Goal: Task Accomplishment & Management: Manage account settings

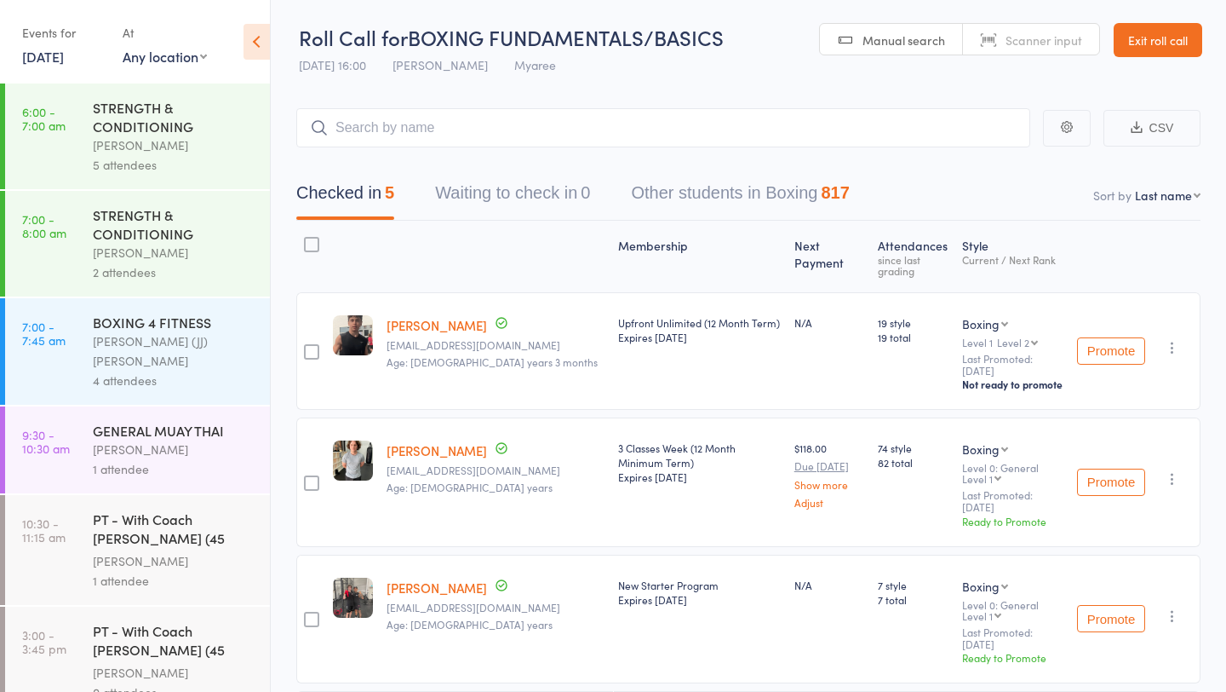
scroll to position [613, 0]
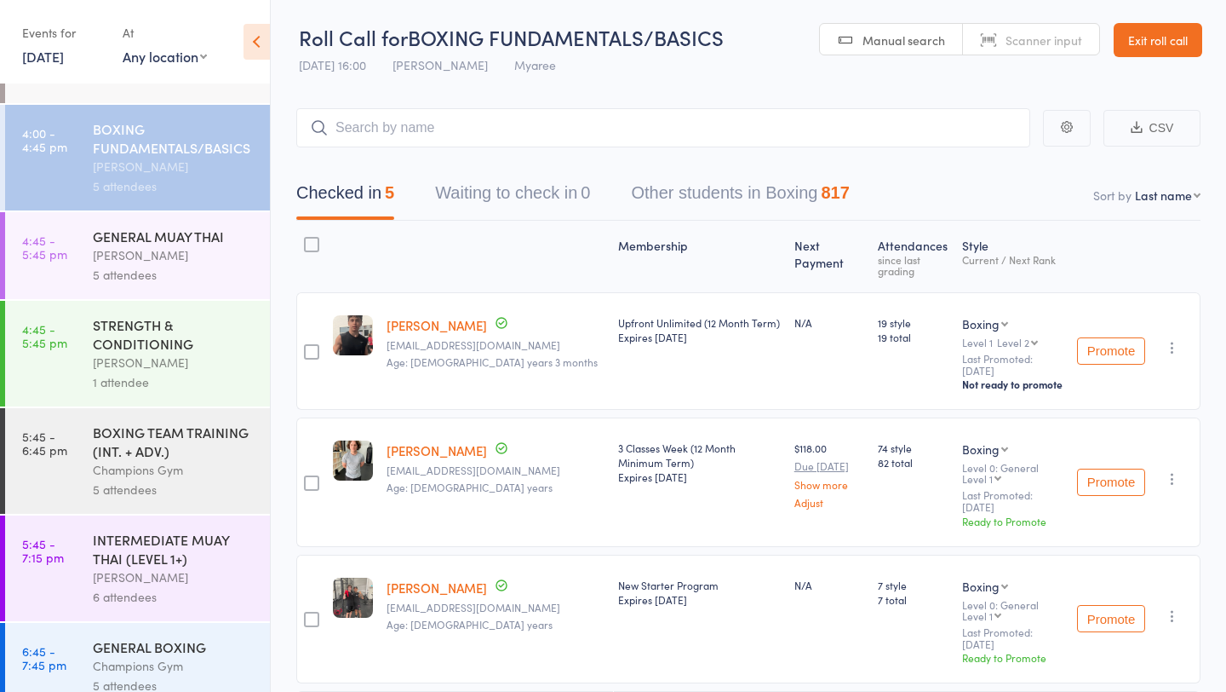
click at [176, 245] on div "[PERSON_NAME]" at bounding box center [174, 255] width 163 height 20
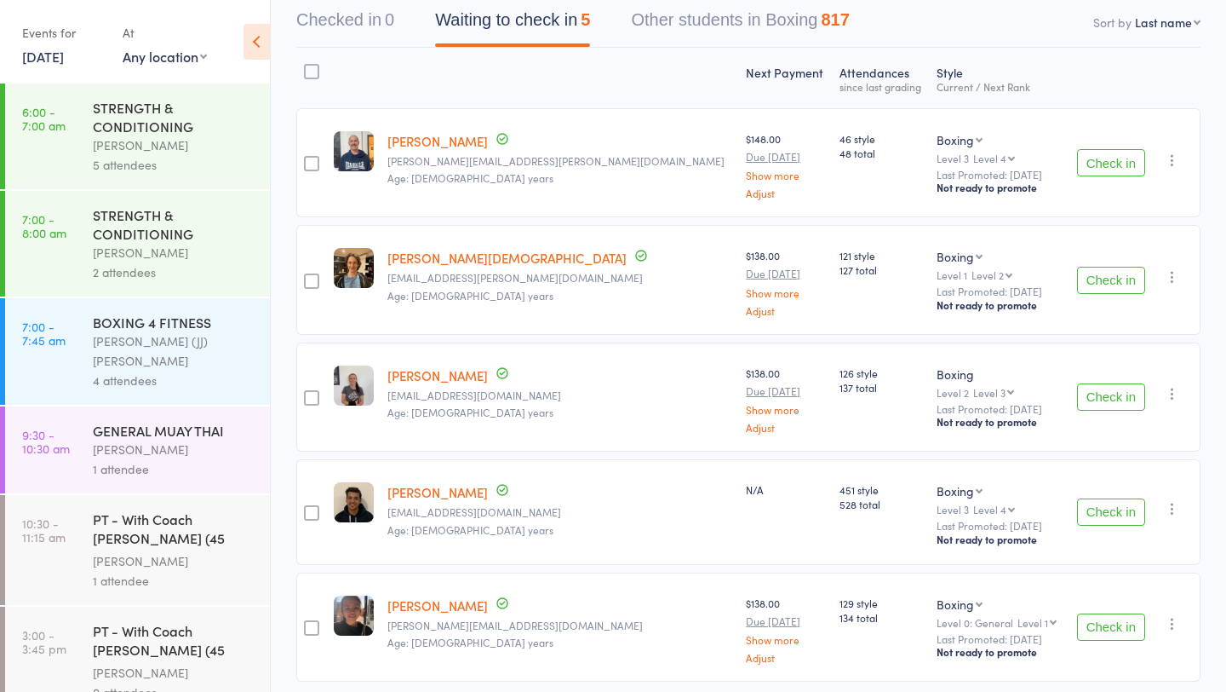
scroll to position [189, 0]
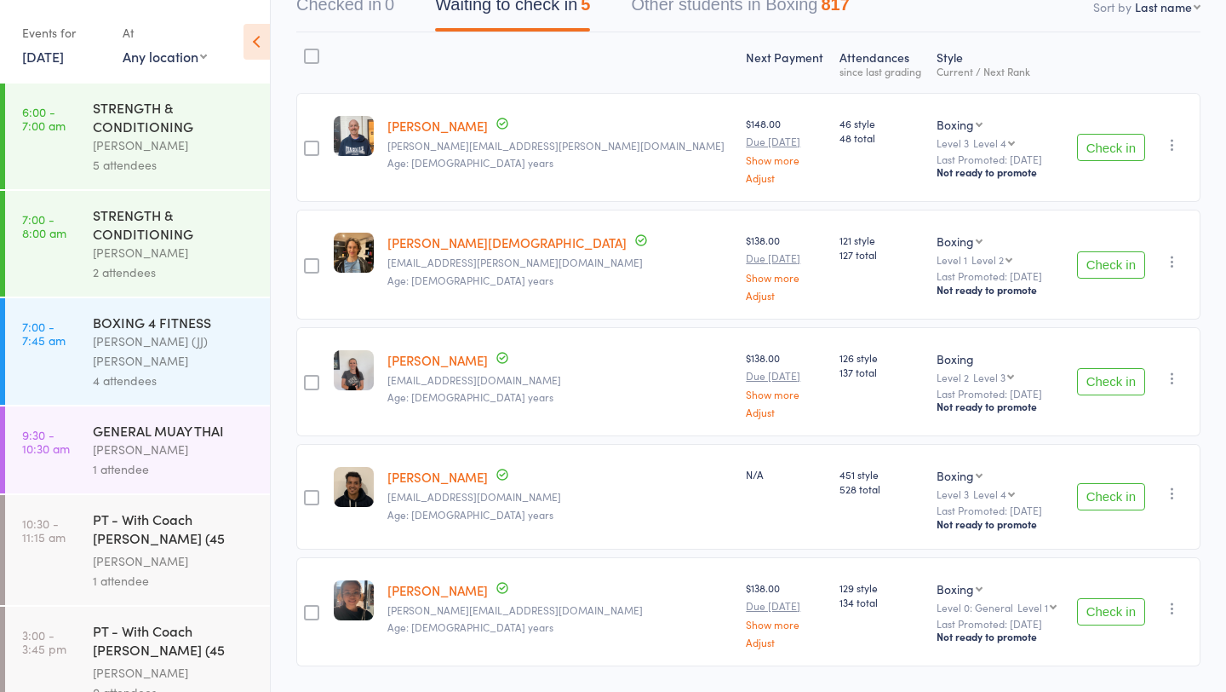
click at [1124, 141] on button "Check in" at bounding box center [1111, 147] width 68 height 27
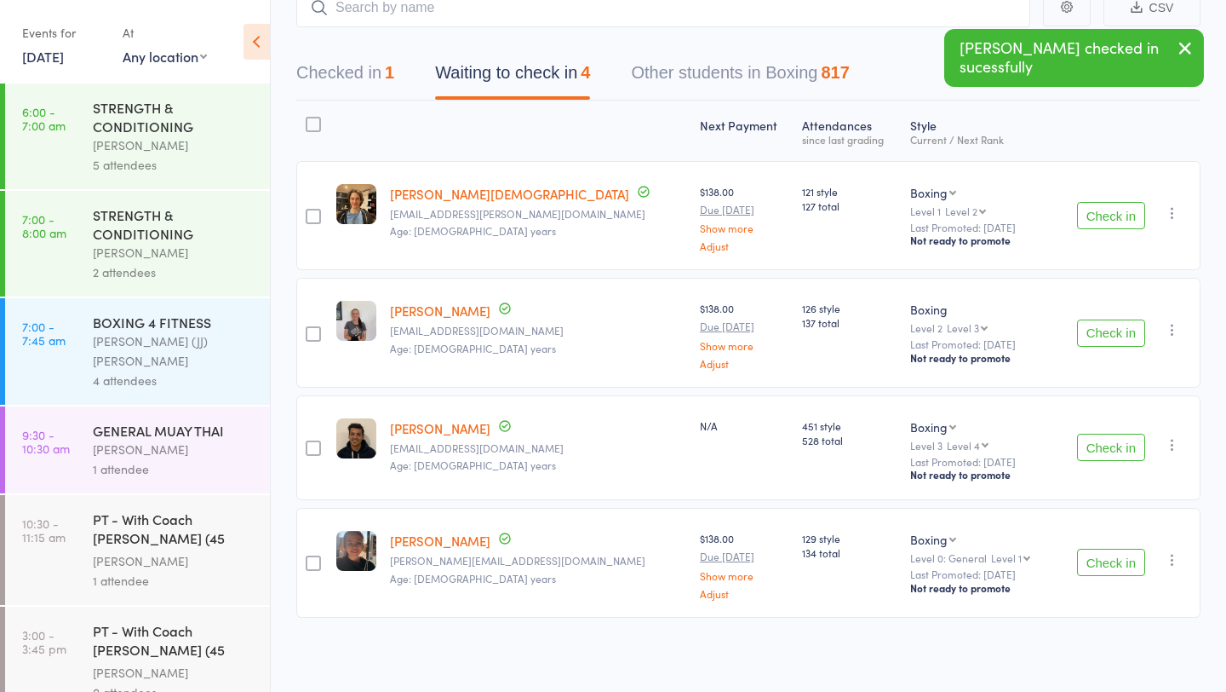
scroll to position [613, 0]
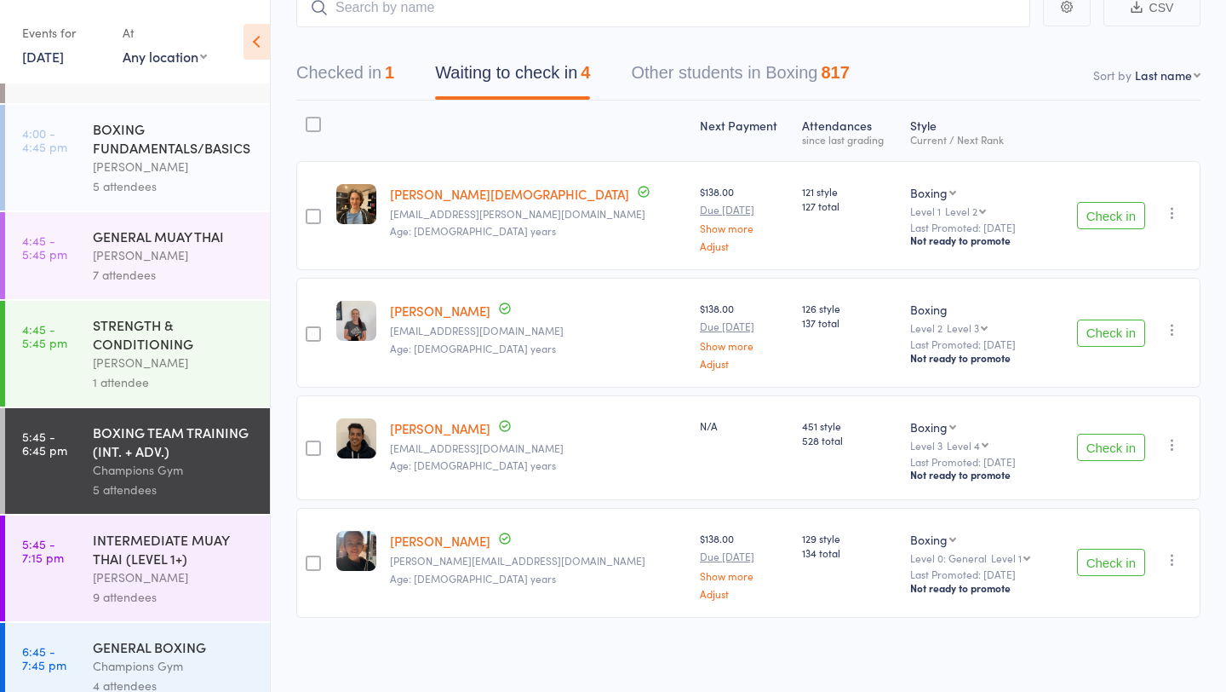
click at [192, 530] on div "INTERMEDIATE MUAY THAI (LEVEL 1+)" at bounding box center [174, 548] width 163 height 37
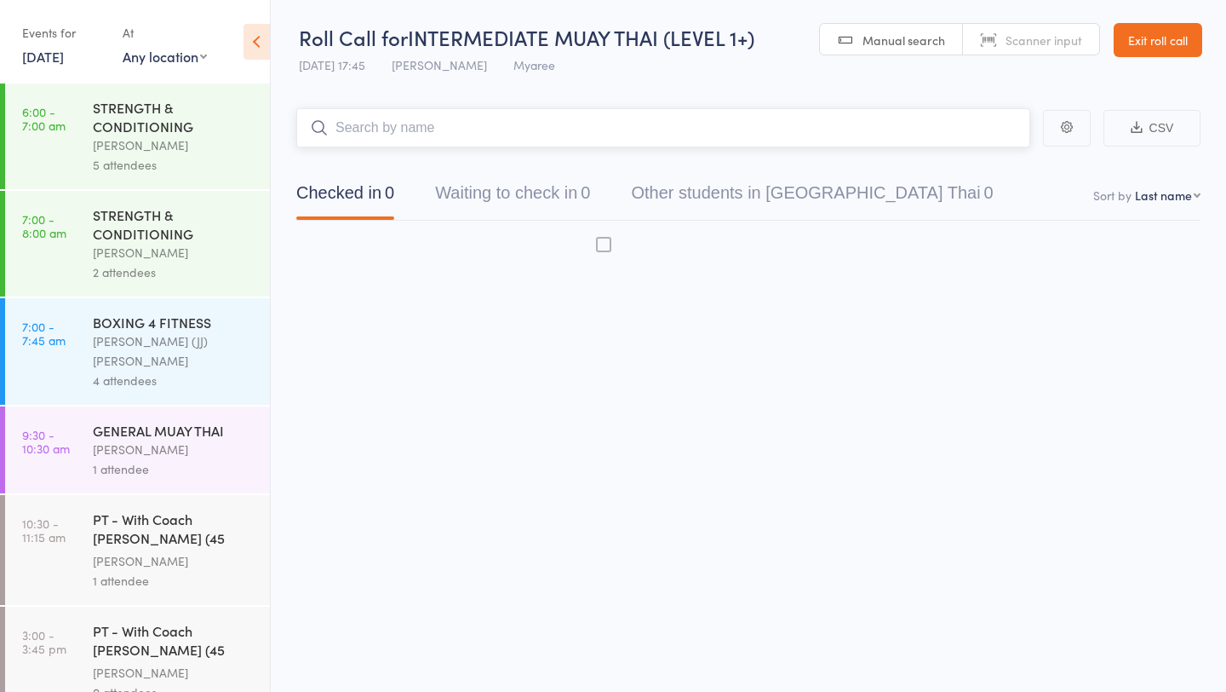
scroll to position [1, 0]
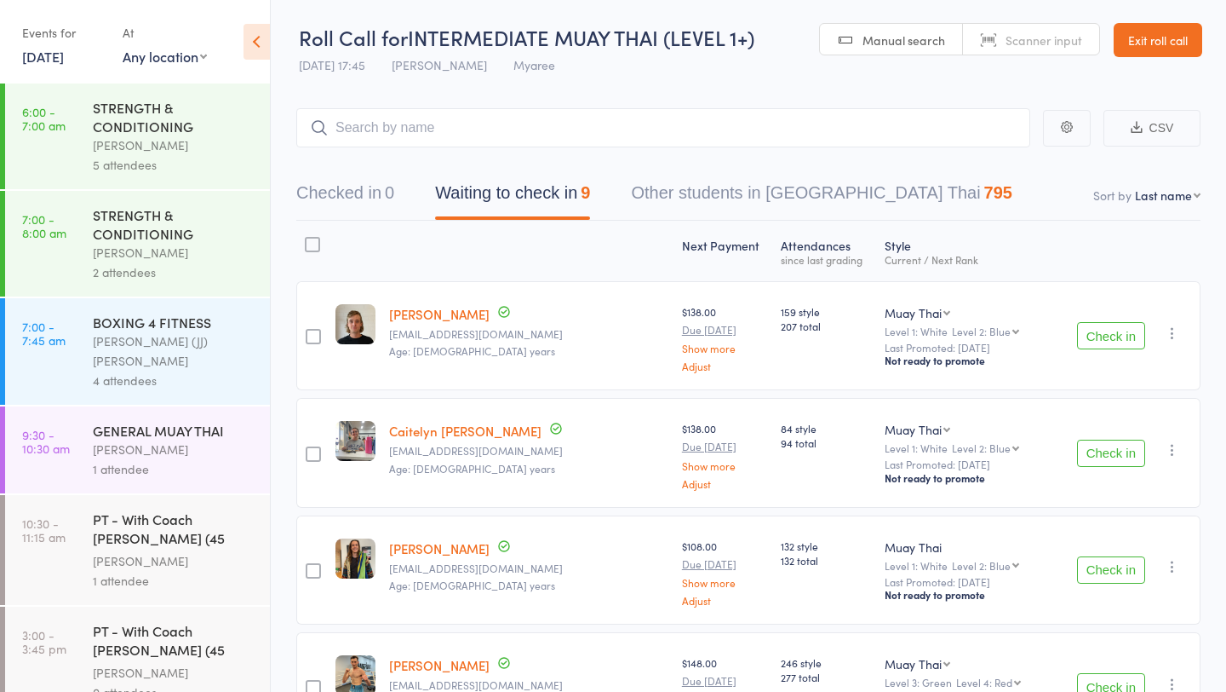
click at [1109, 336] on button "Check in" at bounding box center [1111, 335] width 68 height 27
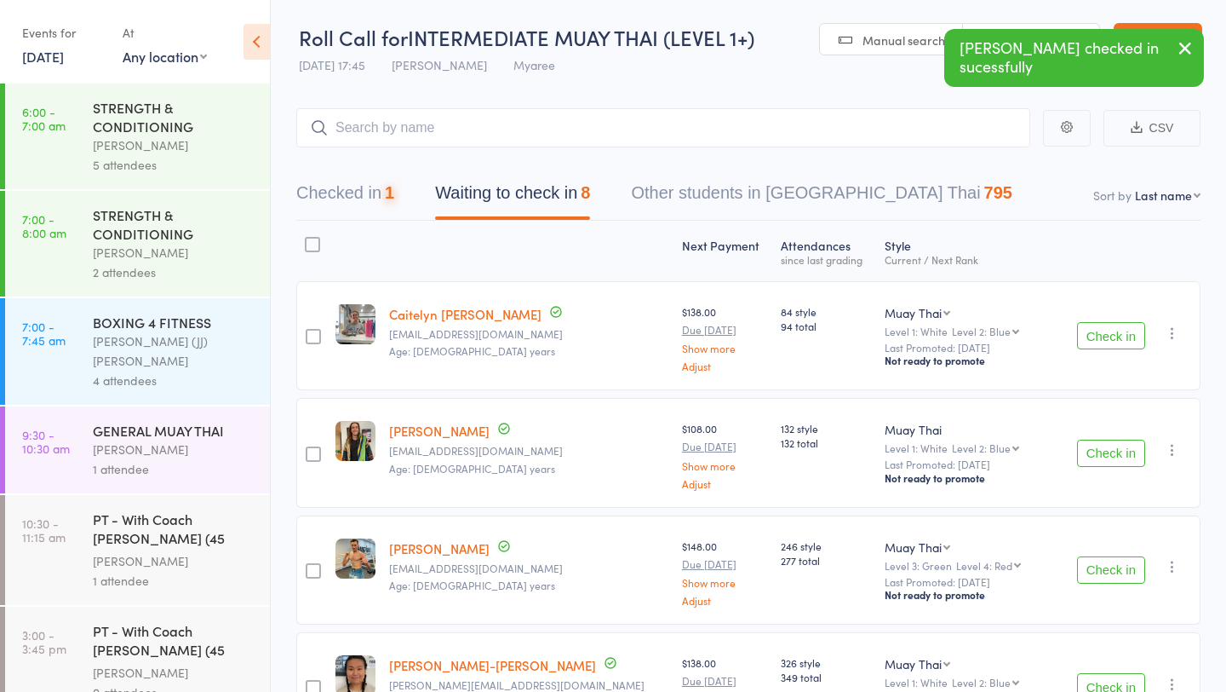
click at [1109, 336] on button "Check in" at bounding box center [1111, 335] width 68 height 27
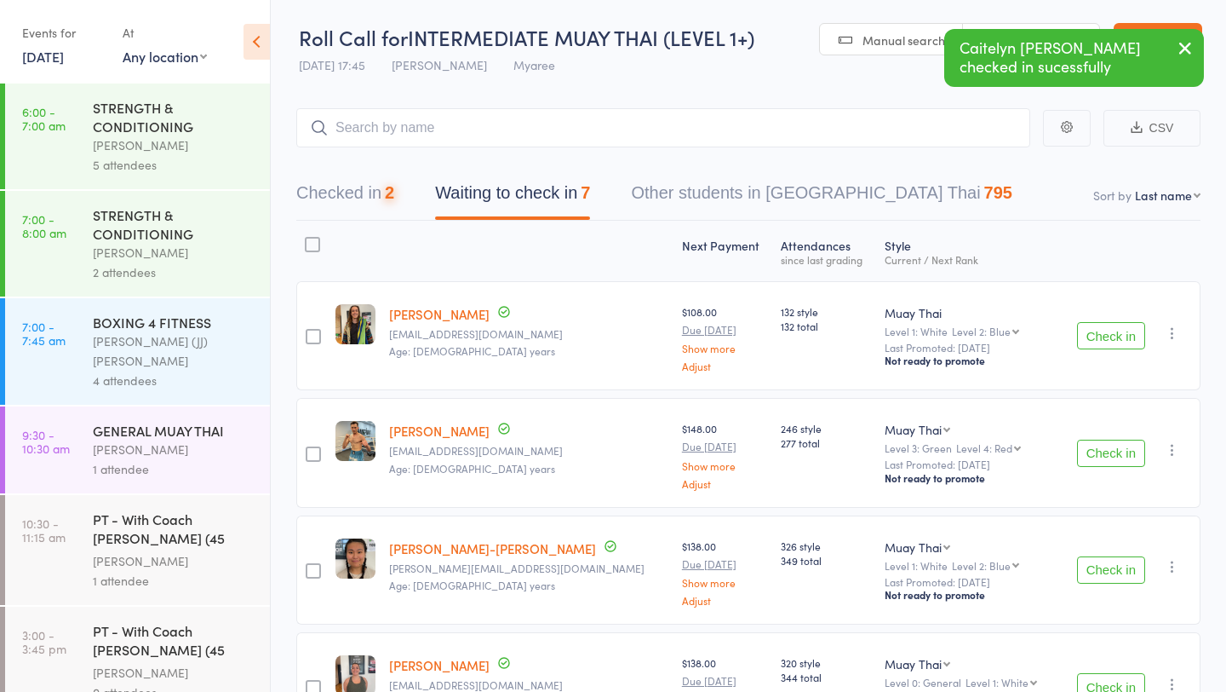
click at [1109, 336] on button "Check in" at bounding box center [1111, 335] width 68 height 27
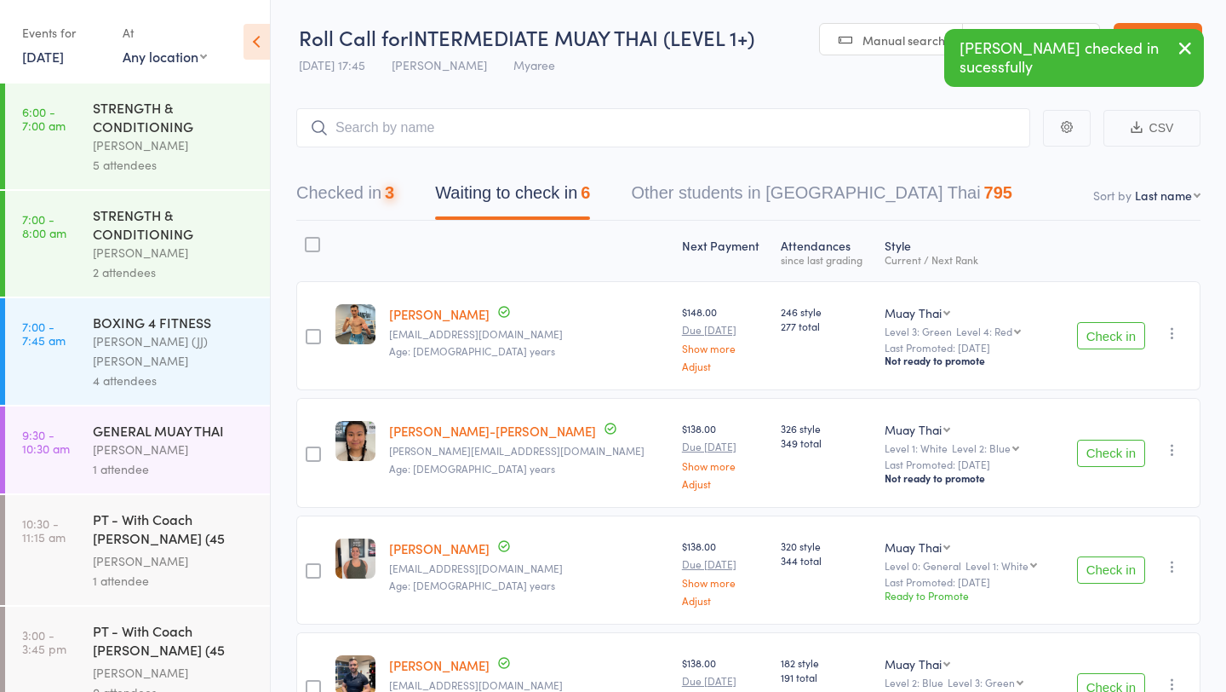
scroll to position [613, 0]
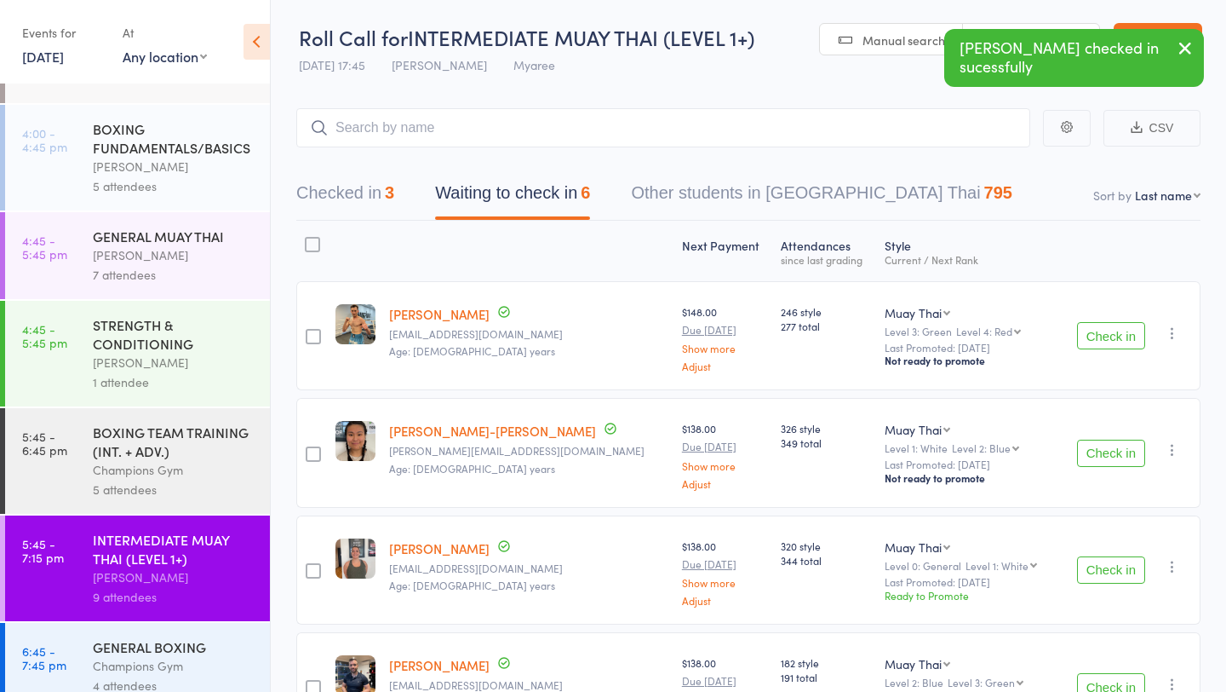
click at [148, 637] on div "GENERAL BOXING" at bounding box center [174, 646] width 163 height 19
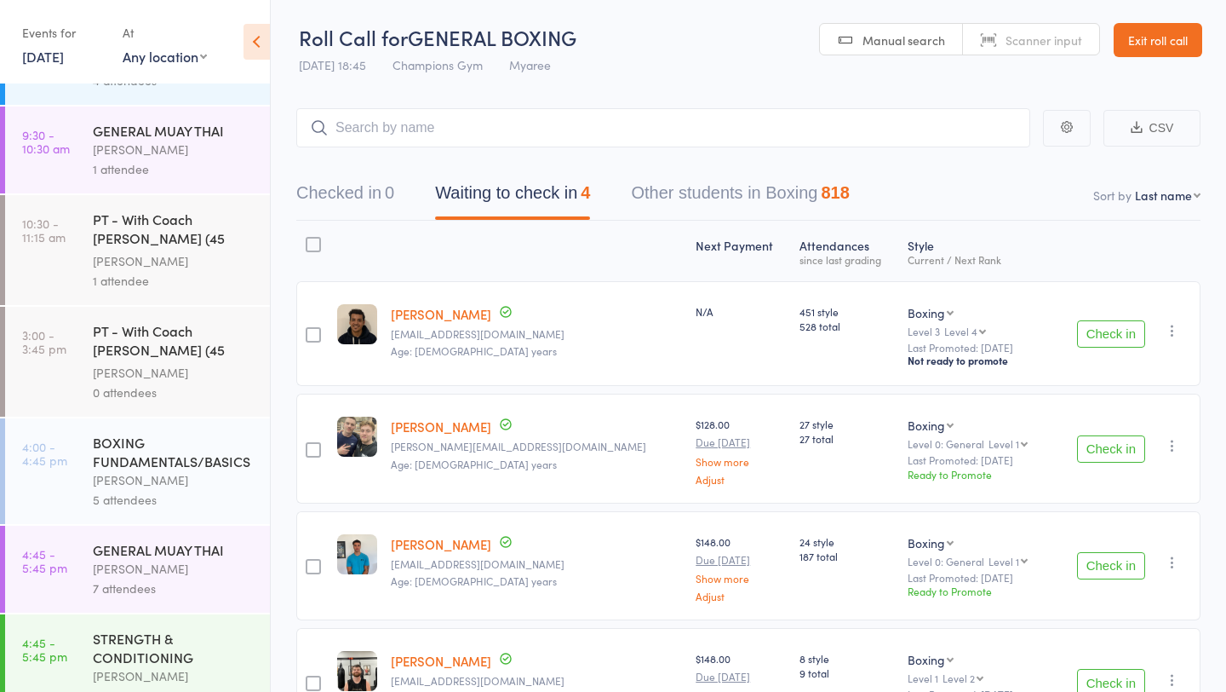
scroll to position [613, 0]
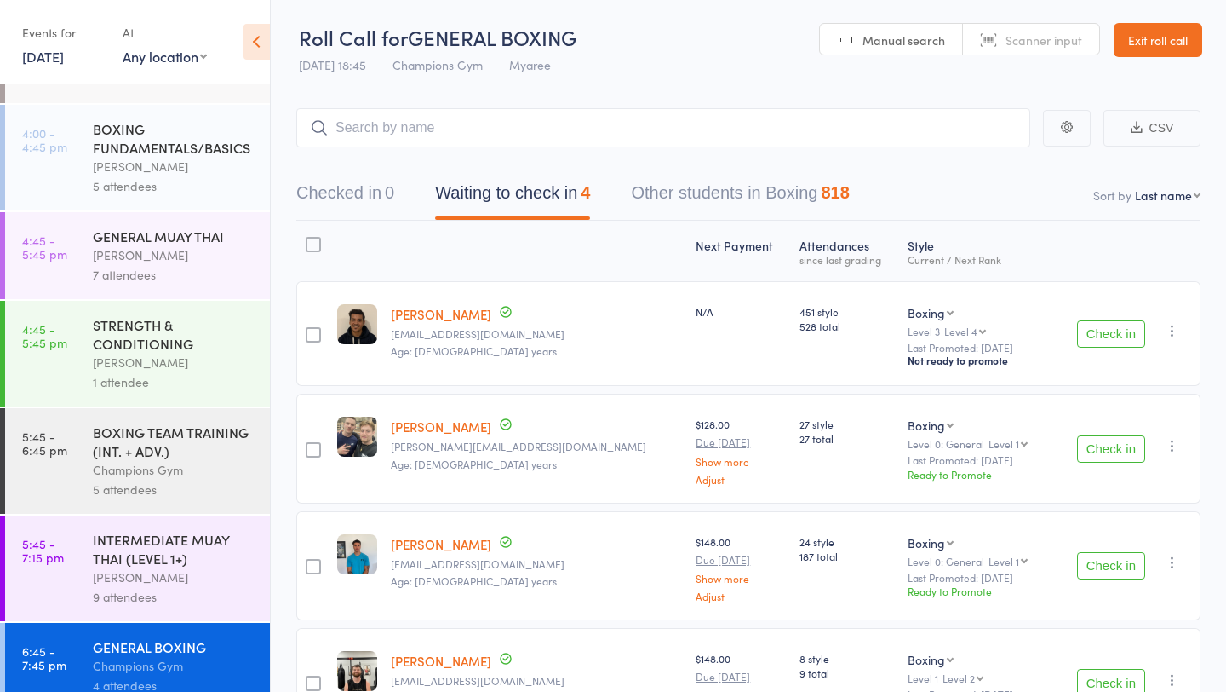
click at [169, 537] on div "INTERMEDIATE MUAY THAI (LEVEL 1+)" at bounding box center [174, 548] width 163 height 37
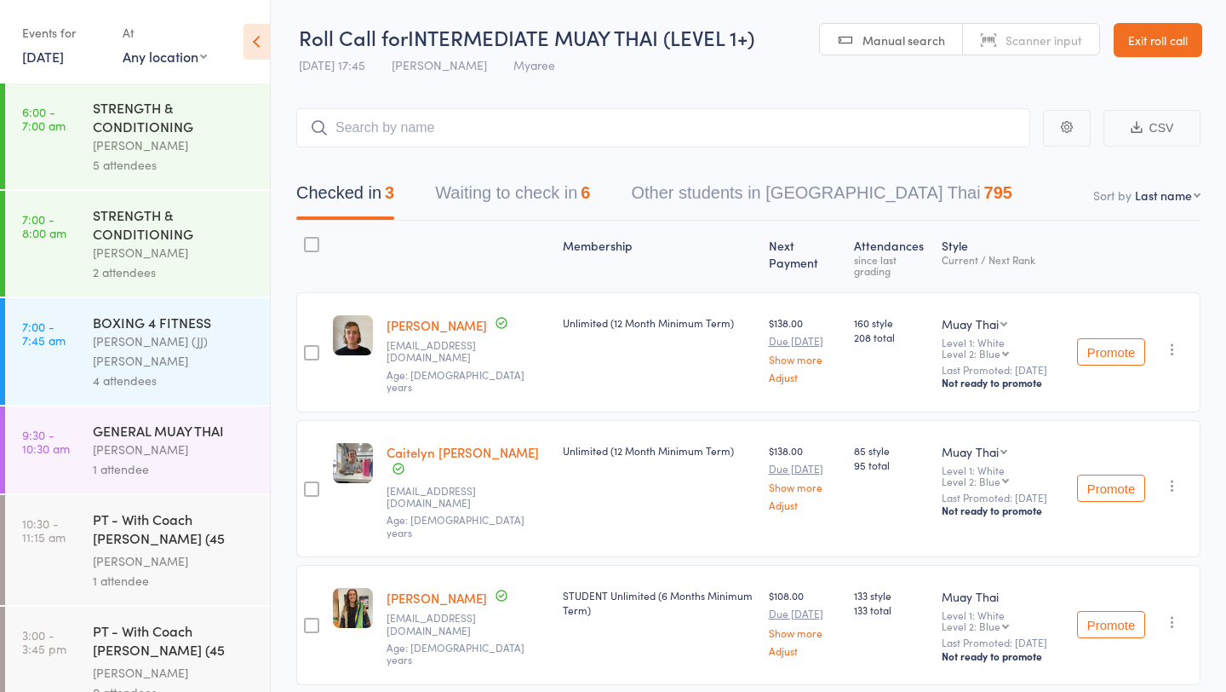
click at [497, 192] on button "Waiting to check in 6" at bounding box center [512, 197] width 155 height 45
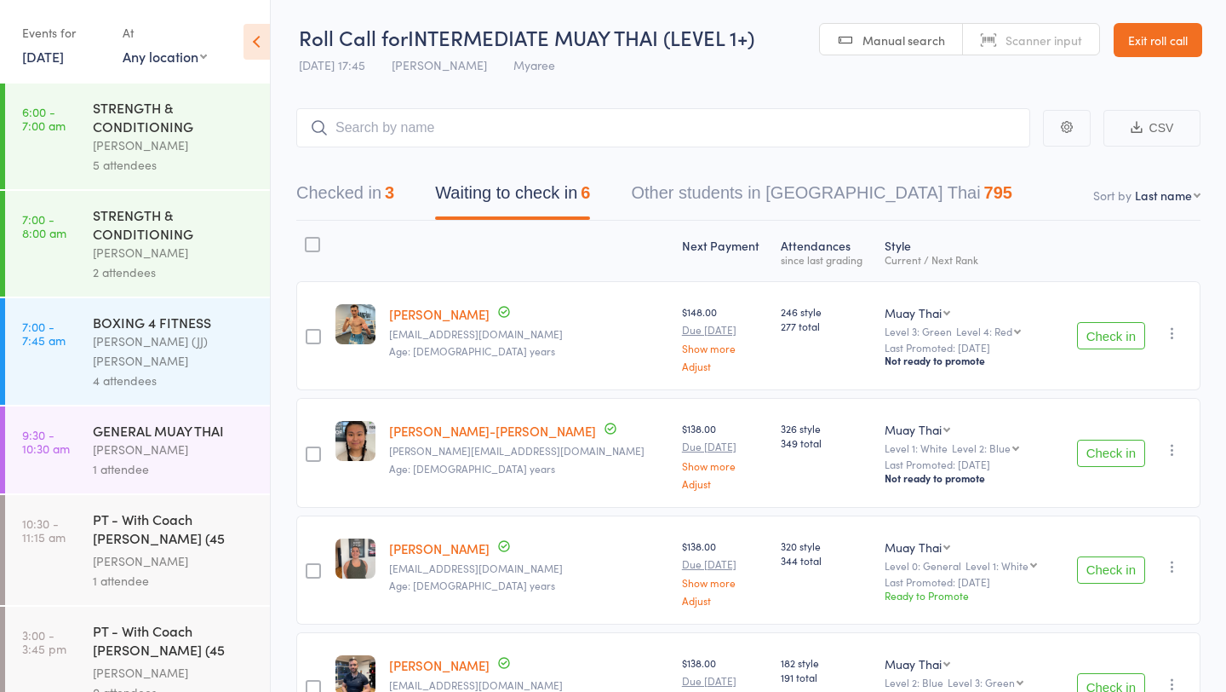
click at [1119, 325] on button "Check in" at bounding box center [1111, 335] width 68 height 27
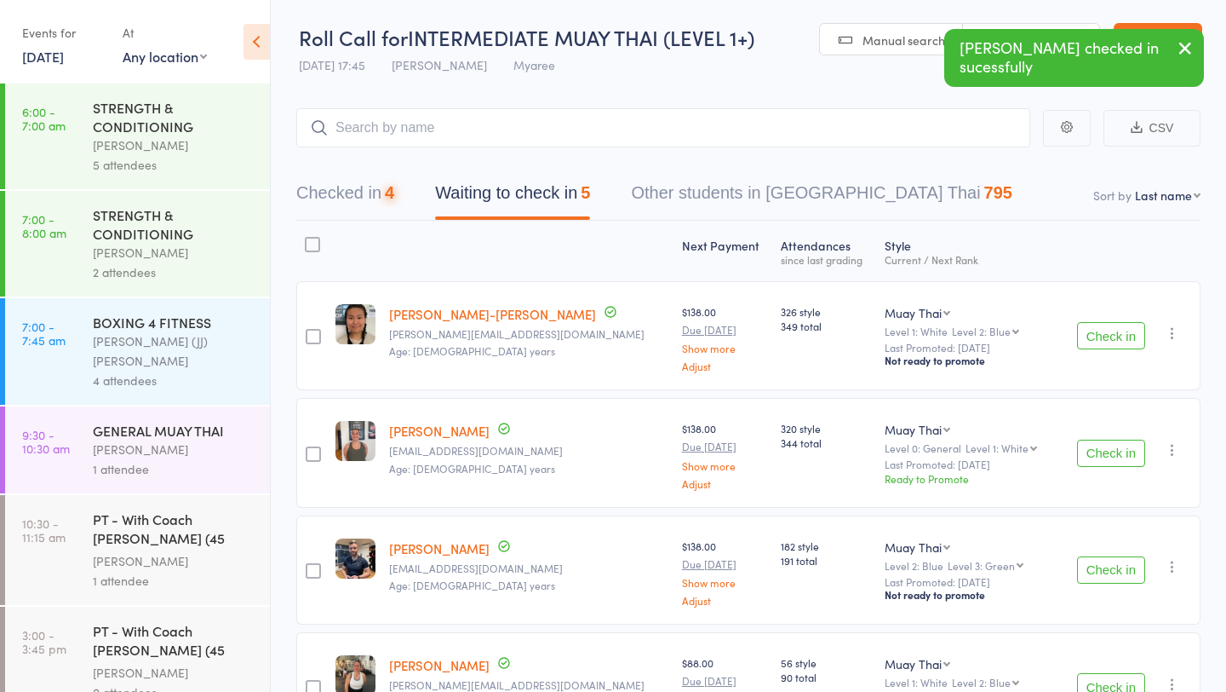
click at [1119, 325] on button "Check in" at bounding box center [1111, 335] width 68 height 27
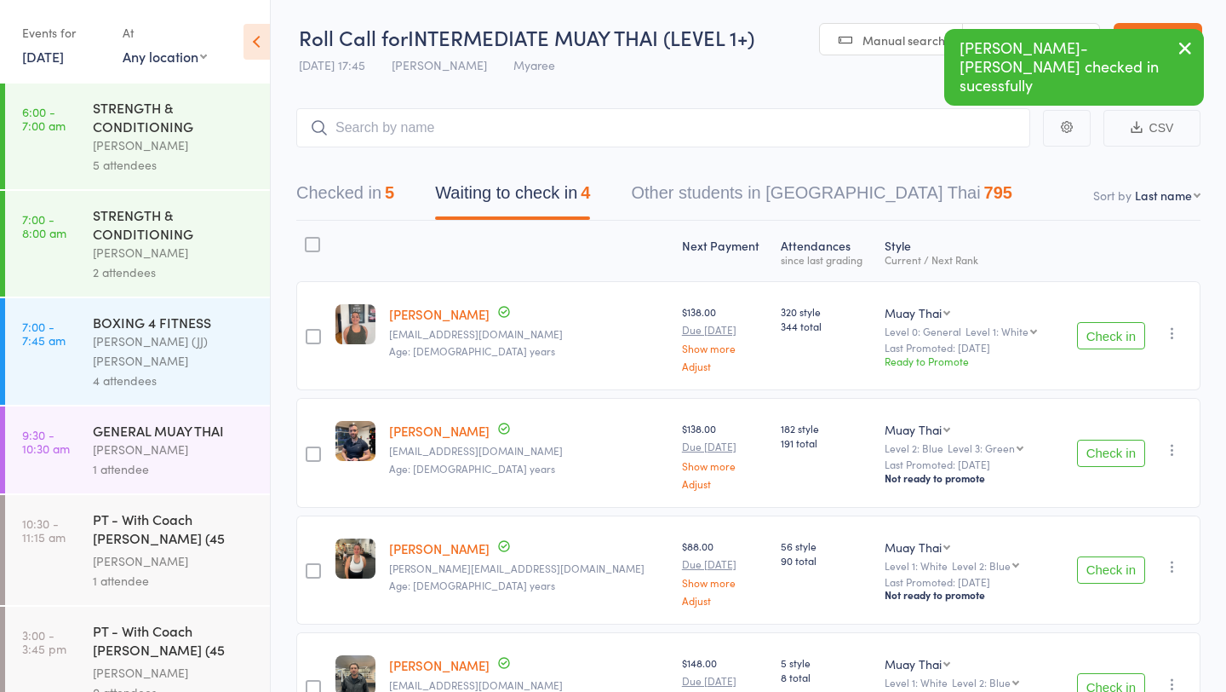
click at [1119, 325] on button "Check in" at bounding box center [1111, 335] width 68 height 27
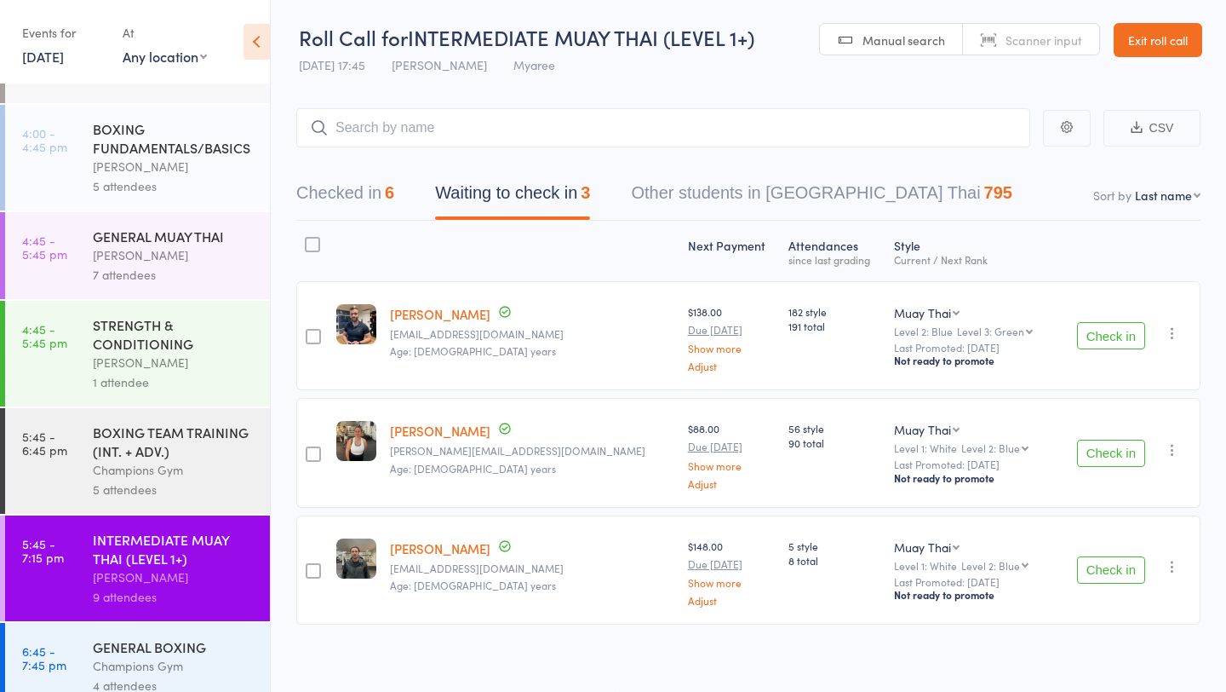
scroll to position [8, 0]
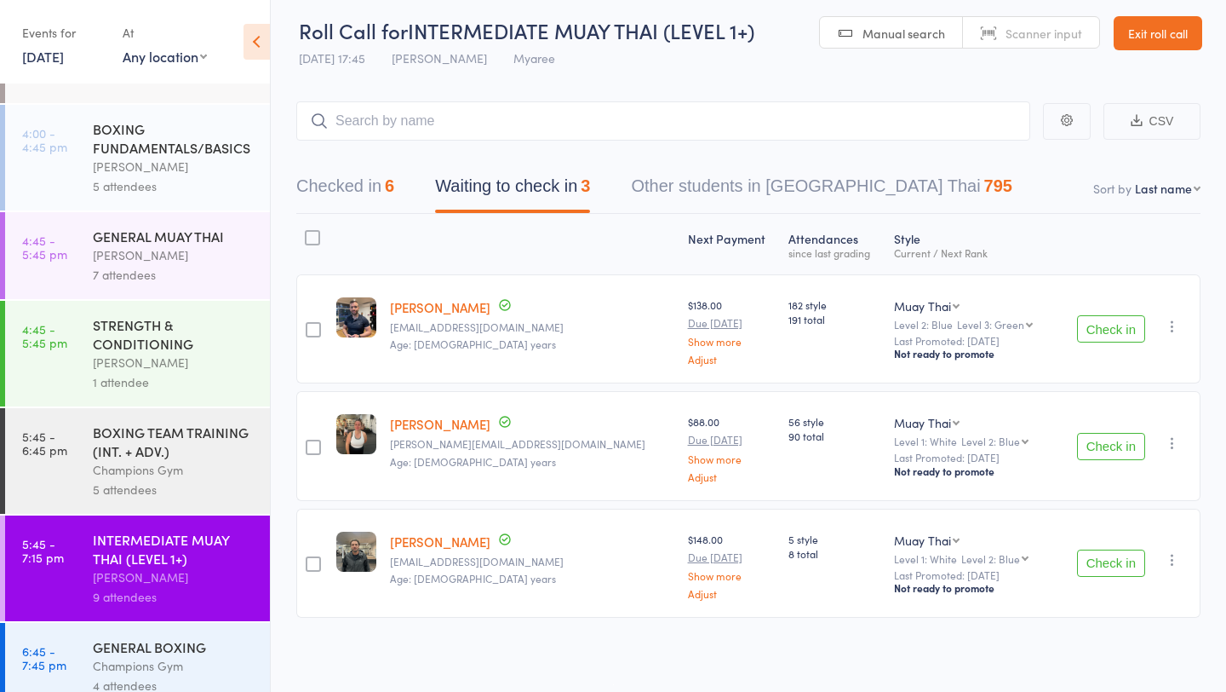
click at [1105, 325] on button "Check in" at bounding box center [1111, 328] width 68 height 27
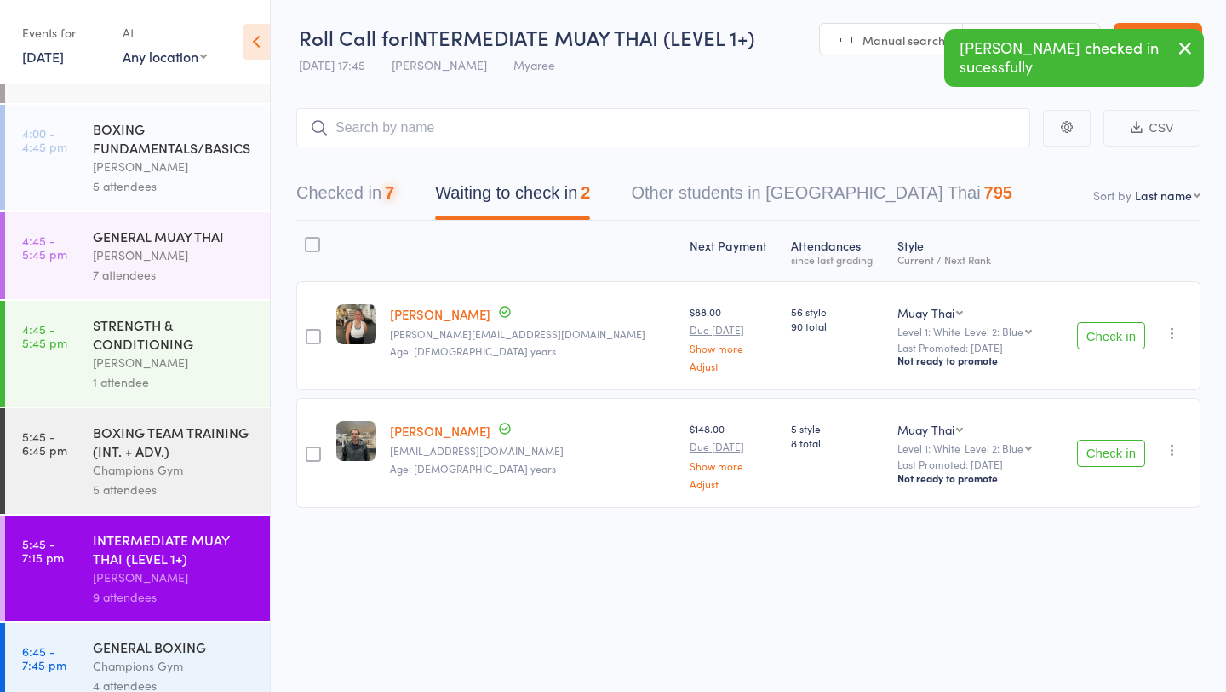
scroll to position [1, 0]
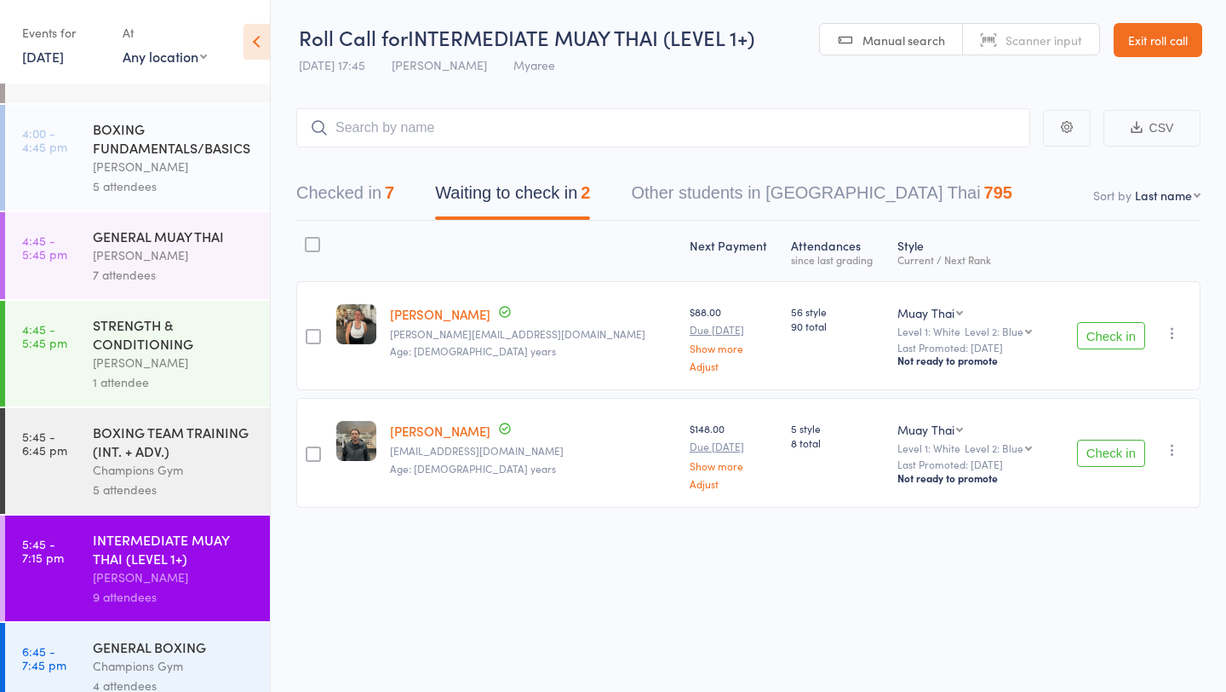
click at [1116, 331] on button "Check in" at bounding box center [1111, 335] width 68 height 27
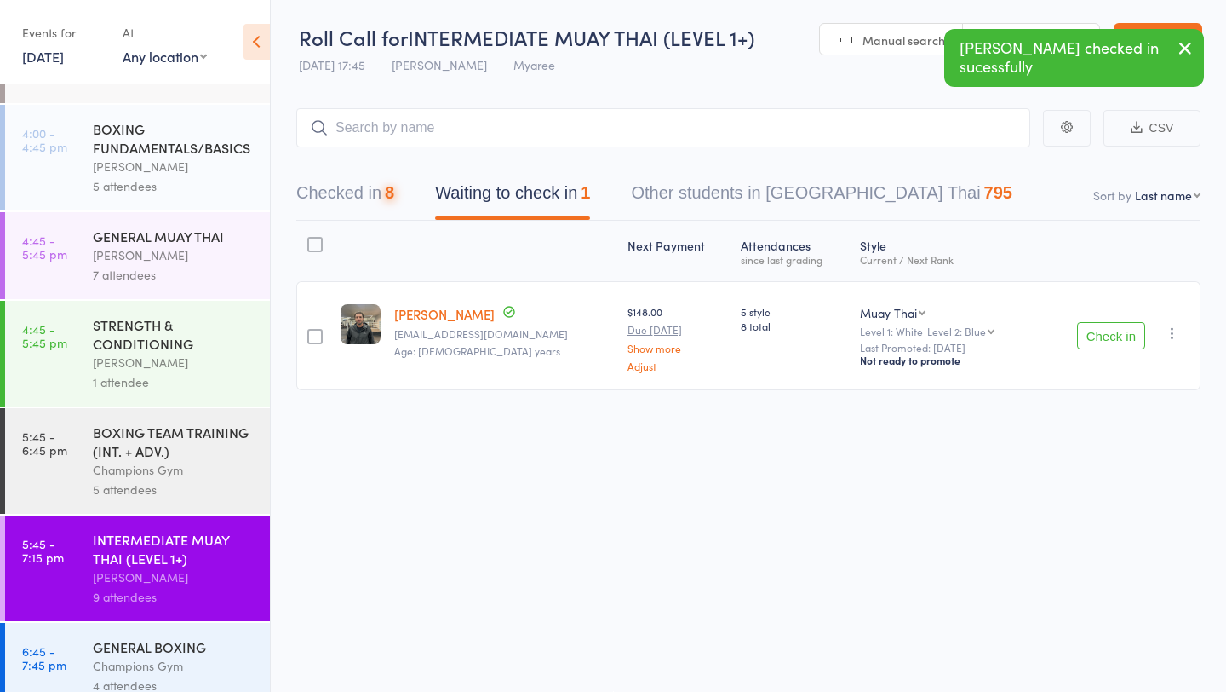
click at [1116, 332] on button "Check in" at bounding box center [1111, 335] width 68 height 27
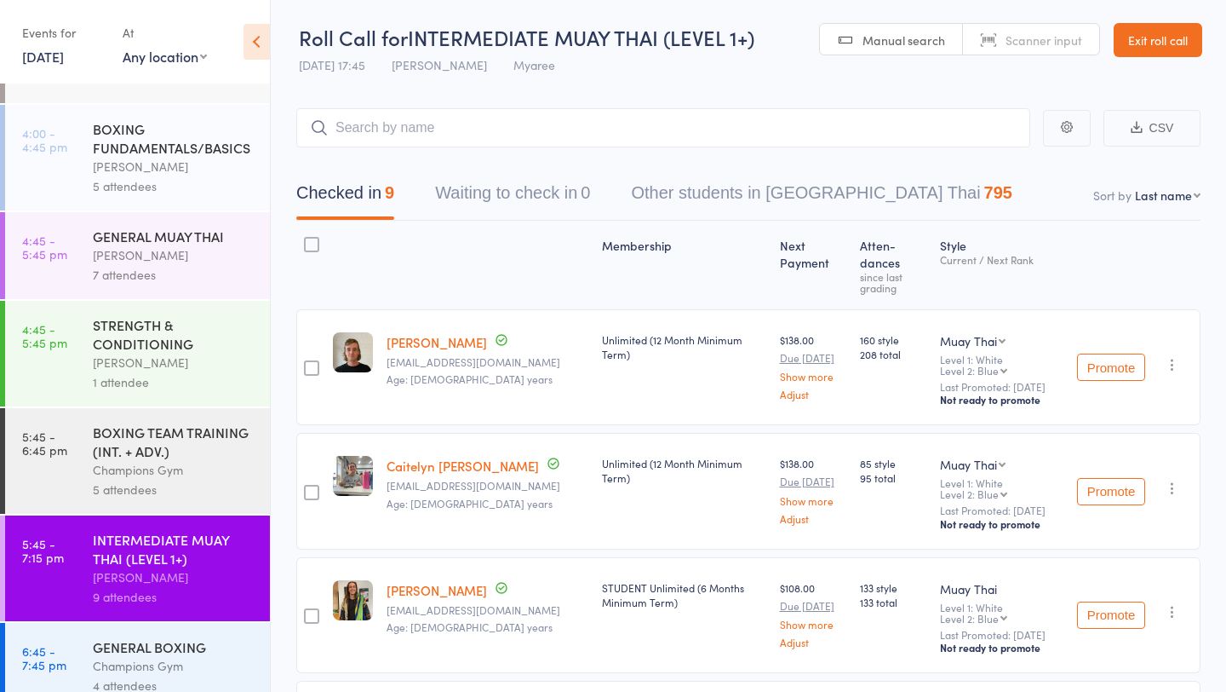
click at [129, 431] on div "BOXING TEAM TRAINING (INT. + ADV.)" at bounding box center [174, 440] width 163 height 37
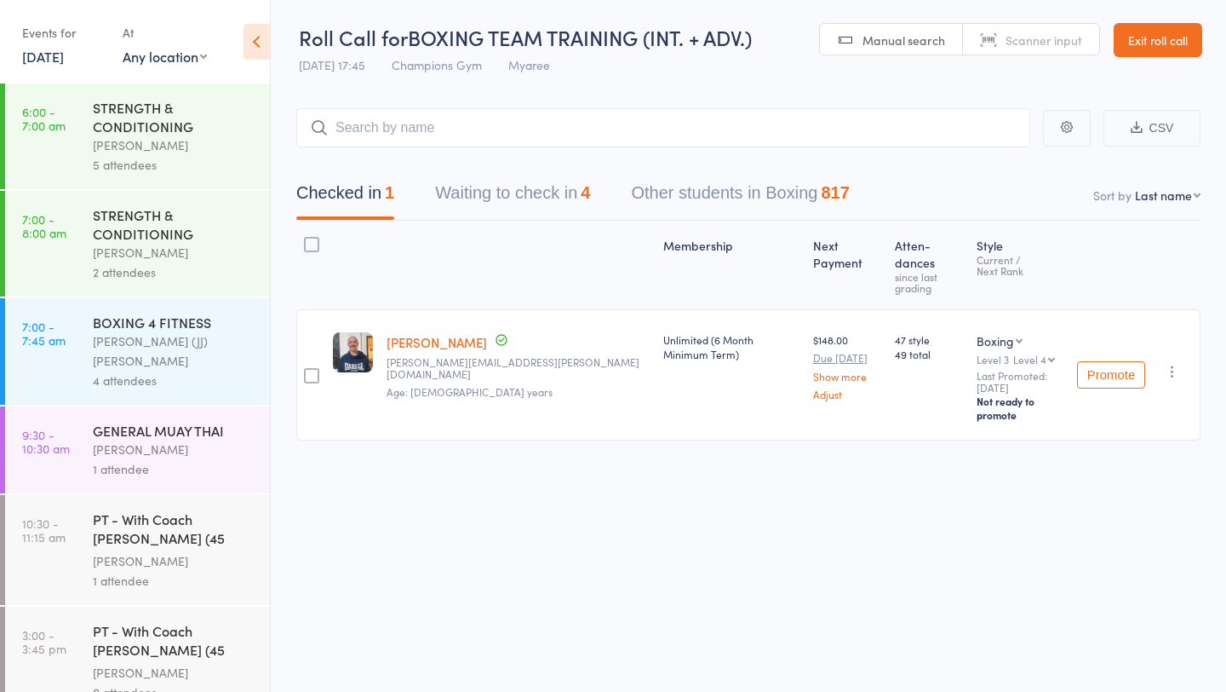
click at [573, 192] on button "Waiting to check in 4" at bounding box center [512, 197] width 155 height 45
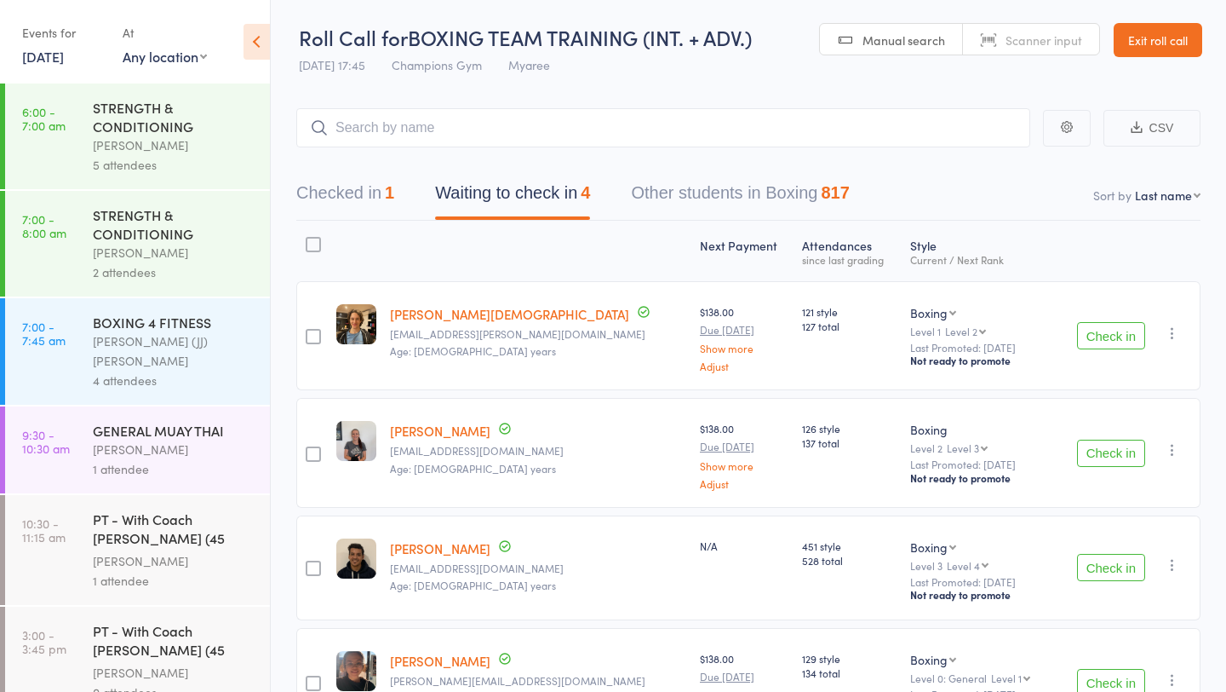
click at [1123, 470] on div "Check in Check in Promote Send message Add Note Add Task Add Flag Remove Mark a…" at bounding box center [1126, 452] width 147 height 109
click at [1121, 445] on button "Check in" at bounding box center [1111, 452] width 68 height 27
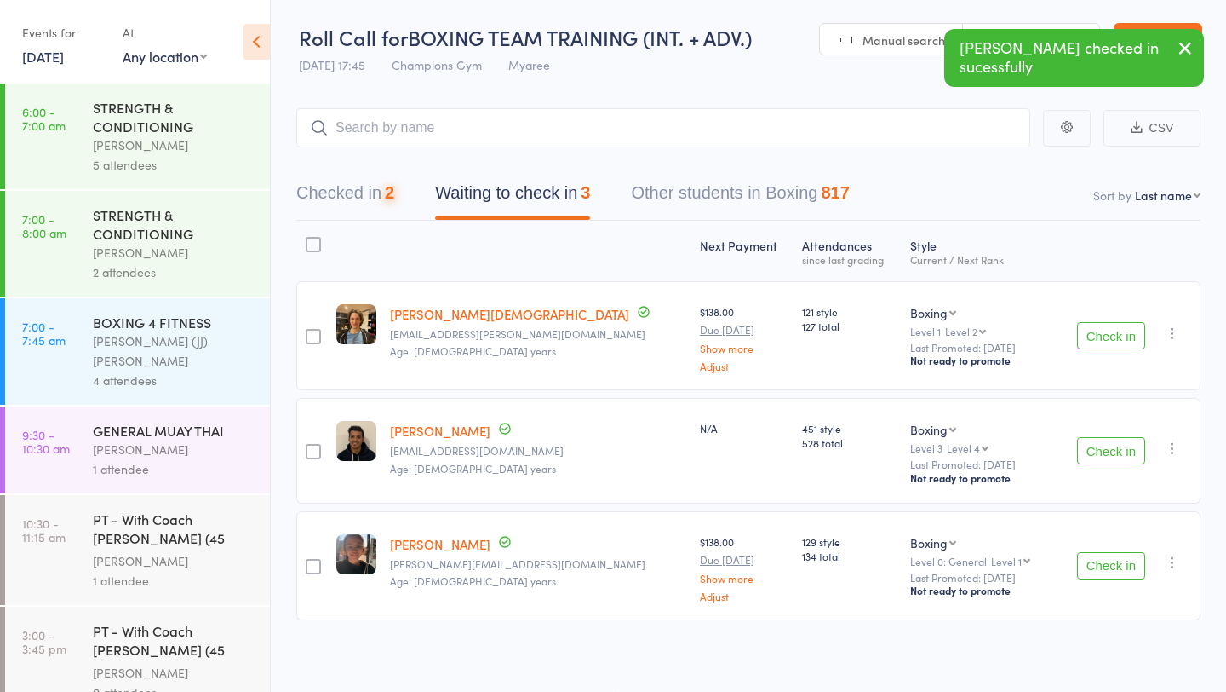
click at [1120, 445] on button "Check in" at bounding box center [1111, 450] width 68 height 27
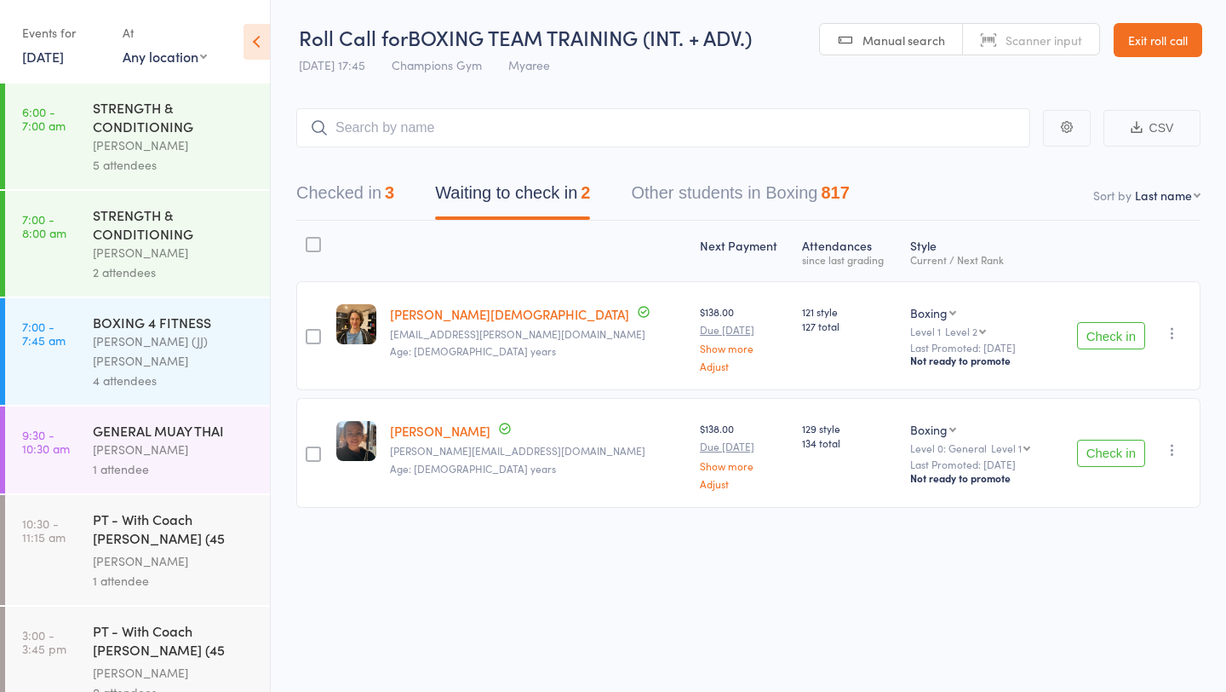
scroll to position [613, 0]
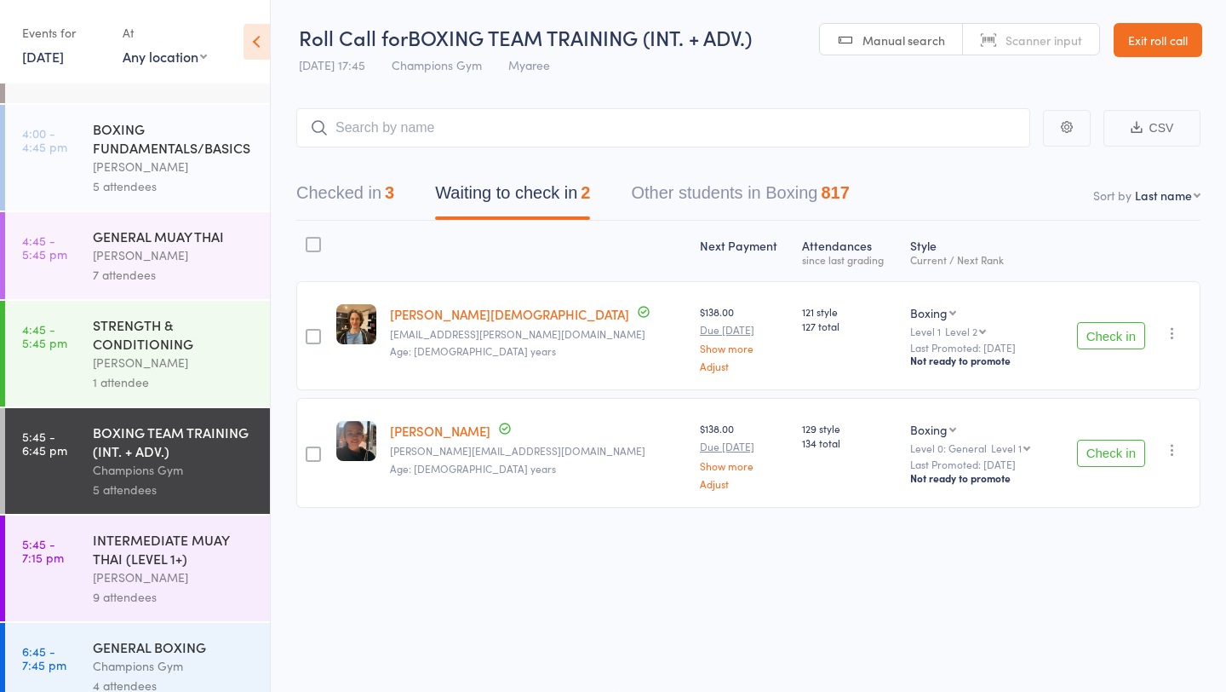
click at [1119, 332] on button "Check in" at bounding box center [1111, 335] width 68 height 27
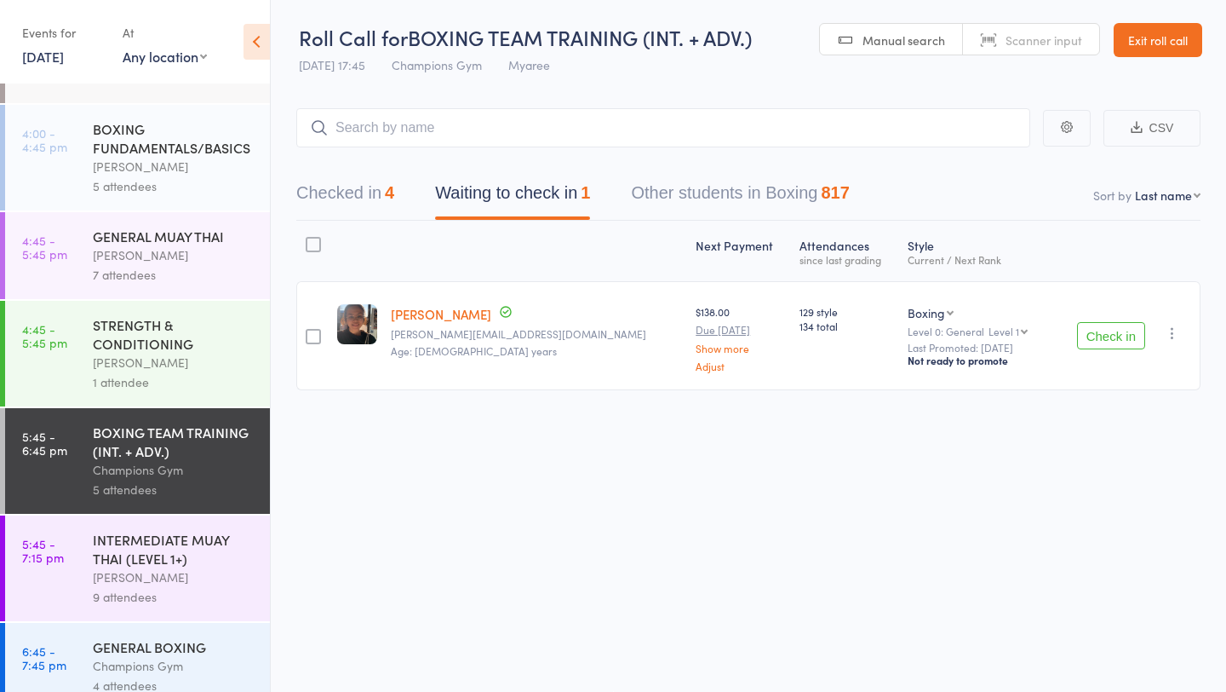
click at [1119, 333] on button "Check in" at bounding box center [1111, 335] width 68 height 27
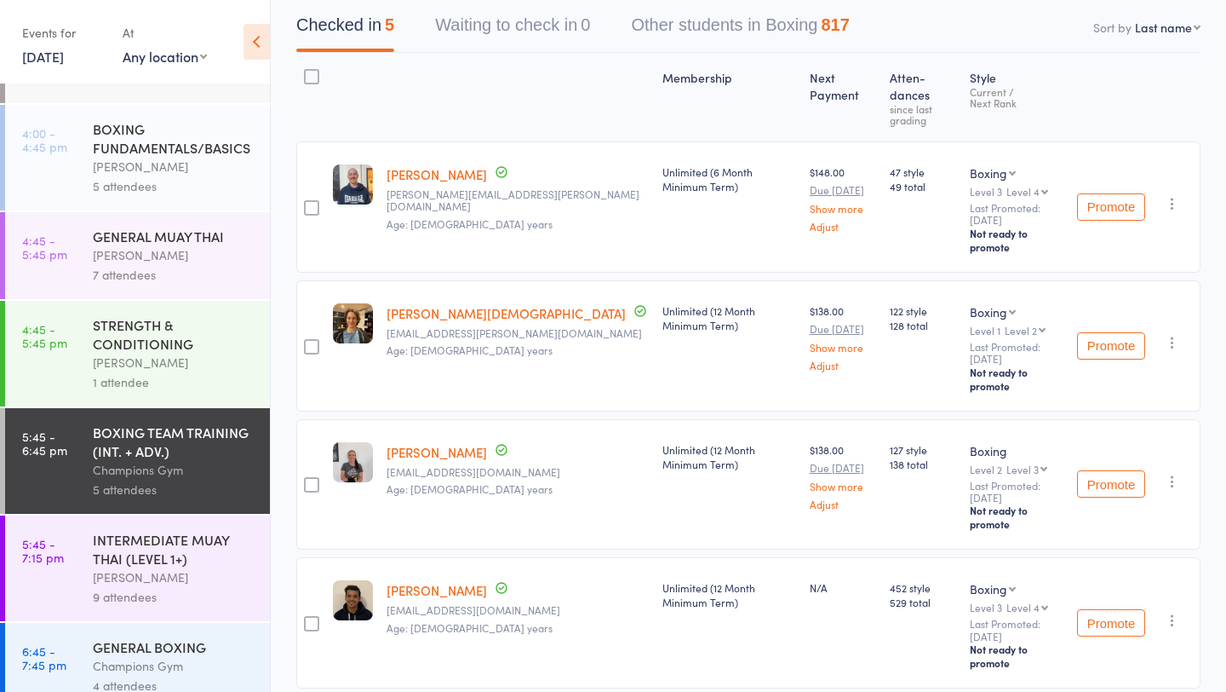
scroll to position [238, 0]
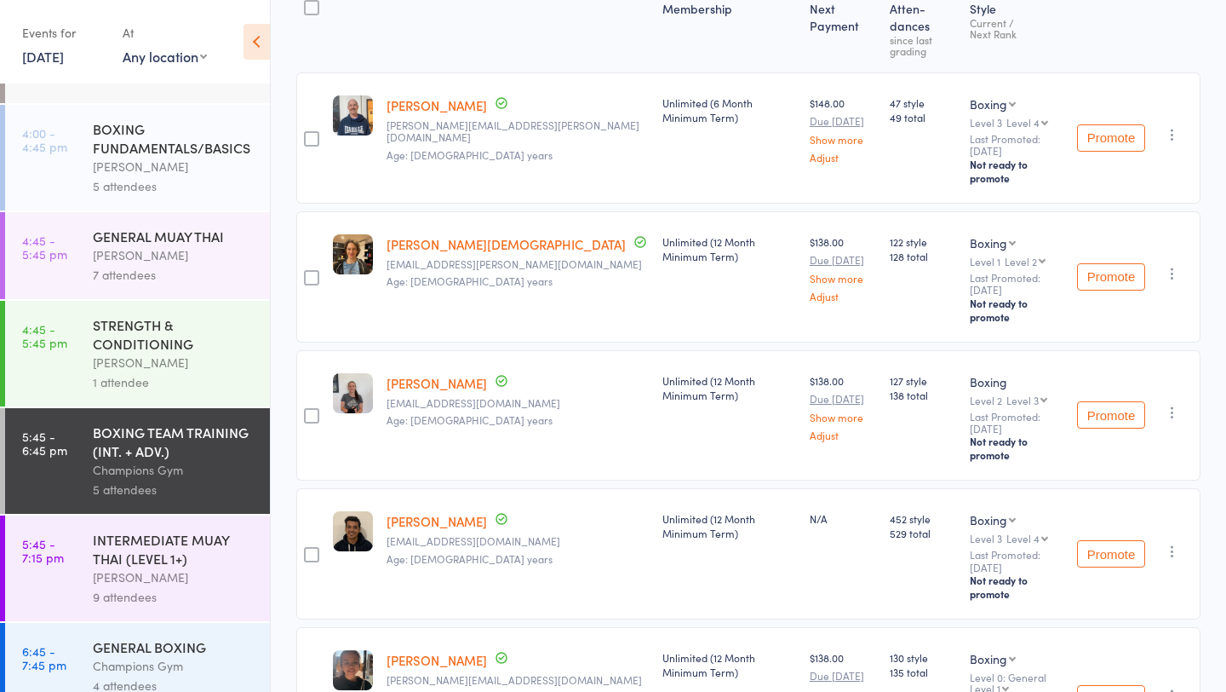
click at [195, 656] on div "Champions Gym" at bounding box center [174, 666] width 163 height 20
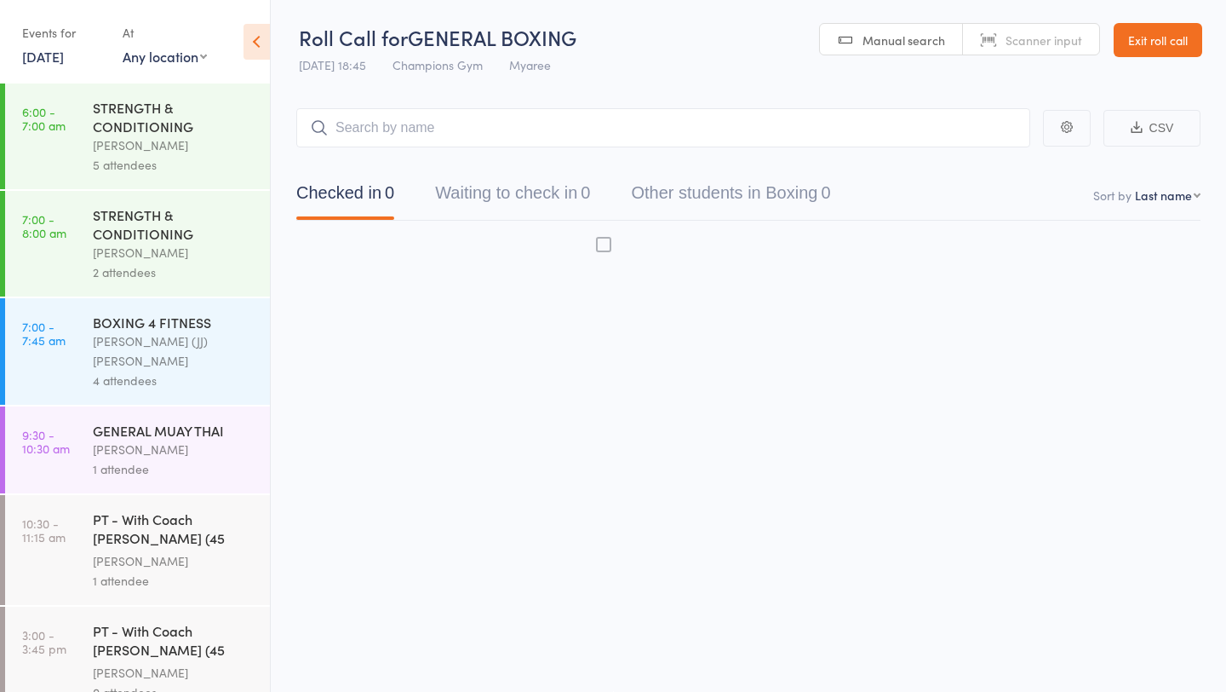
scroll to position [1, 0]
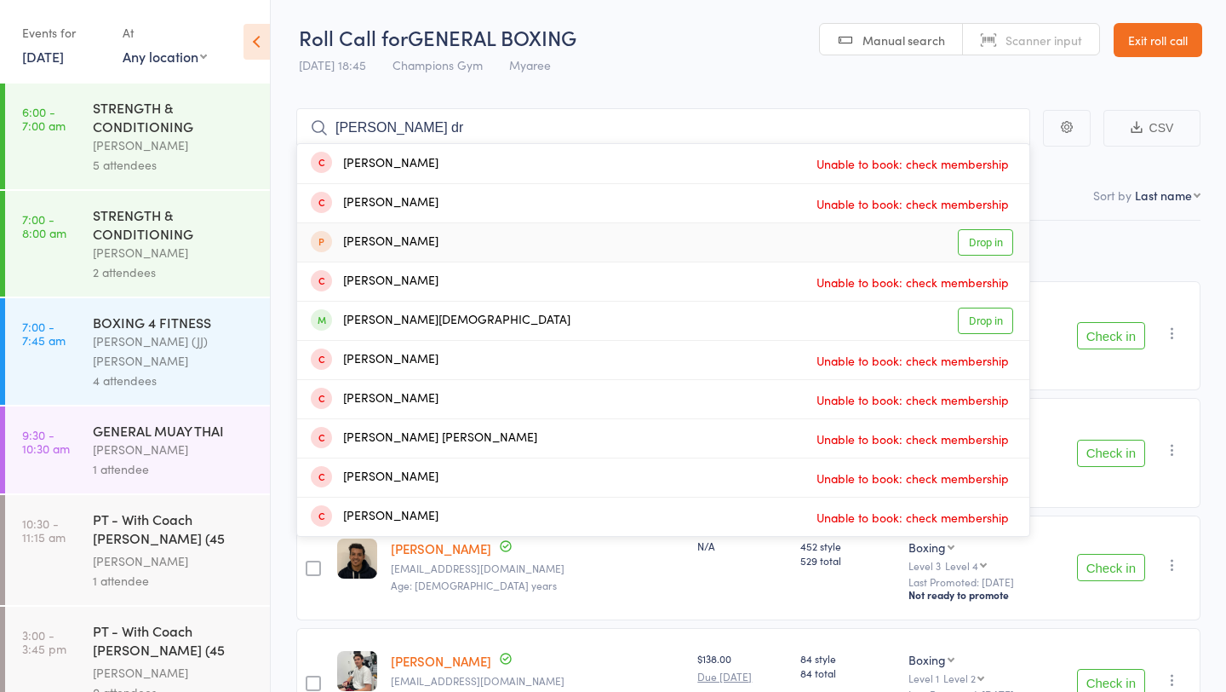
type input "william dr"
click at [975, 242] on link "Drop in" at bounding box center [985, 242] width 55 height 26
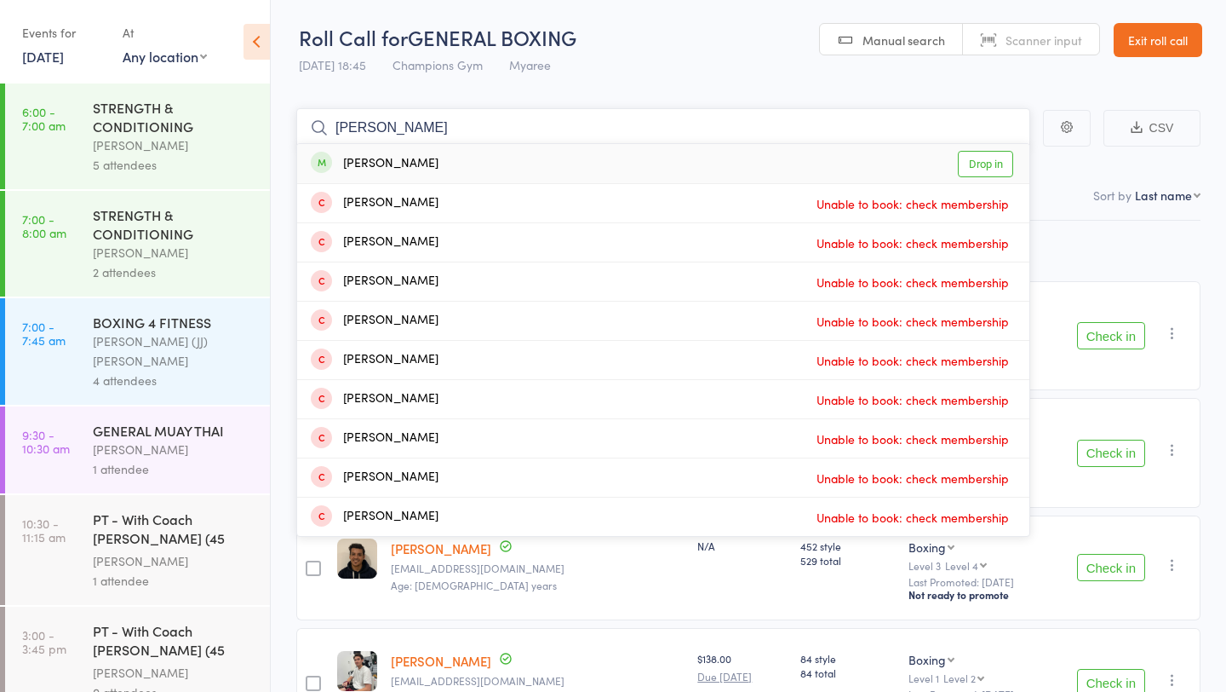
type input "josh harr"
click at [966, 164] on link "Drop in" at bounding box center [985, 164] width 55 height 26
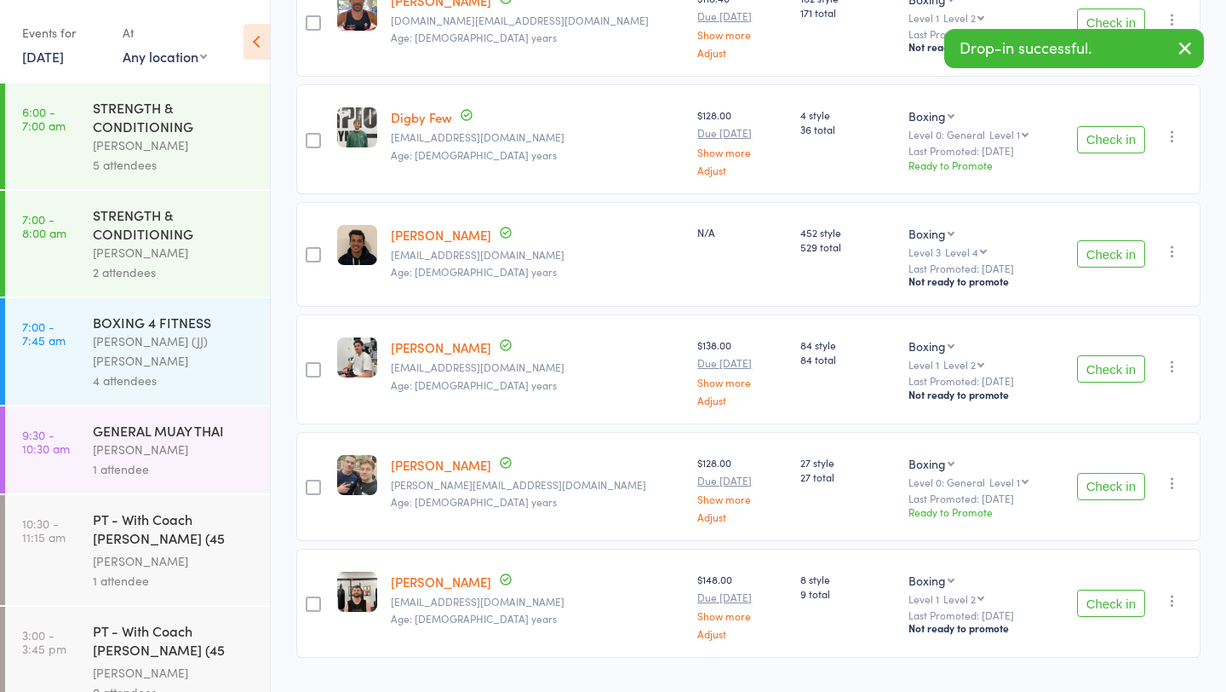
scroll to position [354, 0]
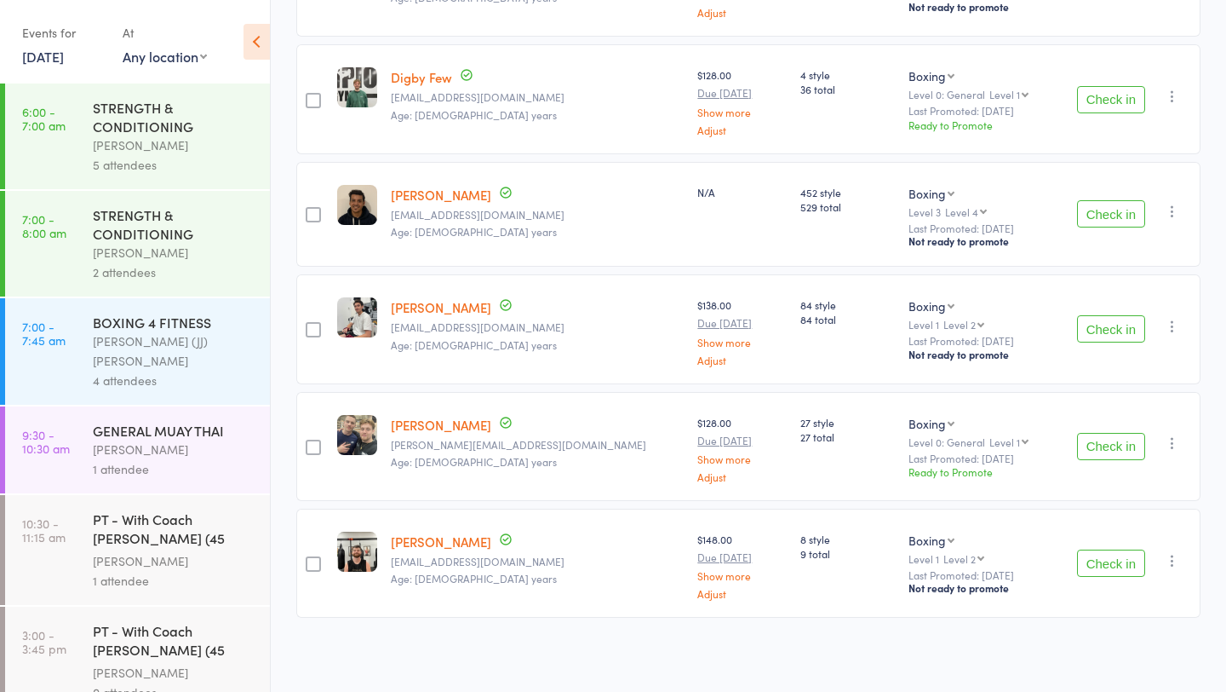
click at [1093, 217] on button "Check in" at bounding box center [1111, 213] width 68 height 27
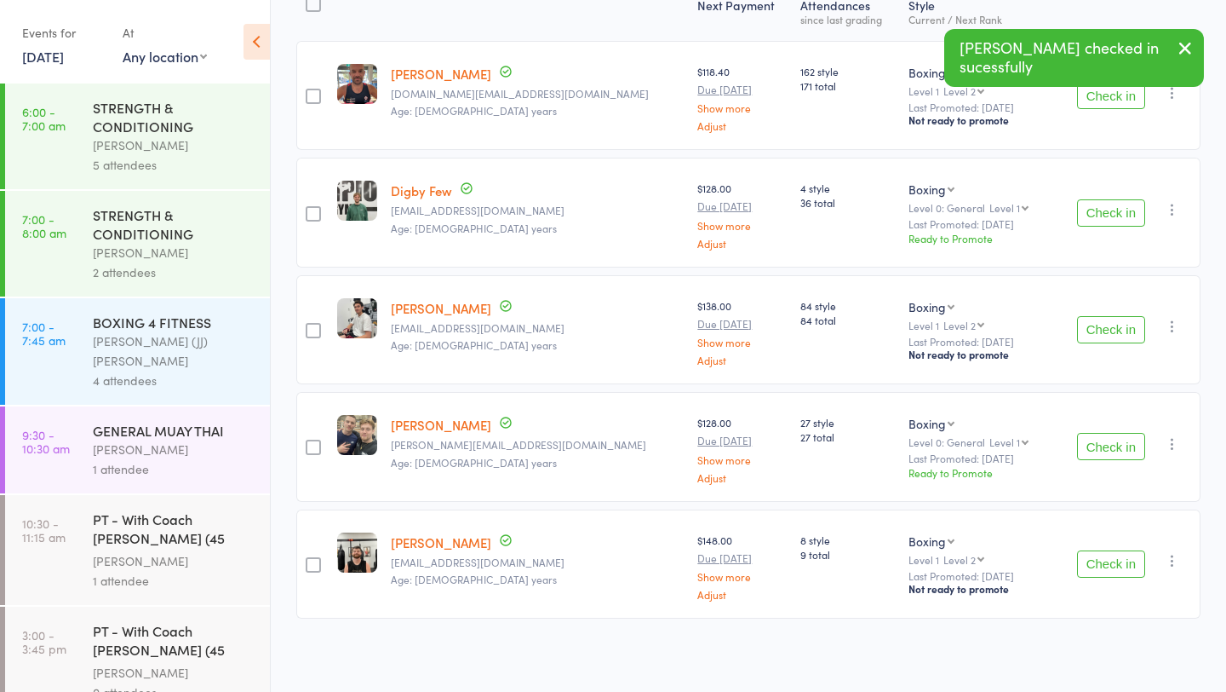
click at [1096, 564] on button "Check in" at bounding box center [1111, 563] width 68 height 27
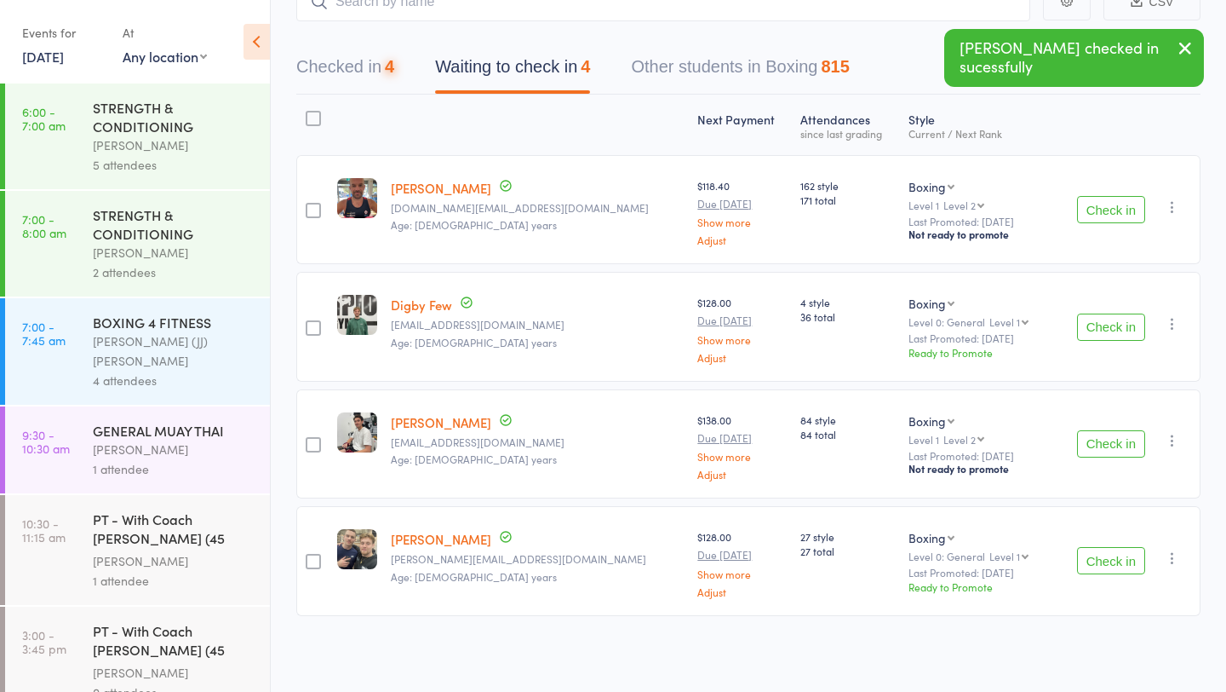
scroll to position [124, 0]
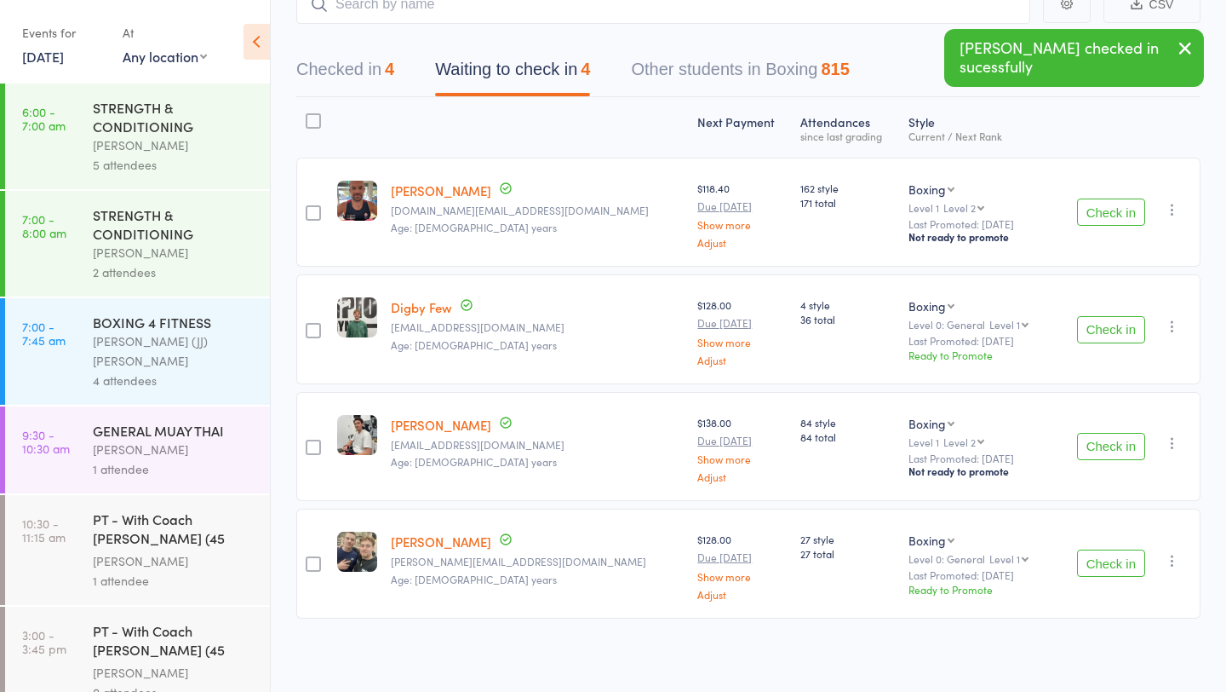
click at [1117, 213] on button "Check in" at bounding box center [1111, 211] width 68 height 27
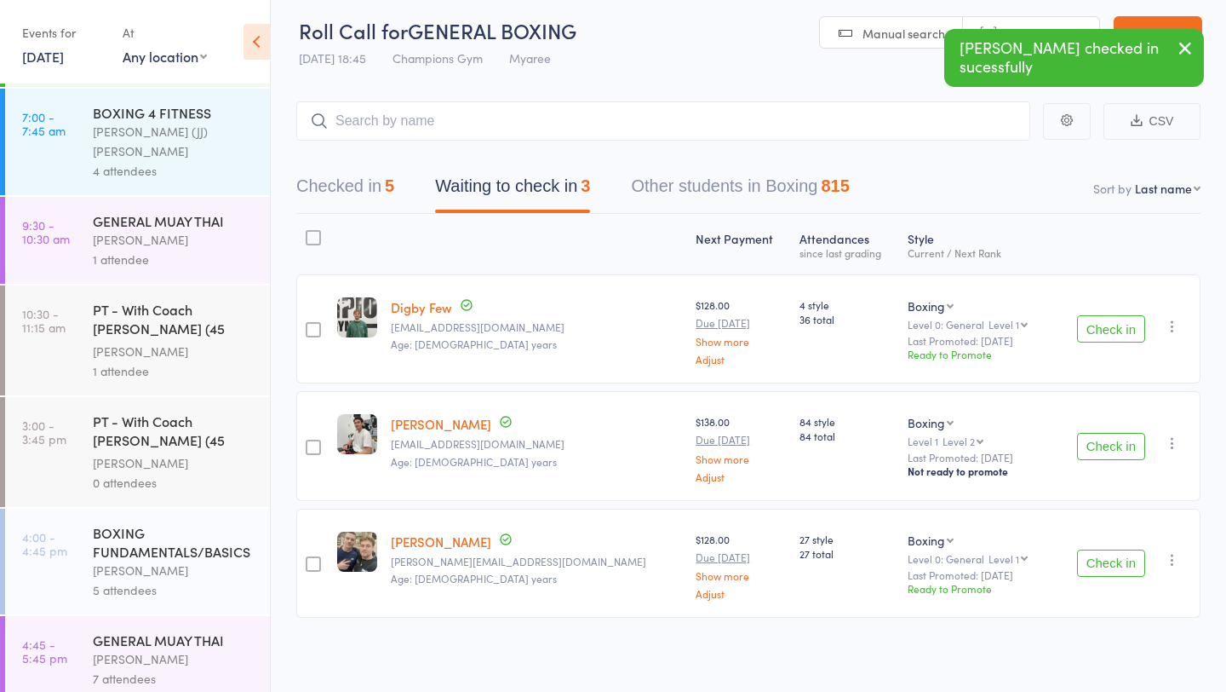
scroll to position [613, 0]
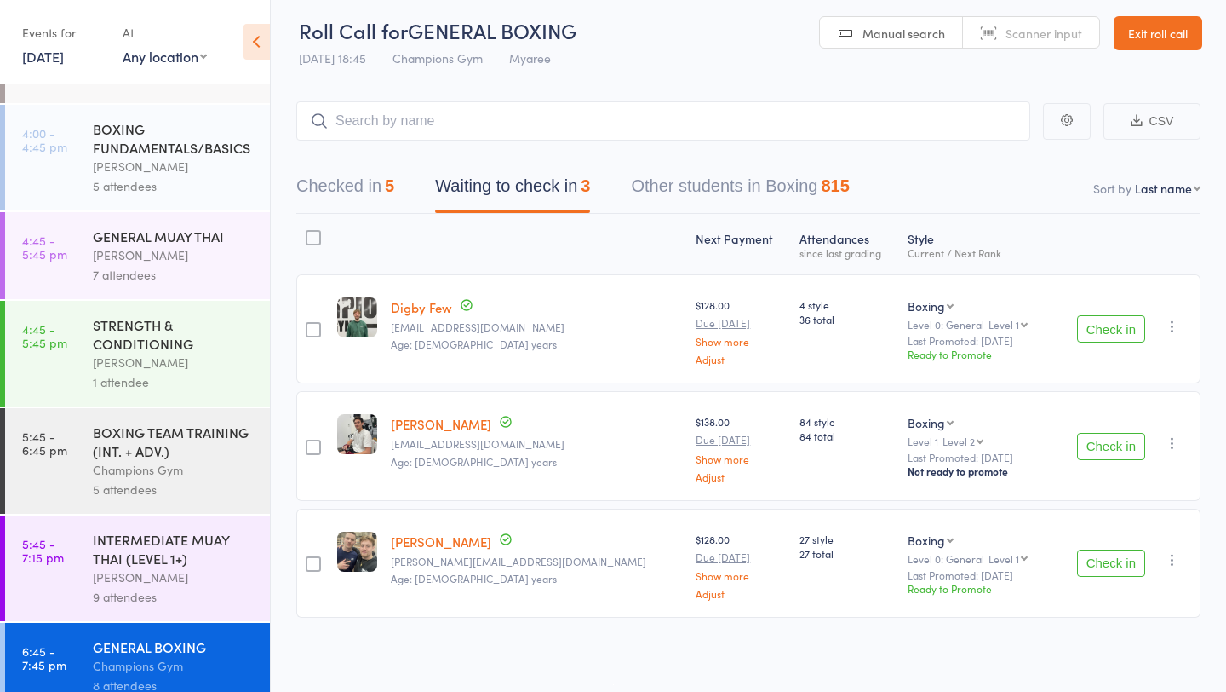
click at [1101, 433] on button "Check in" at bounding box center [1111, 446] width 68 height 27
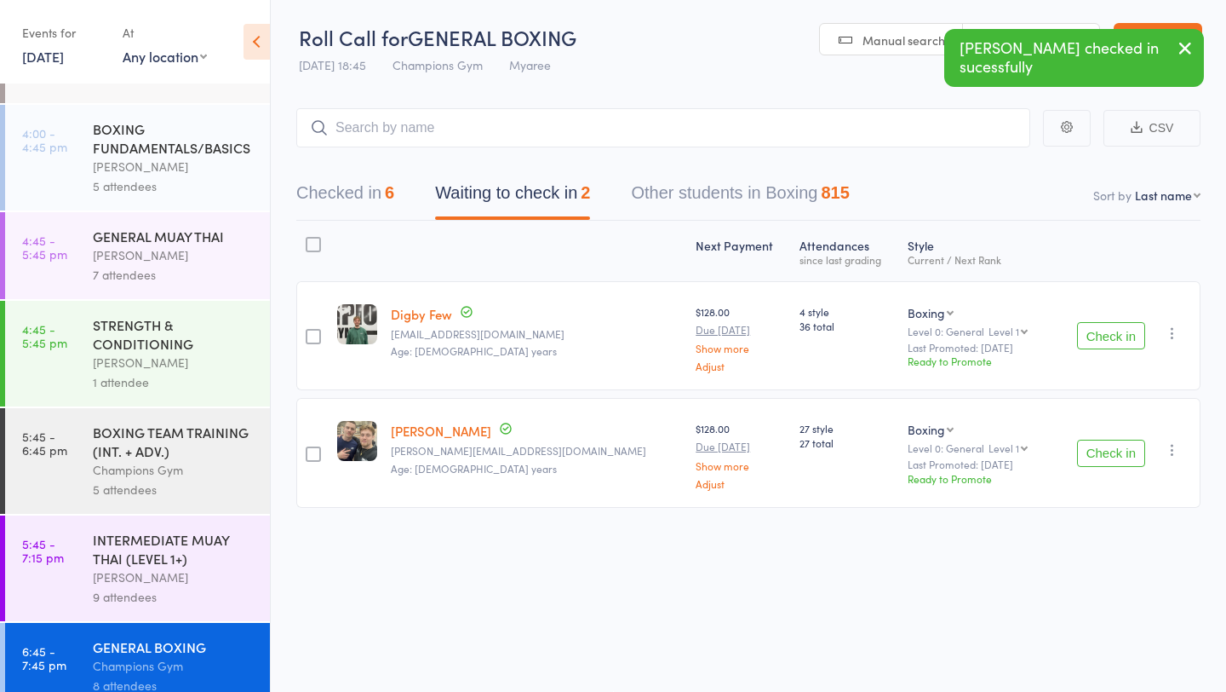
click at [1099, 449] on button "Check in" at bounding box center [1111, 452] width 68 height 27
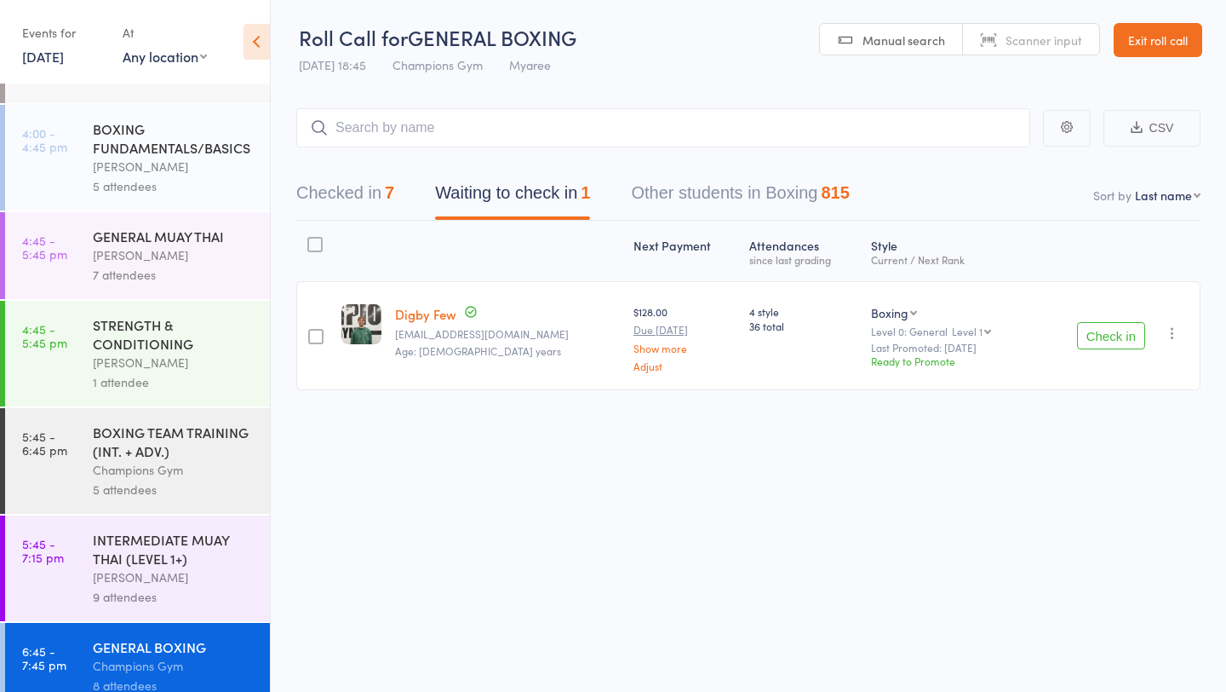
click at [1124, 338] on button "Check in" at bounding box center [1111, 335] width 68 height 27
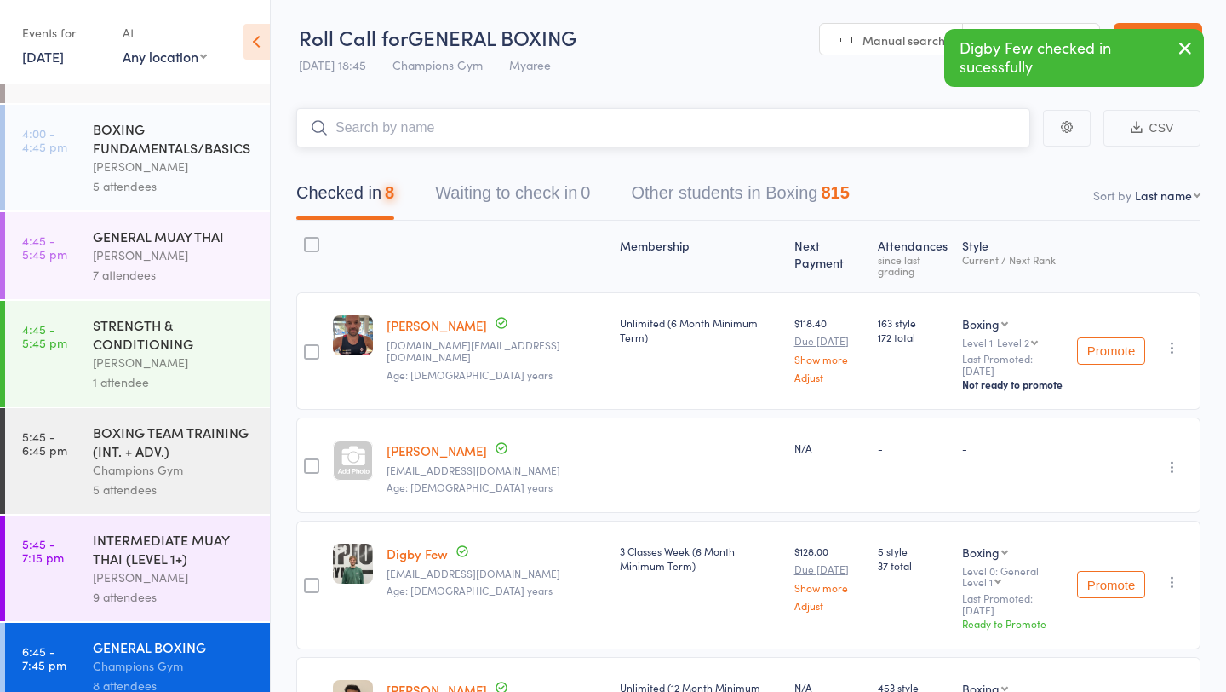
click at [686, 137] on input "search" at bounding box center [663, 127] width 734 height 39
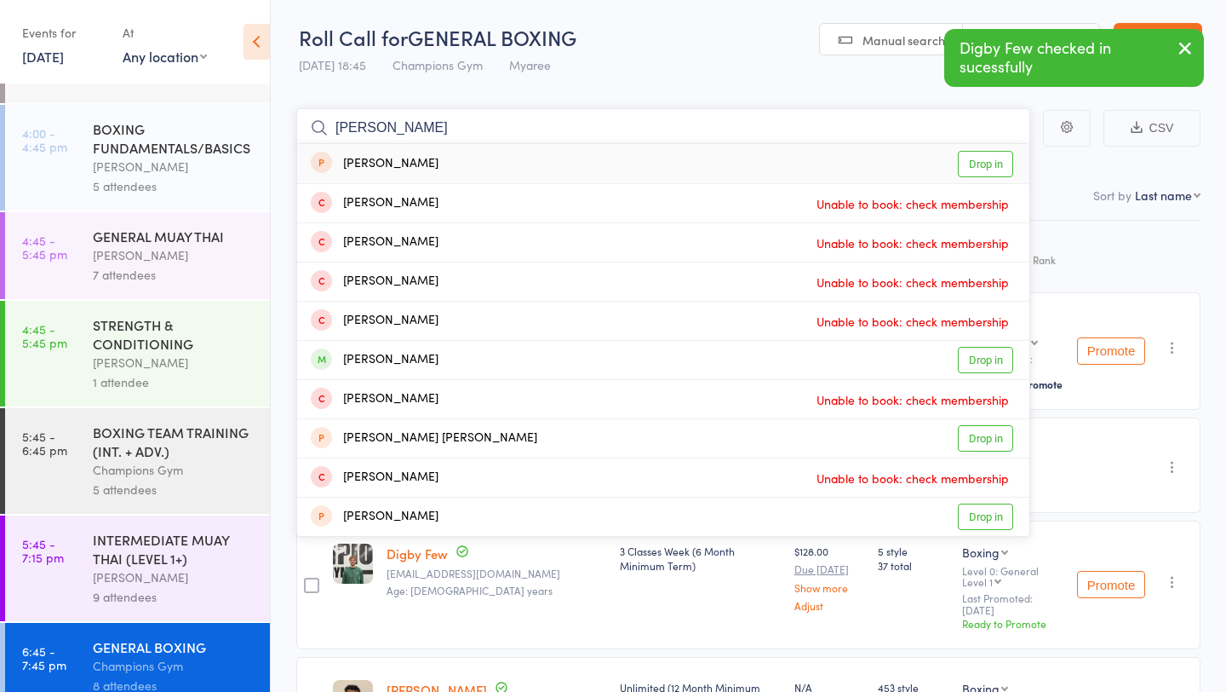
type input "sarah fowl"
click at [990, 158] on link "Drop in" at bounding box center [985, 164] width 55 height 26
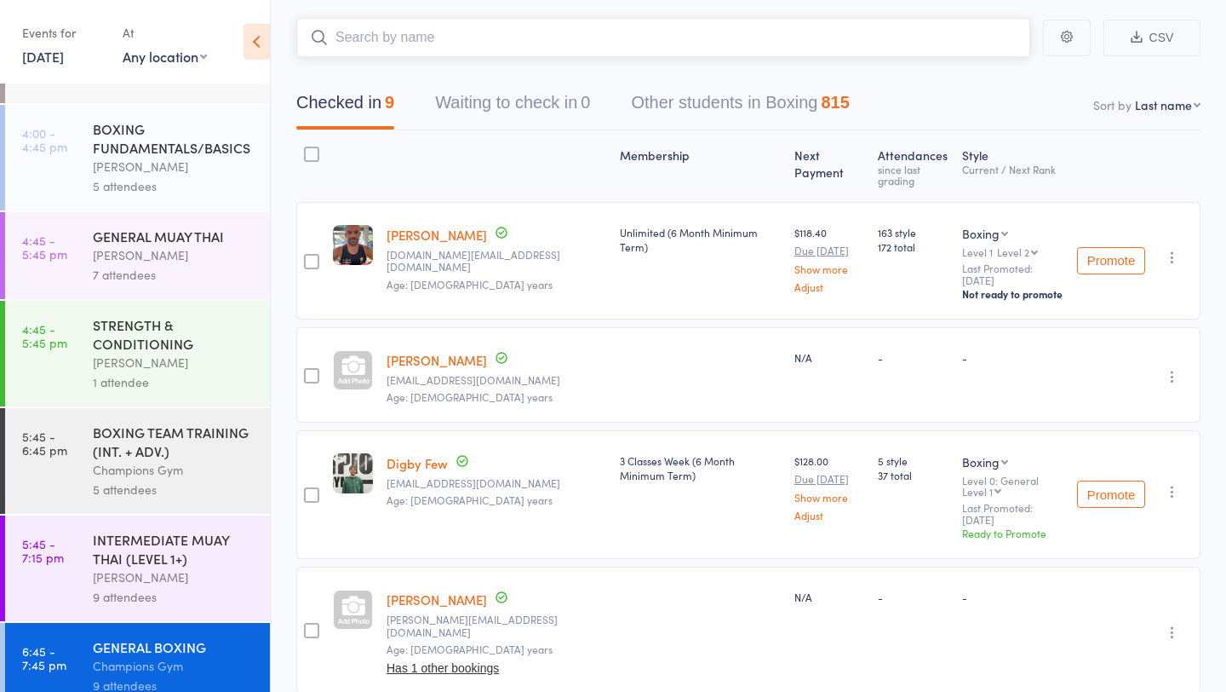
scroll to position [0, 0]
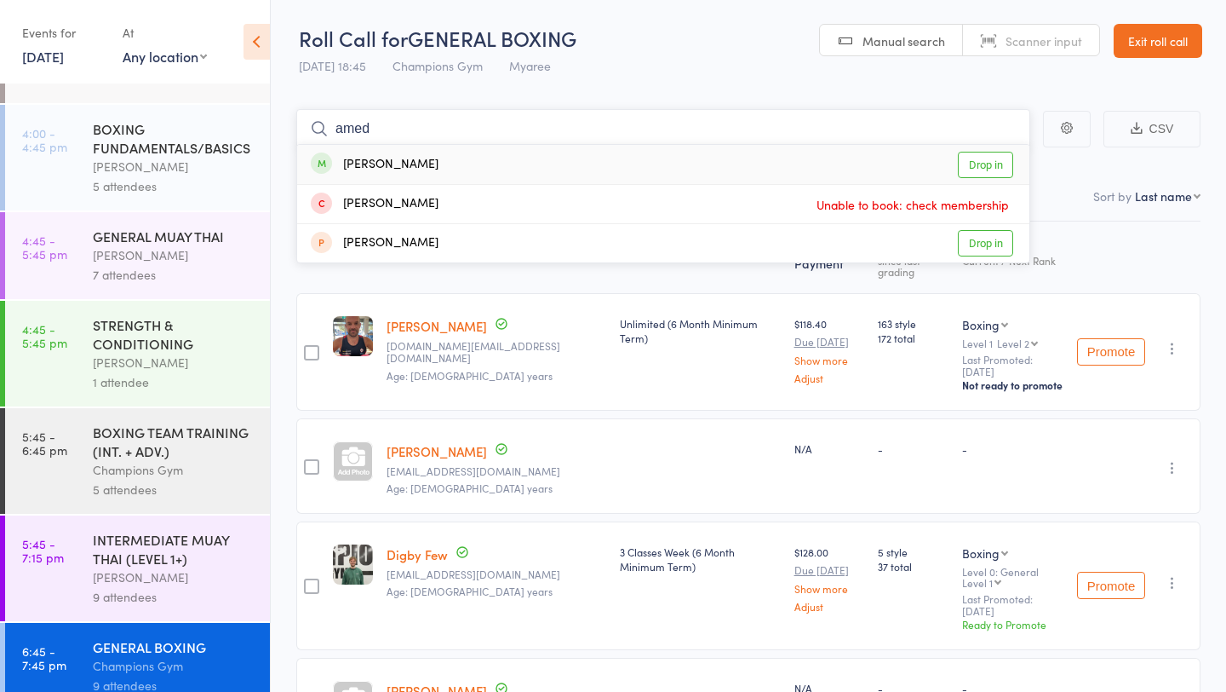
type input "amed"
click at [988, 158] on link "Drop in" at bounding box center [985, 165] width 55 height 26
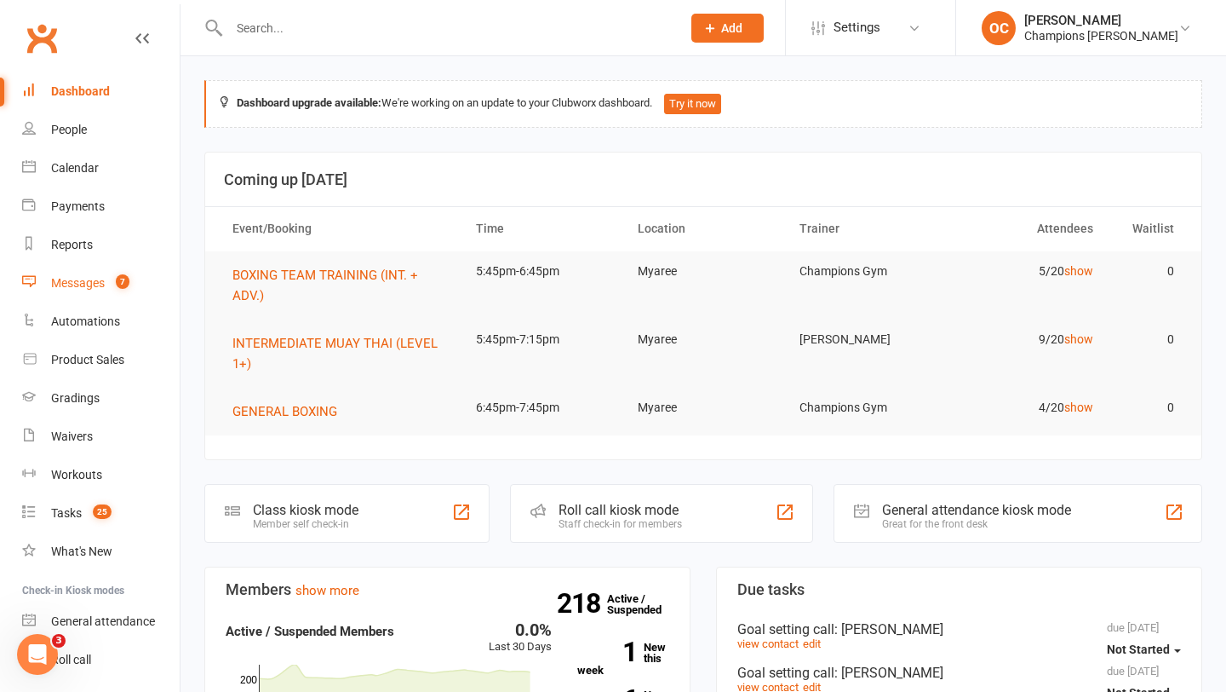
click at [115, 281] on count-badge "7" at bounding box center [118, 283] width 22 height 14
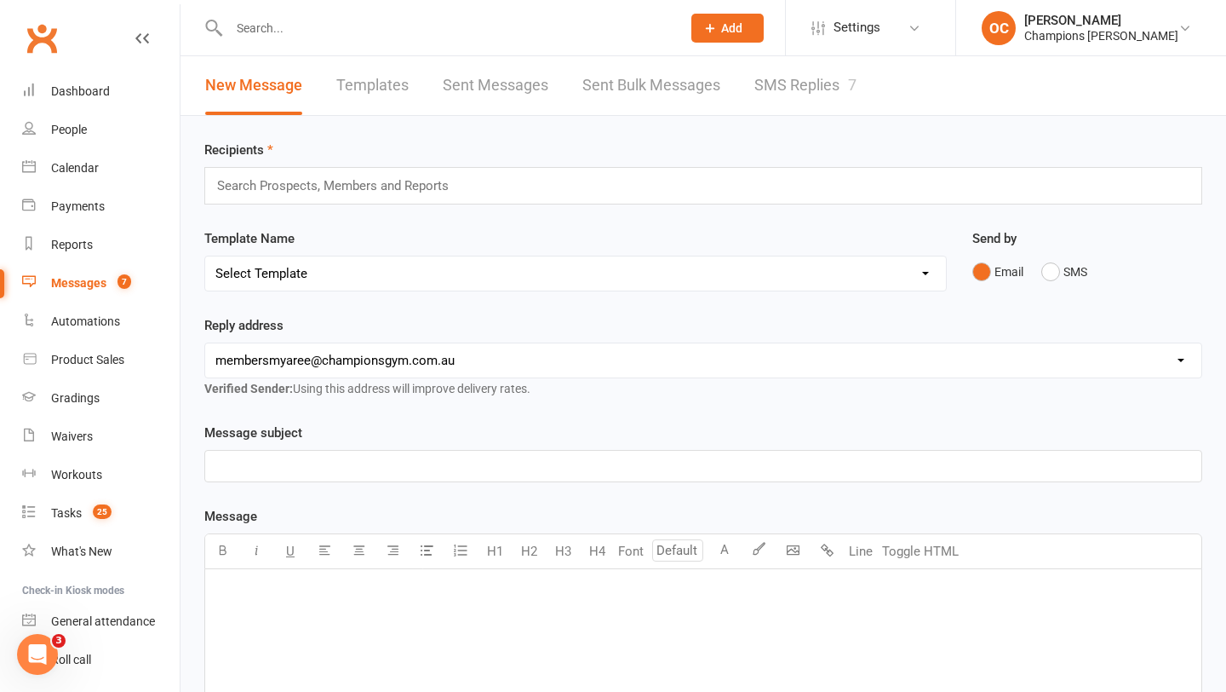
click at [805, 95] on link "SMS Replies 7" at bounding box center [806, 85] width 102 height 59
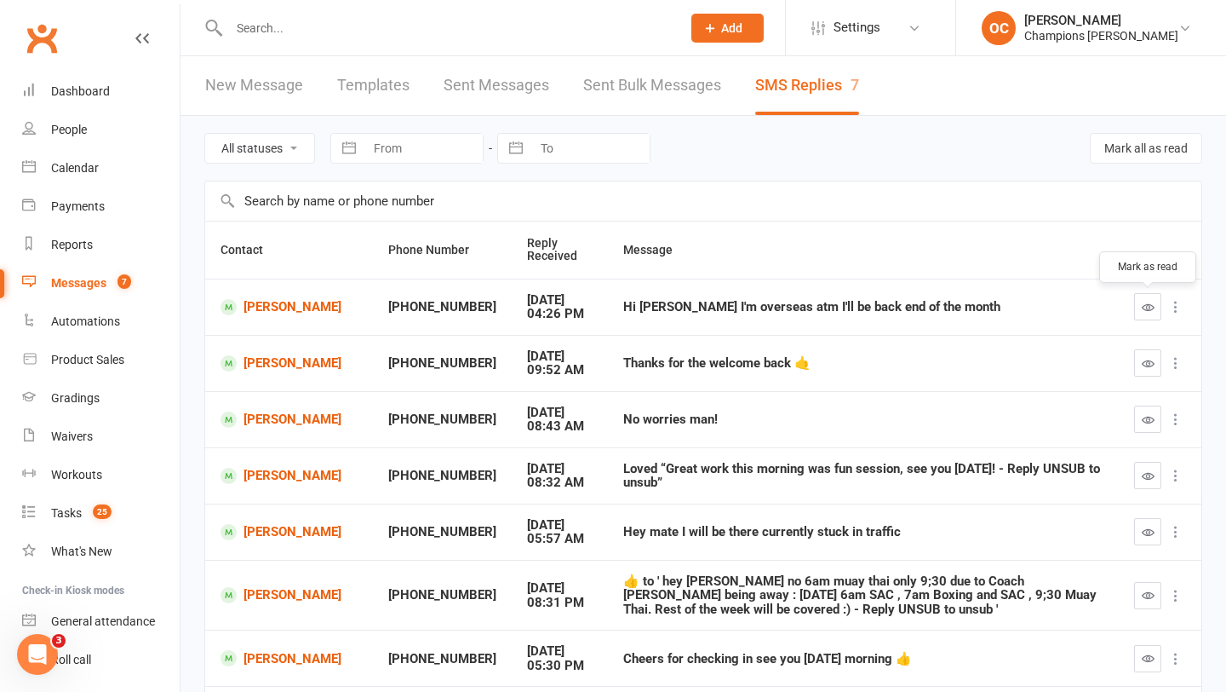
click at [1145, 313] on icon "button" at bounding box center [1148, 307] width 13 height 13
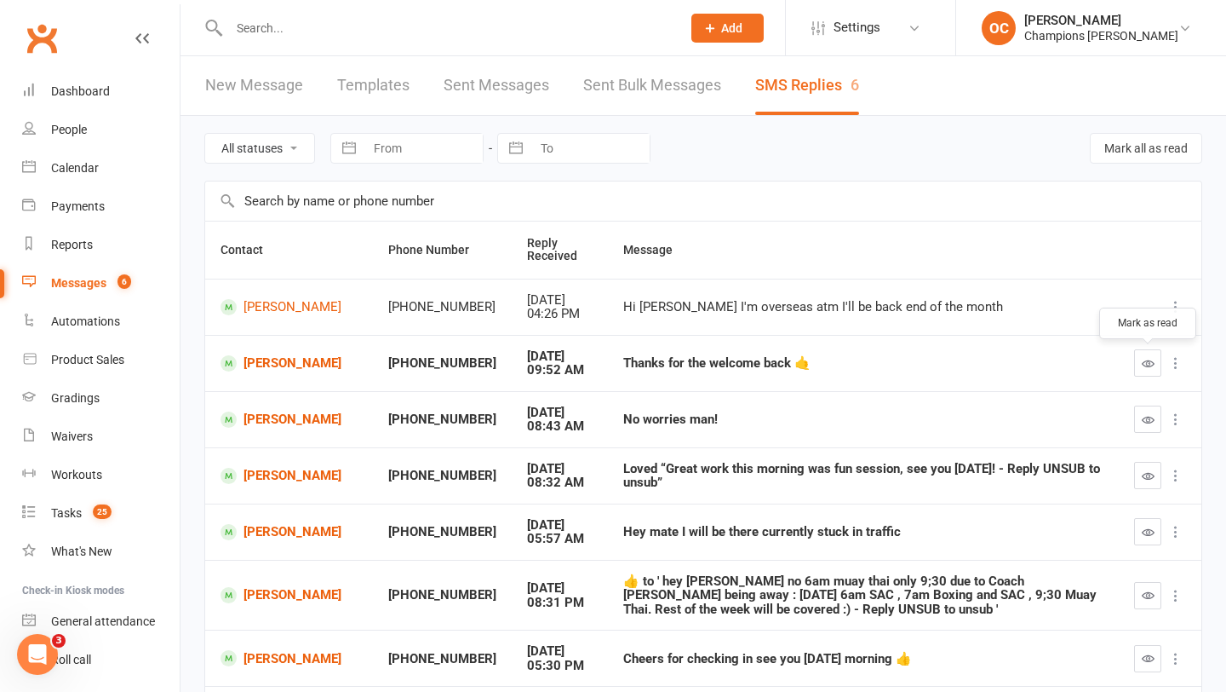
click at [1140, 361] on button "button" at bounding box center [1147, 362] width 27 height 27
click at [1142, 420] on icon "button" at bounding box center [1148, 419] width 13 height 13
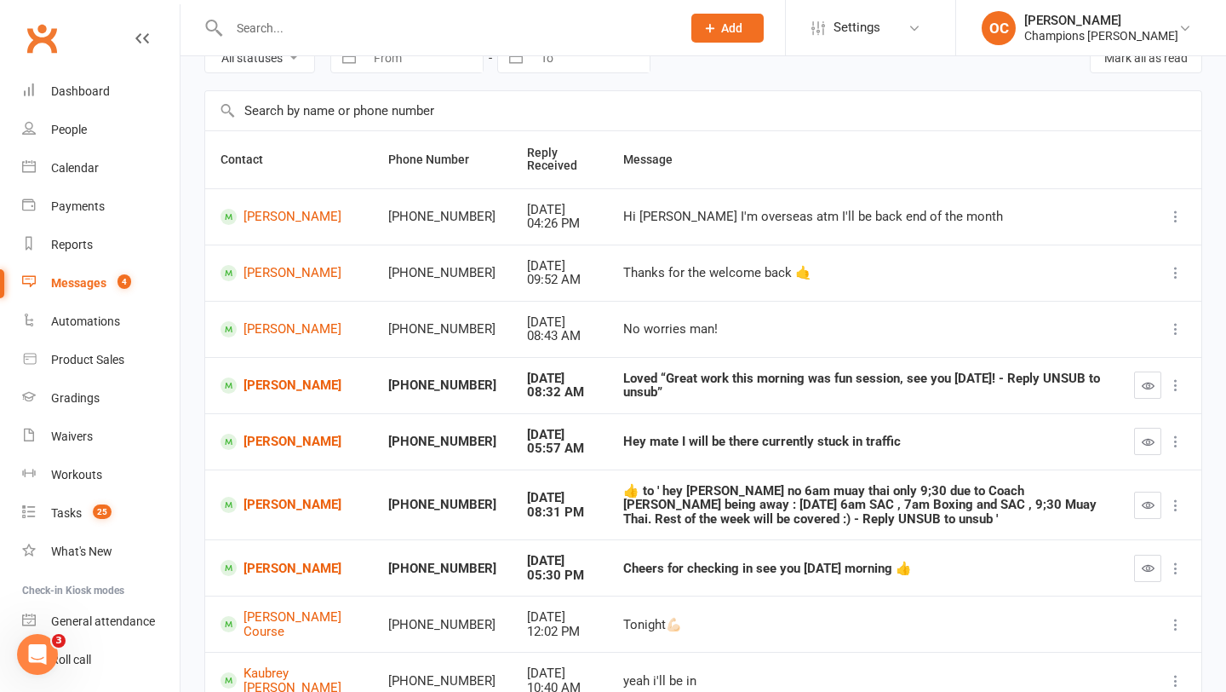
scroll to position [91, 0]
click at [1150, 393] on button "button" at bounding box center [1147, 383] width 27 height 27
click at [1143, 443] on icon "button" at bounding box center [1148, 440] width 13 height 13
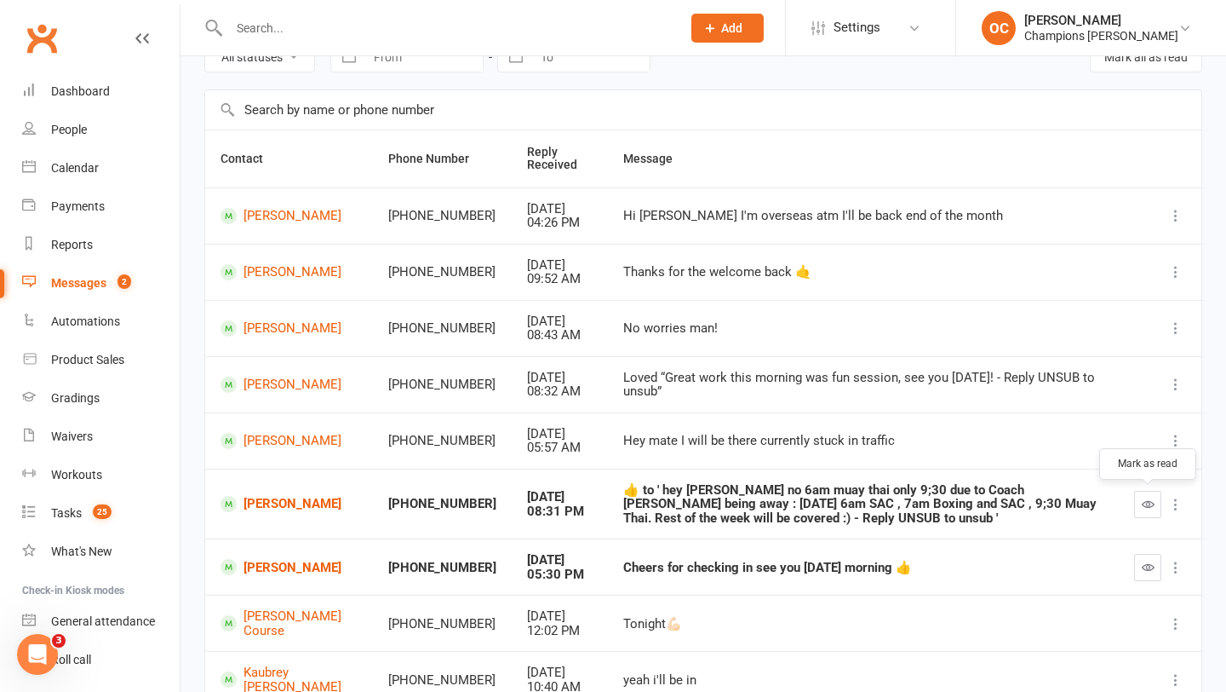
click at [1150, 516] on button "button" at bounding box center [1147, 504] width 27 height 27
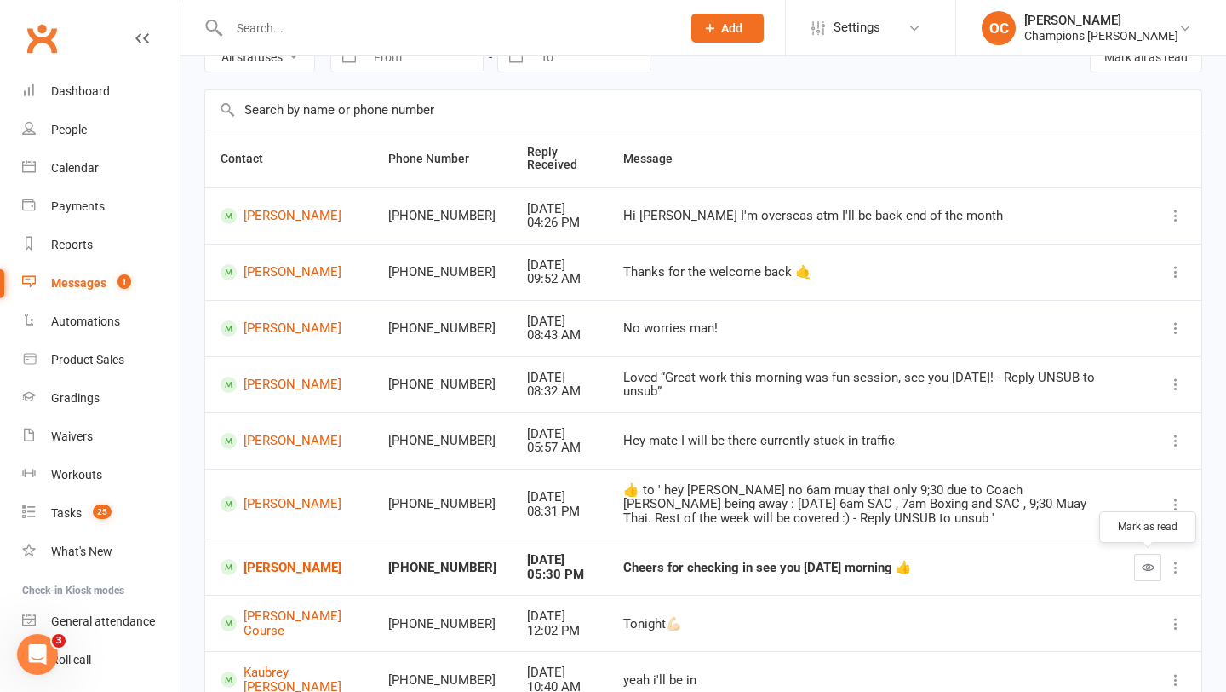
click at [1142, 563] on icon "button" at bounding box center [1148, 566] width 13 height 13
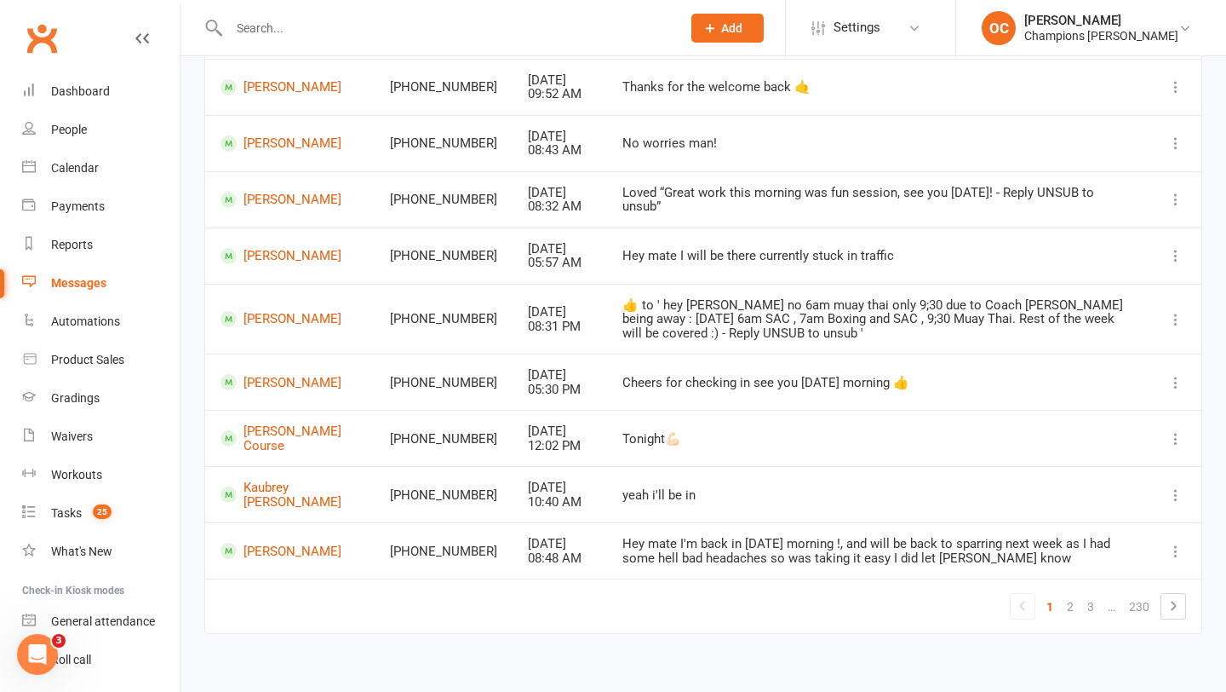
scroll to position [0, 0]
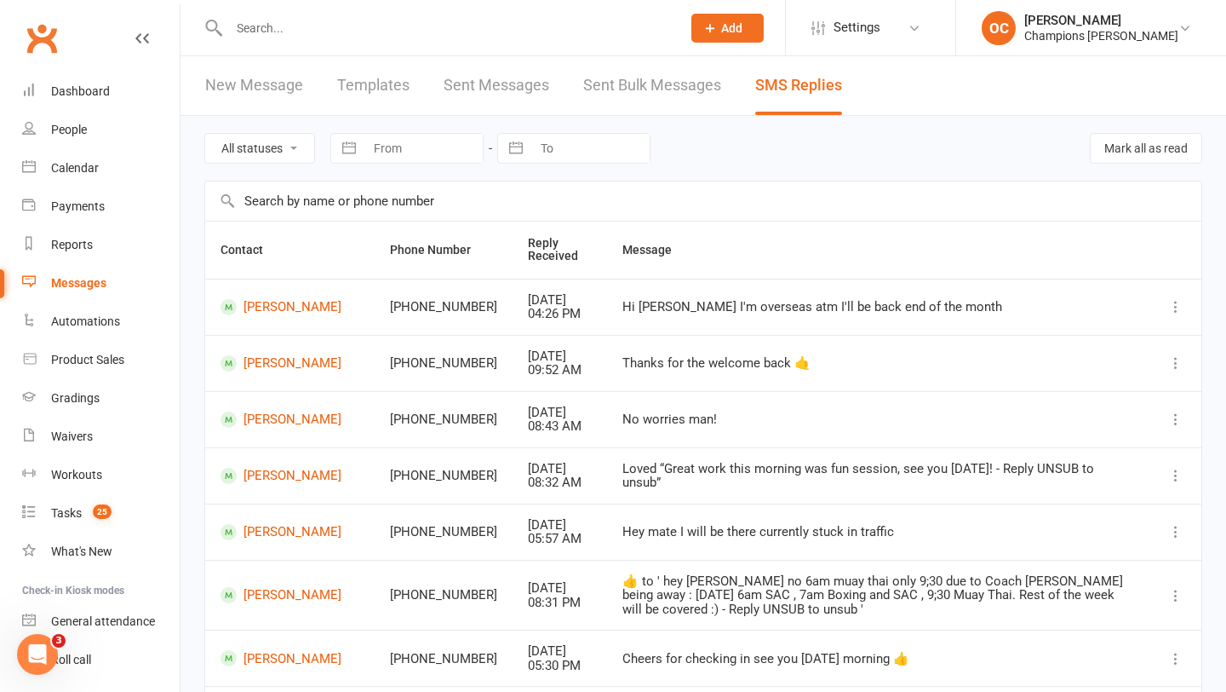
click at [318, 42] on div at bounding box center [436, 27] width 465 height 55
click at [313, 26] on input "text" at bounding box center [446, 28] width 445 height 24
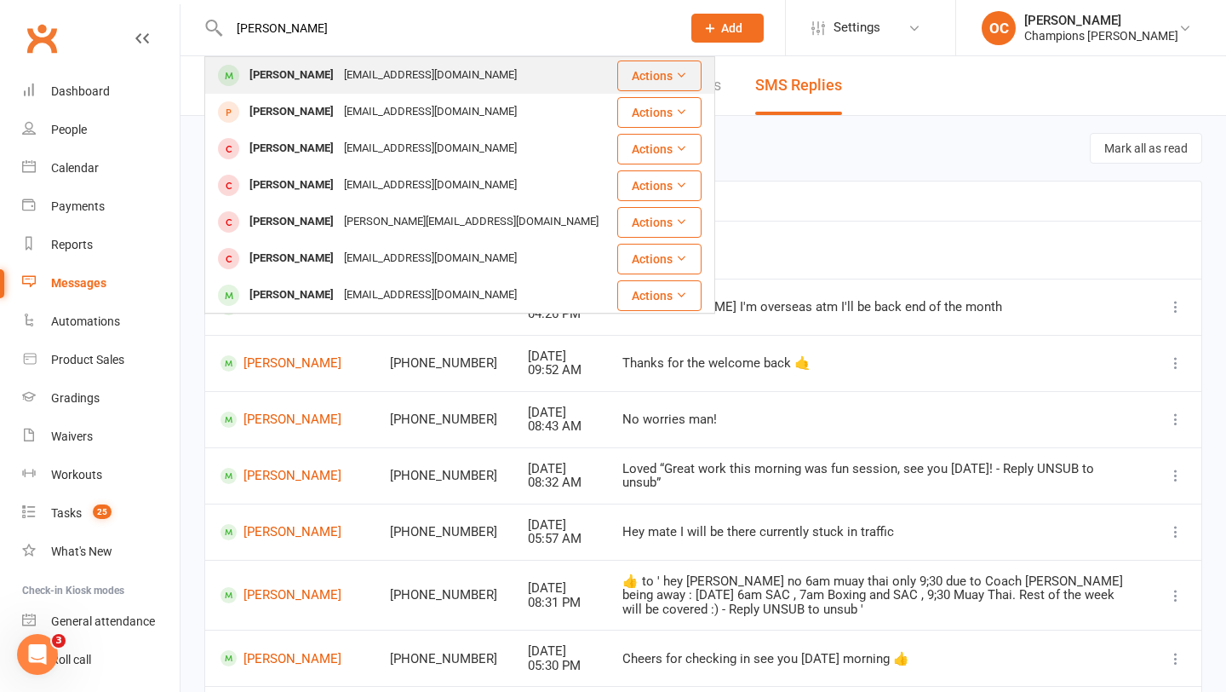
type input "hayes"
click at [339, 67] on div "hayesn38@gmail.com" at bounding box center [430, 75] width 183 height 25
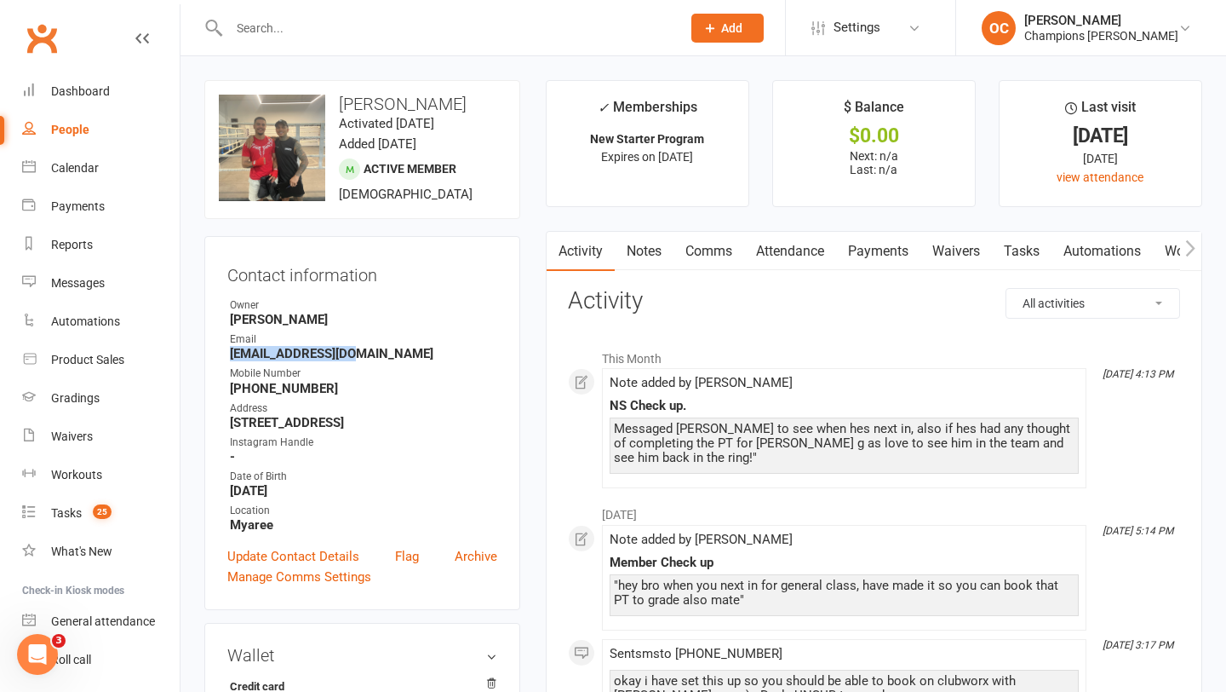
drag, startPoint x: 365, startPoint y: 368, endPoint x: 221, endPoint y: 372, distance: 144.8
click at [221, 372] on div "Contact information Owner Owen Chandler Email hayesn38@gmail.com Mobile Number …" at bounding box center [362, 423] width 316 height 374
copy strong "hayesn38@gmail.com"
click at [424, 311] on div "Contact information Owner Owen Chandler Email hayesn38@gmail.com Mobile Number …" at bounding box center [362, 423] width 316 height 374
click at [292, 20] on input "text" at bounding box center [446, 28] width 445 height 24
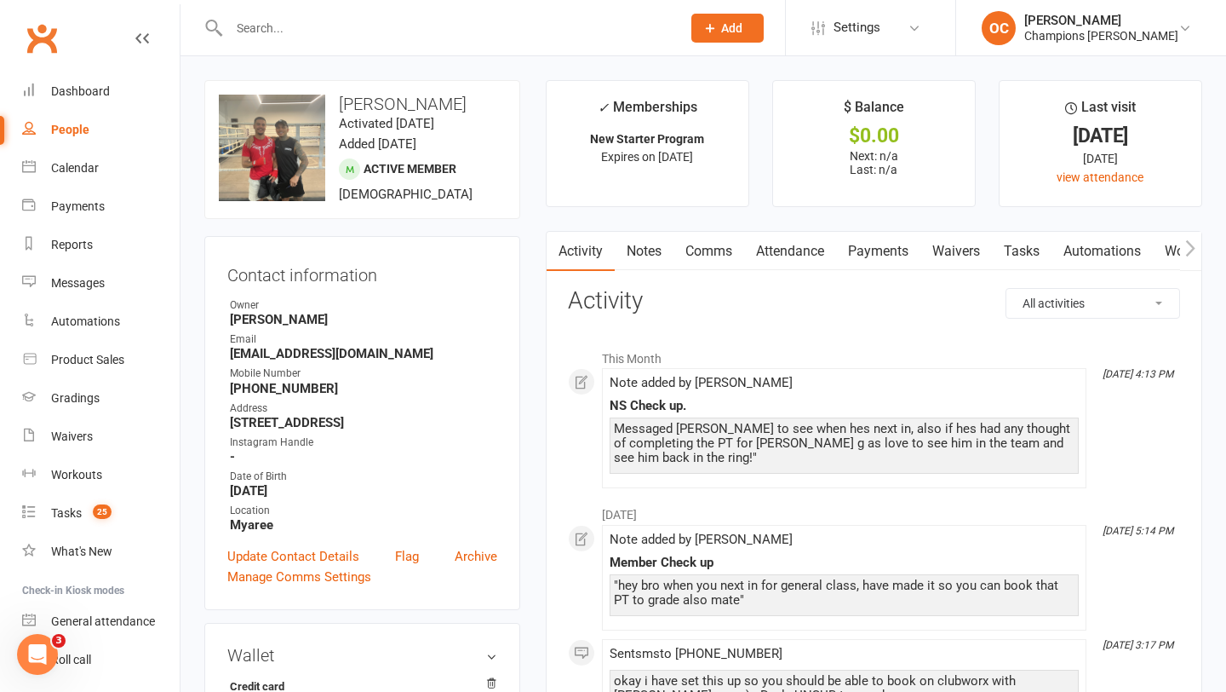
click at [1031, 248] on link "Tasks" at bounding box center [1022, 251] width 60 height 39
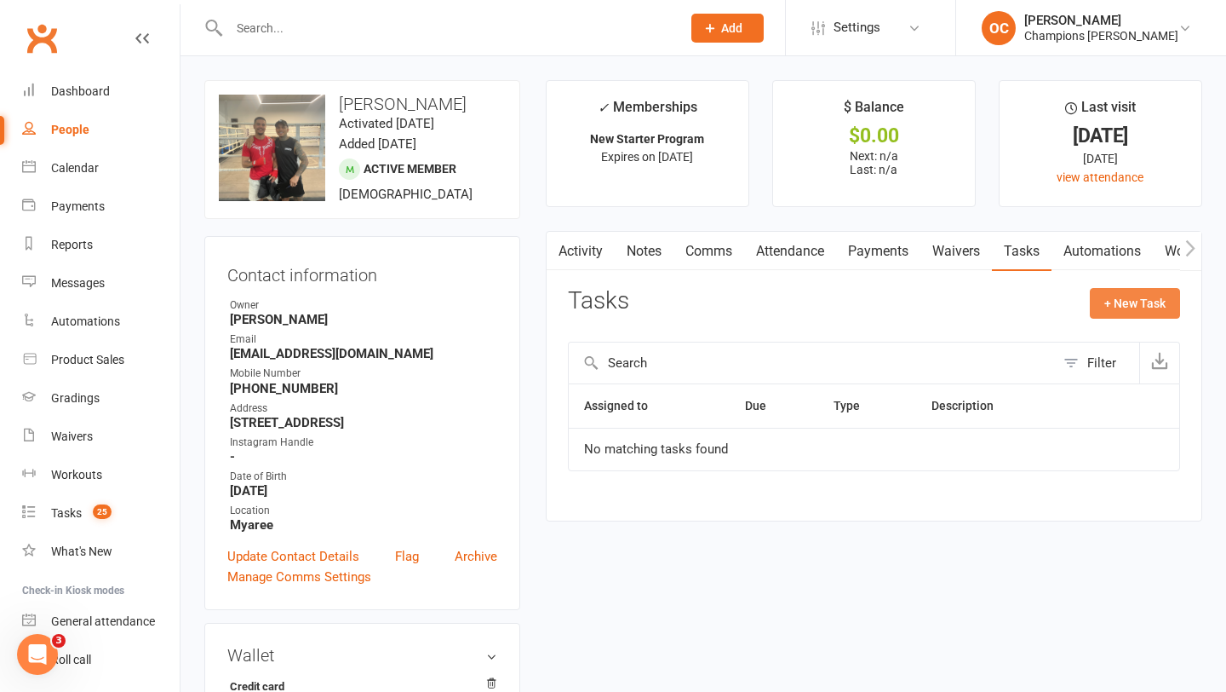
click at [1138, 307] on button "+ New Task" at bounding box center [1135, 303] width 90 height 31
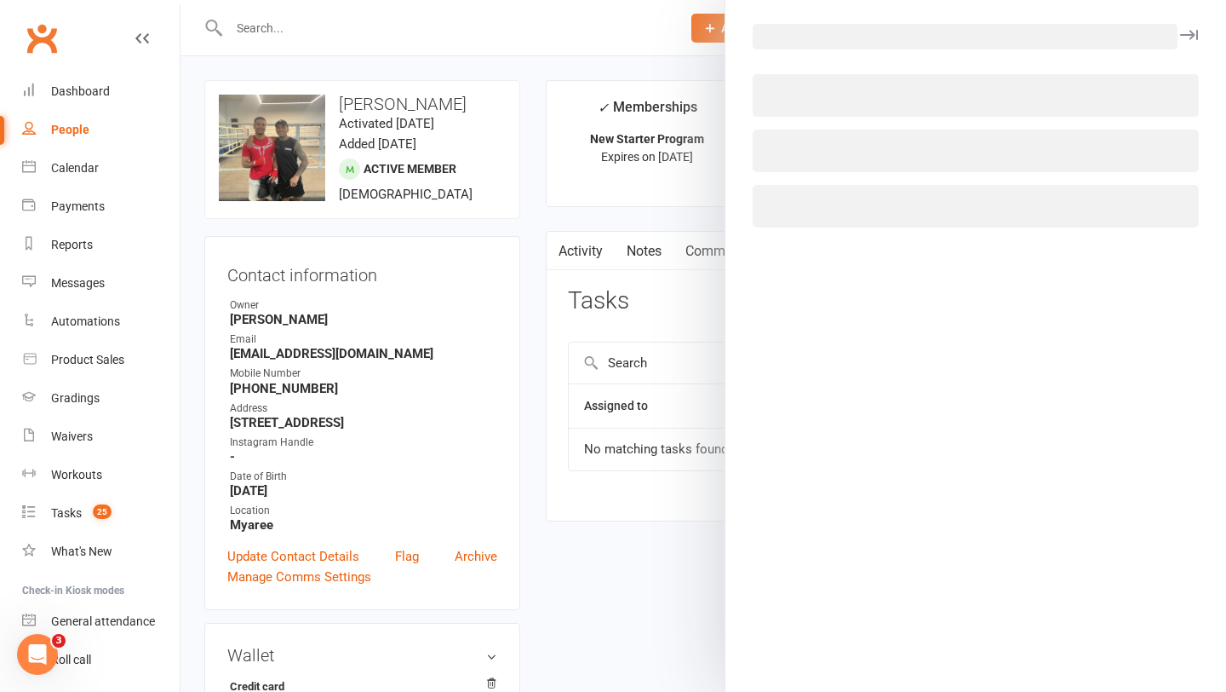
select select "50255"
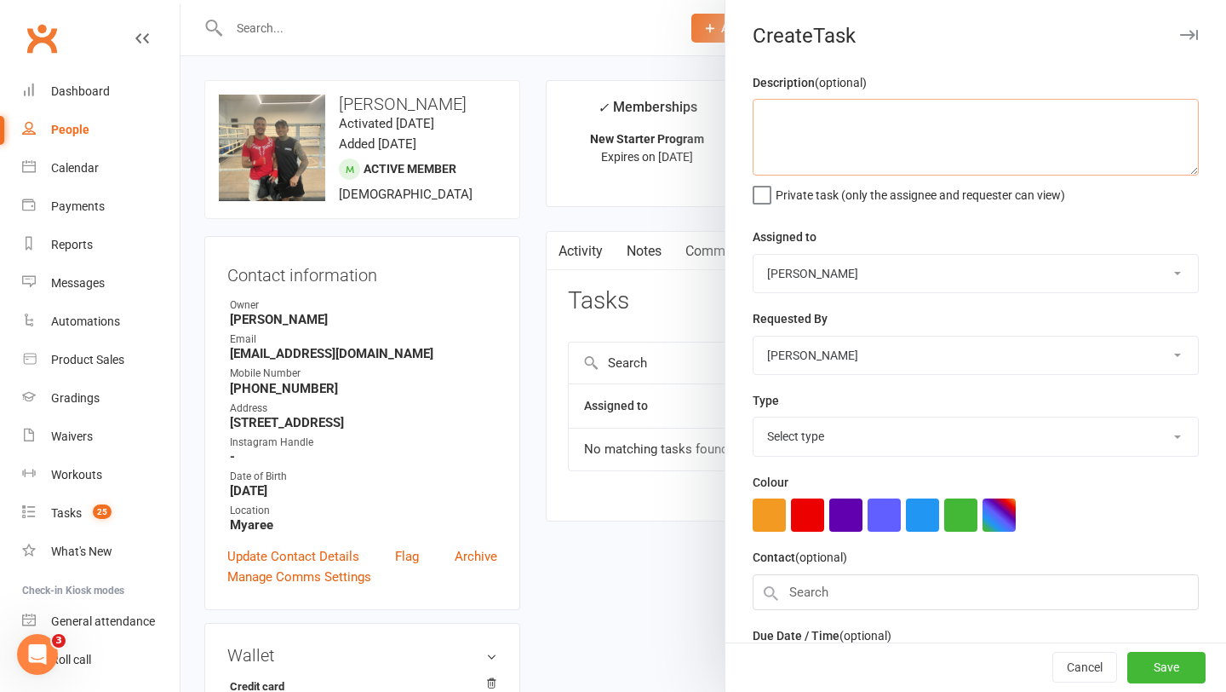
click at [841, 111] on textarea at bounding box center [976, 137] width 446 height 77
type textarea "90 day Membership plans"
click at [861, 264] on select "Whitney Tuna Champions Gym David Angeleski Helen Bologa Champions Gym Team Eddy…" at bounding box center [976, 273] width 445 height 37
select select "52274"
click at [866, 439] on select "Select type 90 day plan (member) 90 day plan (new starter - premium) Attendance…" at bounding box center [976, 435] width 445 height 37
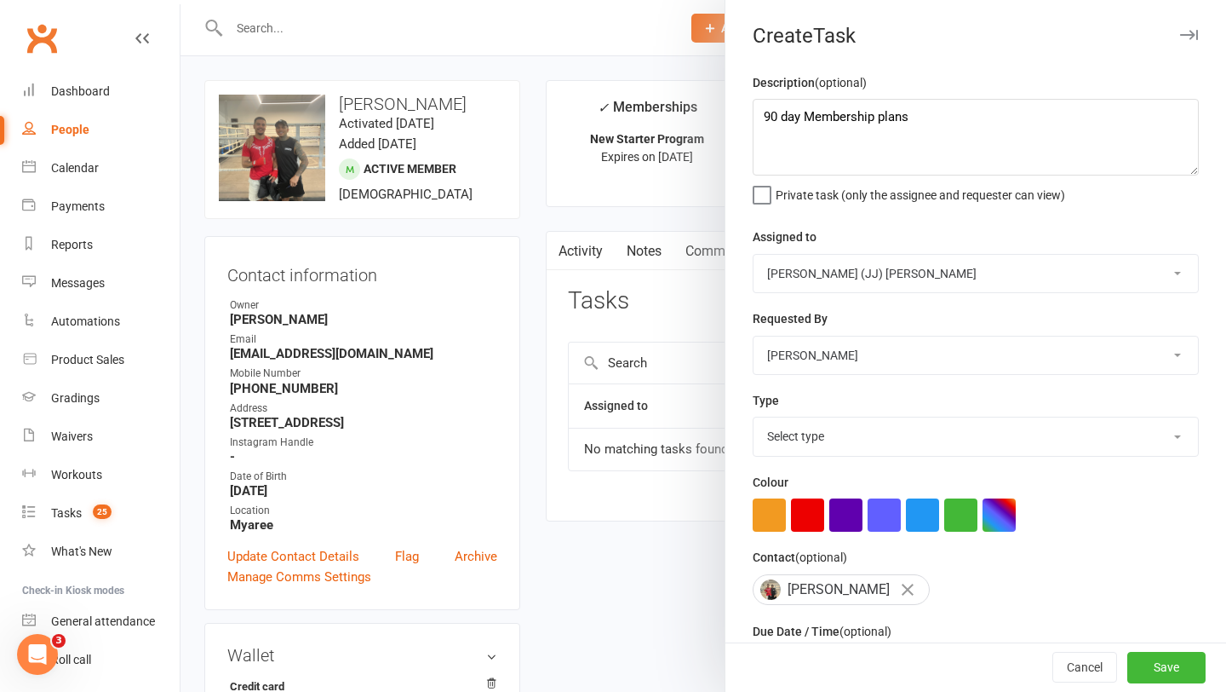
select select "35280"
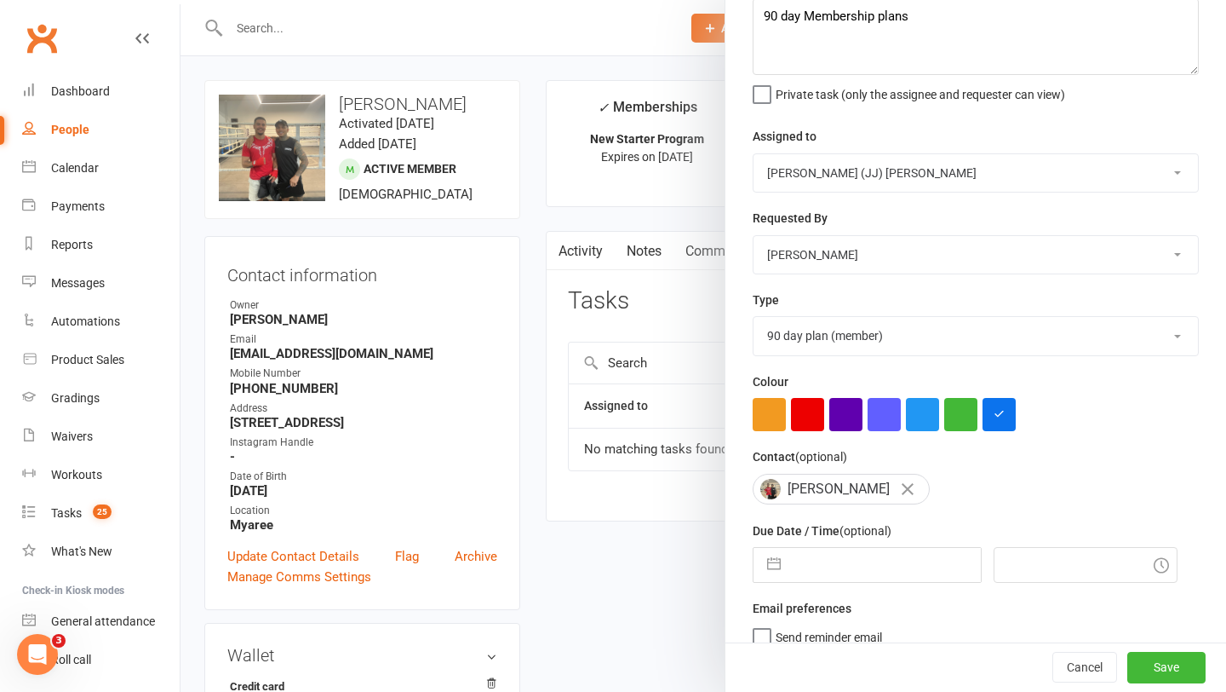
scroll to position [149, 0]
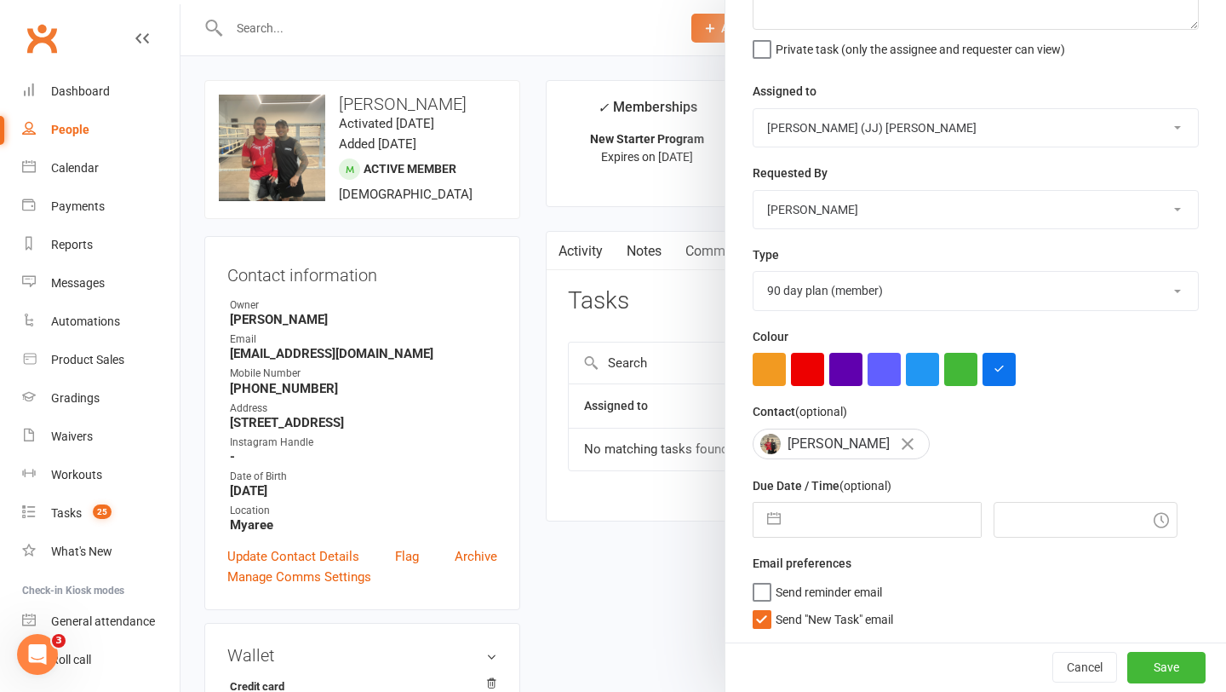
click at [878, 534] on input "text" at bounding box center [885, 519] width 192 height 34
select select "8"
select select "2025"
select select "9"
select select "2025"
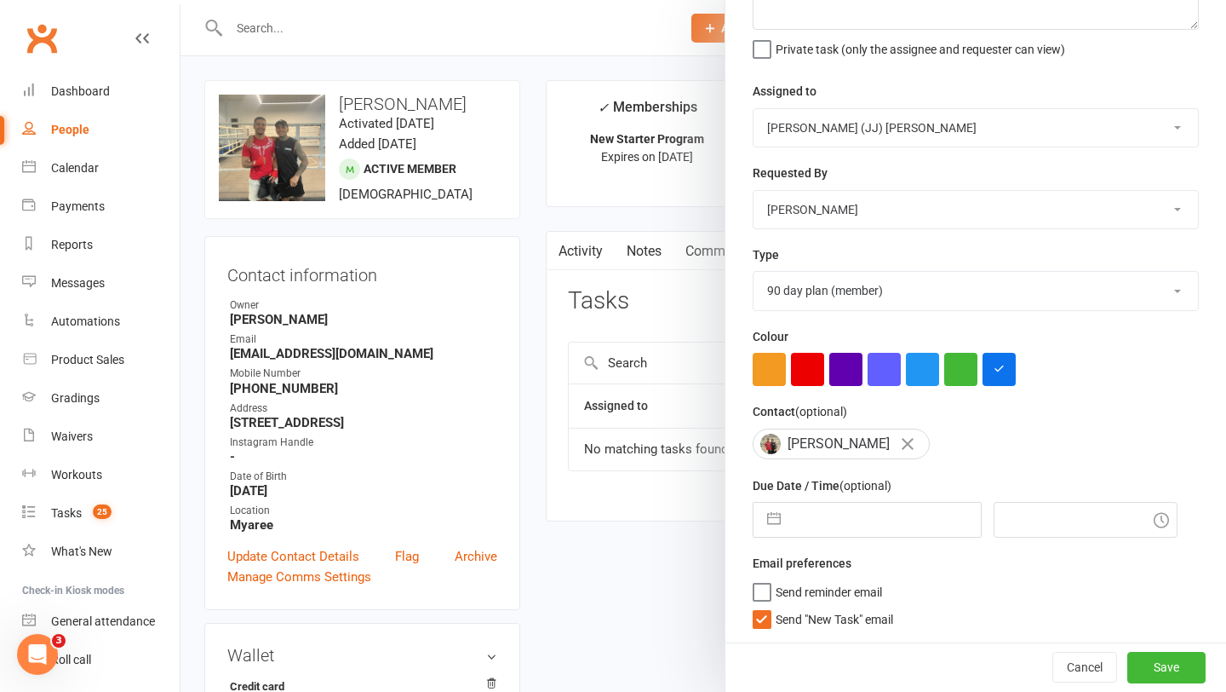
select select "10"
select select "2025"
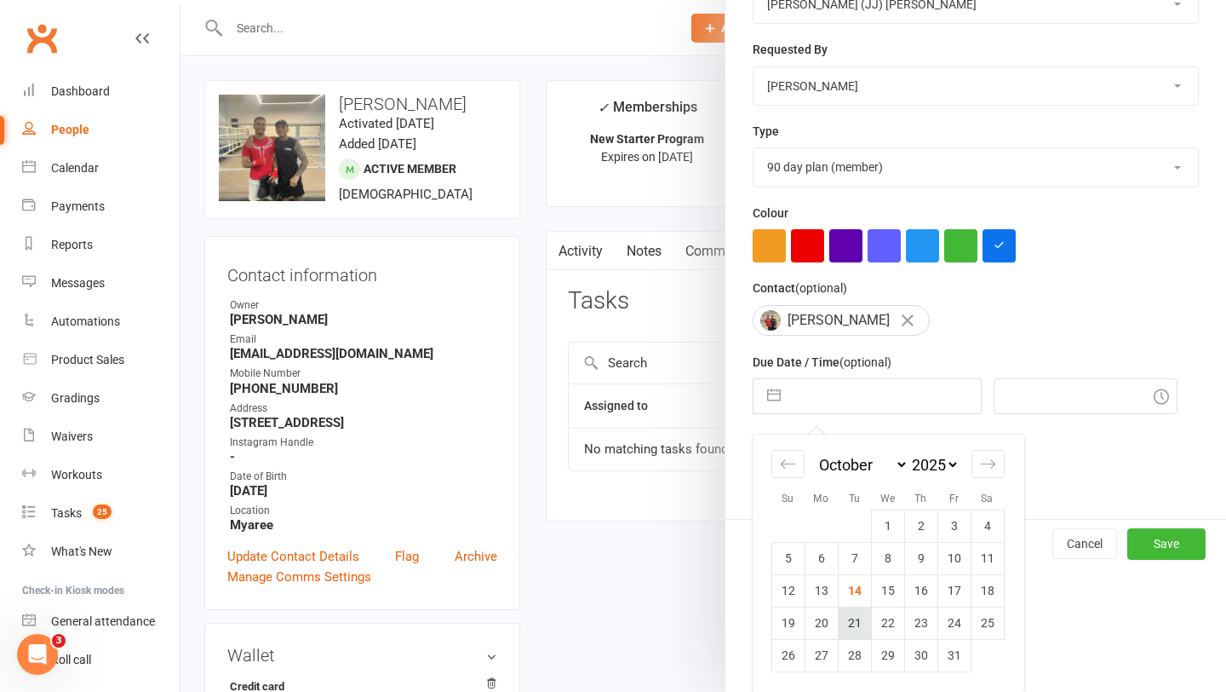
click at [864, 620] on td "21" at bounding box center [854, 622] width 33 height 32
type input "21 Oct 2025"
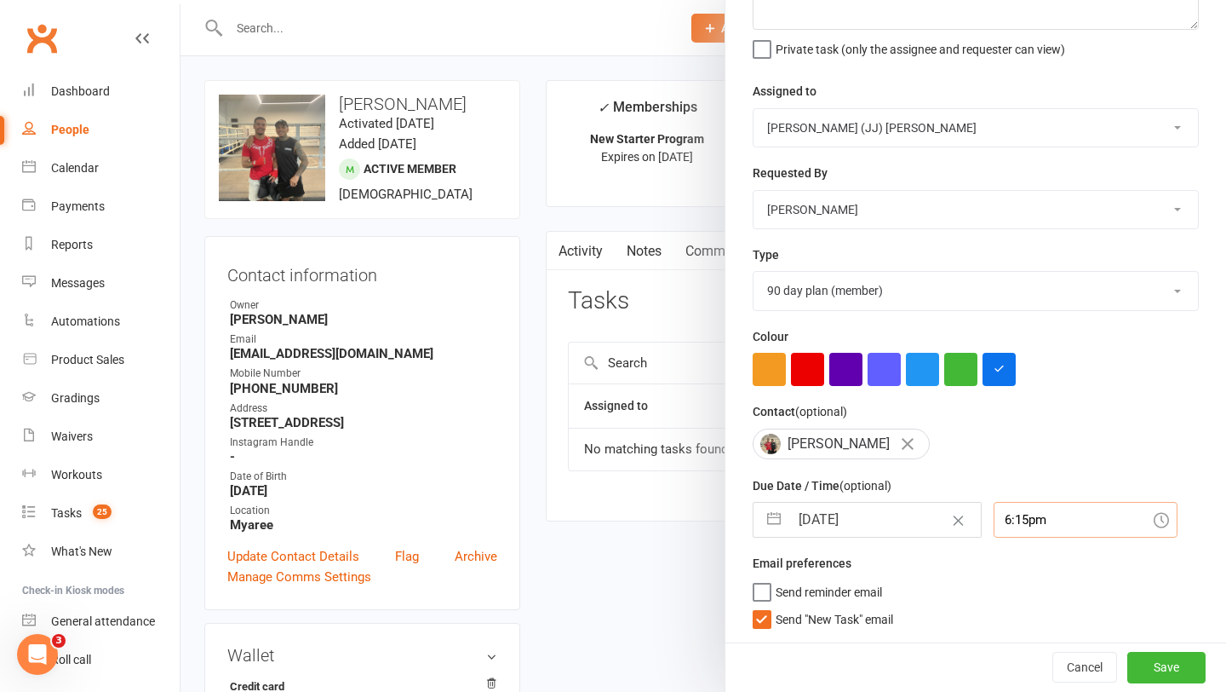
click at [997, 529] on div "6:15pm" at bounding box center [1086, 520] width 184 height 36
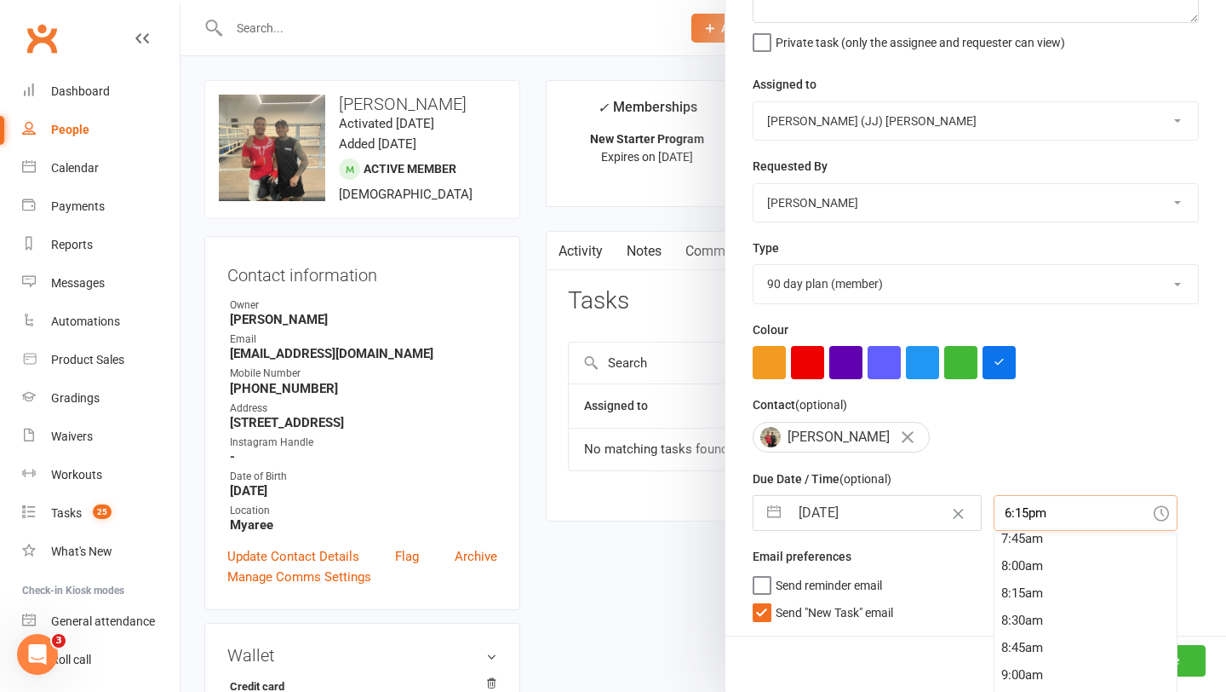
scroll to position [839, 0]
click at [1037, 576] on div "8:00am" at bounding box center [1086, 578] width 182 height 27
type input "8:00am"
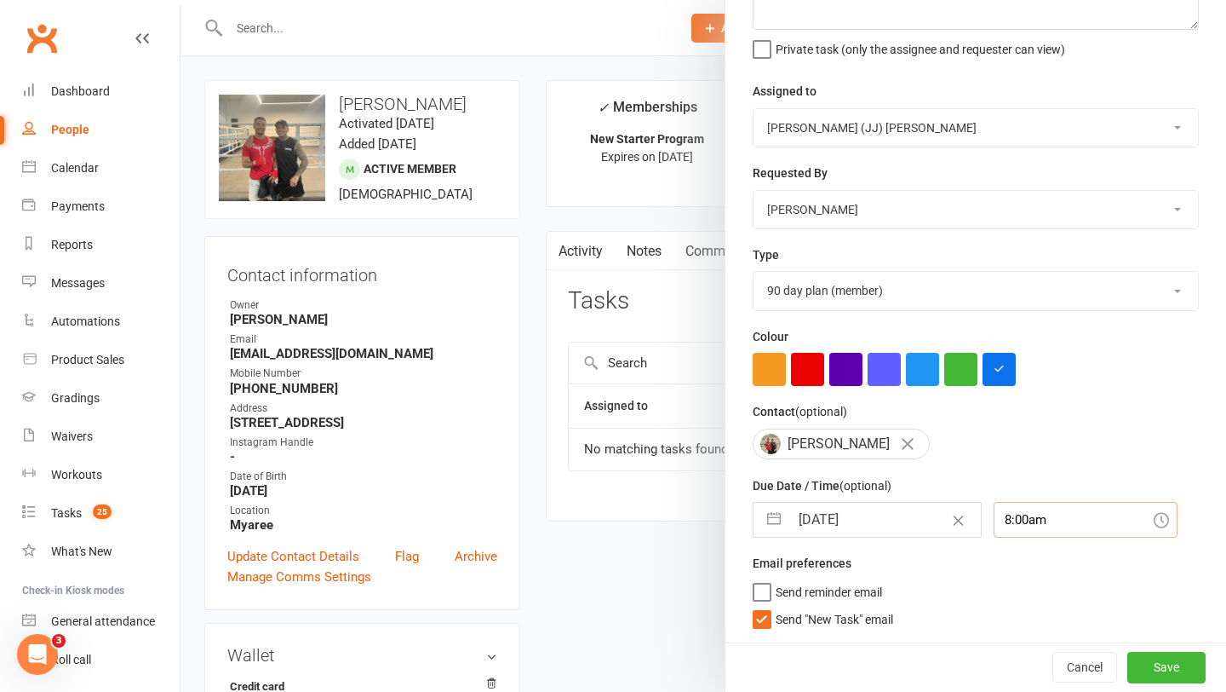
scroll to position [149, 0]
click at [1185, 661] on button "Save" at bounding box center [1167, 667] width 78 height 31
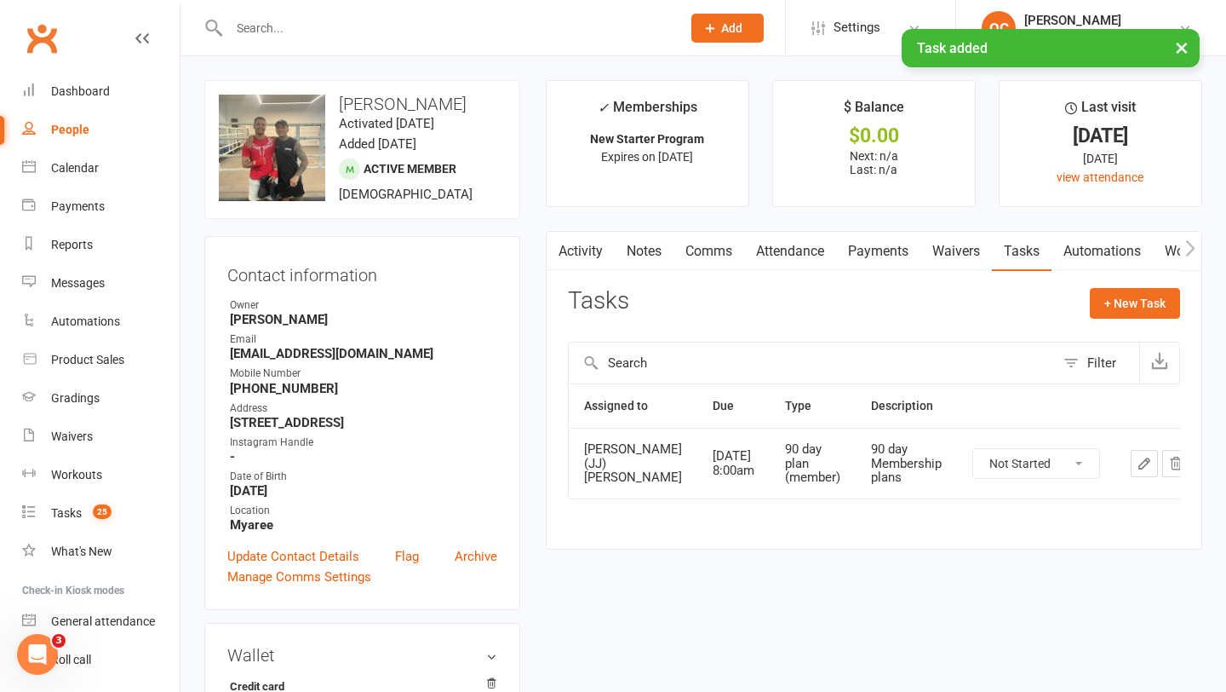
click at [643, 247] on link "Notes" at bounding box center [644, 251] width 59 height 39
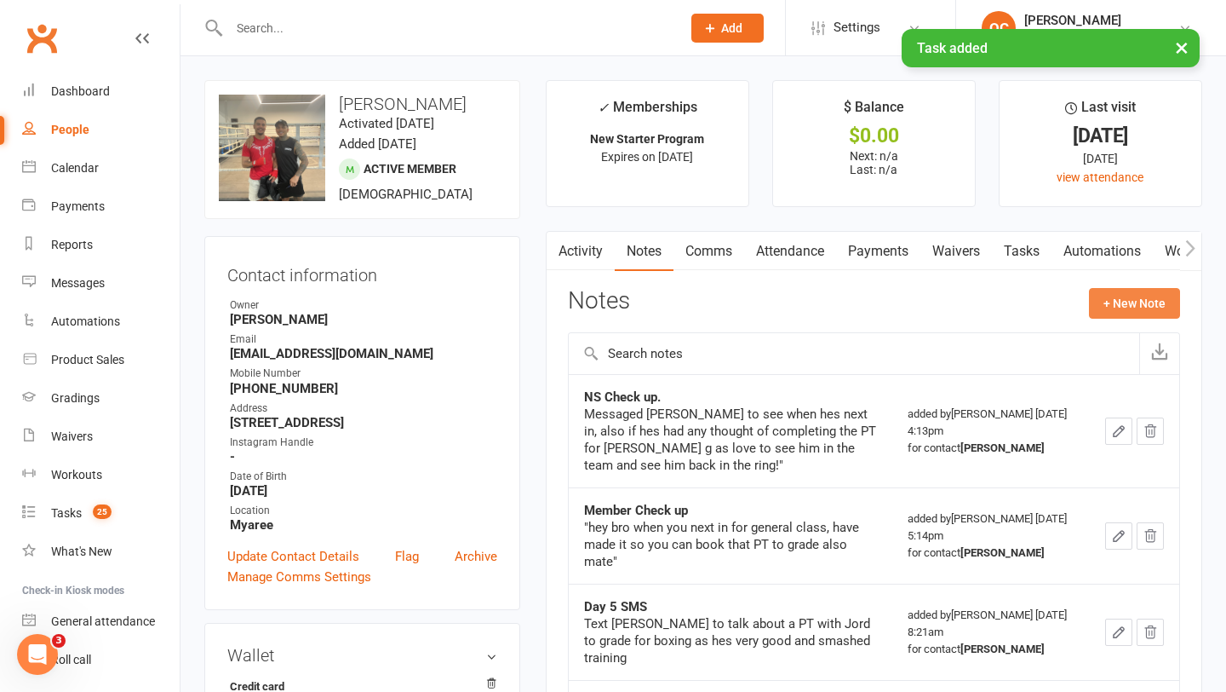
click at [1128, 305] on button "+ New Note" at bounding box center [1134, 303] width 91 height 31
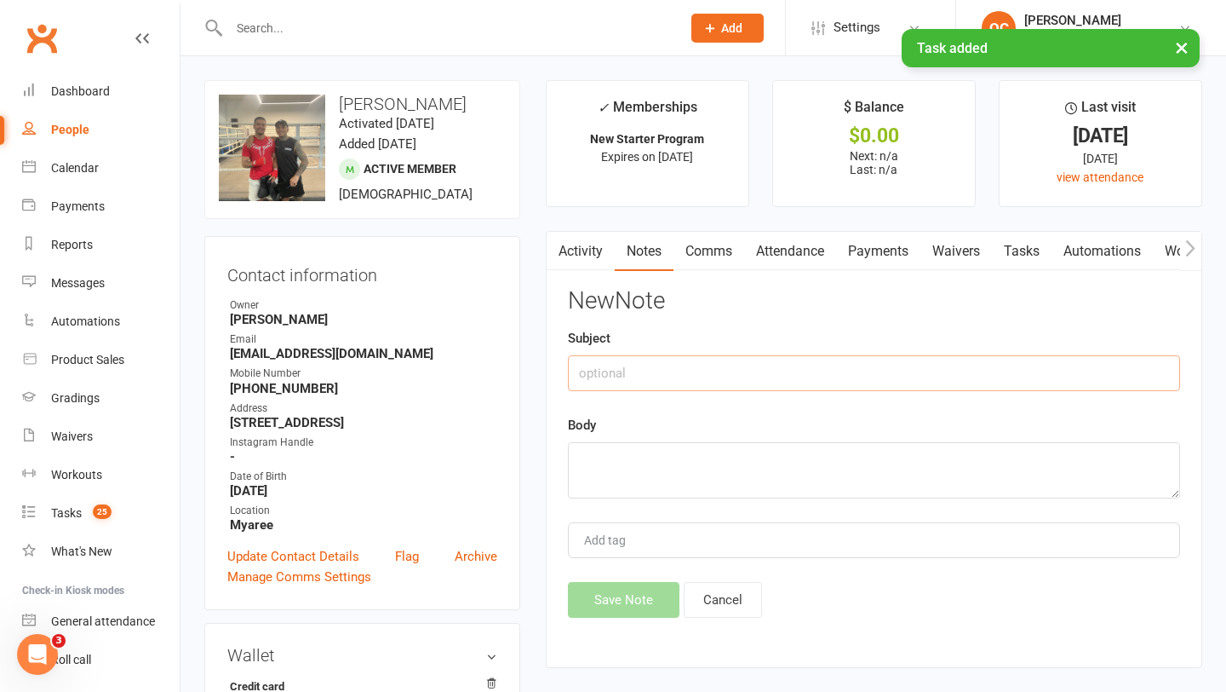
click at [792, 354] on div "Subject" at bounding box center [874, 359] width 612 height 63
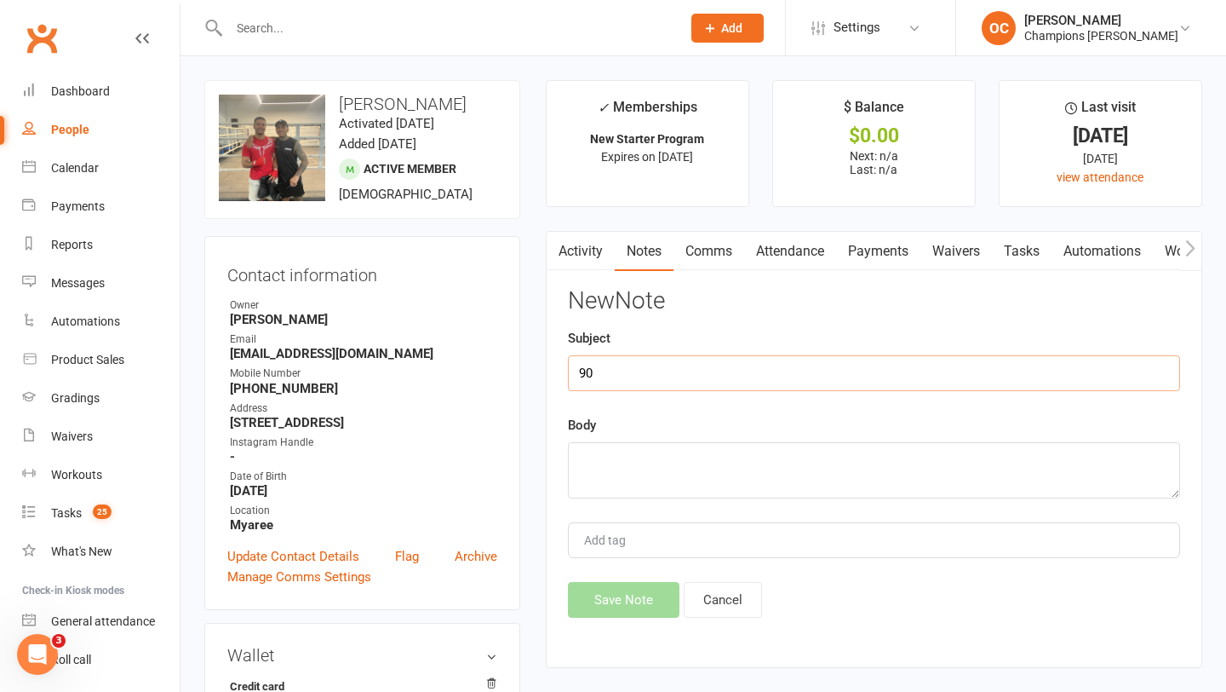
type input "9"
type input "Day 21 Rollover"
click at [723, 439] on div "Body" at bounding box center [874, 456] width 612 height 83
click at [698, 451] on textarea at bounding box center [874, 470] width 612 height 56
type textarea "Complete 14/10/2025"
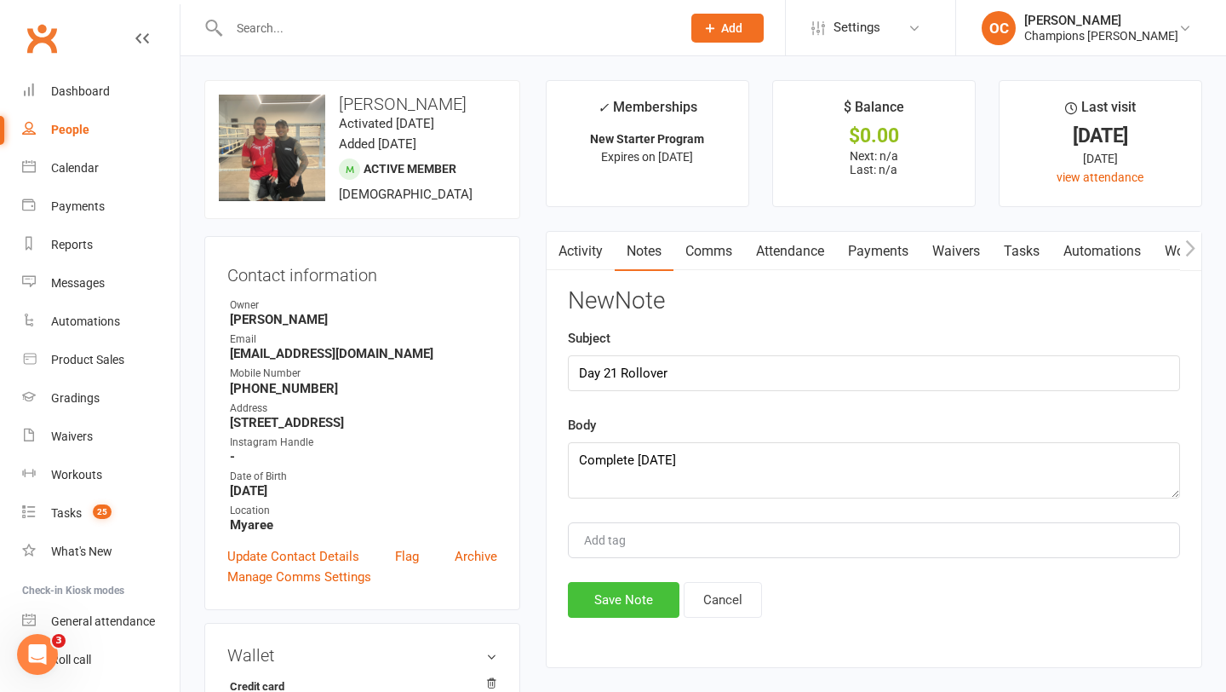
click at [616, 614] on button "Save Note" at bounding box center [624, 600] width 112 height 36
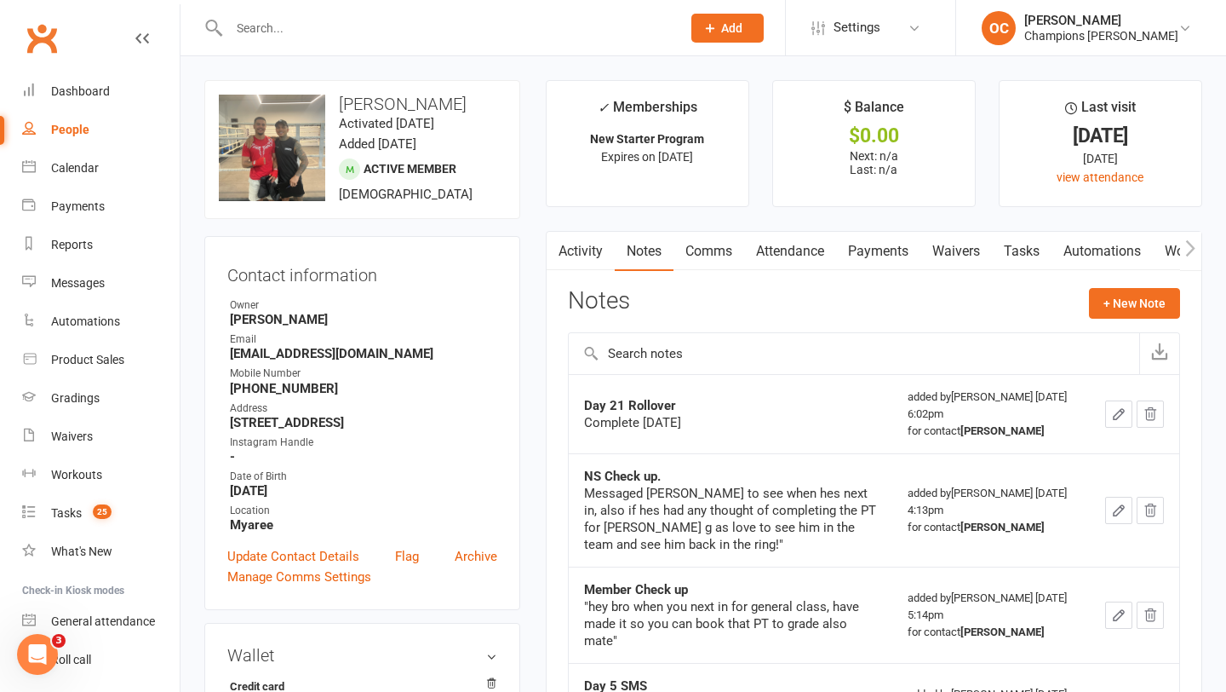
click at [959, 250] on link "Waivers" at bounding box center [957, 251] width 72 height 39
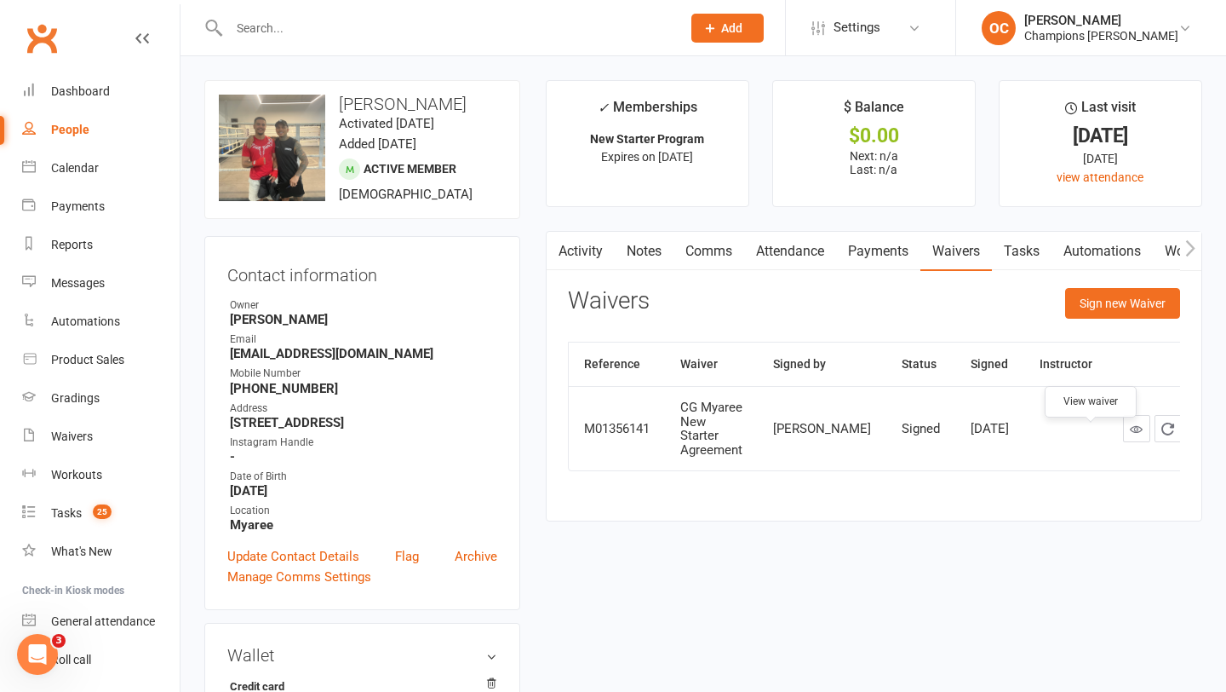
click at [1130, 435] on icon at bounding box center [1136, 428] width 13 height 13
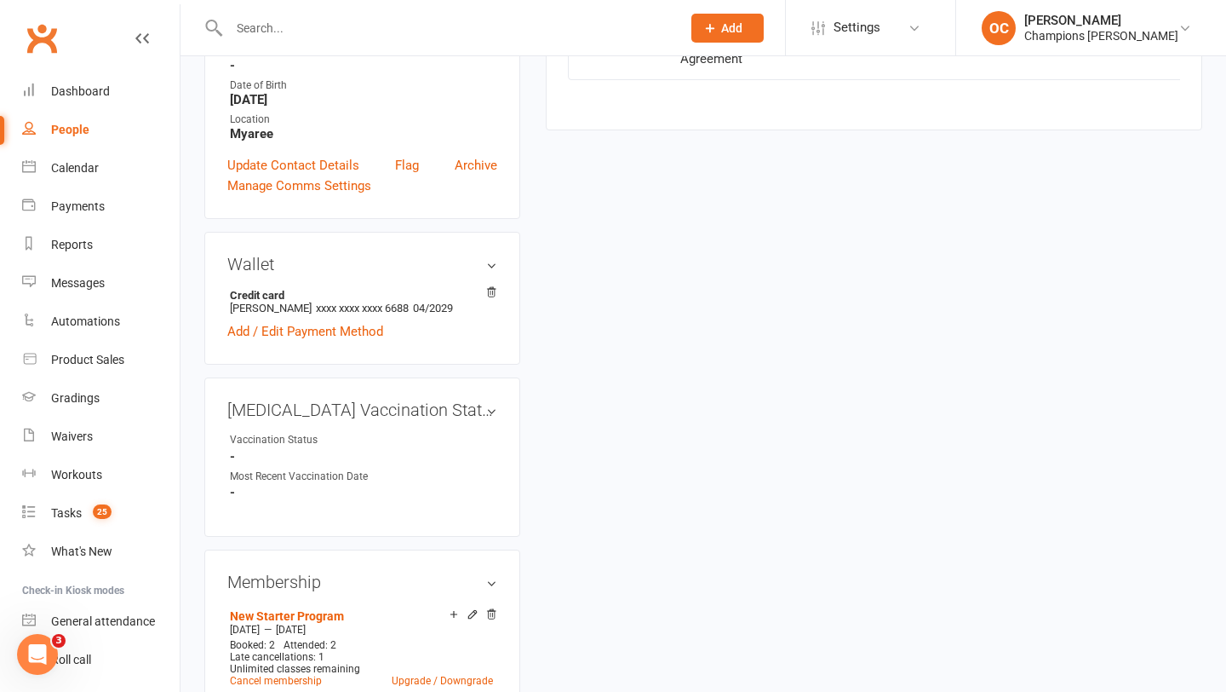
scroll to position [439, 0]
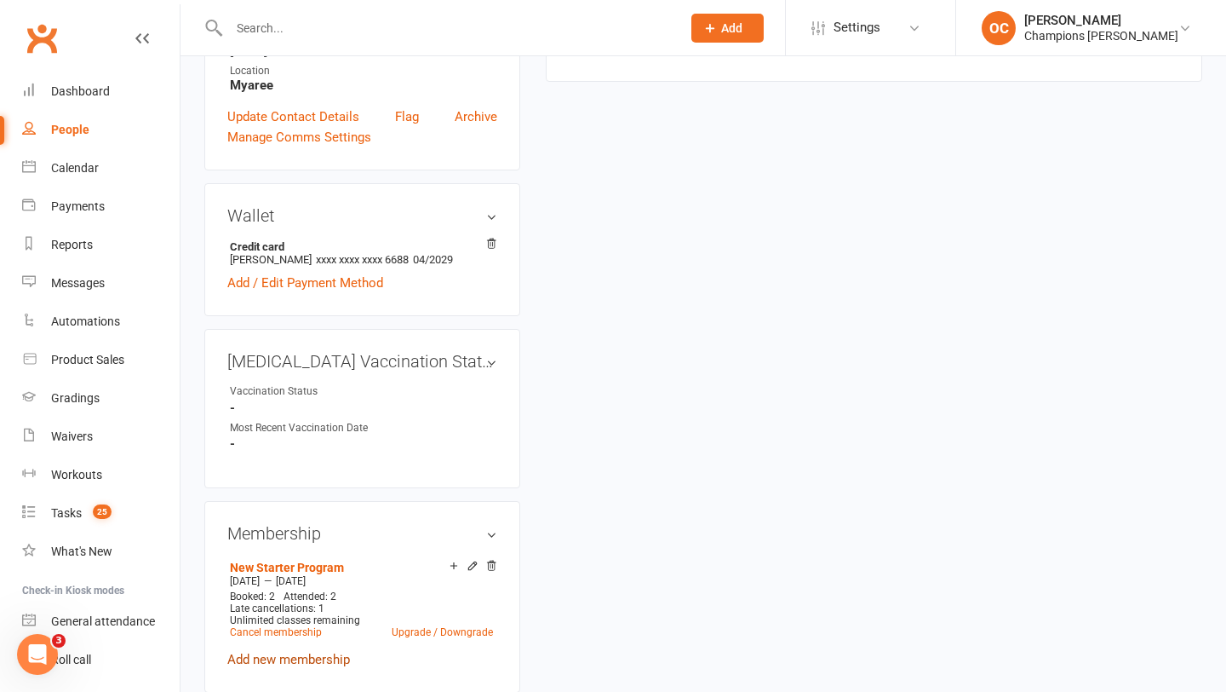
click at [287, 667] on link "Add new membership" at bounding box center [288, 659] width 123 height 15
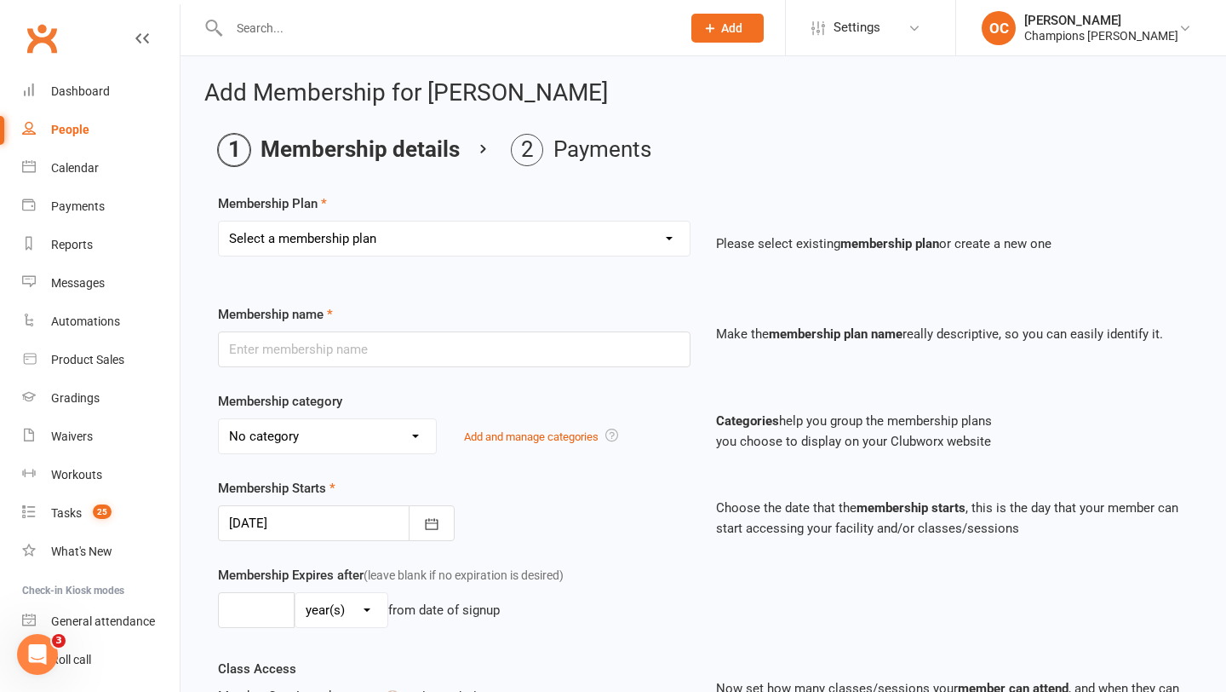
click at [516, 247] on select "Select a membership plan Create new Membership Plan New Starter Program FIFO Ne…" at bounding box center [454, 238] width 471 height 34
select select "3"
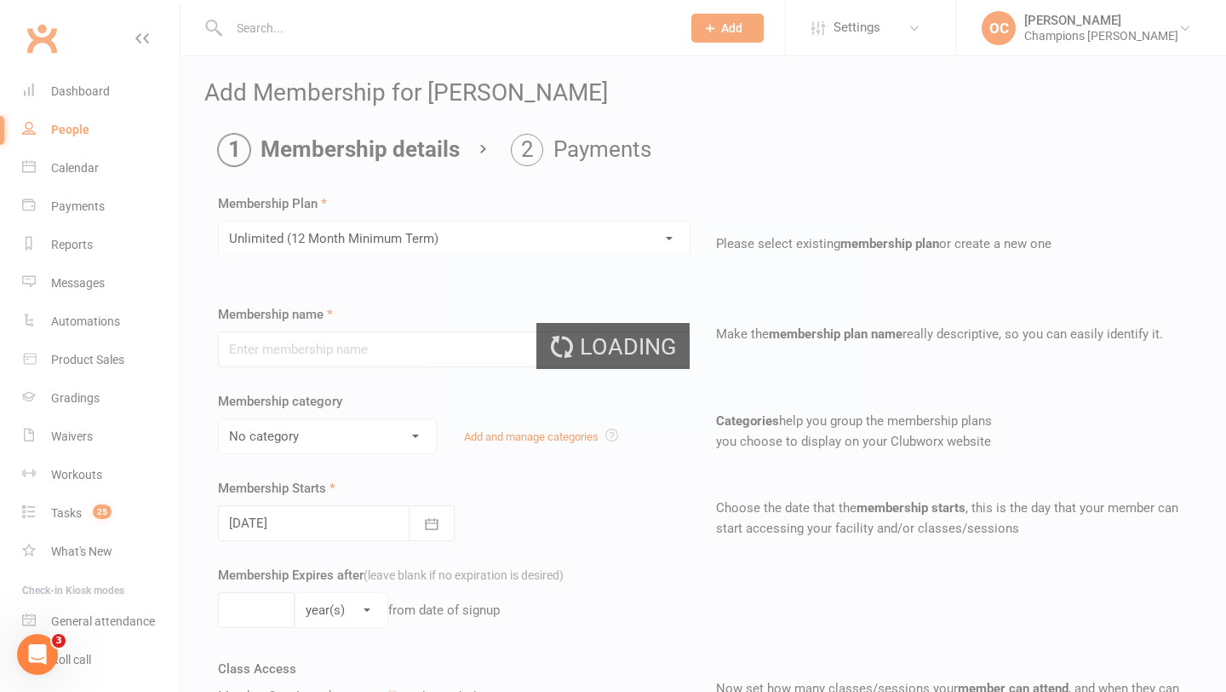
type input "Unlimited (12 Month Minimum Term)"
select select "8"
select select "1"
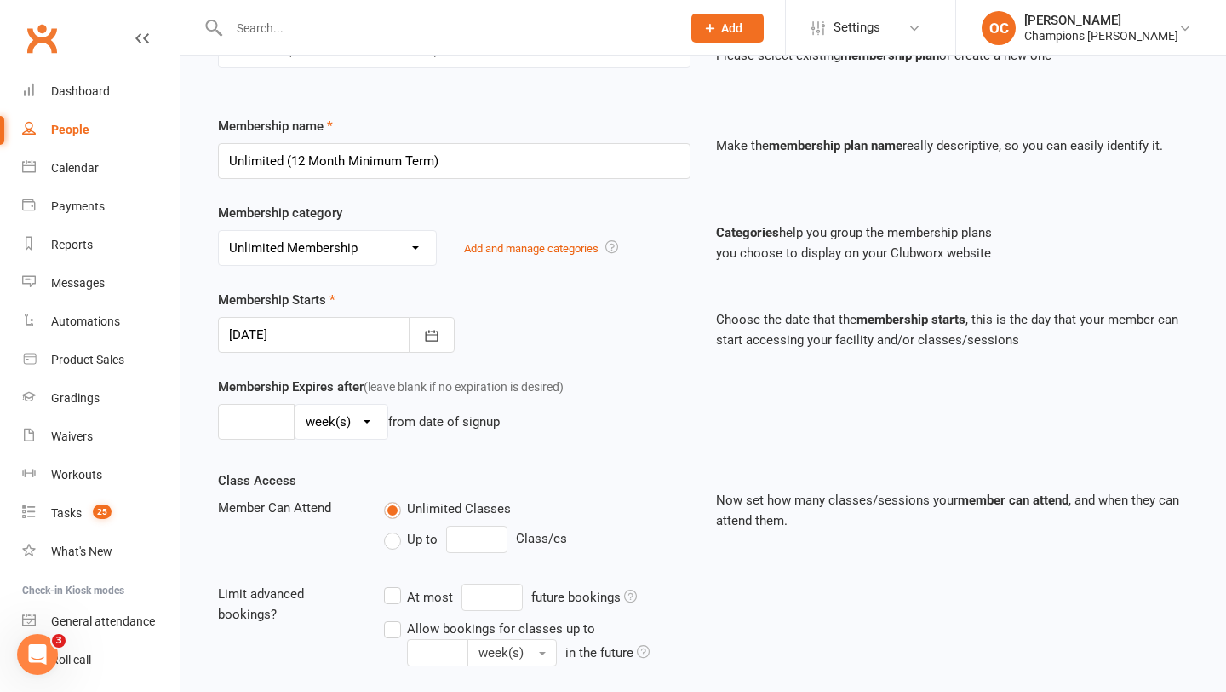
scroll to position [204, 0]
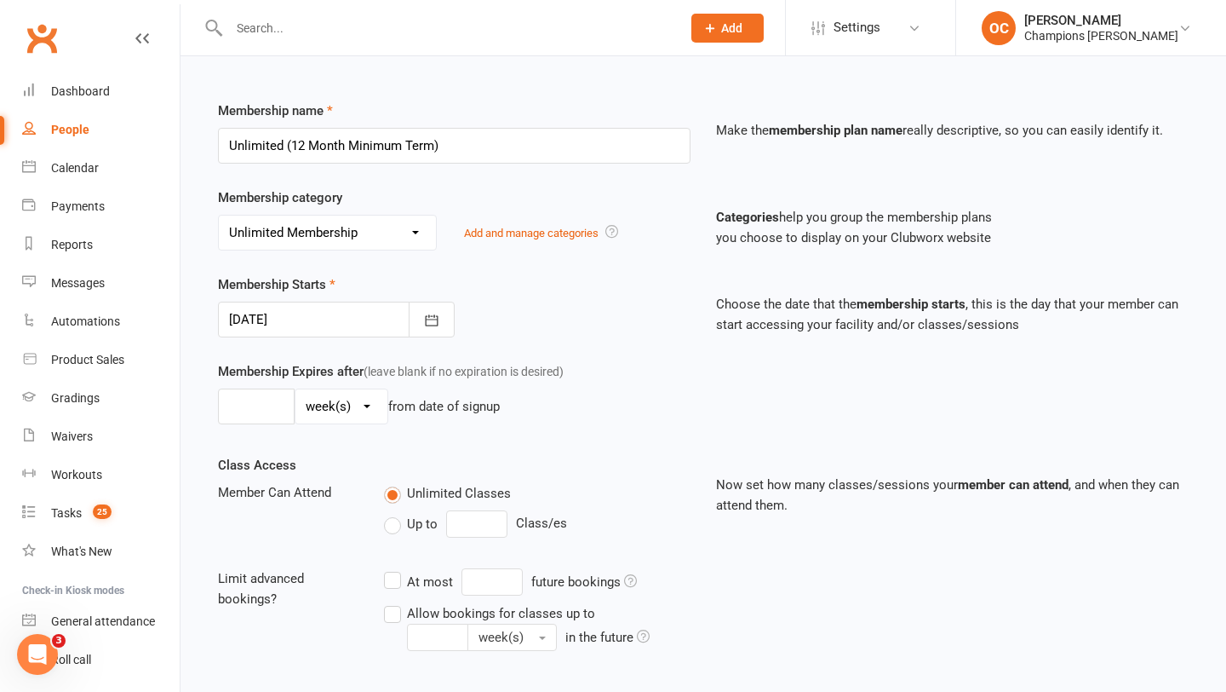
click at [372, 342] on div "Membership Starts 14 Oct 2025 October 2025 Sun Mon Tue Wed Thu Fri Sat 40 28 29…" at bounding box center [703, 317] width 996 height 87
click at [372, 325] on div at bounding box center [336, 319] width 237 height 36
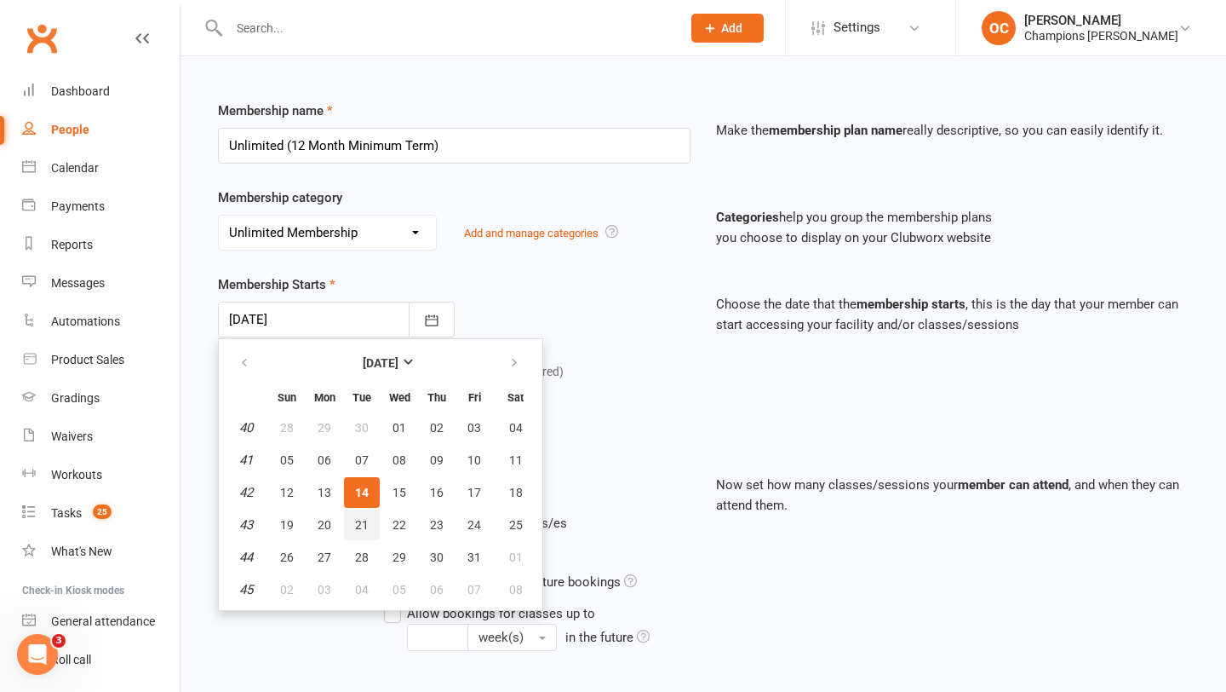
click at [364, 519] on span "21" at bounding box center [362, 525] width 14 height 14
type input "21 Oct 2025"
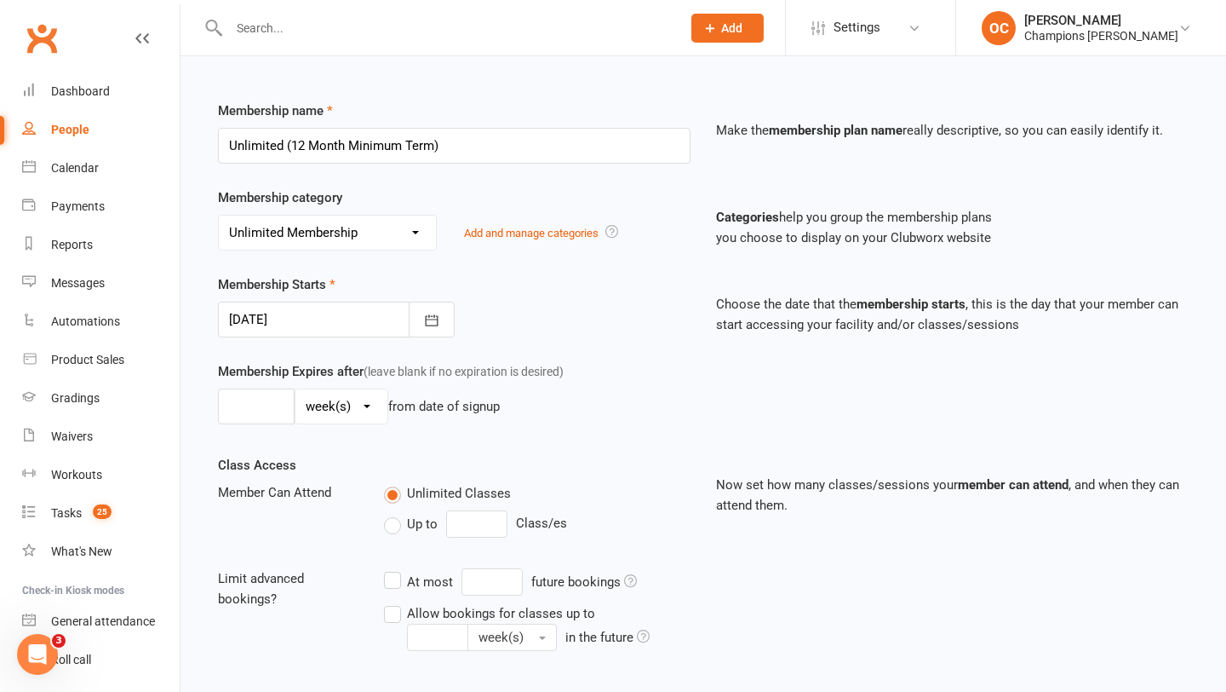
scroll to position [732, 0]
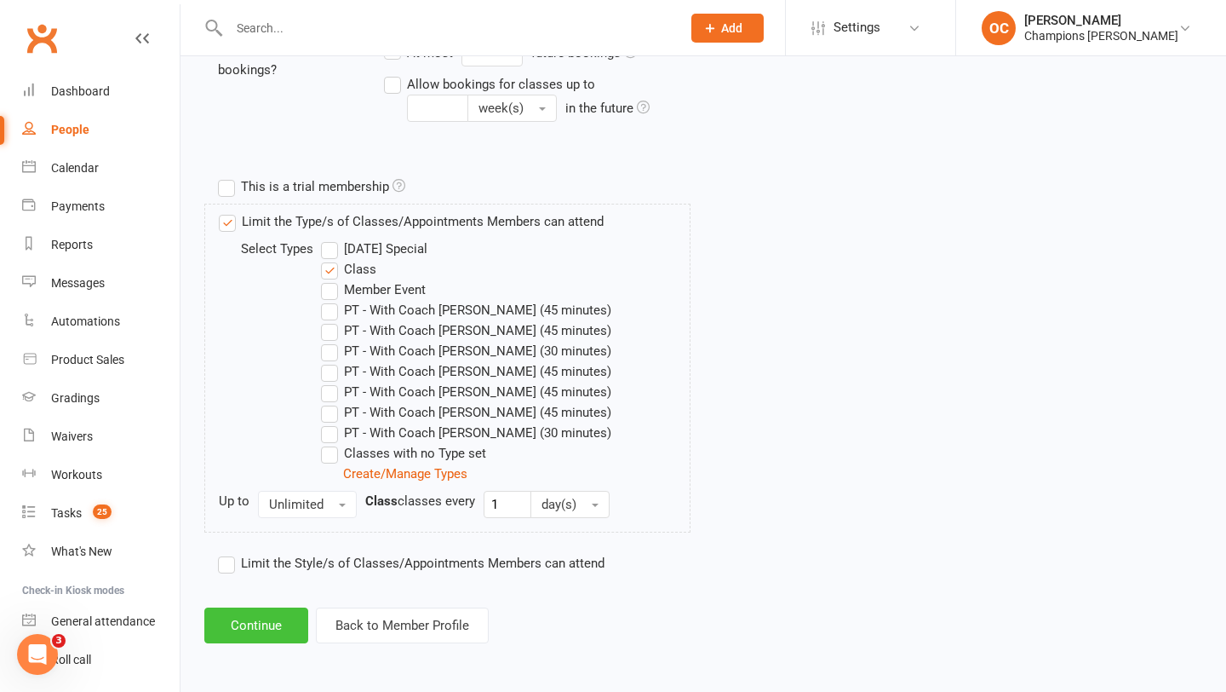
click at [255, 616] on button "Continue" at bounding box center [256, 625] width 104 height 36
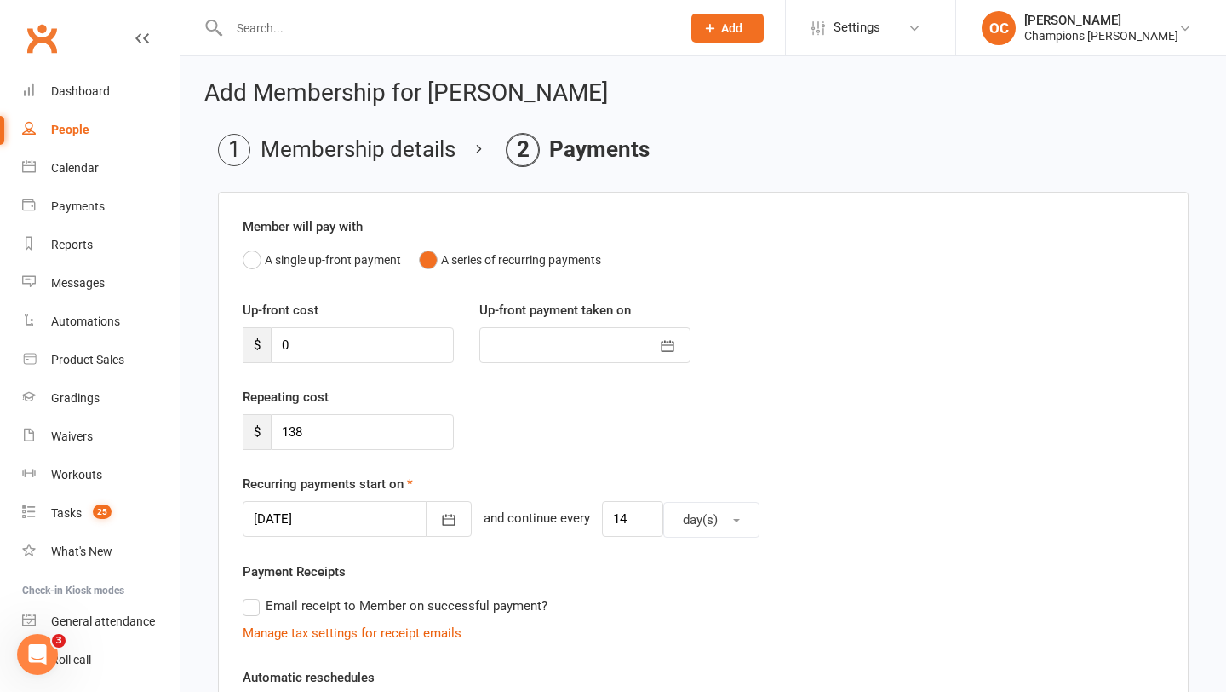
scroll to position [479, 0]
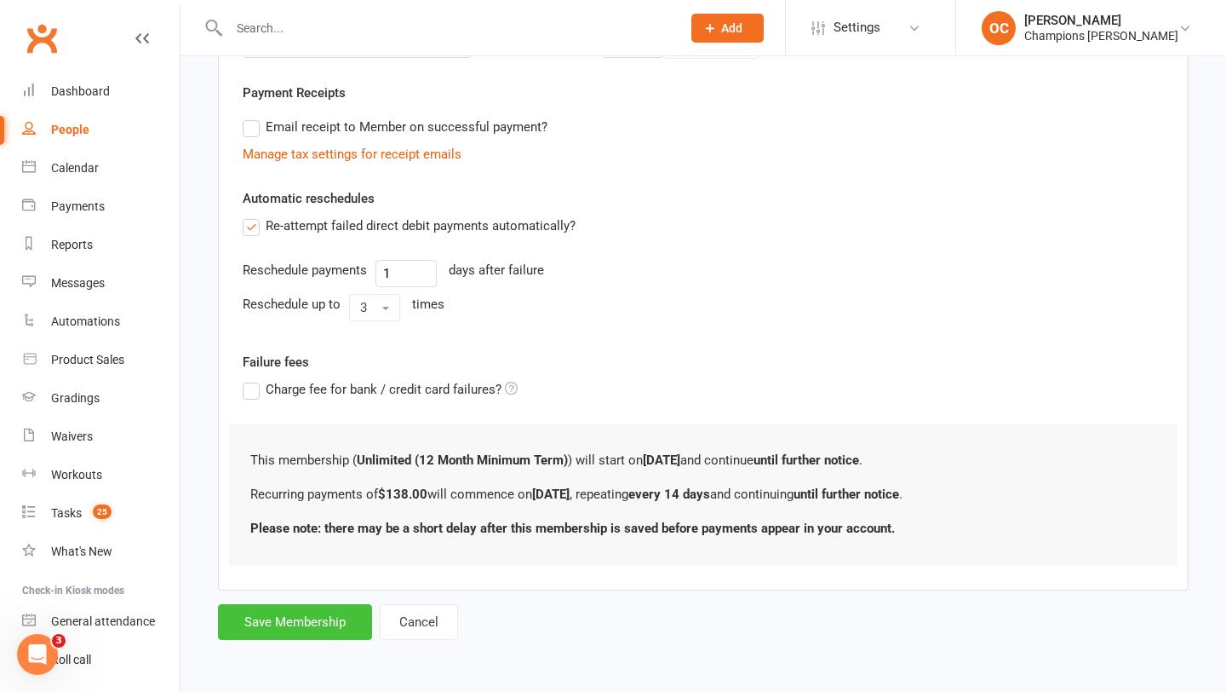
click at [329, 616] on button "Save Membership" at bounding box center [295, 622] width 154 height 36
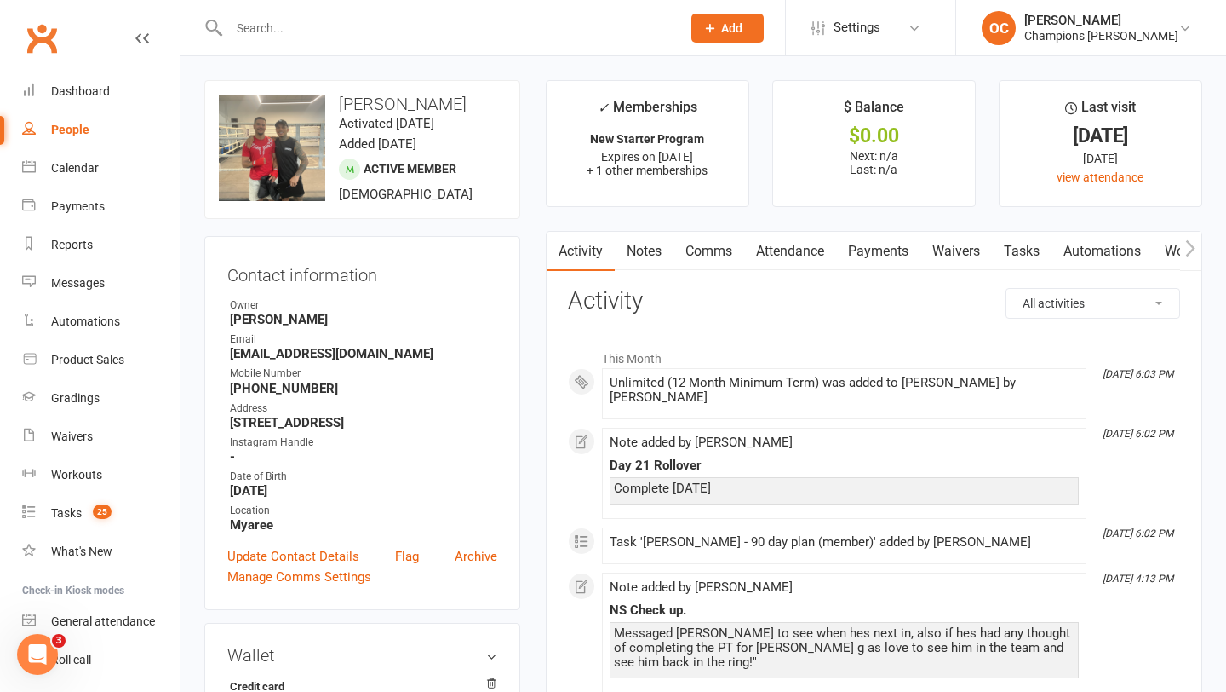
click at [301, 29] on input "text" at bounding box center [446, 28] width 445 height 24
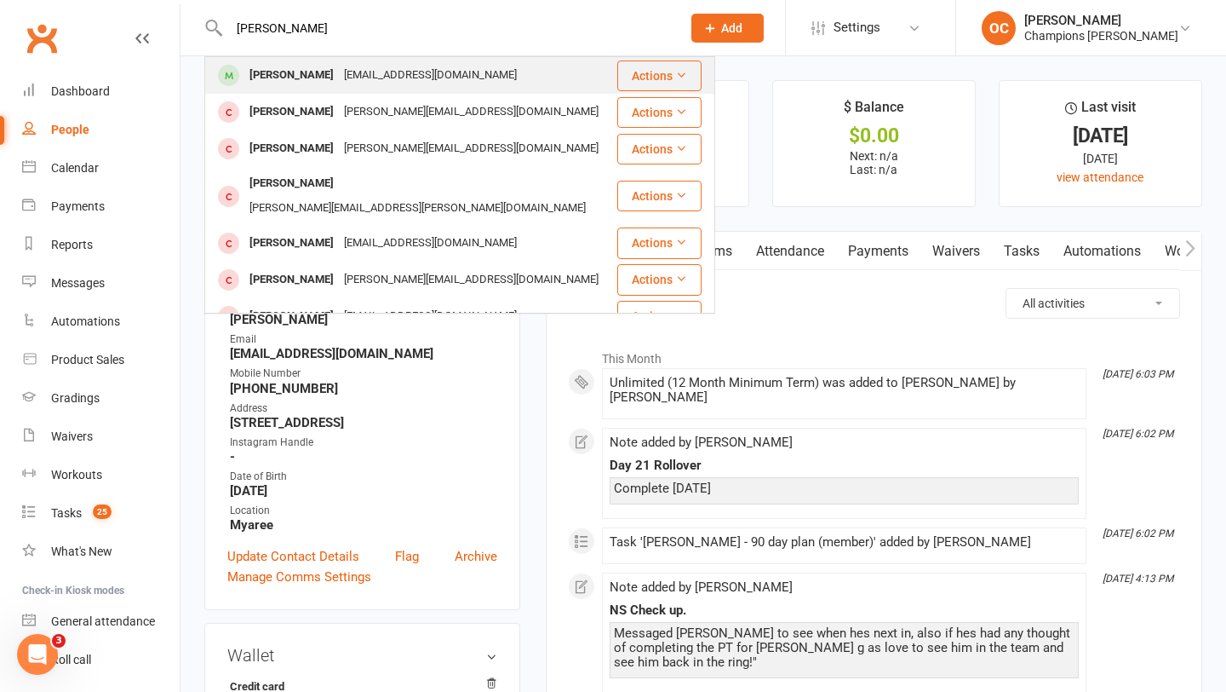
type input "daniel m"
click at [339, 73] on div "[EMAIL_ADDRESS][DOMAIN_NAME]" at bounding box center [430, 75] width 183 height 25
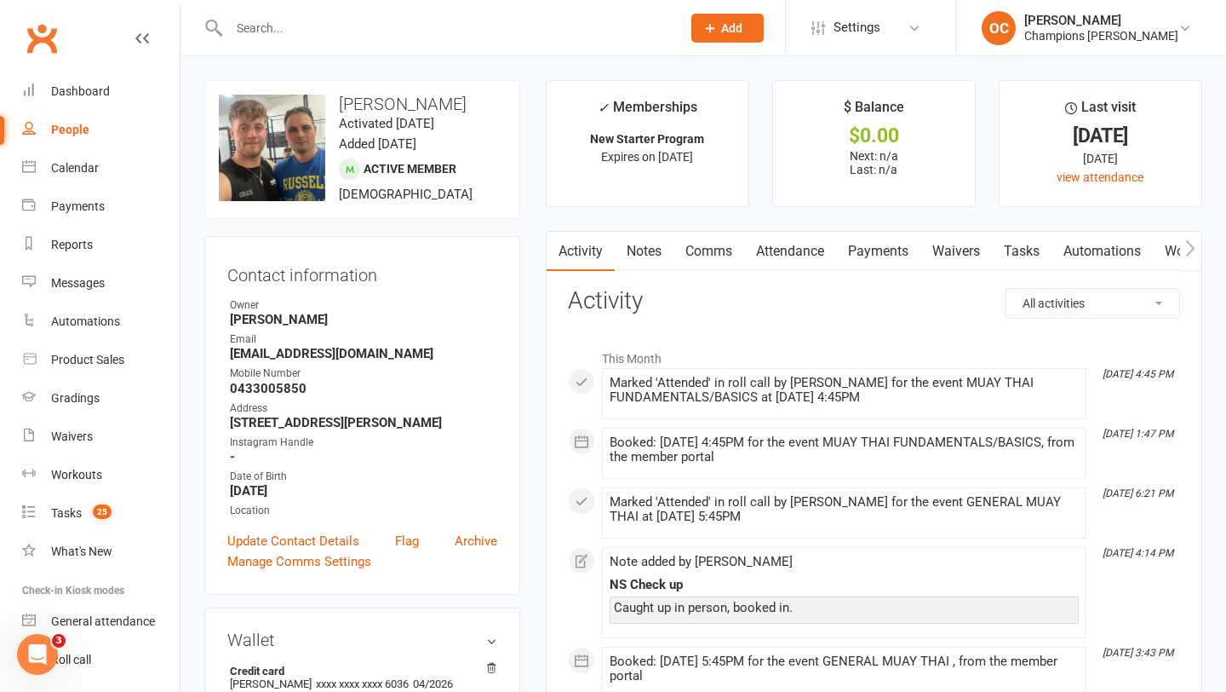
click at [953, 253] on link "Waivers" at bounding box center [957, 251] width 72 height 39
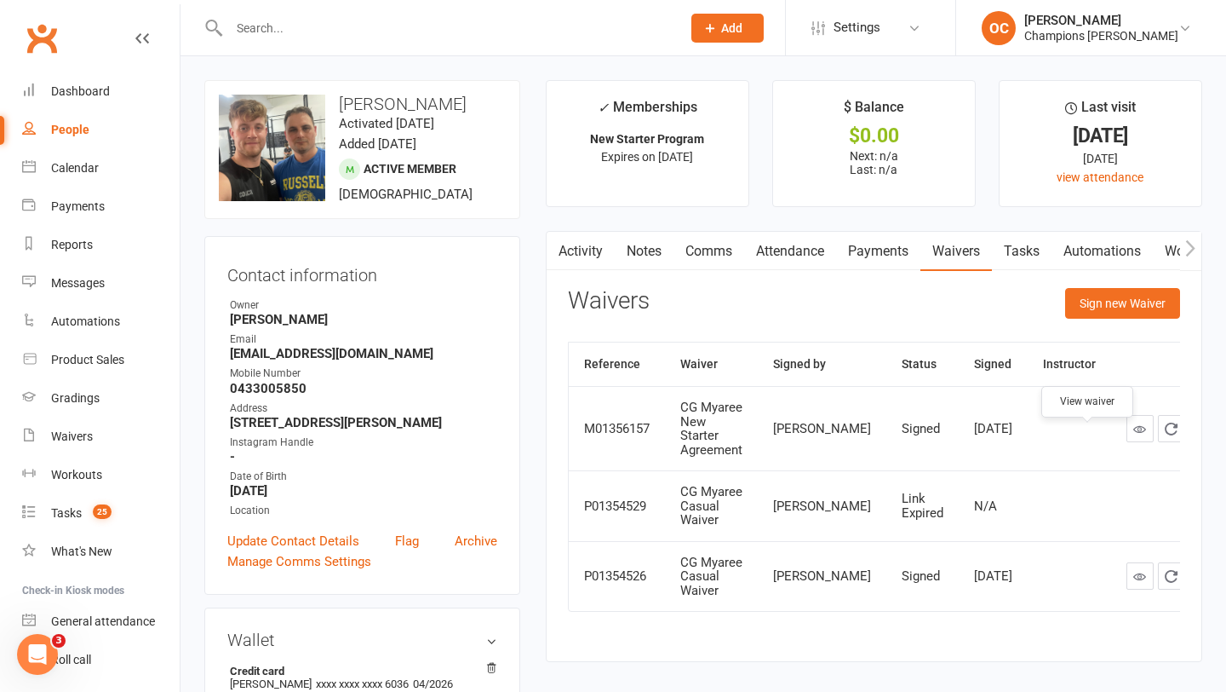
click at [1134, 435] on icon at bounding box center [1140, 428] width 13 height 13
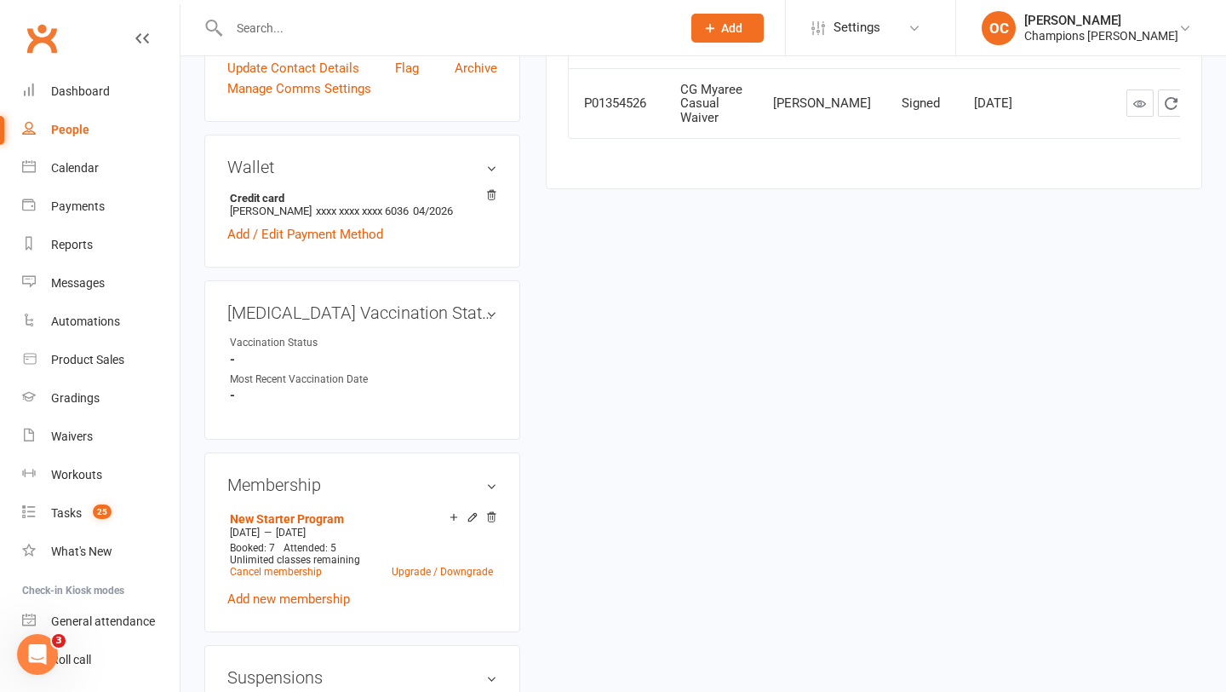
scroll to position [483, 0]
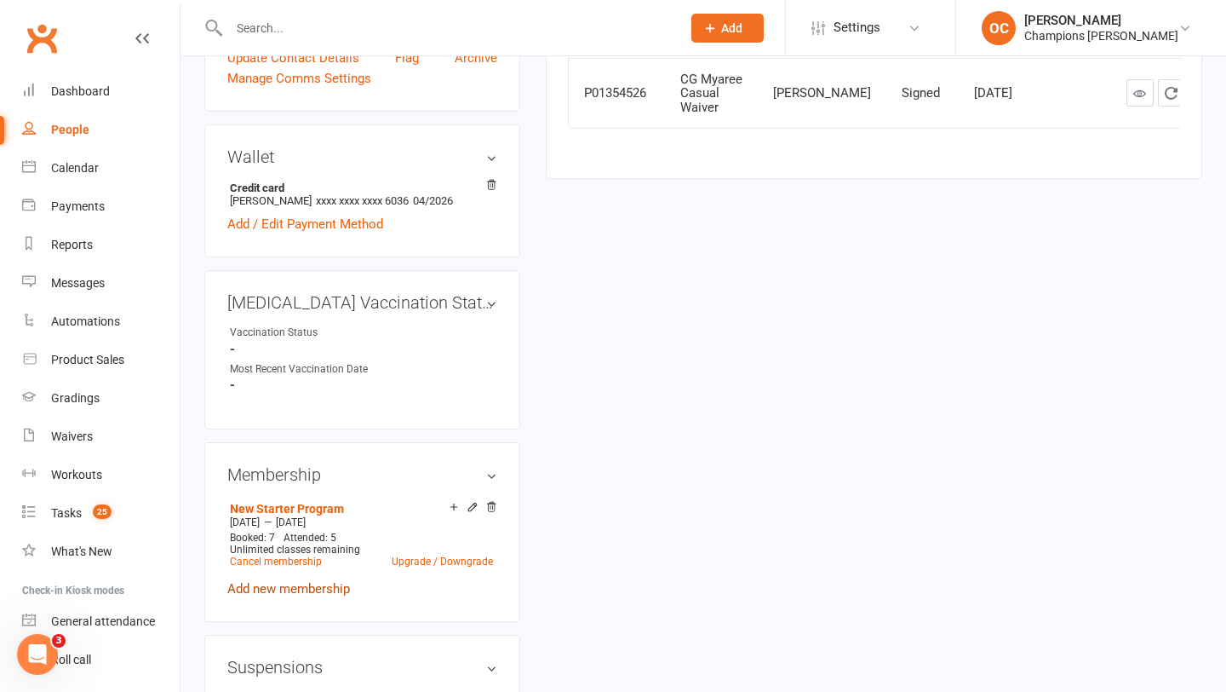
click at [298, 596] on link "Add new membership" at bounding box center [288, 588] width 123 height 15
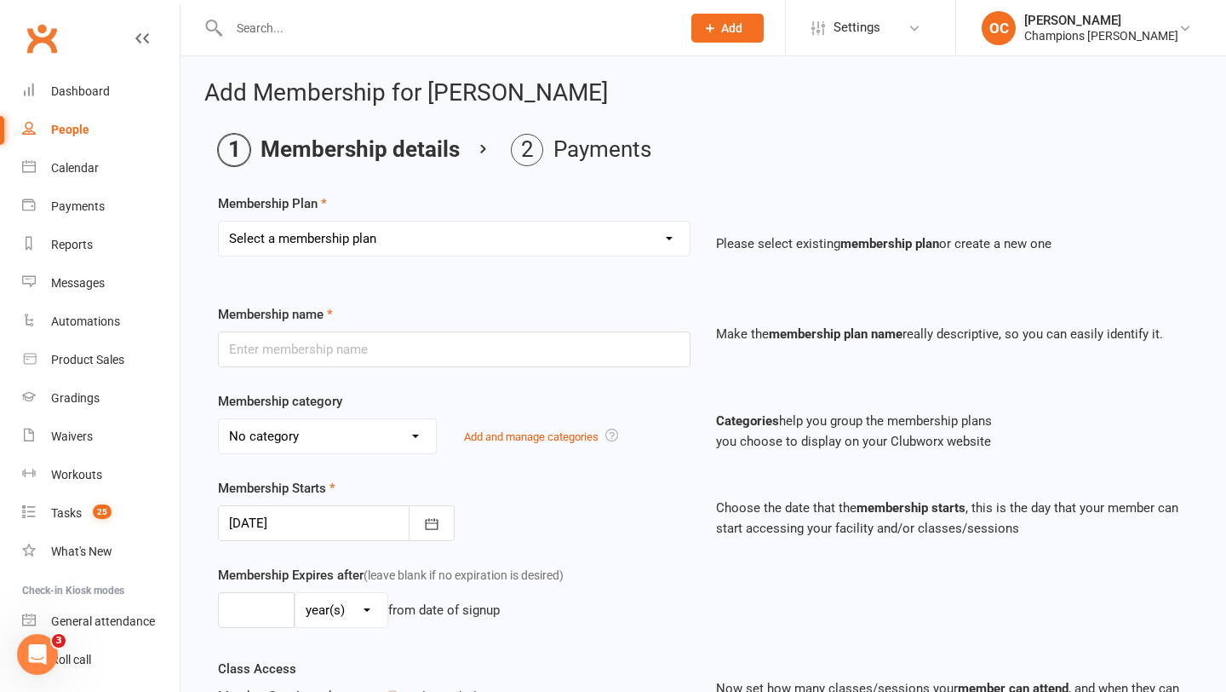
click at [463, 238] on select "Select a membership plan Create new Membership Plan New Starter Program FIFO Ne…" at bounding box center [454, 238] width 471 height 34
select select "6"
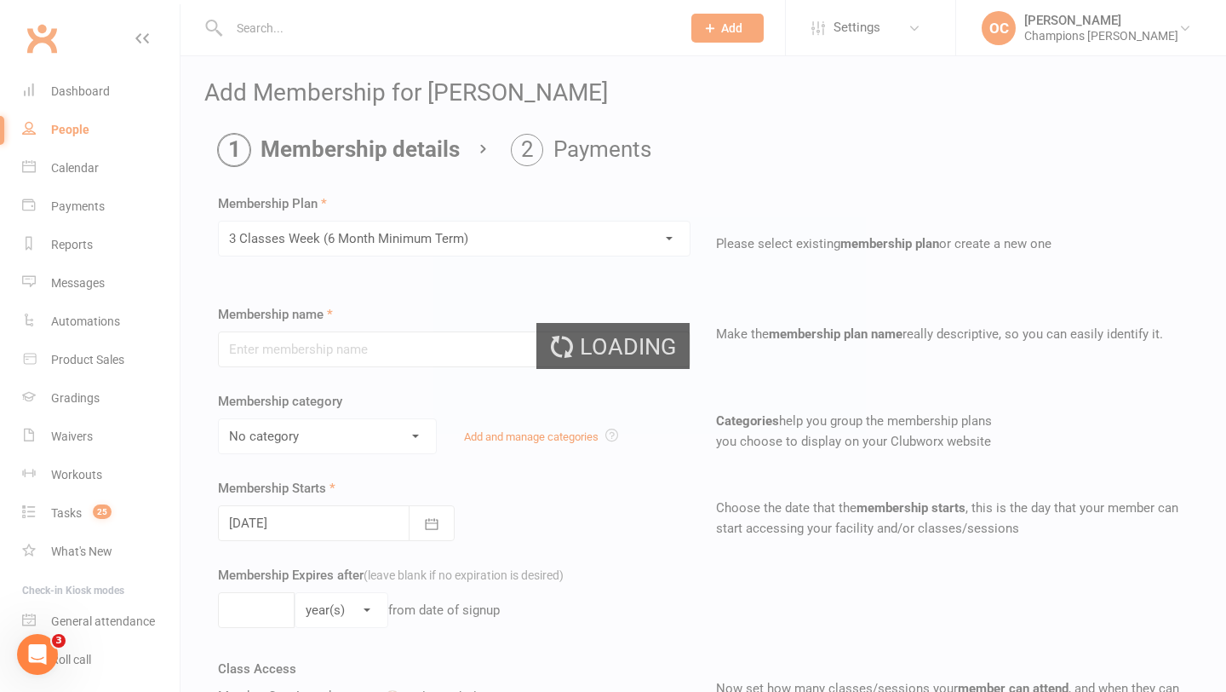
type input "3 Classes Week (6 Month Minimum Term)"
select select "0"
type input "3"
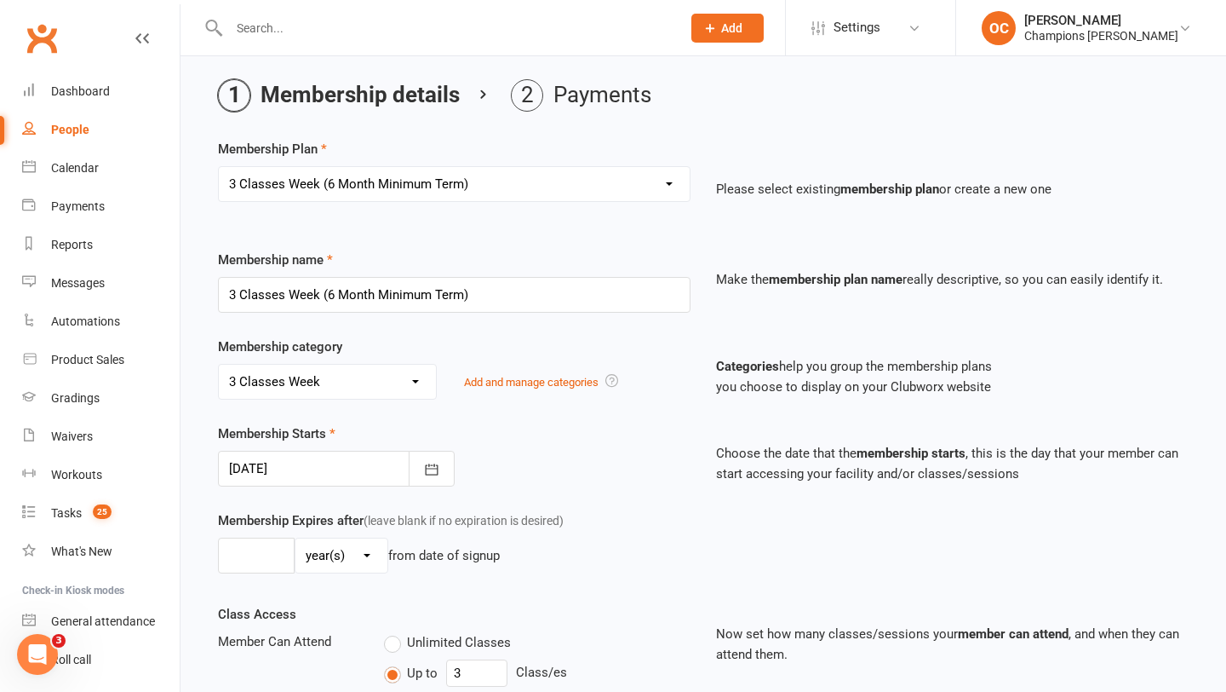
scroll to position [74, 0]
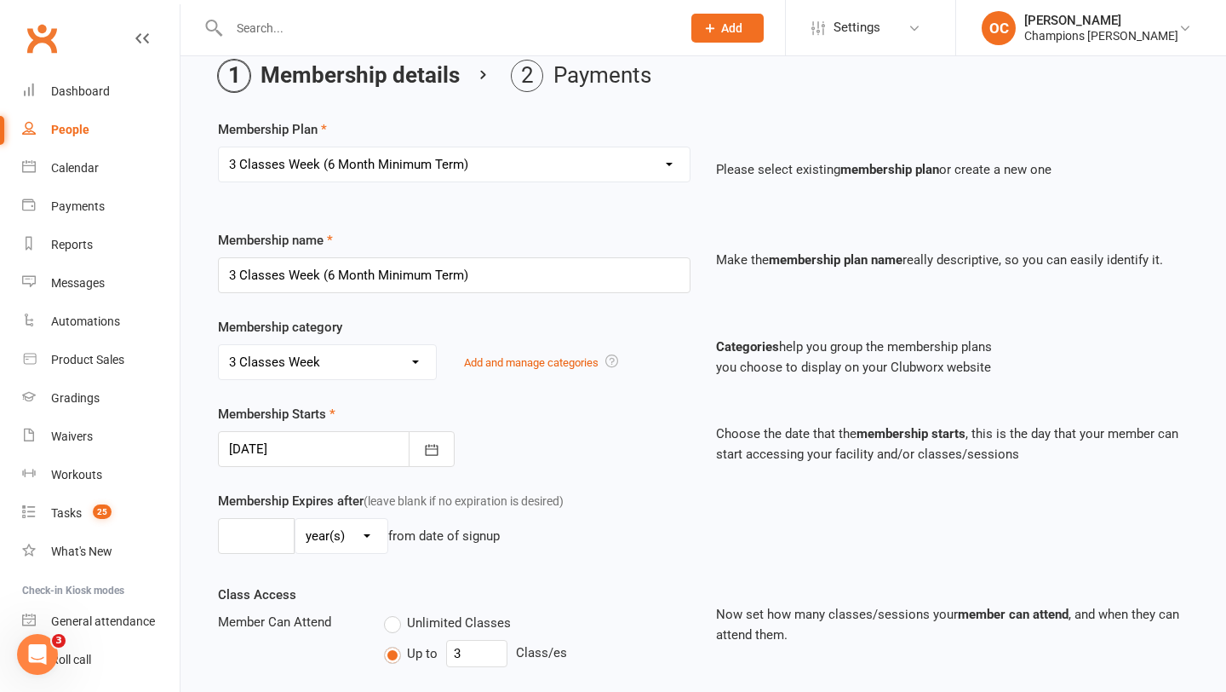
click at [348, 459] on div at bounding box center [336, 449] width 237 height 36
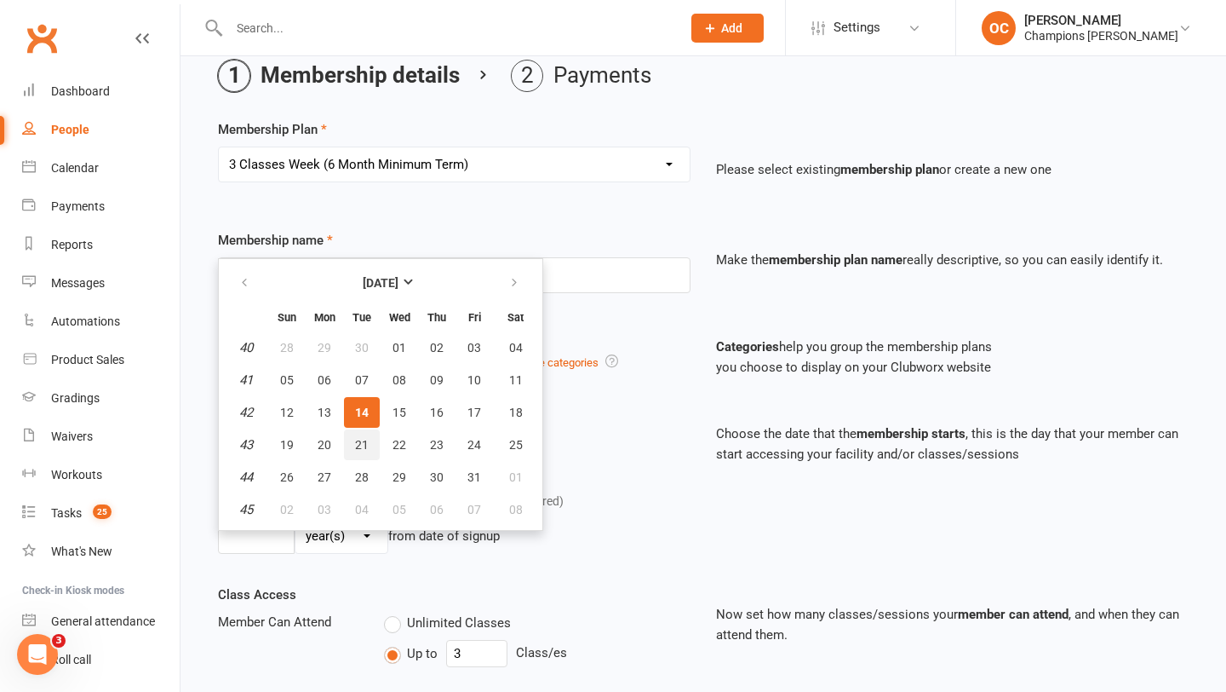
click at [359, 446] on span "21" at bounding box center [362, 445] width 14 height 14
type input "21 Oct 2025"
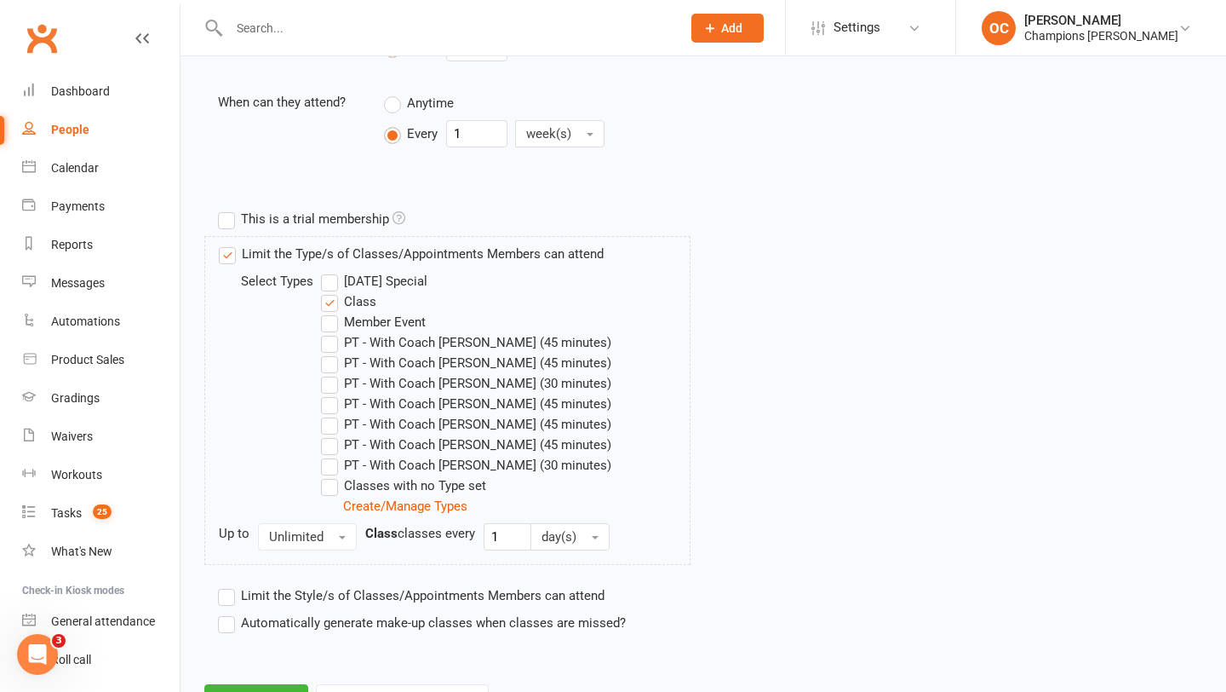
scroll to position [732, 0]
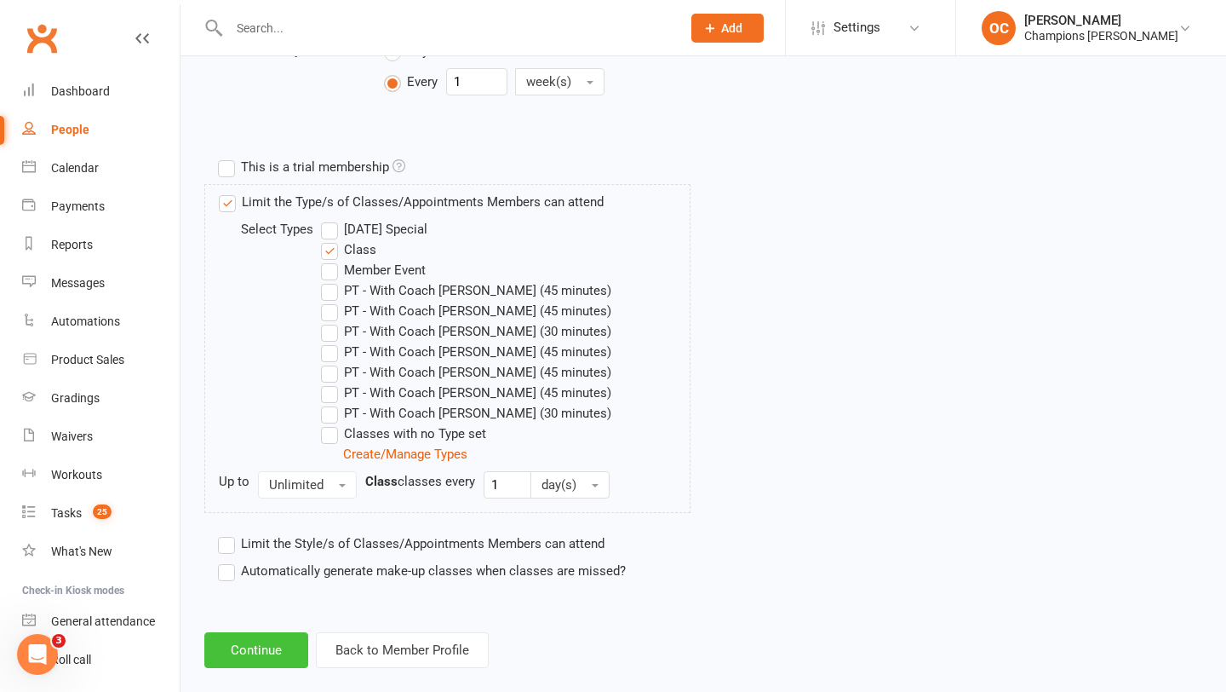
click at [285, 638] on button "Continue" at bounding box center [256, 650] width 104 height 36
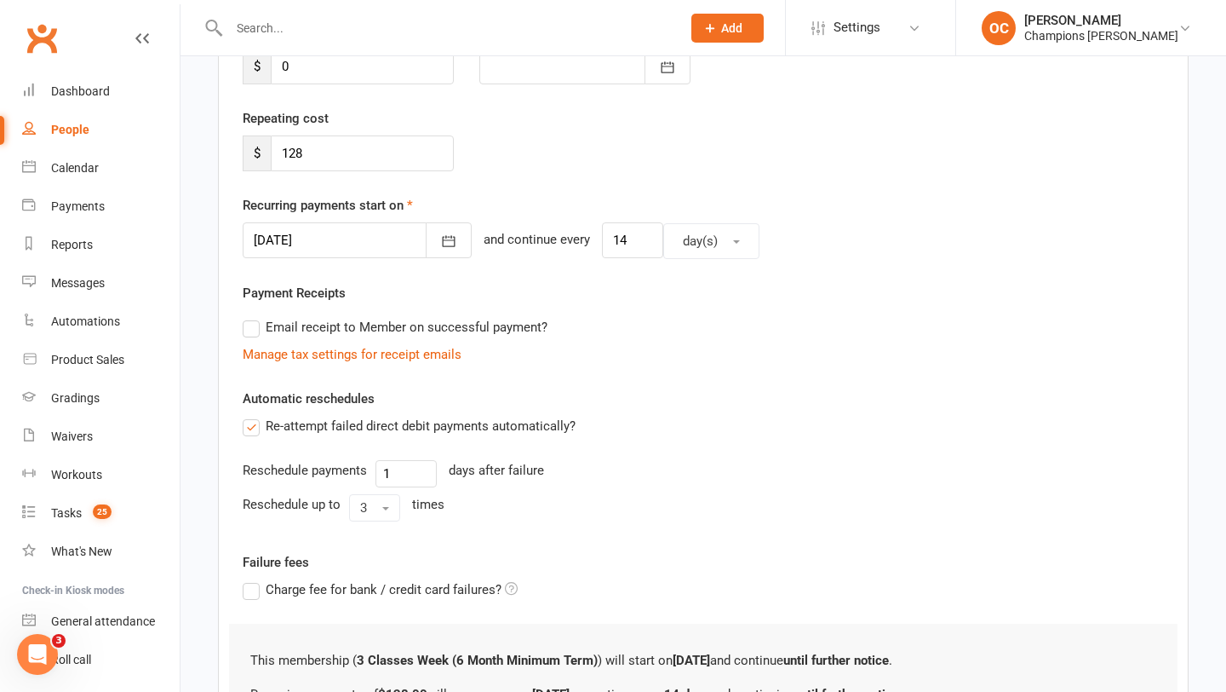
scroll to position [479, 0]
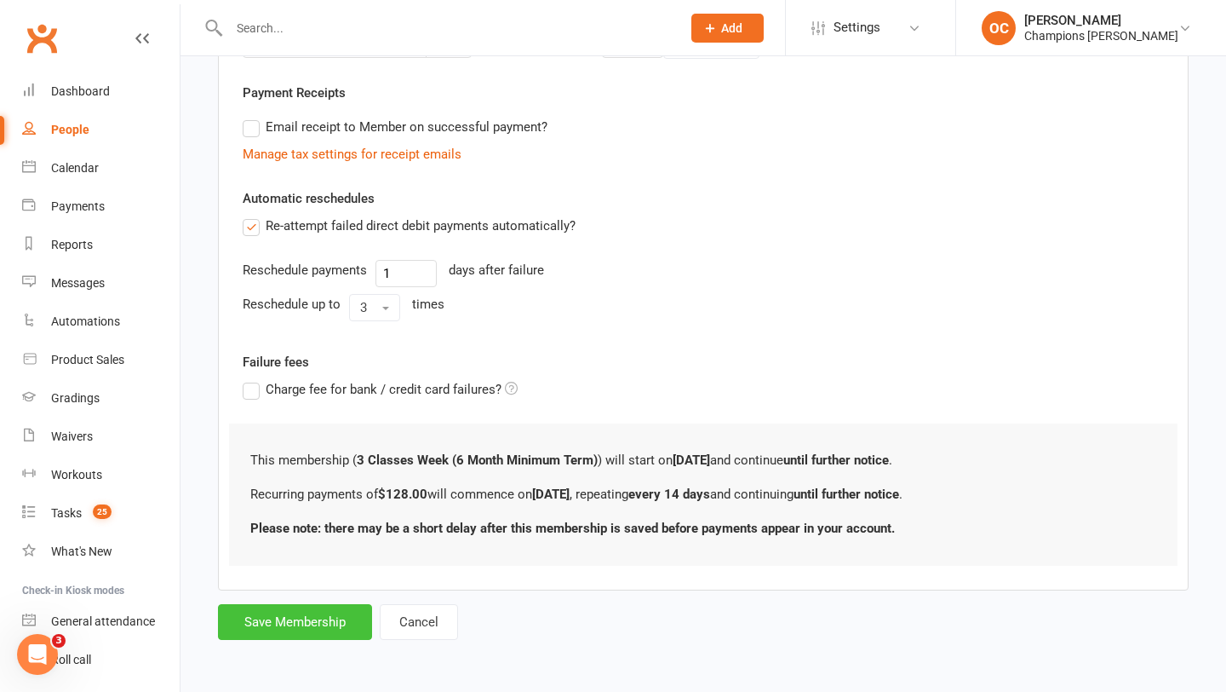
click at [315, 621] on button "Save Membership" at bounding box center [295, 622] width 154 height 36
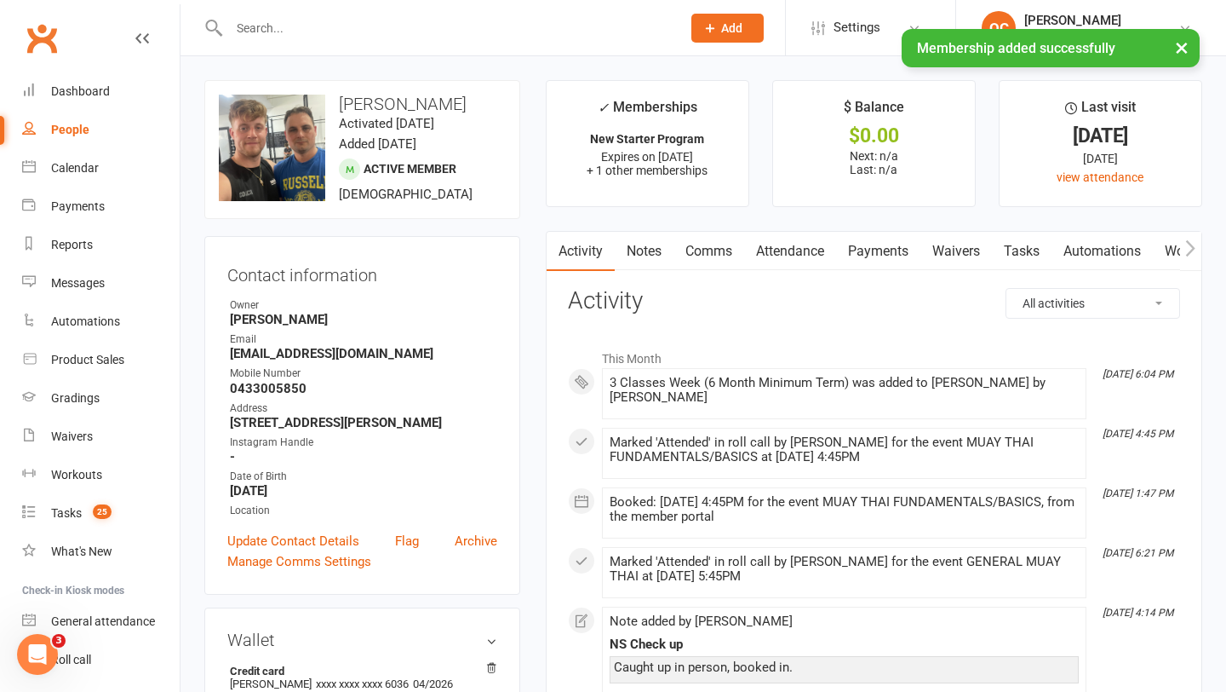
click at [1017, 250] on link "Tasks" at bounding box center [1022, 251] width 60 height 39
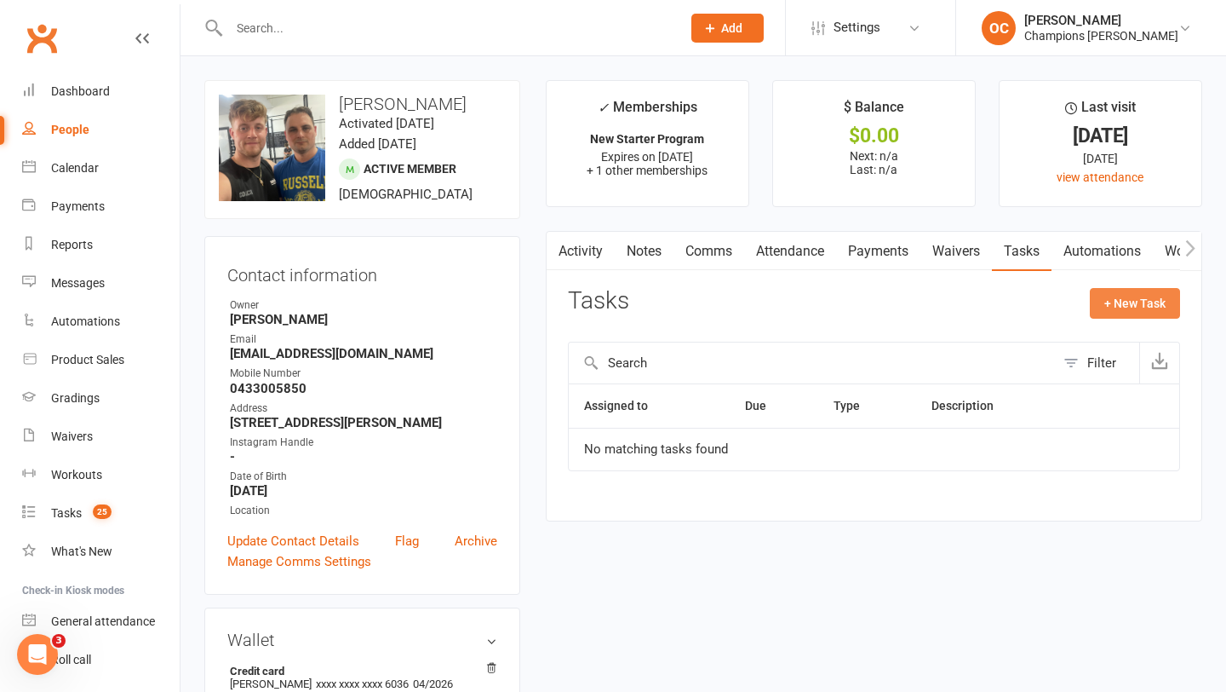
click at [1120, 296] on button "+ New Task" at bounding box center [1135, 303] width 90 height 31
select select "50255"
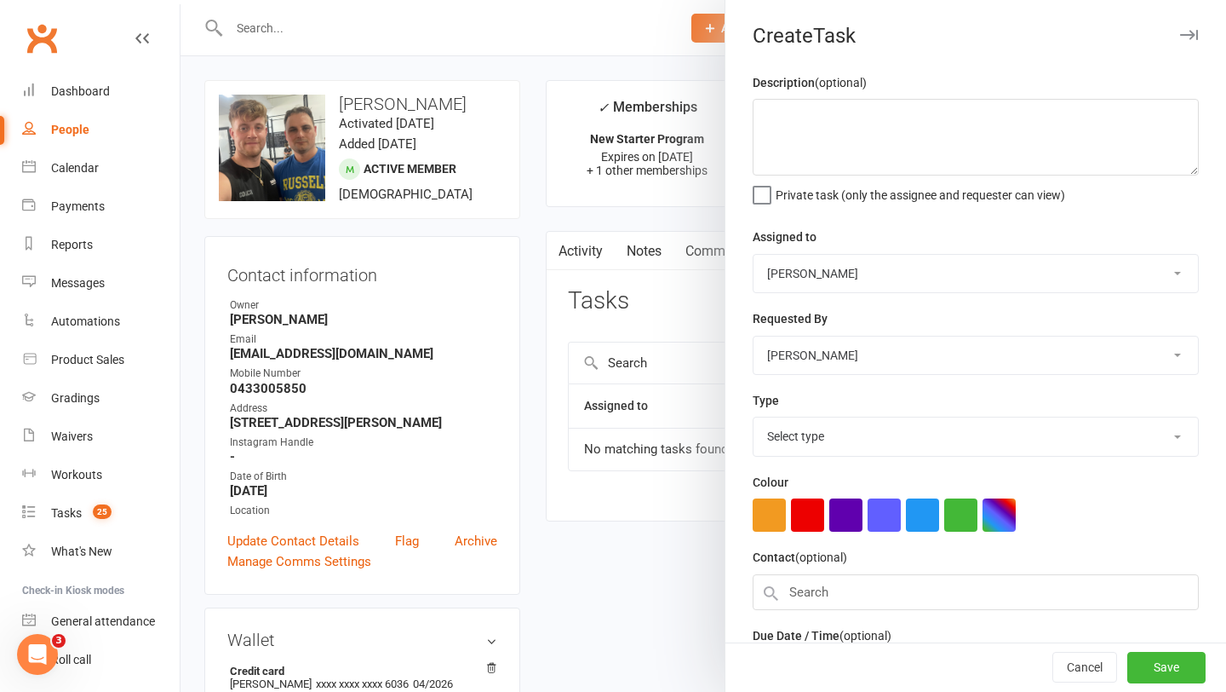
click at [857, 182] on span "Private task (only the assignee and requester can view)" at bounding box center [921, 192] width 290 height 20
click at [857, 182] on input "Private task (only the assignee and requester can view)" at bounding box center [909, 182] width 313 height 0
click at [854, 146] on textarea at bounding box center [976, 137] width 446 height 77
click at [766, 196] on label "Private task (only the assignee and requester can view)" at bounding box center [909, 190] width 313 height 17
click at [766, 182] on input "Private task (only the assignee and requester can view)" at bounding box center [909, 182] width 313 height 0
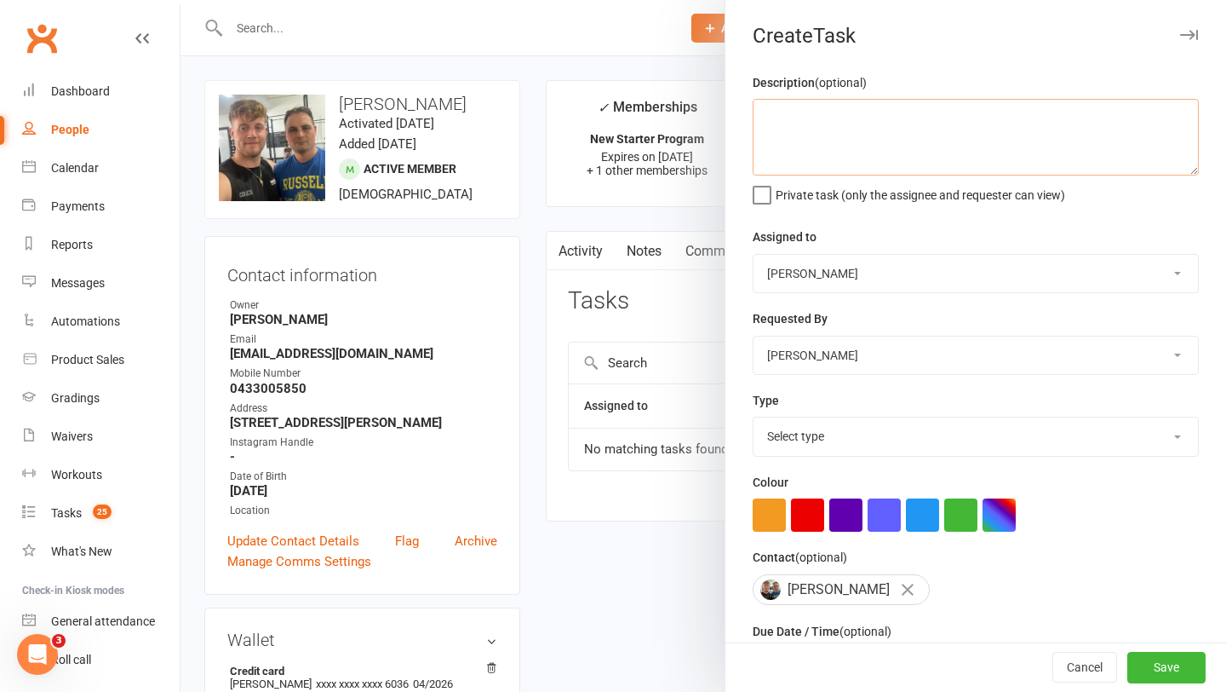
click at [786, 159] on textarea at bounding box center [976, 137] width 446 height 77
type textarea "90 day plan"
click at [817, 259] on select "Whitney Tuna Champions Gym David Angeleski Helen Bologa Champions Gym Team Eddy…" at bounding box center [976, 273] width 445 height 37
select select "51860"
click at [831, 425] on select "Select type 90 day plan (member) 90 day plan (new starter - premium) Attendance…" at bounding box center [976, 435] width 445 height 37
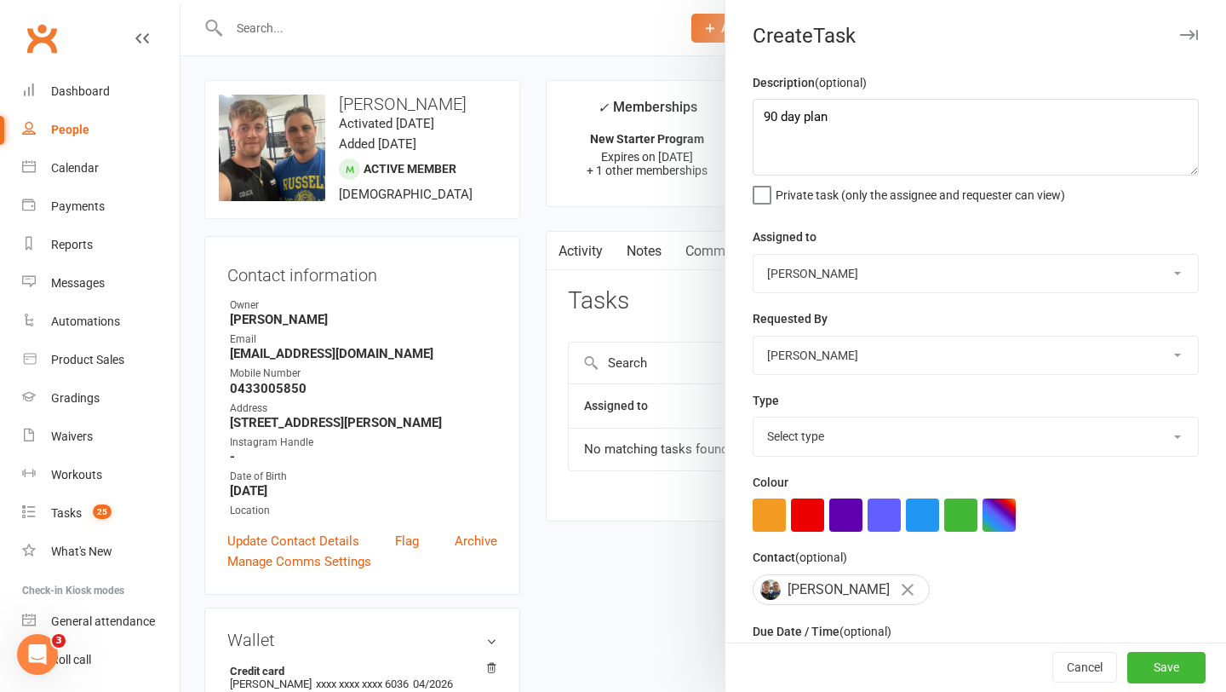
select select "35280"
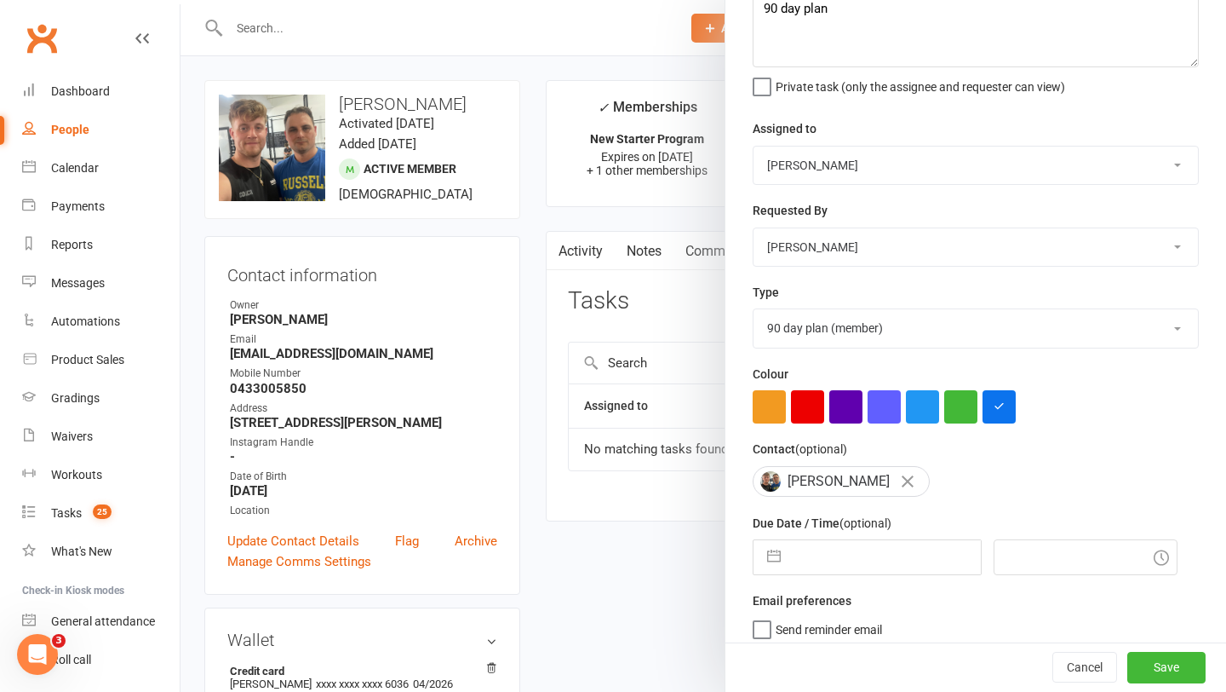
scroll to position [149, 0]
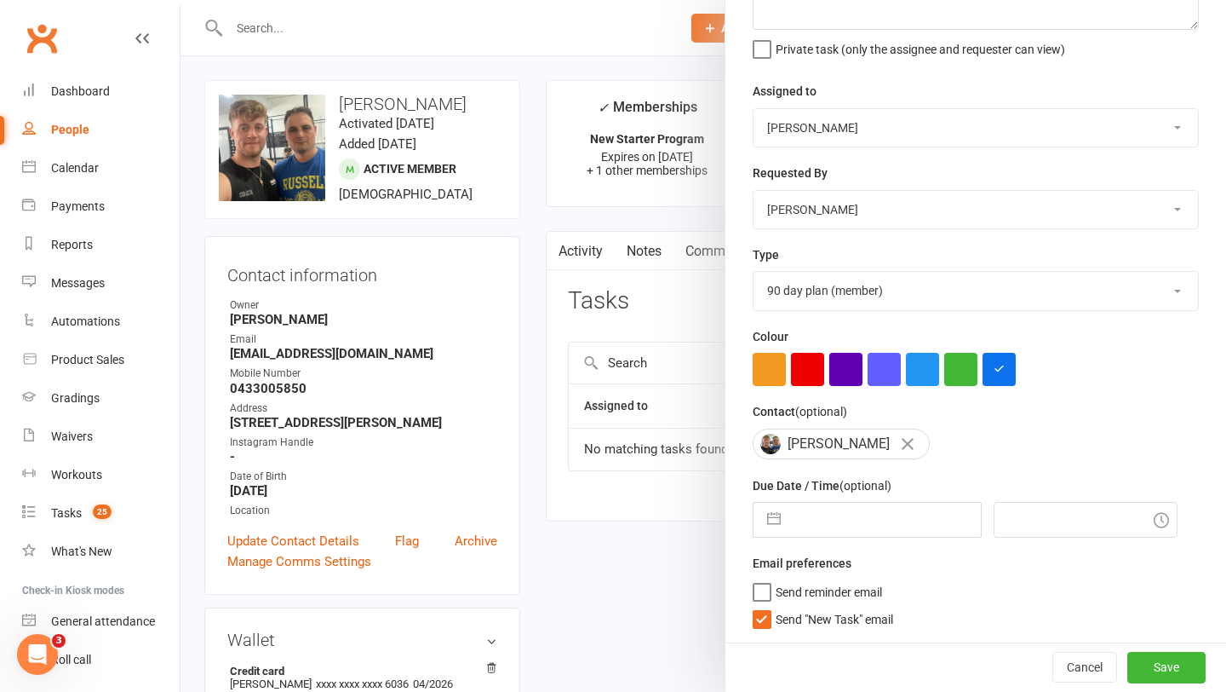
select select "8"
select select "2025"
select select "9"
select select "2025"
select select "10"
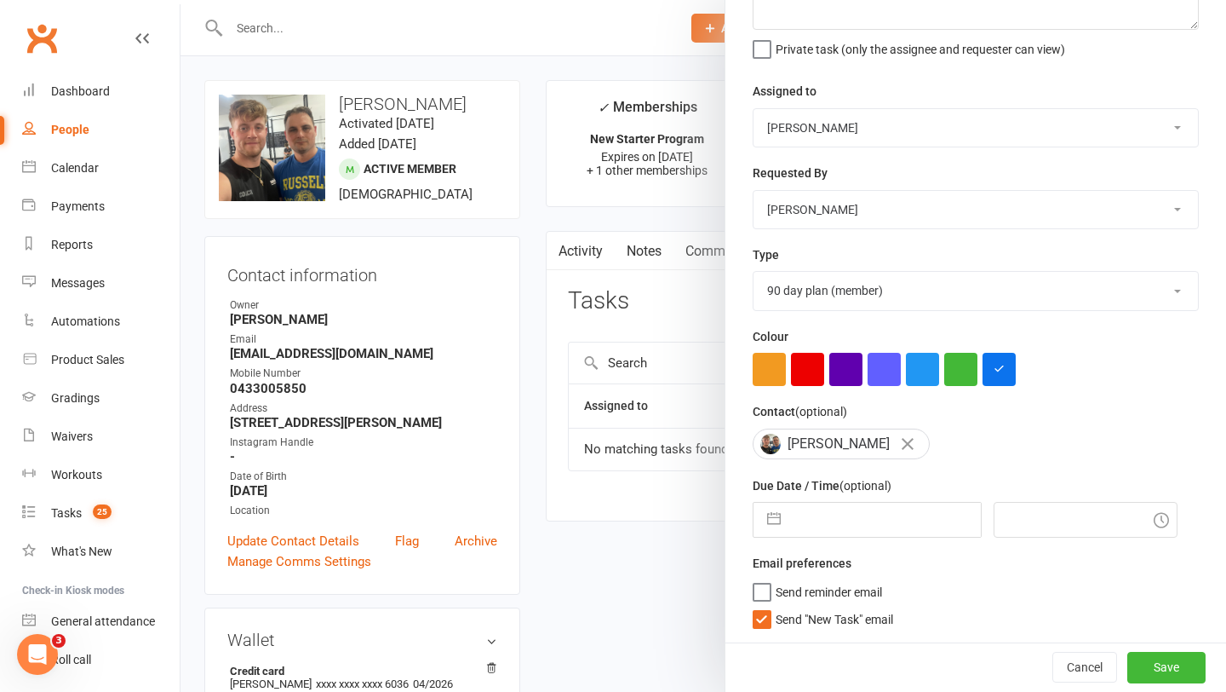
select select "2025"
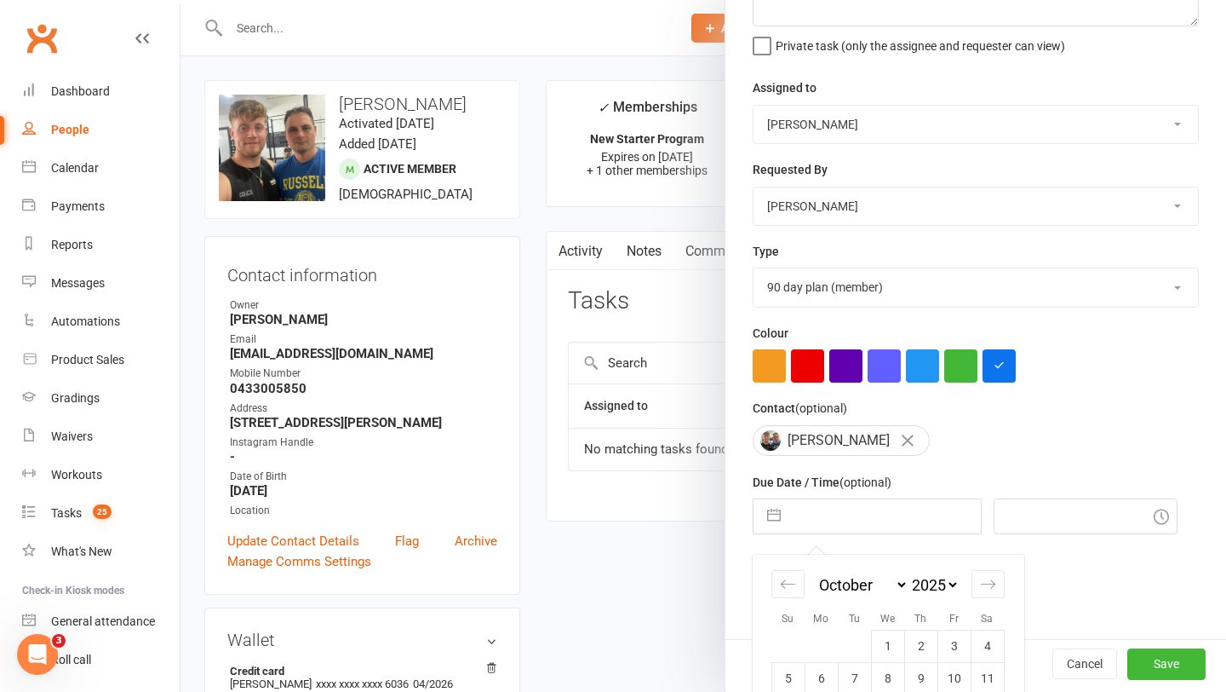
click at [873, 511] on input "text" at bounding box center [885, 516] width 192 height 34
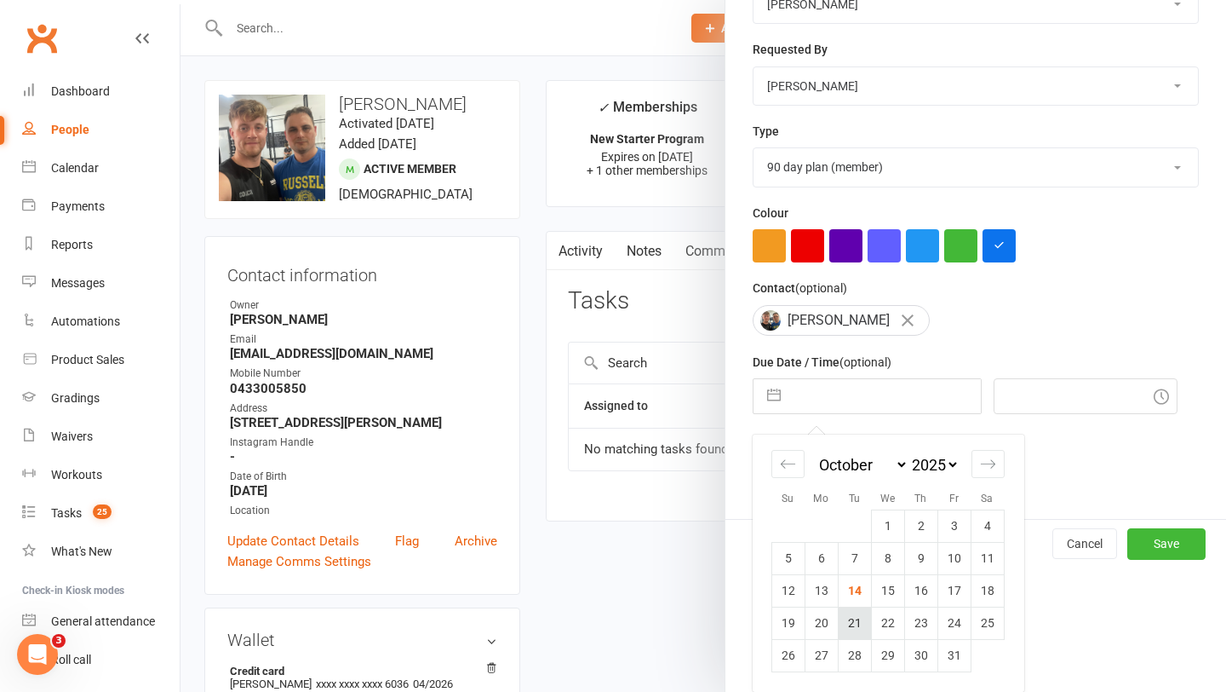
click at [851, 623] on td "21" at bounding box center [854, 622] width 33 height 32
type input "21 Oct 2025"
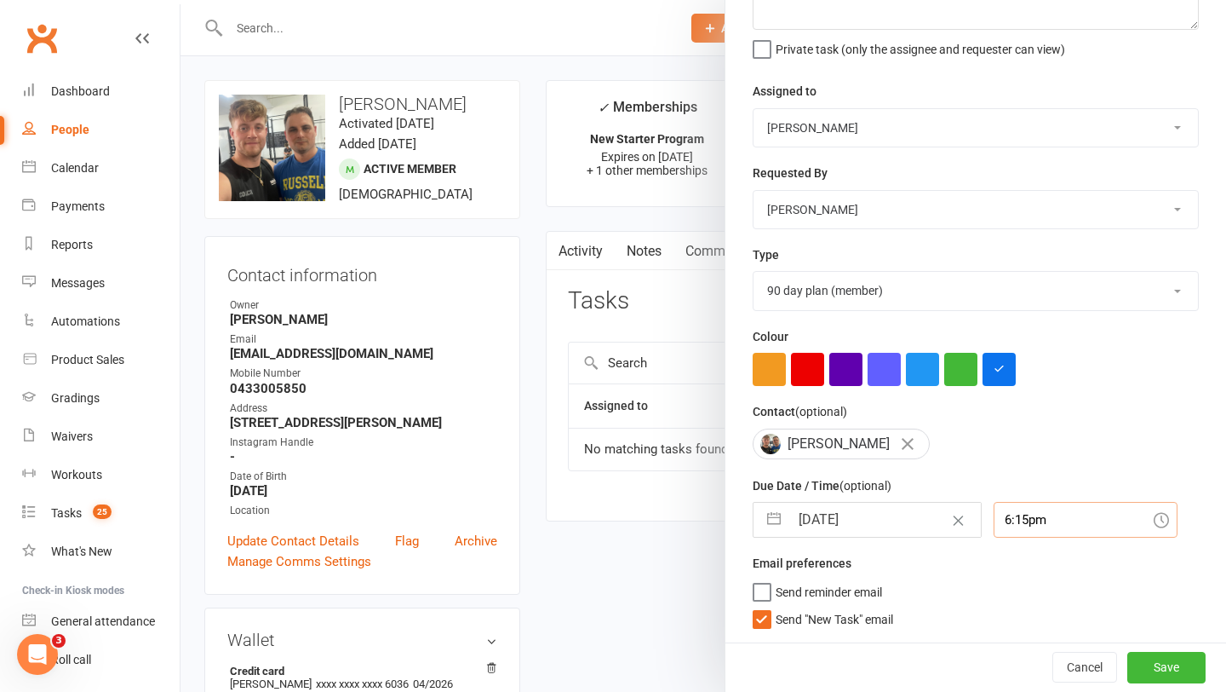
click at [1024, 530] on div "6:15pm" at bounding box center [1086, 520] width 184 height 36
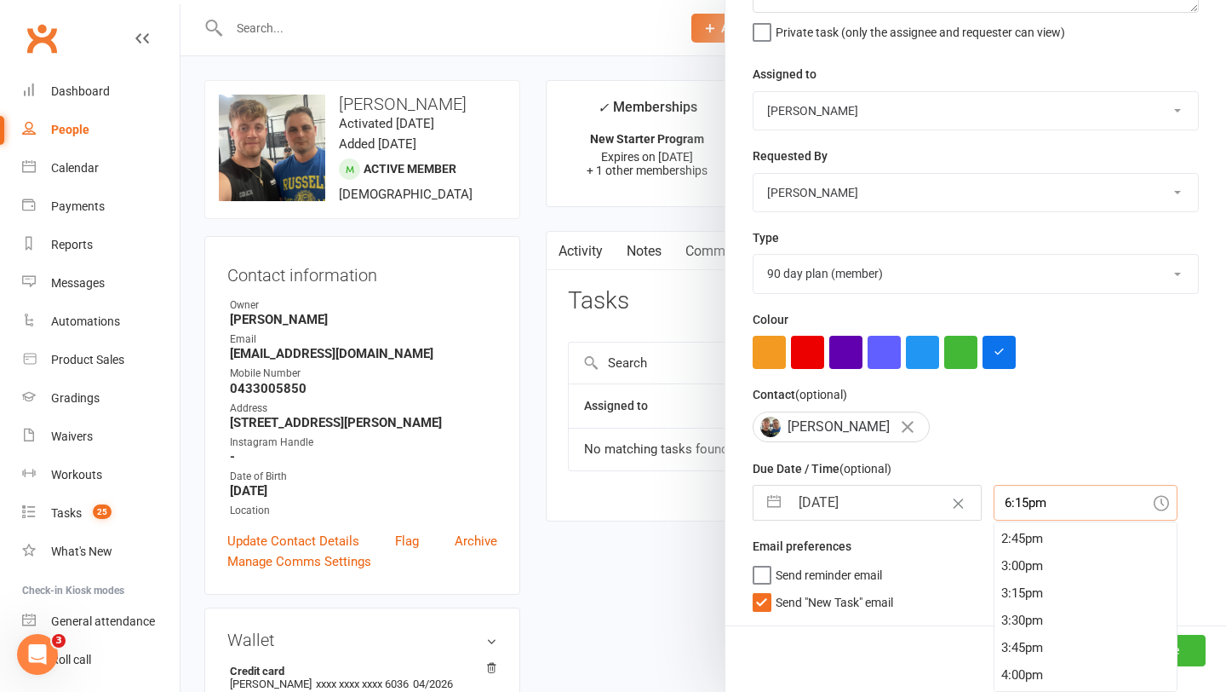
scroll to position [1610, 0]
click at [1024, 562] on div "3:00pm" at bounding box center [1086, 560] width 182 height 27
type input "3:00pm"
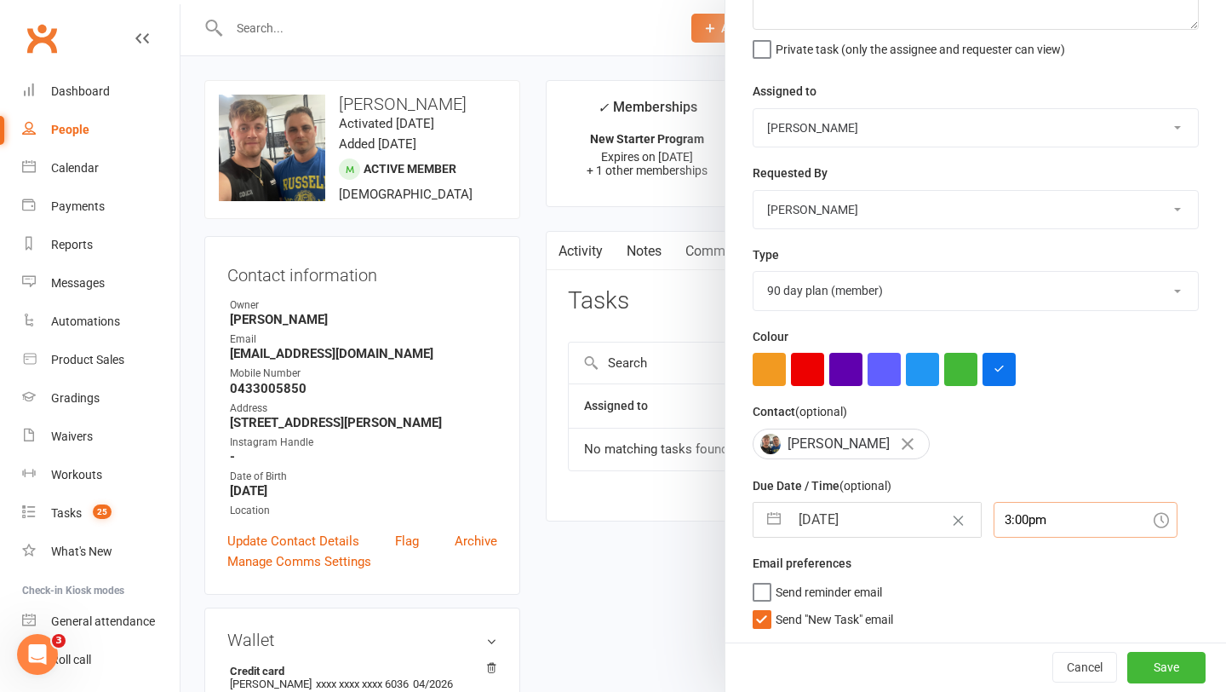
scroll to position [149, 0]
click at [1189, 670] on button "Save" at bounding box center [1167, 667] width 78 height 31
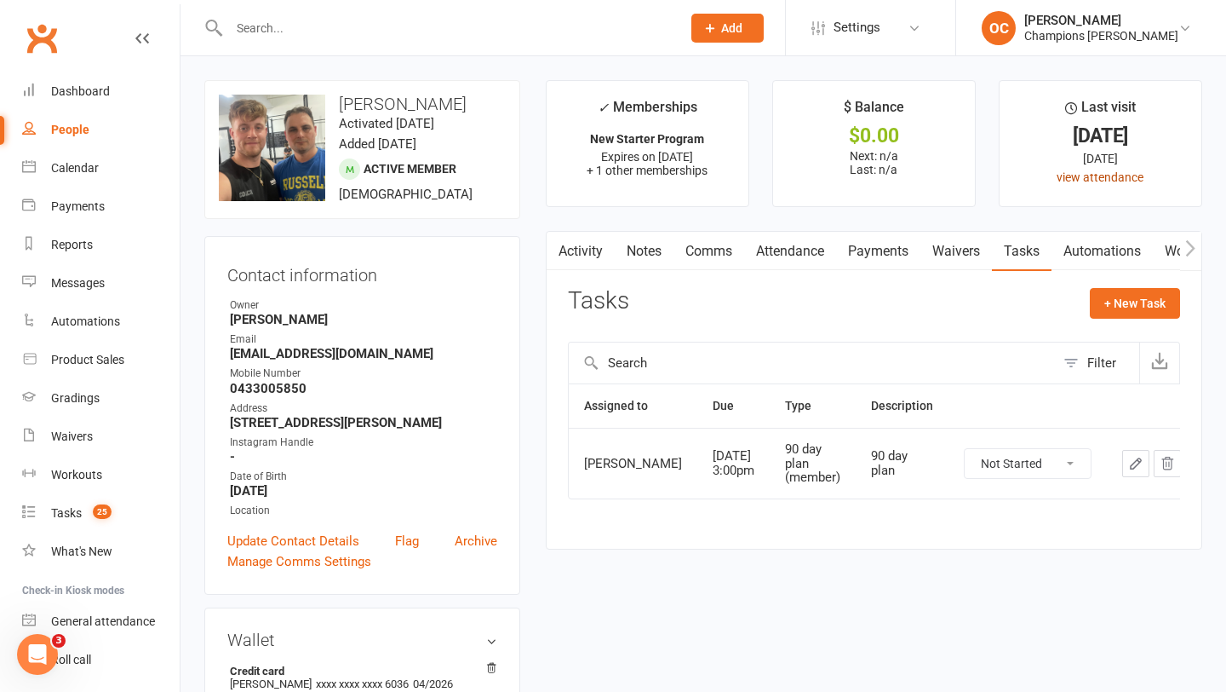
click at [1067, 175] on link "view attendance" at bounding box center [1100, 177] width 87 height 14
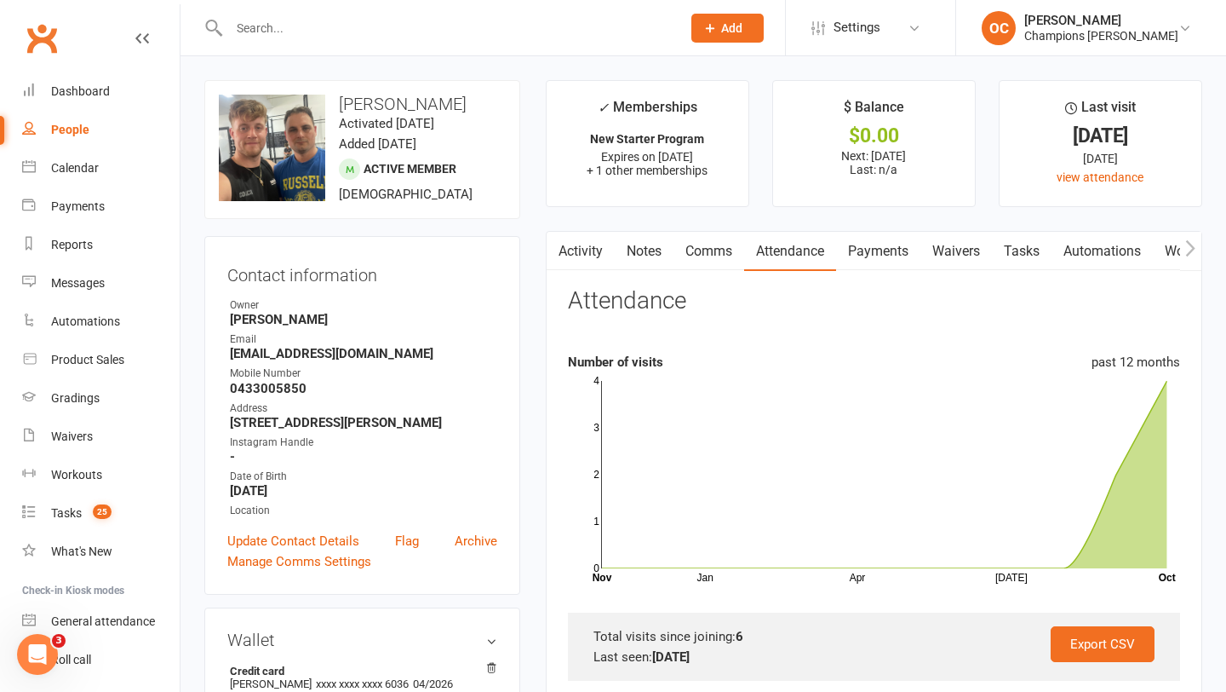
click at [645, 247] on link "Notes" at bounding box center [644, 251] width 59 height 39
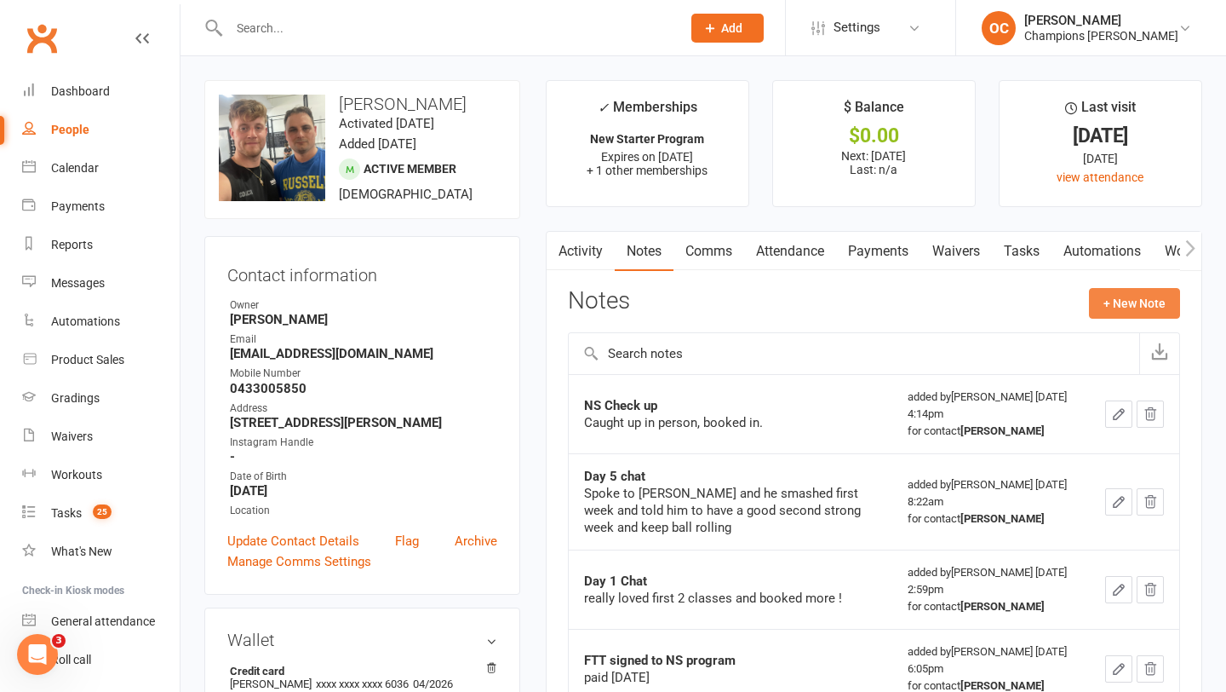
click at [1163, 298] on button "+ New Note" at bounding box center [1134, 303] width 91 height 31
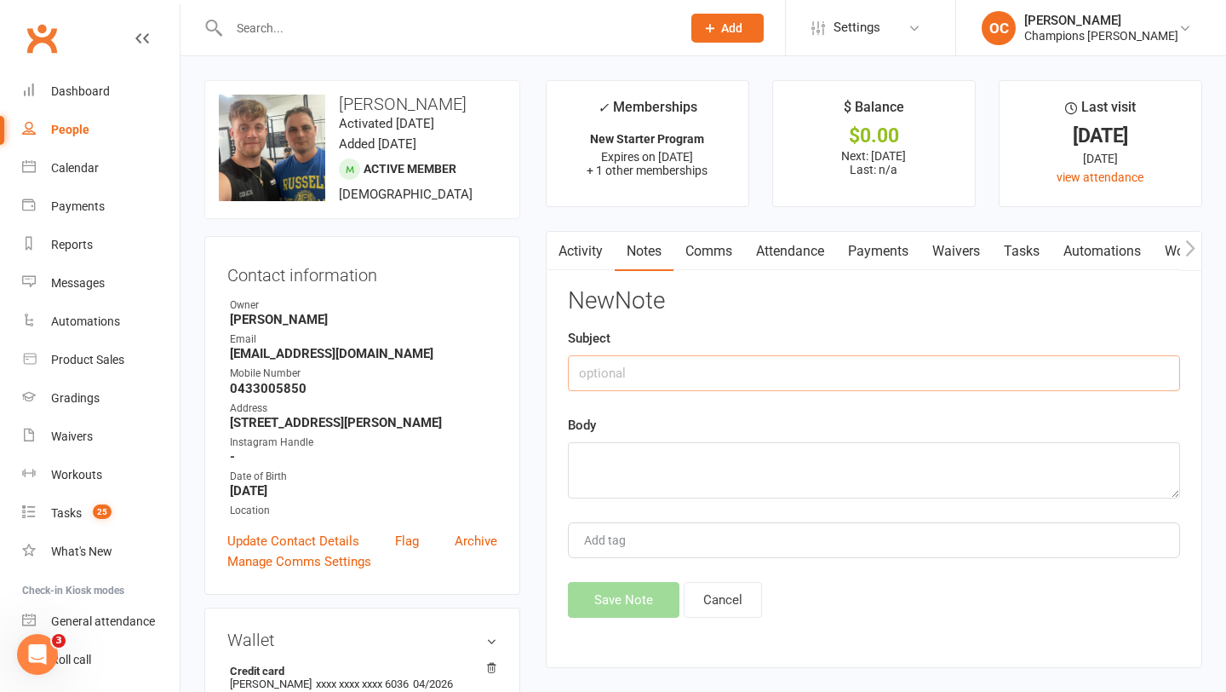
click at [683, 362] on input "text" at bounding box center [874, 373] width 612 height 36
type input "Day 21 Rollover"
click at [623, 467] on textarea at bounding box center [874, 470] width 612 height 56
type textarea "Complete 14/10/2025"
click at [646, 589] on button "Save Note" at bounding box center [624, 600] width 112 height 36
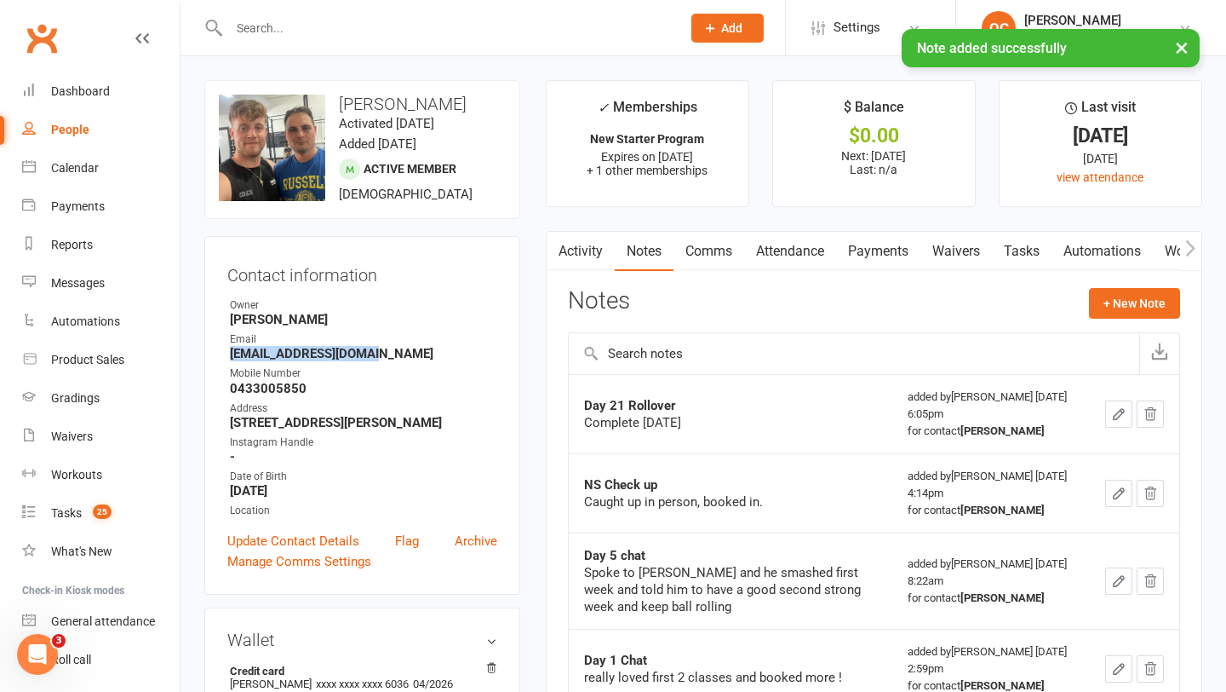
drag, startPoint x: 376, startPoint y: 374, endPoint x: 221, endPoint y: 375, distance: 155.9
click at [221, 375] on div "Contact information Owner Owen Chandler Email danieljmack@gmail.com Mobile Numb…" at bounding box center [362, 415] width 316 height 359
copy strong "[EMAIL_ADDRESS][DOMAIN_NAME]"
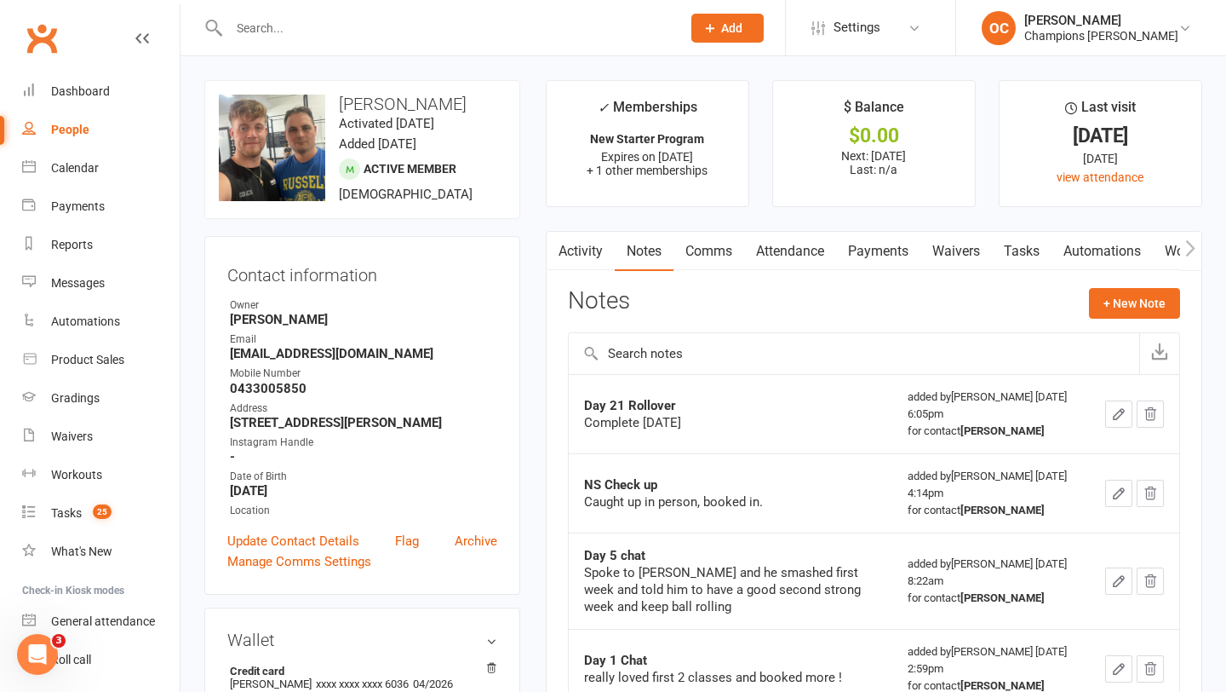
click at [289, 27] on input "text" at bounding box center [446, 28] width 445 height 24
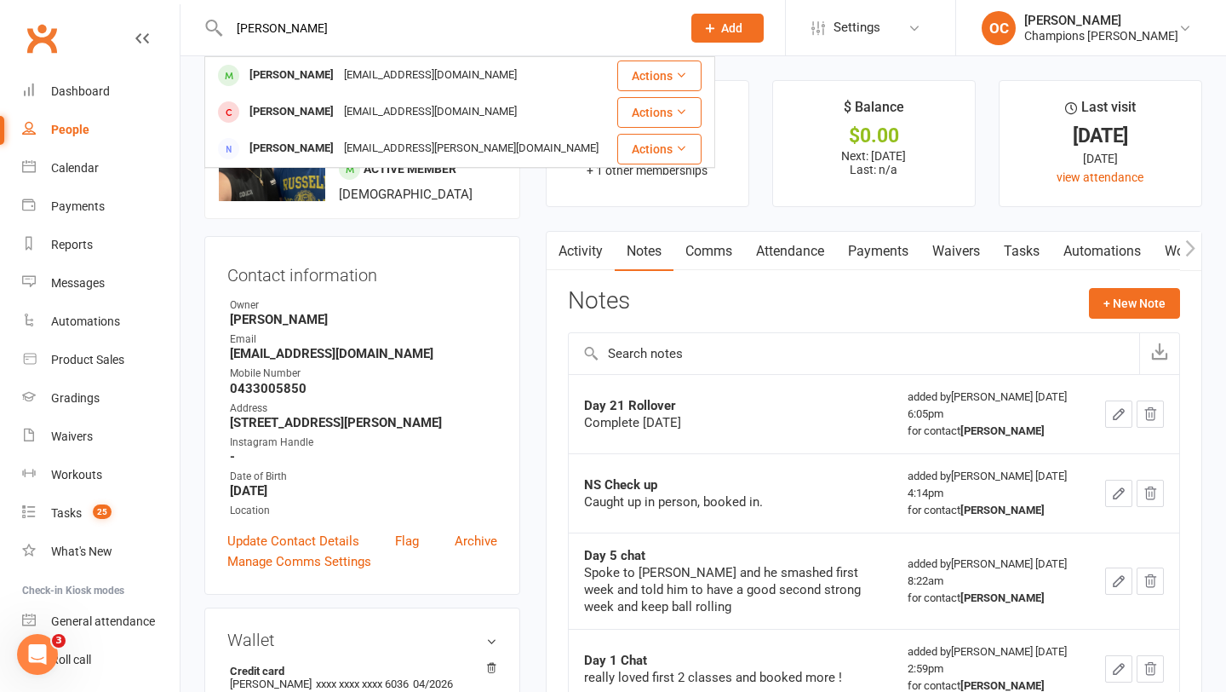
type input "seth m"
click at [467, 313] on div "Owner" at bounding box center [363, 305] width 267 height 16
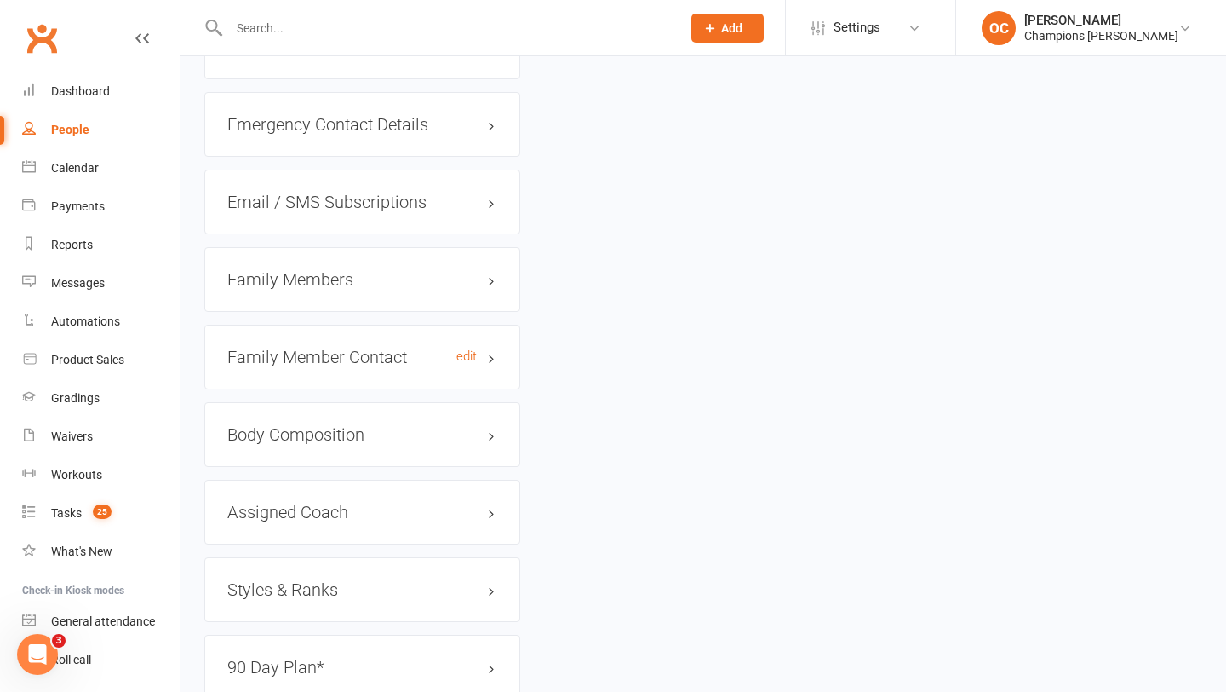
scroll to position [1426, 0]
click at [466, 521] on link "edit" at bounding box center [466, 514] width 20 height 14
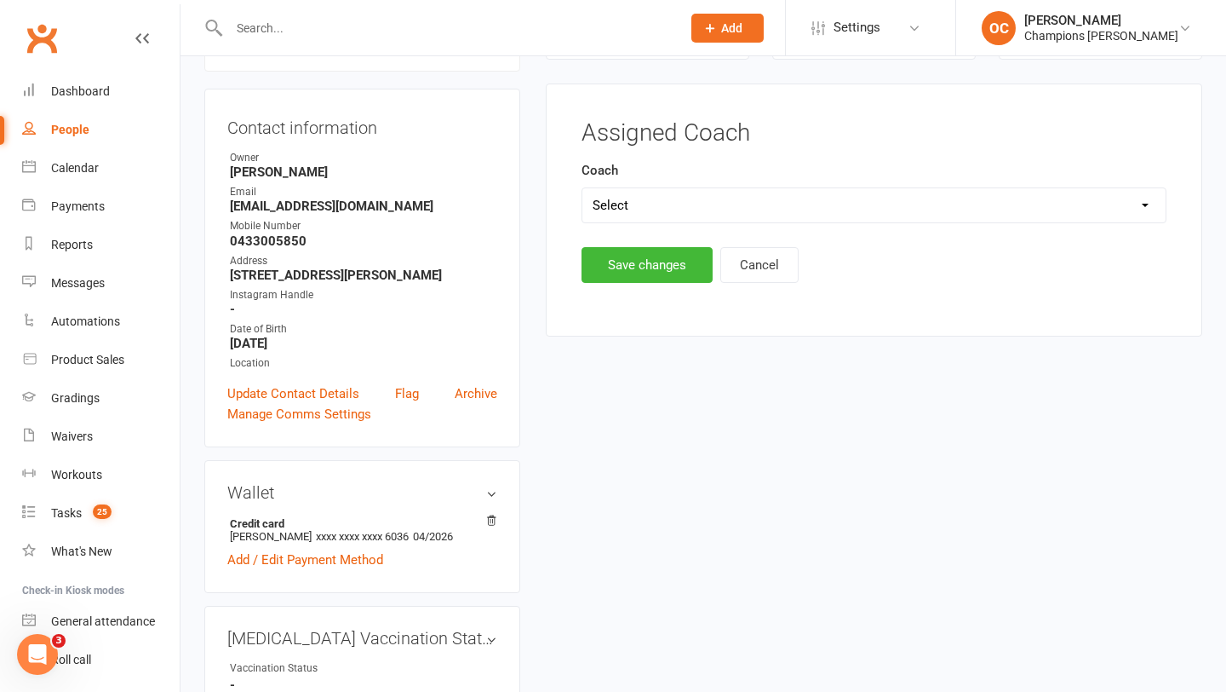
scroll to position [146, 0]
click at [747, 210] on select "Select Eddy D'Uva Pamorn Martdee Whitney Tuna Owen Chandler Jordan Sears JJ Ron…" at bounding box center [874, 207] width 583 height 34
select select "Eddy D'Uva"
click at [655, 255] on button "Save changes" at bounding box center [647, 267] width 131 height 36
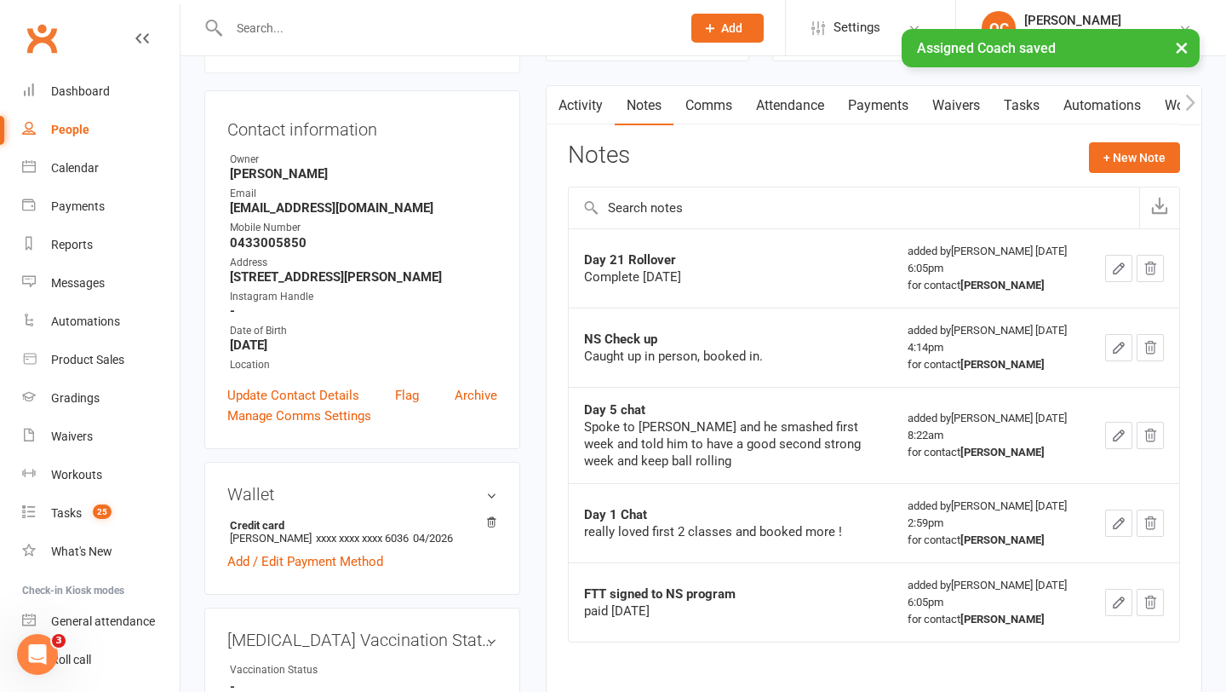
scroll to position [0, 0]
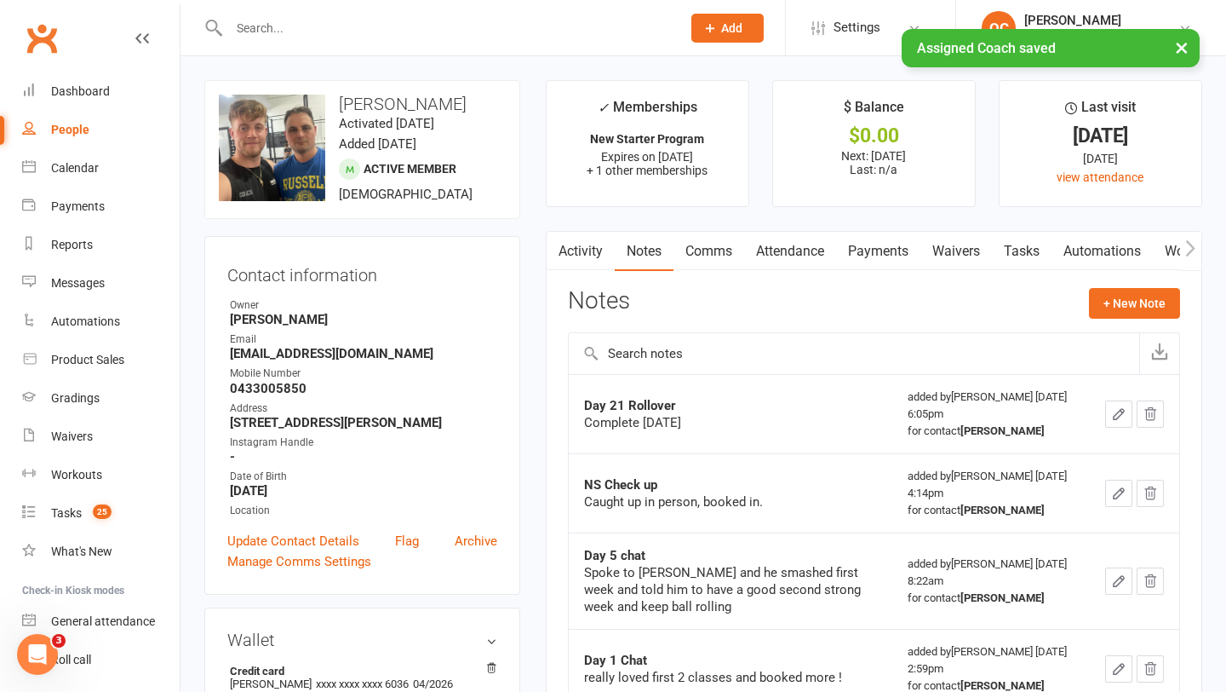
click at [377, 29] on div "× Assigned Coach saved" at bounding box center [602, 29] width 1204 height 0
click at [316, 22] on input "text" at bounding box center [446, 28] width 445 height 24
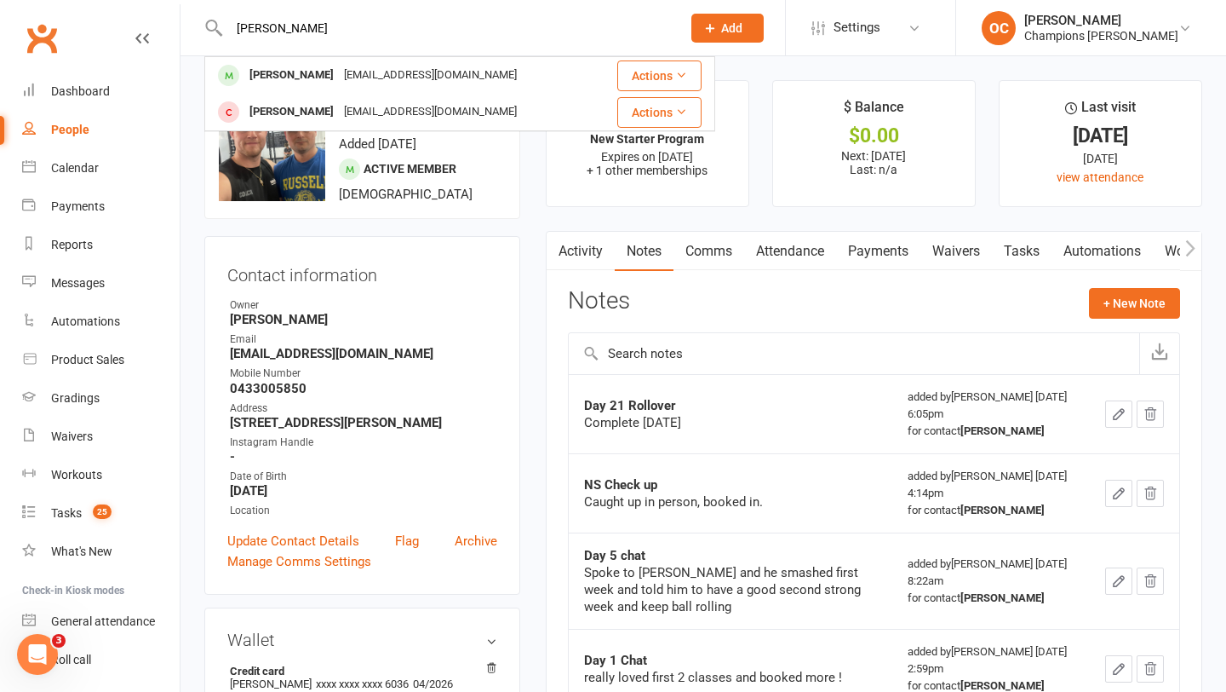
type input "seth"
click at [339, 77] on div "24sethamack@gmail.com" at bounding box center [430, 75] width 183 height 25
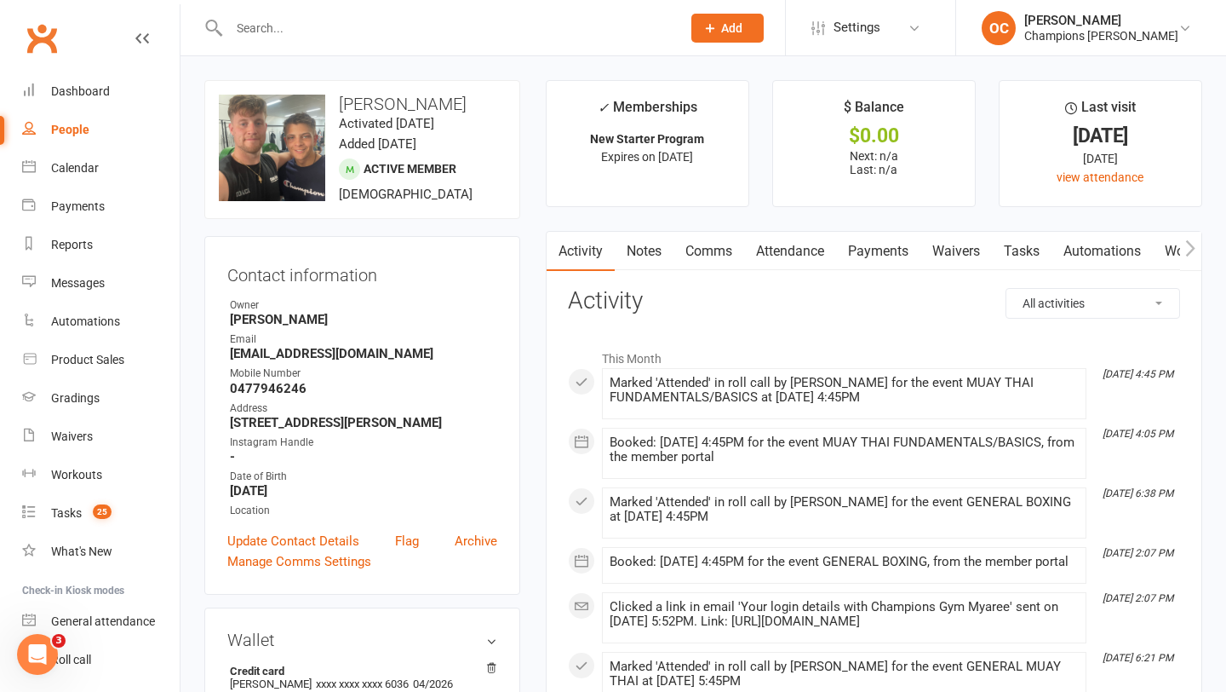
click at [308, 18] on input "text" at bounding box center [446, 28] width 445 height 24
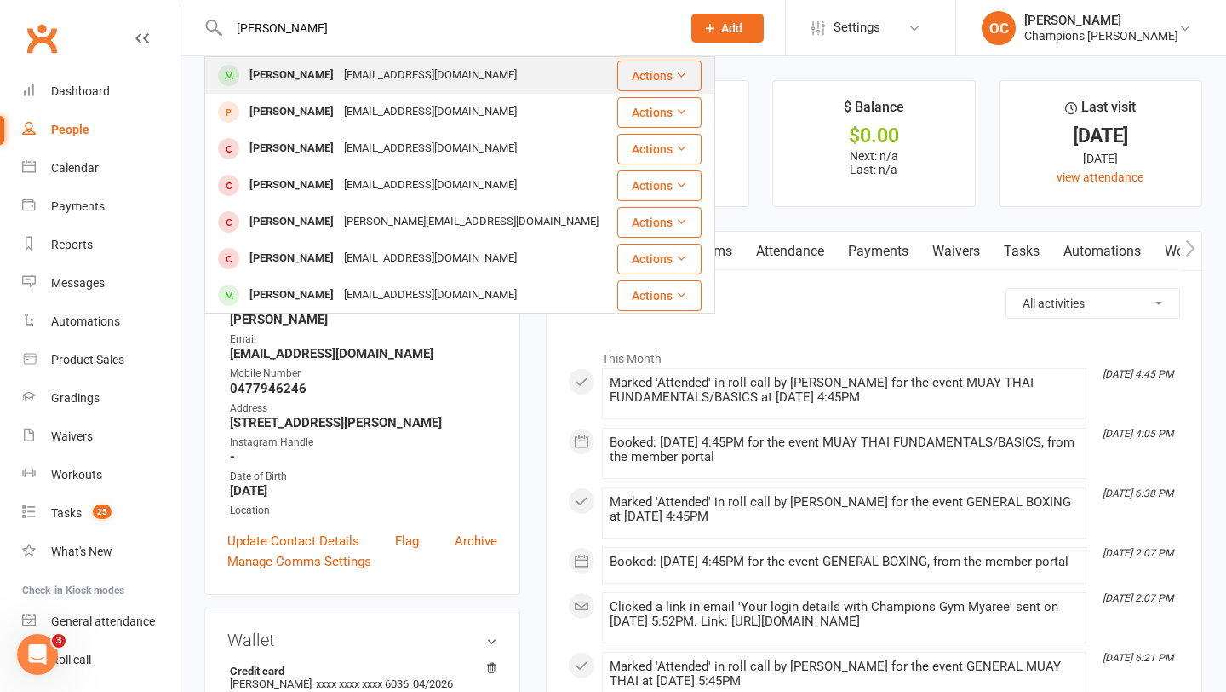
type input "hayes"
click at [361, 66] on div "hayesn38@gmail.com" at bounding box center [430, 75] width 183 height 25
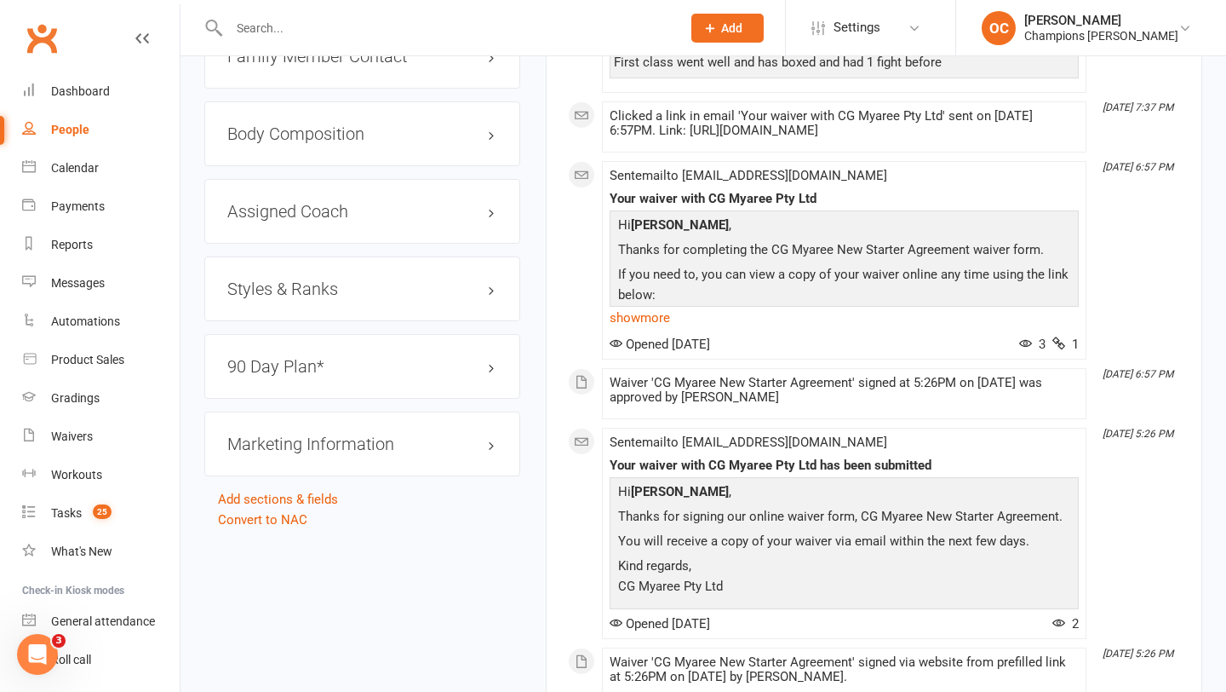
scroll to position [1740, 0]
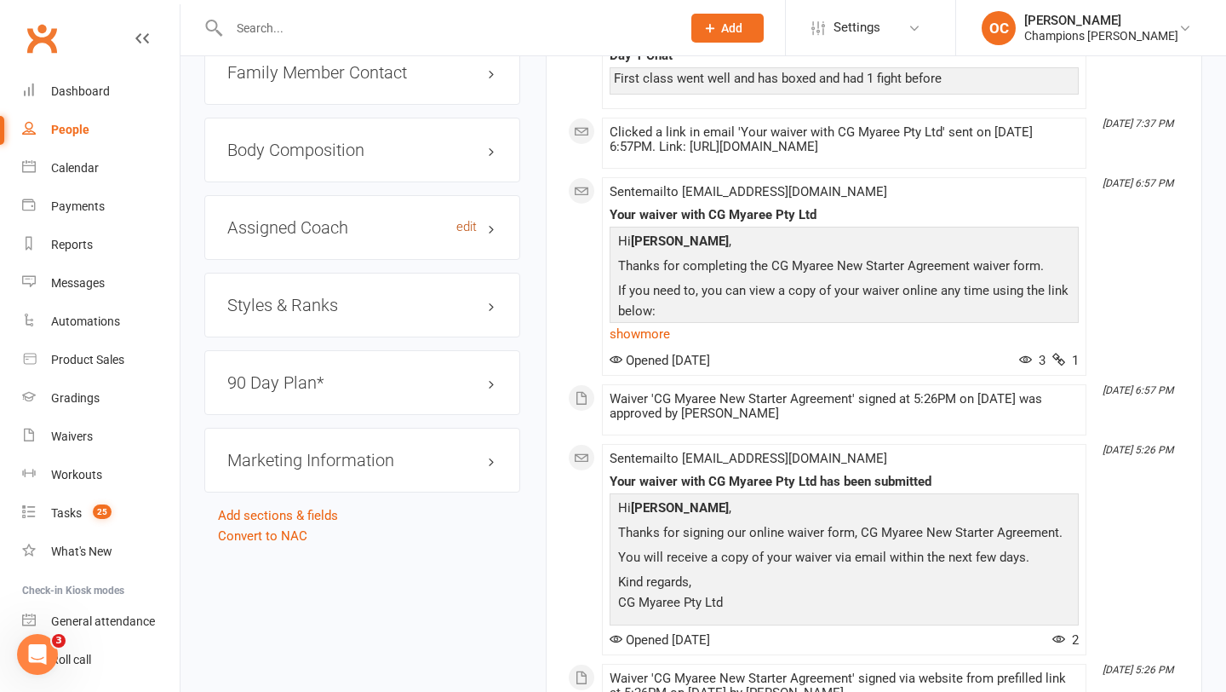
click at [462, 234] on link "edit" at bounding box center [466, 227] width 20 height 14
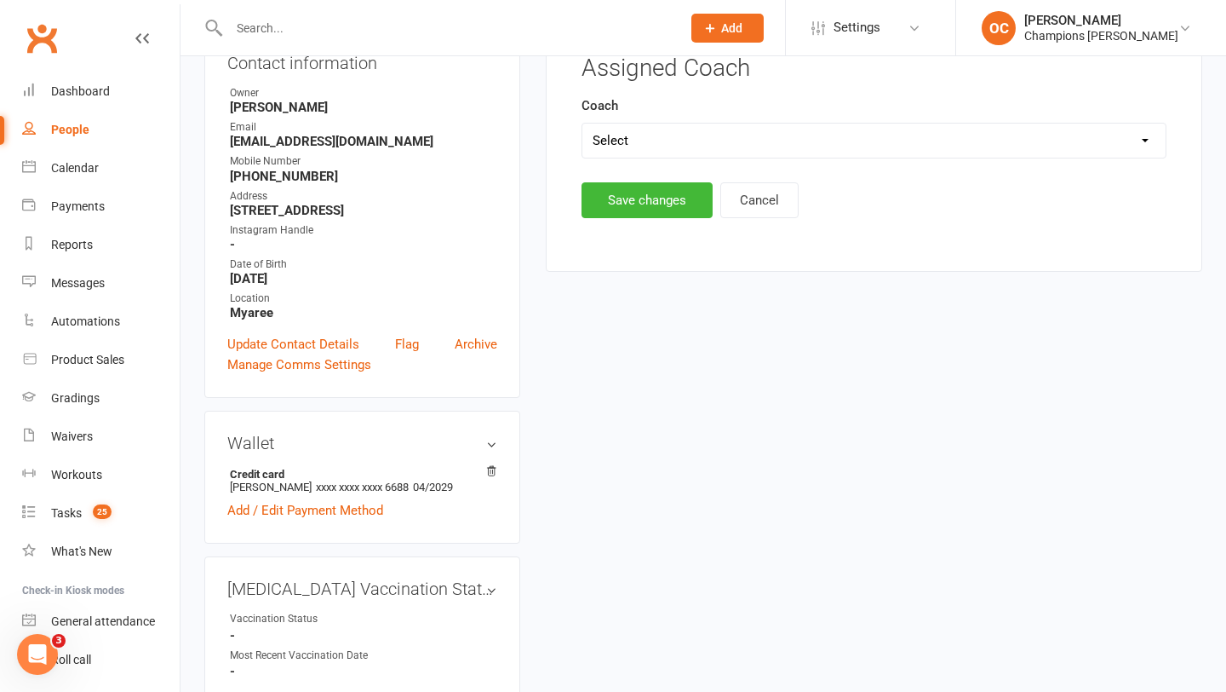
scroll to position [146, 0]
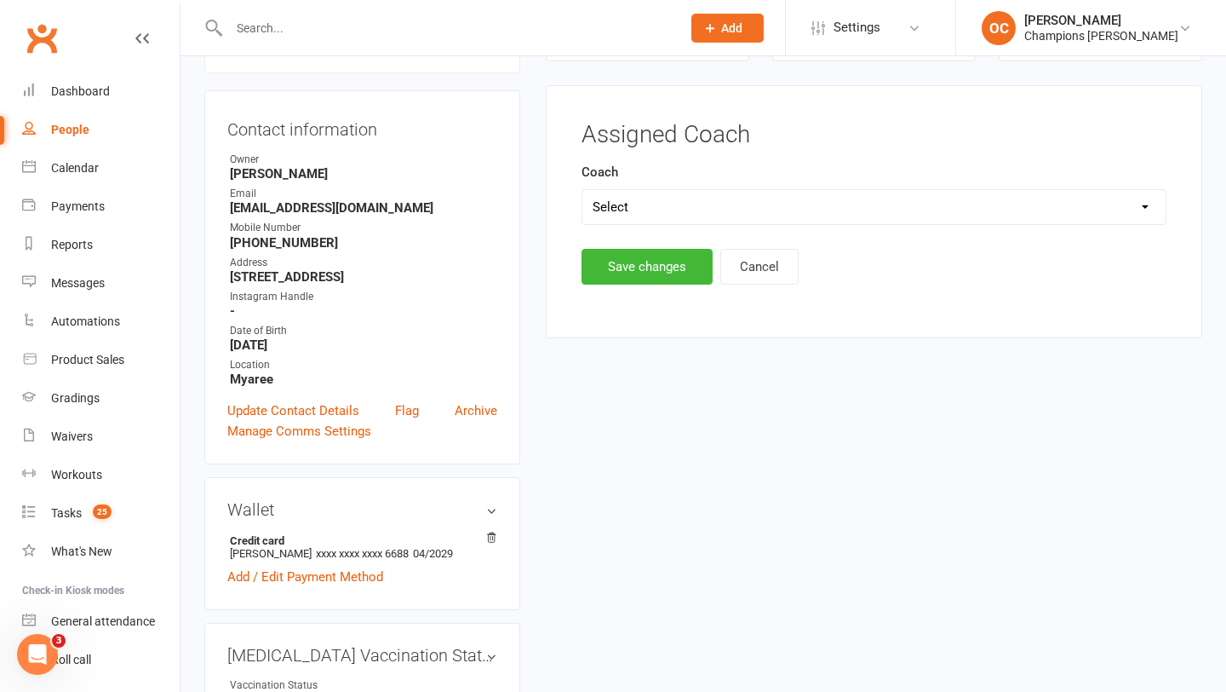
click at [719, 221] on select "Select Eddy D'Uva Pamorn Martdee Whitney Tuna Owen Chandler Jordan Sears JJ Ron…" at bounding box center [874, 207] width 583 height 34
select select "Jordan Sears"
click at [679, 268] on button "Save changes" at bounding box center [647, 267] width 131 height 36
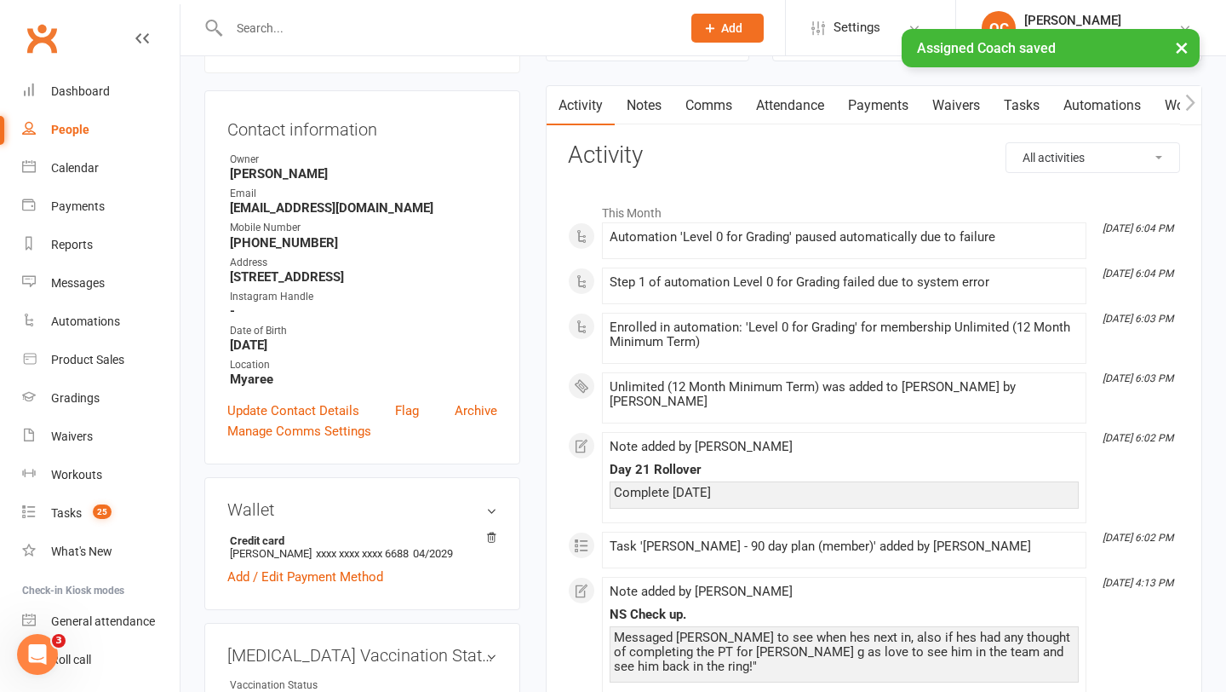
scroll to position [0, 0]
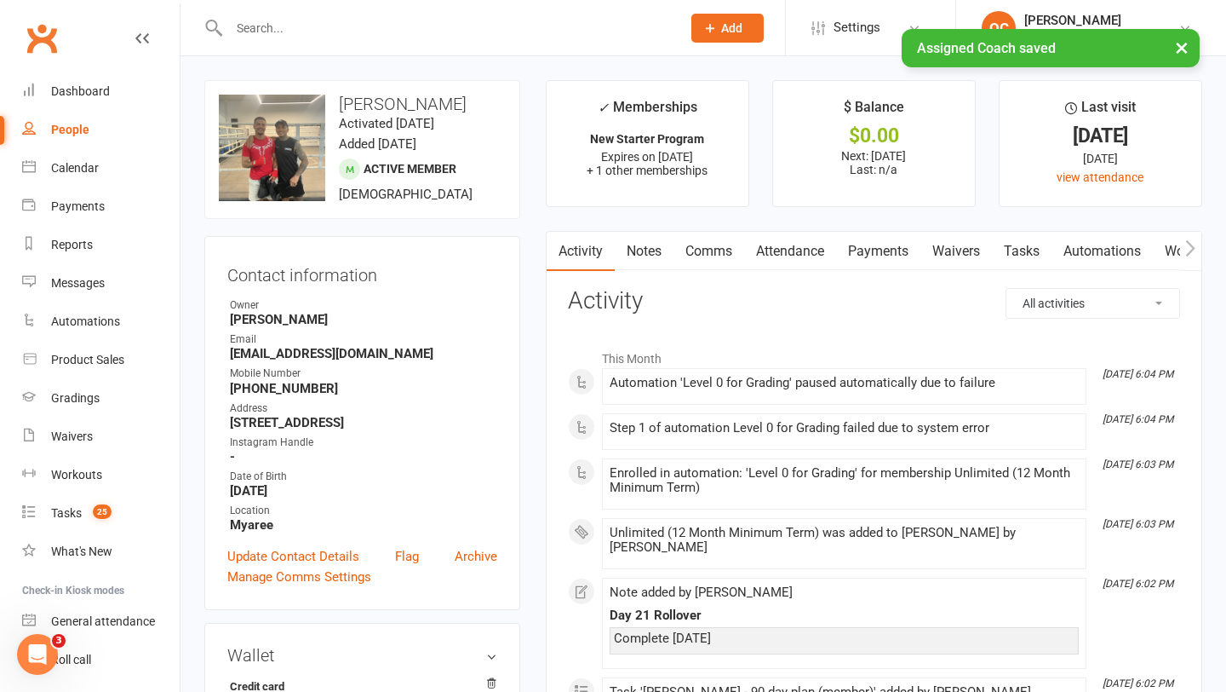
click at [290, 24] on input "text" at bounding box center [446, 28] width 445 height 24
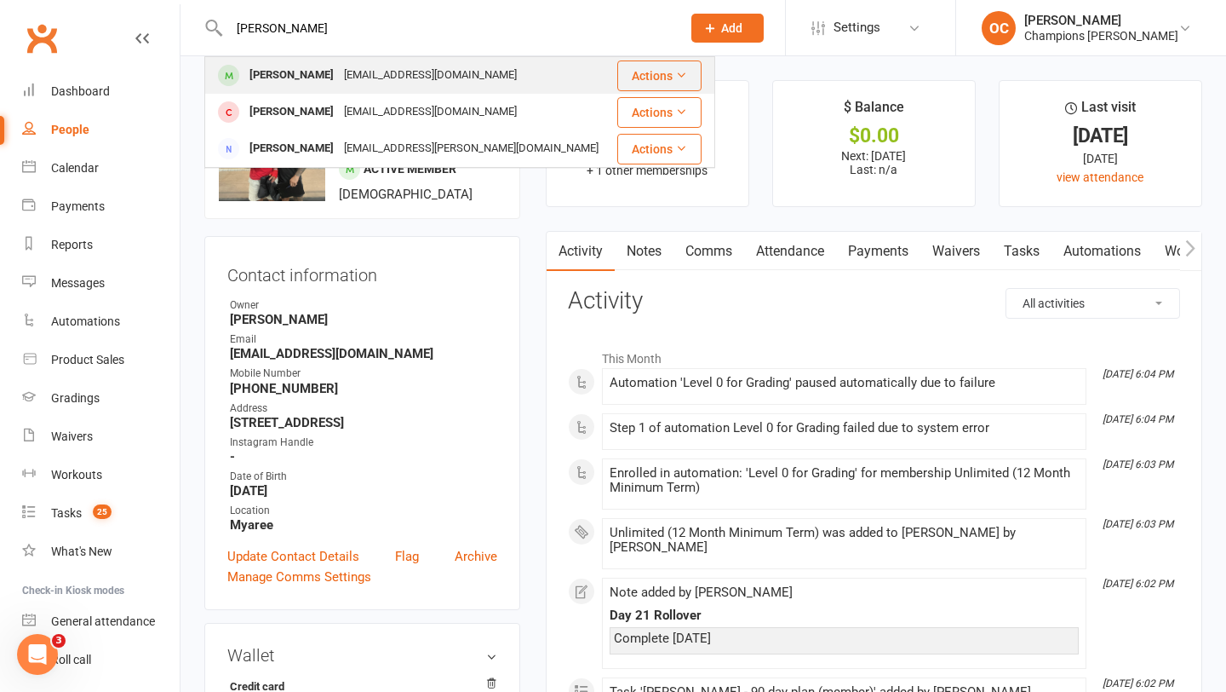
type input "seth m"
click at [280, 67] on div "Seth Mack" at bounding box center [291, 75] width 95 height 25
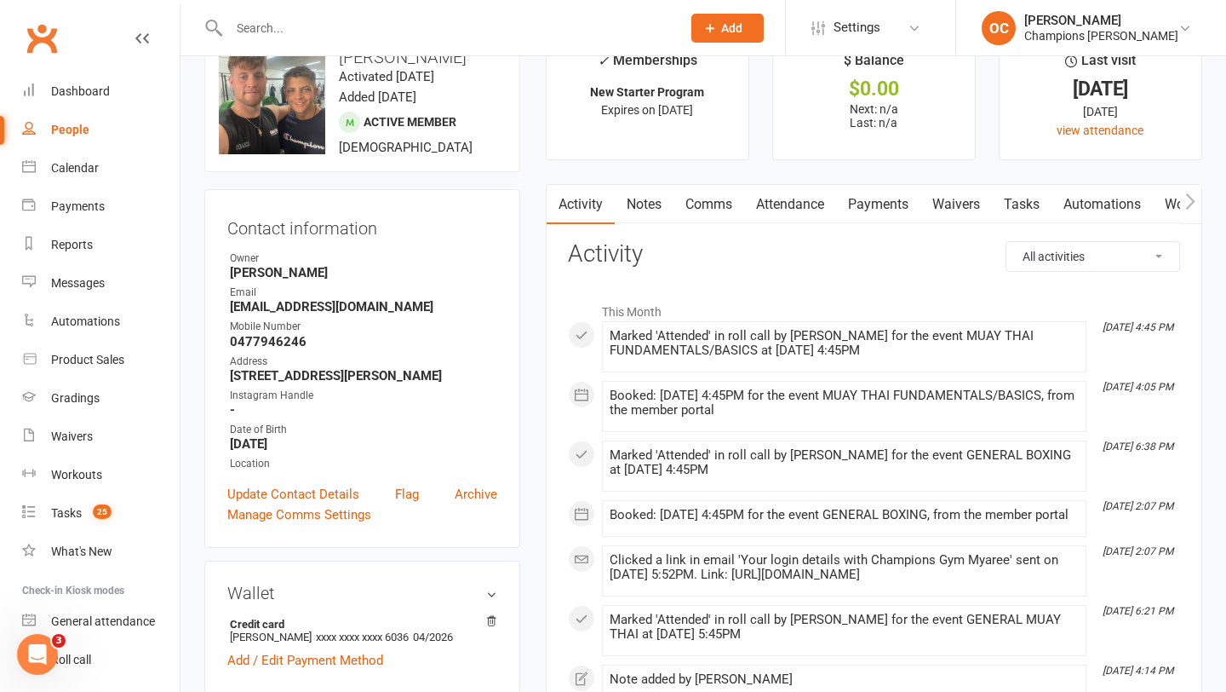
scroll to position [58, 0]
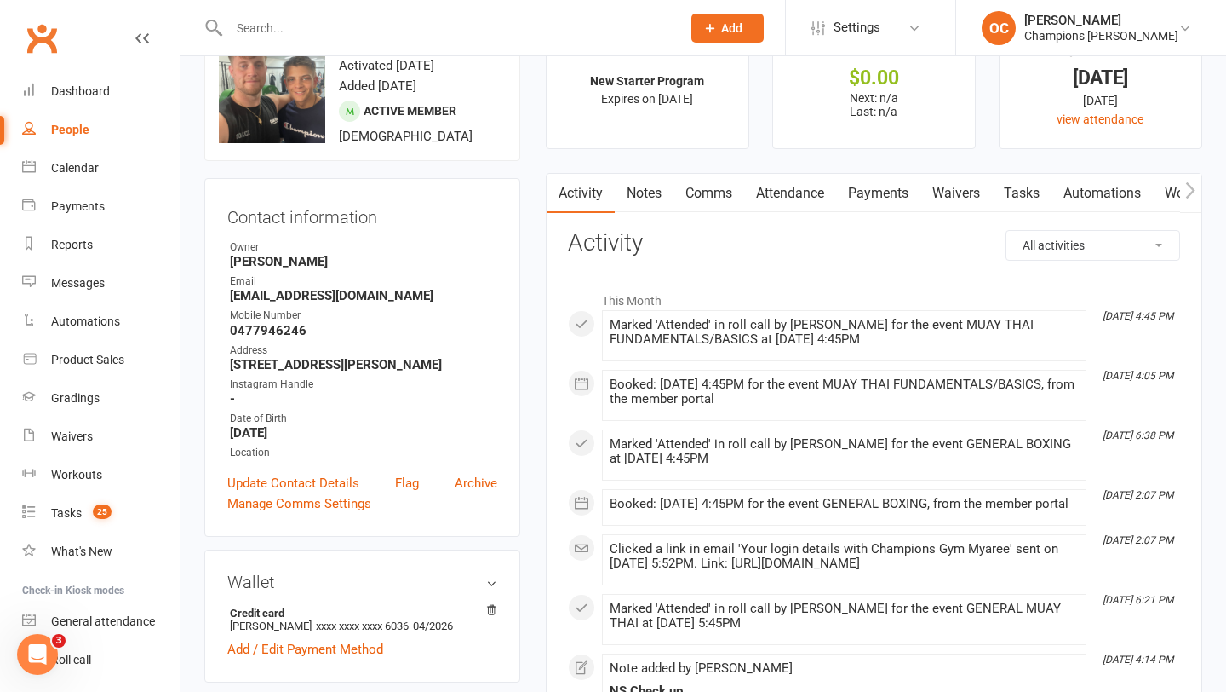
click at [1016, 192] on link "Tasks" at bounding box center [1022, 193] width 60 height 39
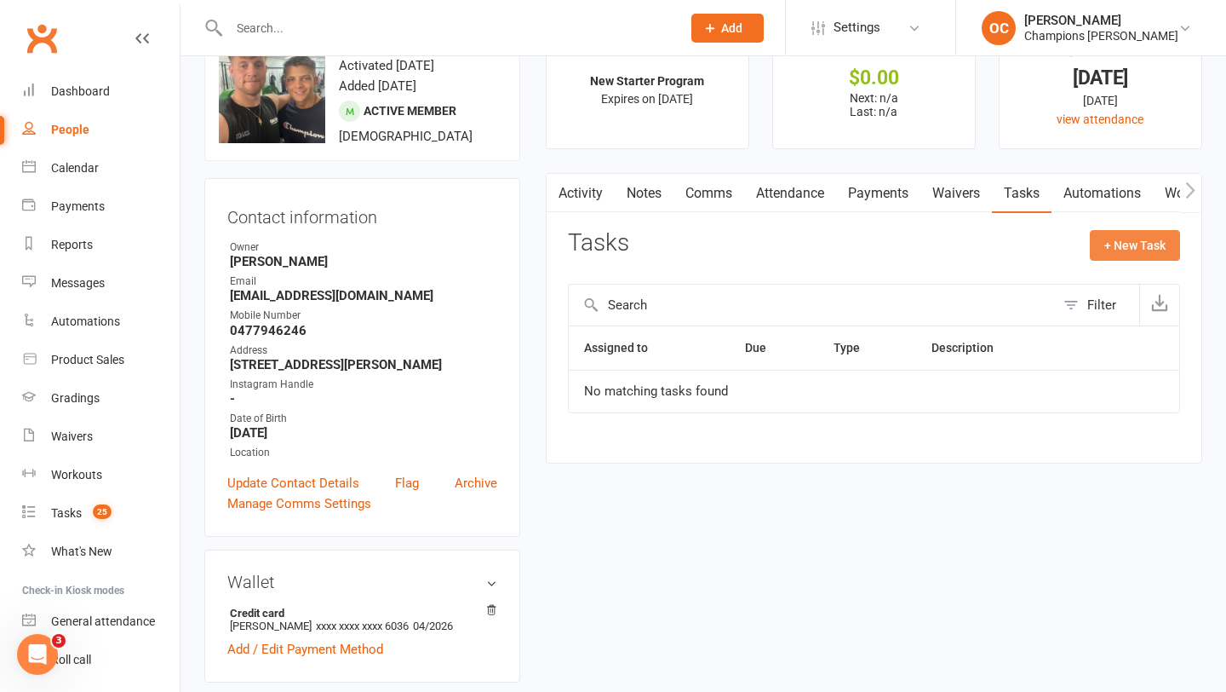
click at [1143, 250] on button "+ New Task" at bounding box center [1135, 245] width 90 height 31
select select "50255"
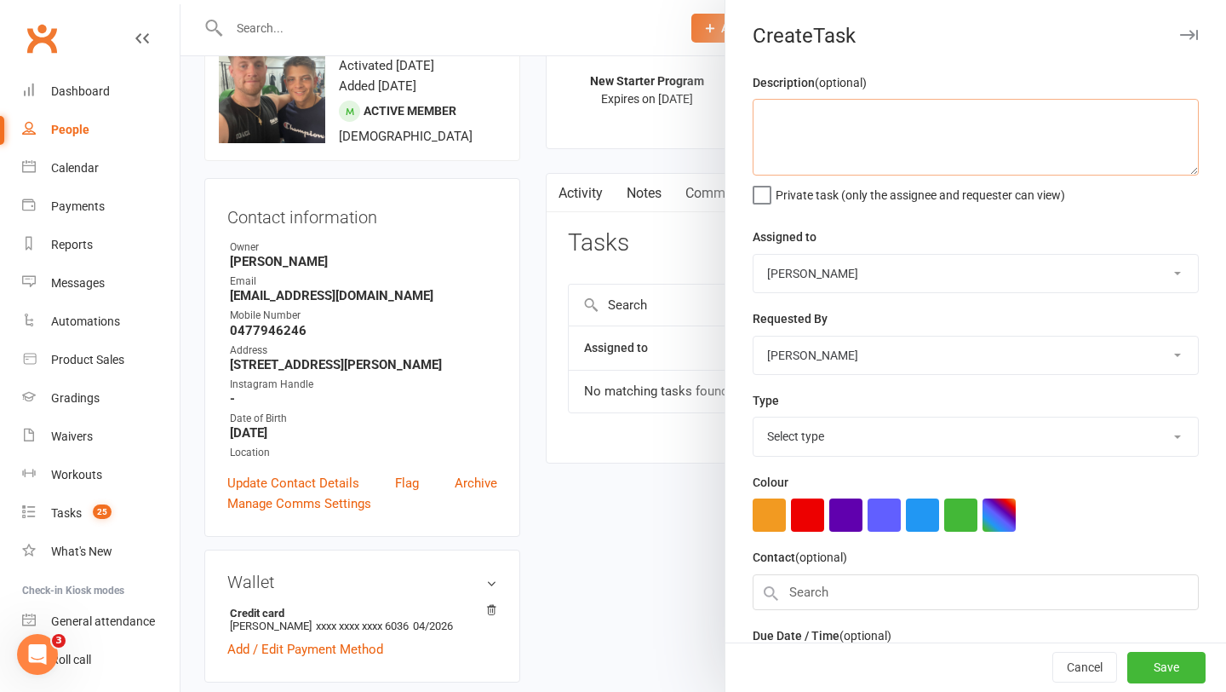
click at [811, 154] on textarea at bounding box center [976, 137] width 446 height 77
type textarea "90 Day plan"
click at [874, 286] on select "Whitney Tuna Champions Gym David Angeleski Helen Bologa Champions Gym Team Eddy…" at bounding box center [976, 273] width 445 height 37
select select "51860"
click at [842, 347] on select "Whitney Tuna Champions Gym David Angeleski Helen Bologa Champions Gym Team Eddy…" at bounding box center [976, 354] width 445 height 37
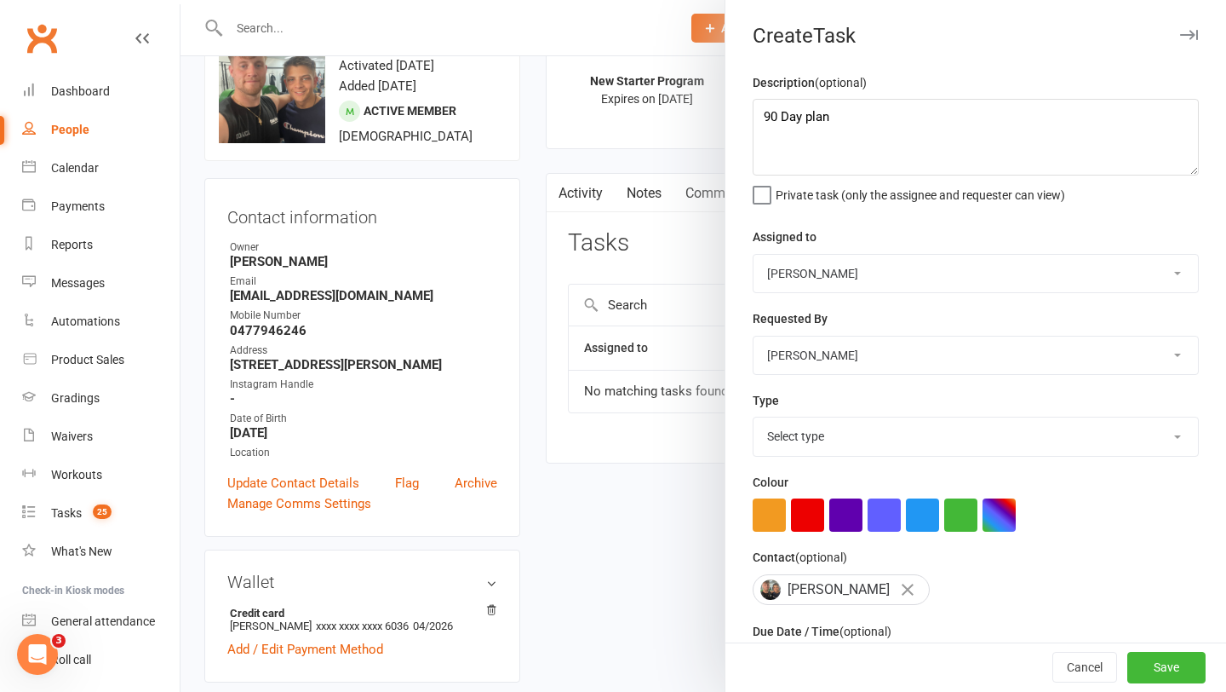
click at [855, 437] on select "Select type 90 day plan (member) 90 day plan (new starter - premium) Attendance…" at bounding box center [976, 435] width 445 height 37
select select "35280"
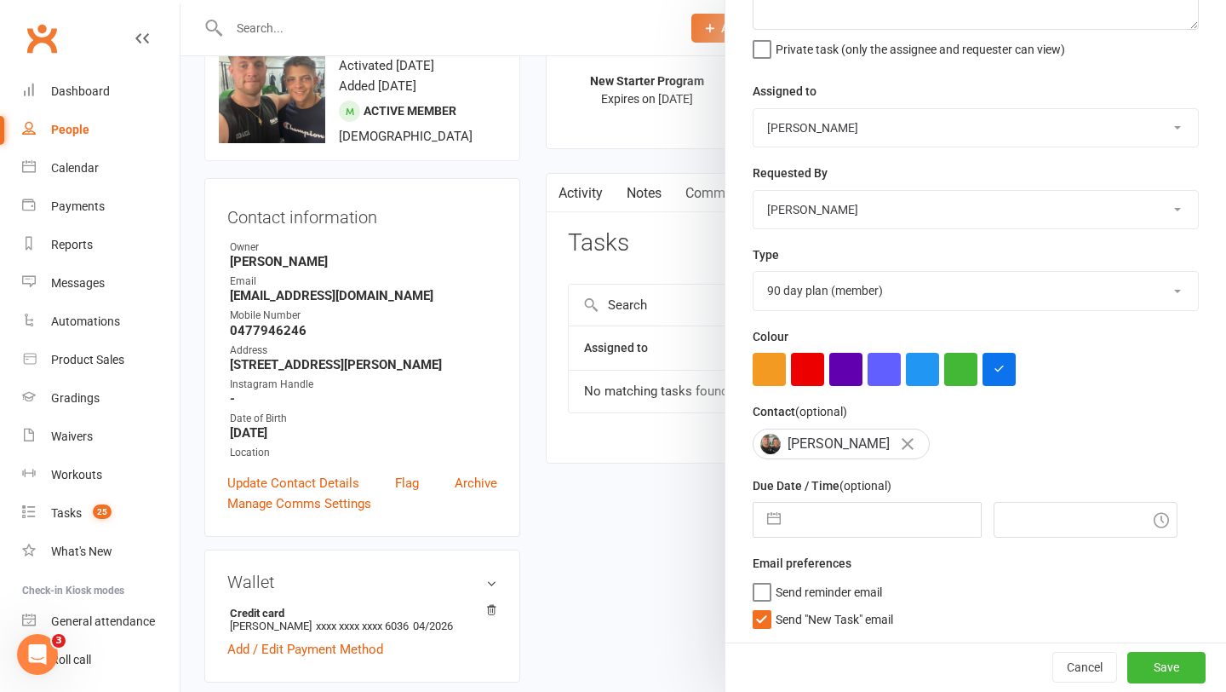
scroll to position [147, 0]
select select "8"
select select "2025"
select select "9"
select select "2025"
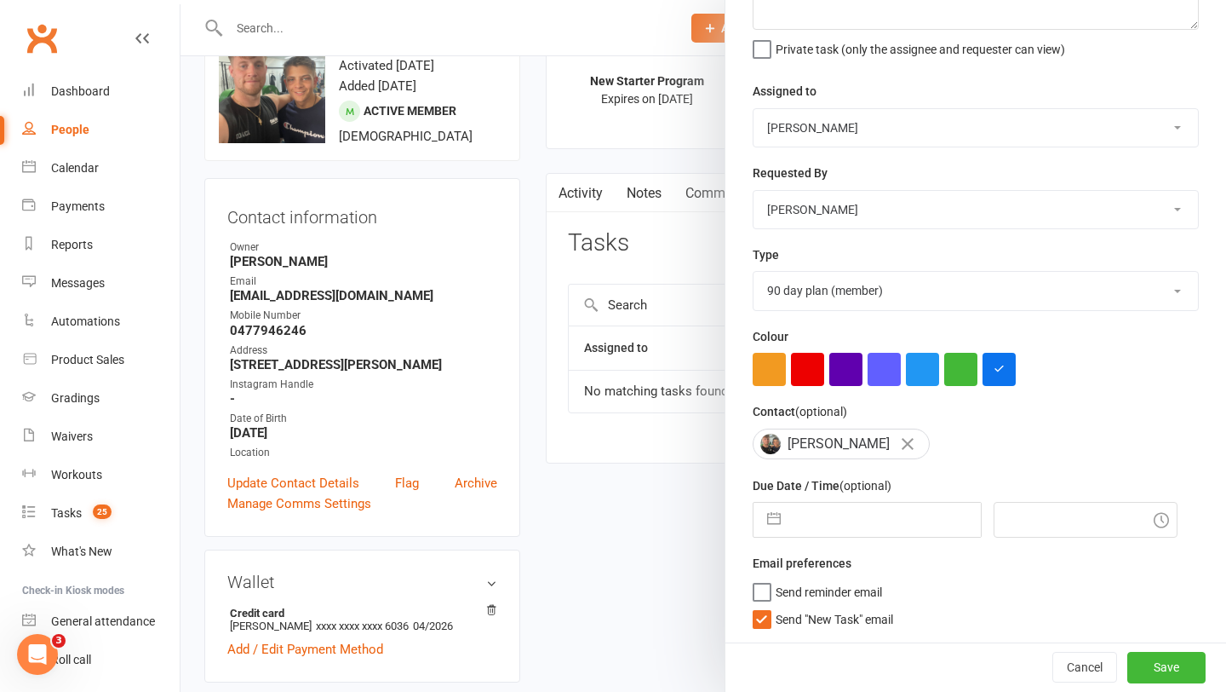
select select "10"
select select "2025"
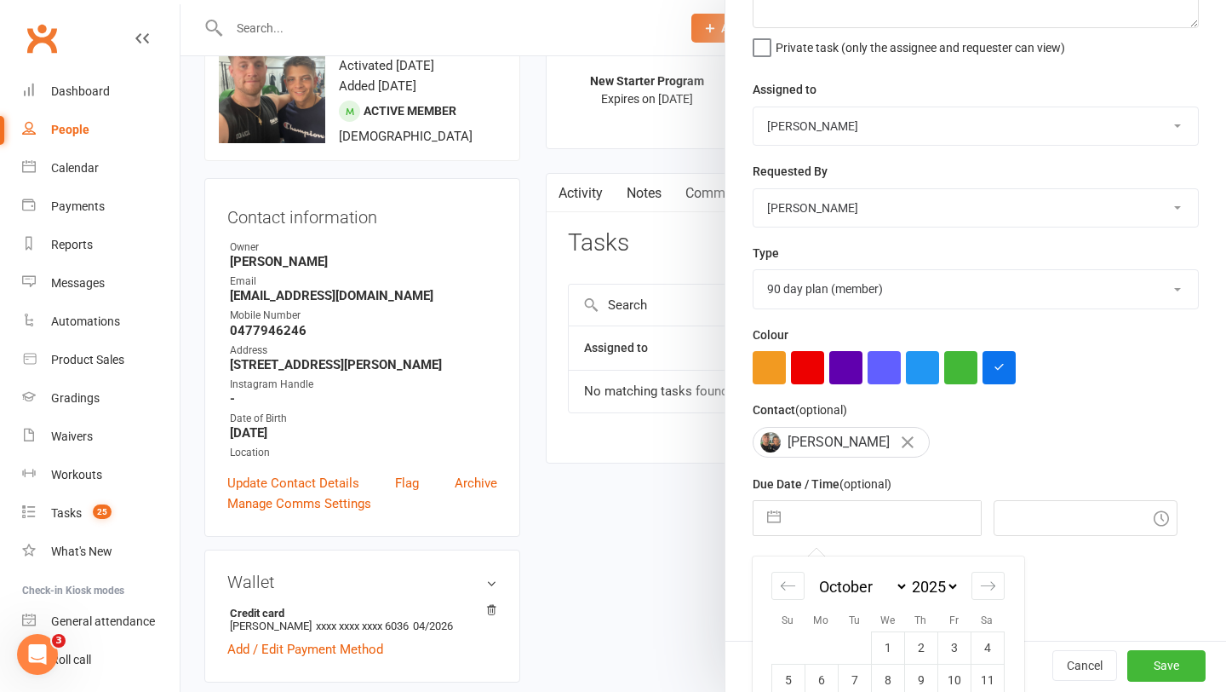
click at [845, 508] on input "text" at bounding box center [885, 518] width 192 height 34
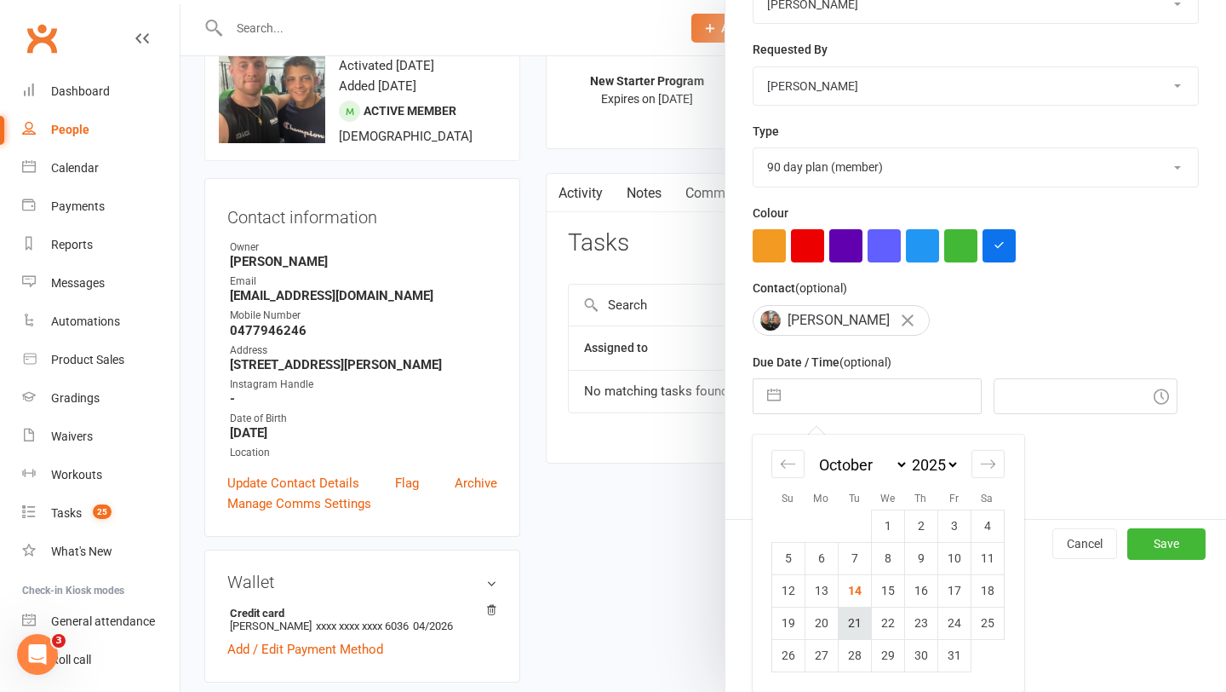
click at [855, 629] on td "21" at bounding box center [854, 622] width 33 height 32
type input "21 Oct 2025"
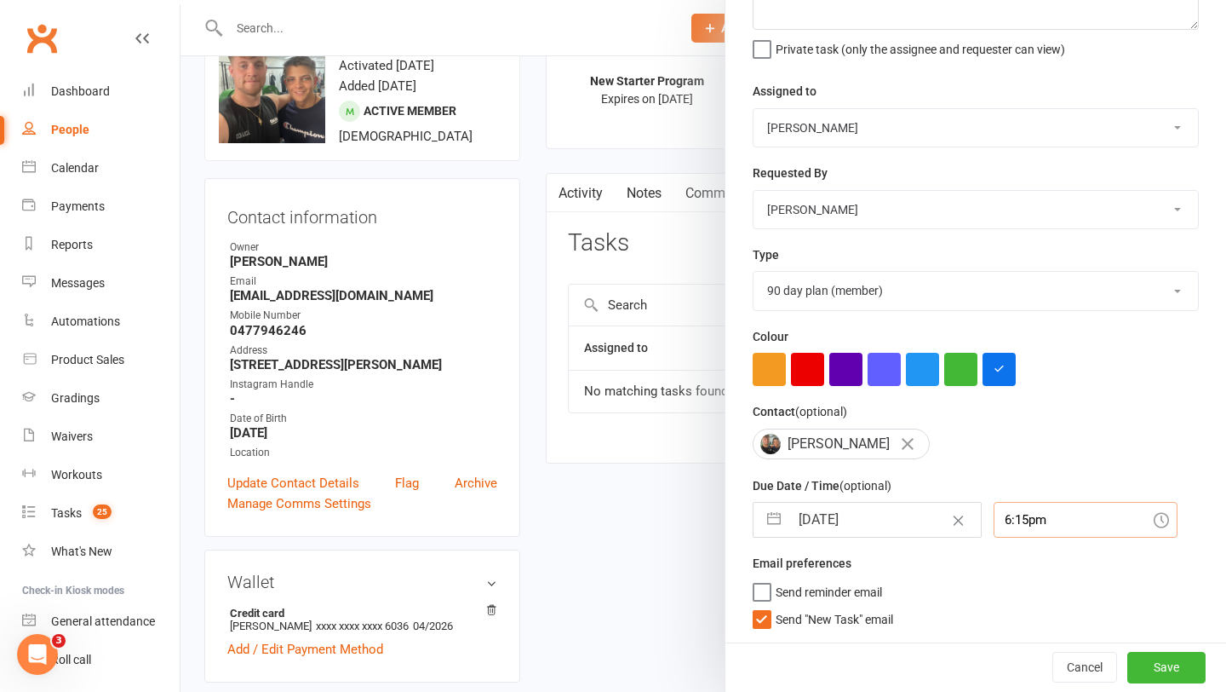
click at [1013, 523] on div "6:15pm" at bounding box center [1086, 520] width 184 height 36
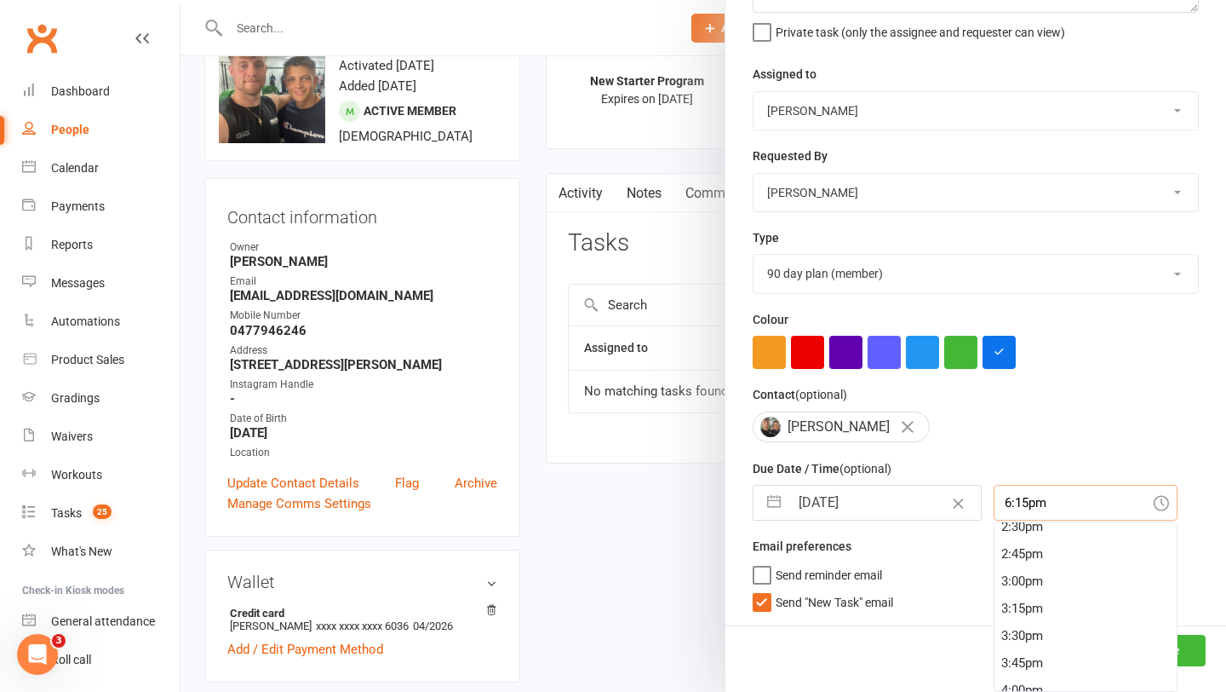
scroll to position [1581, 0]
click at [1016, 587] on div "3:00pm" at bounding box center [1086, 590] width 182 height 27
type input "3:00pm"
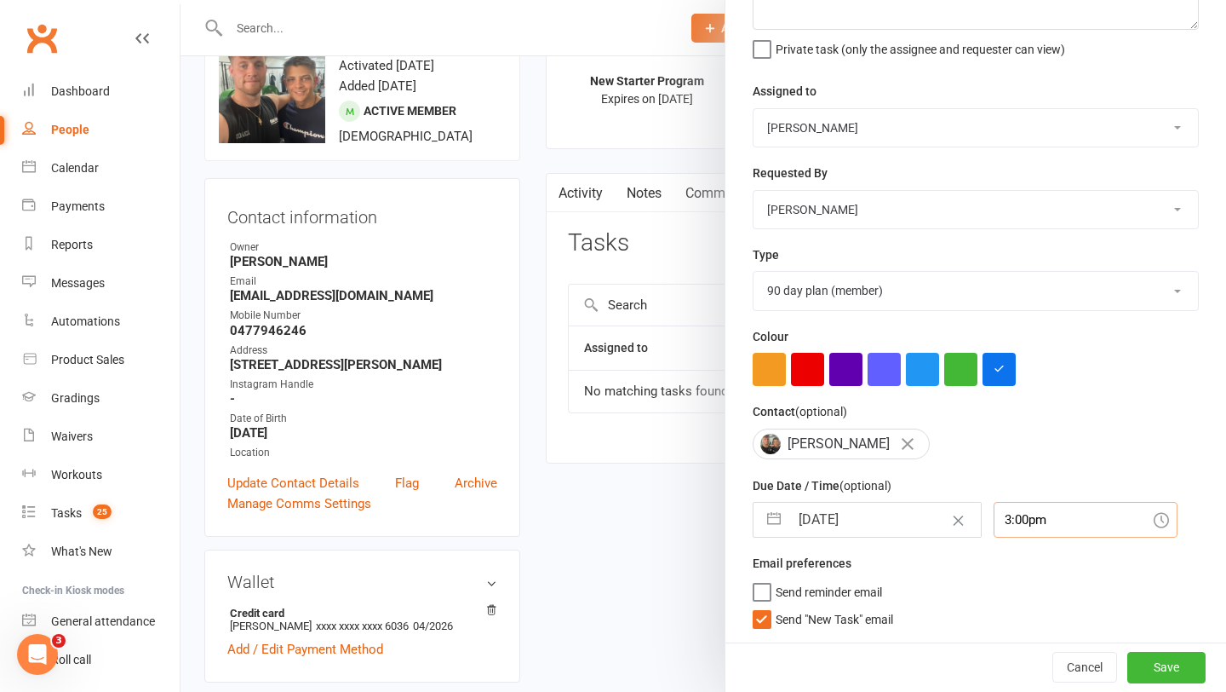
scroll to position [149, 0]
click at [1179, 669] on button "Save" at bounding box center [1167, 667] width 78 height 31
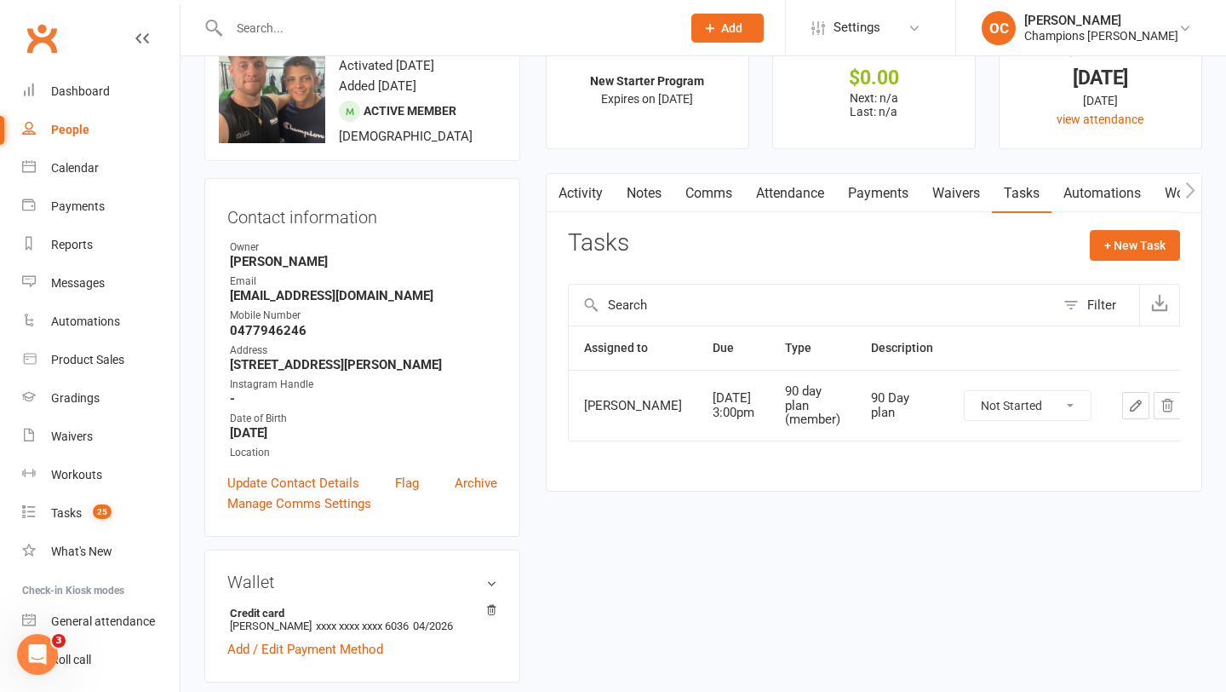
click at [631, 181] on link "Notes" at bounding box center [644, 193] width 59 height 39
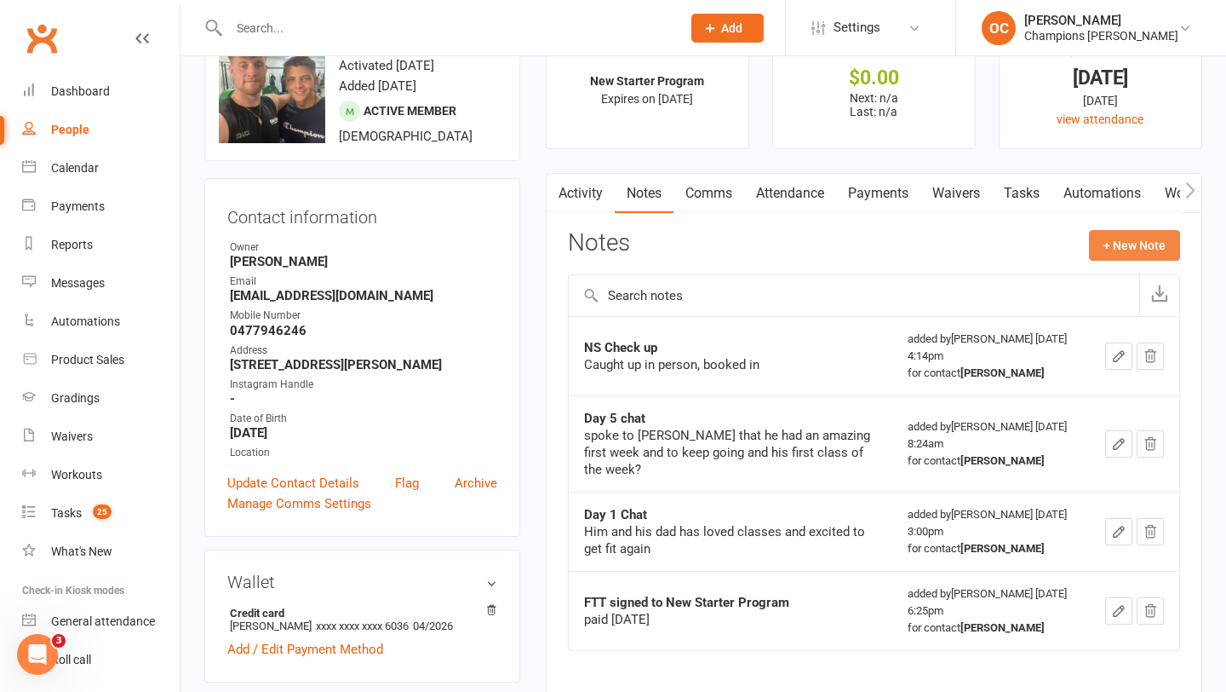
click at [1124, 250] on button "+ New Note" at bounding box center [1134, 245] width 91 height 31
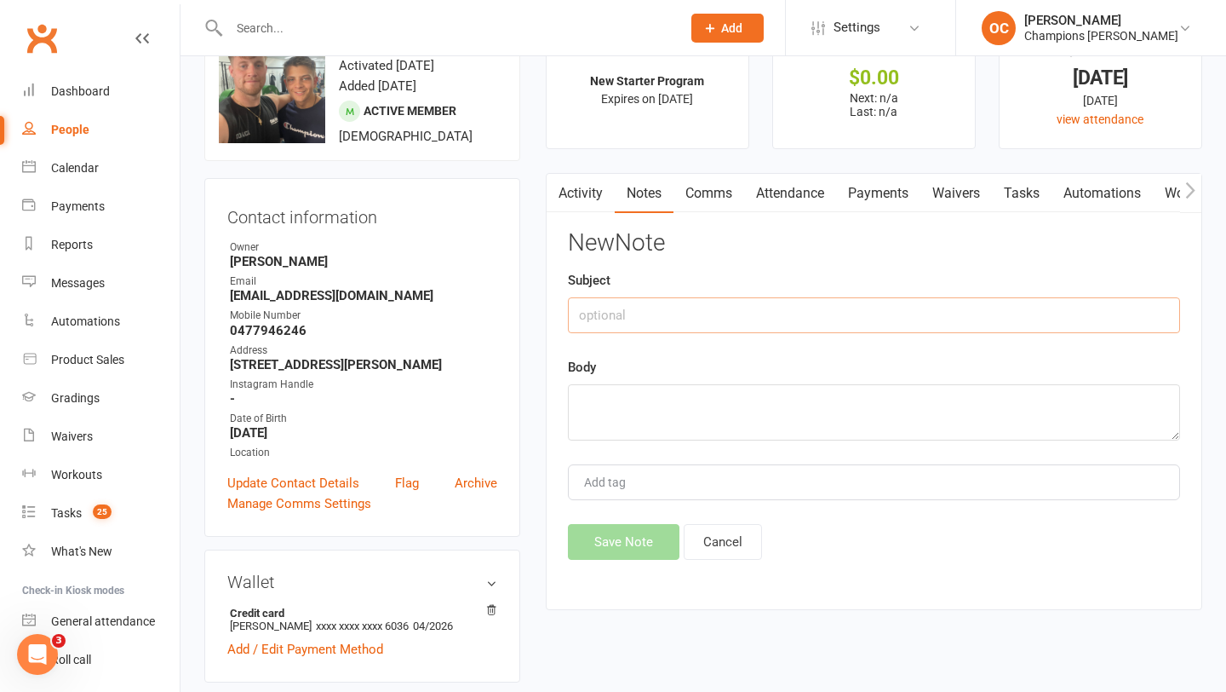
click at [703, 328] on input "text" at bounding box center [874, 315] width 612 height 36
type input "Day 21 Rollover"
click at [667, 398] on textarea at bounding box center [874, 412] width 612 height 56
type textarea "Complete 14/10/2025"
click at [631, 548] on button "Save Note" at bounding box center [624, 542] width 112 height 36
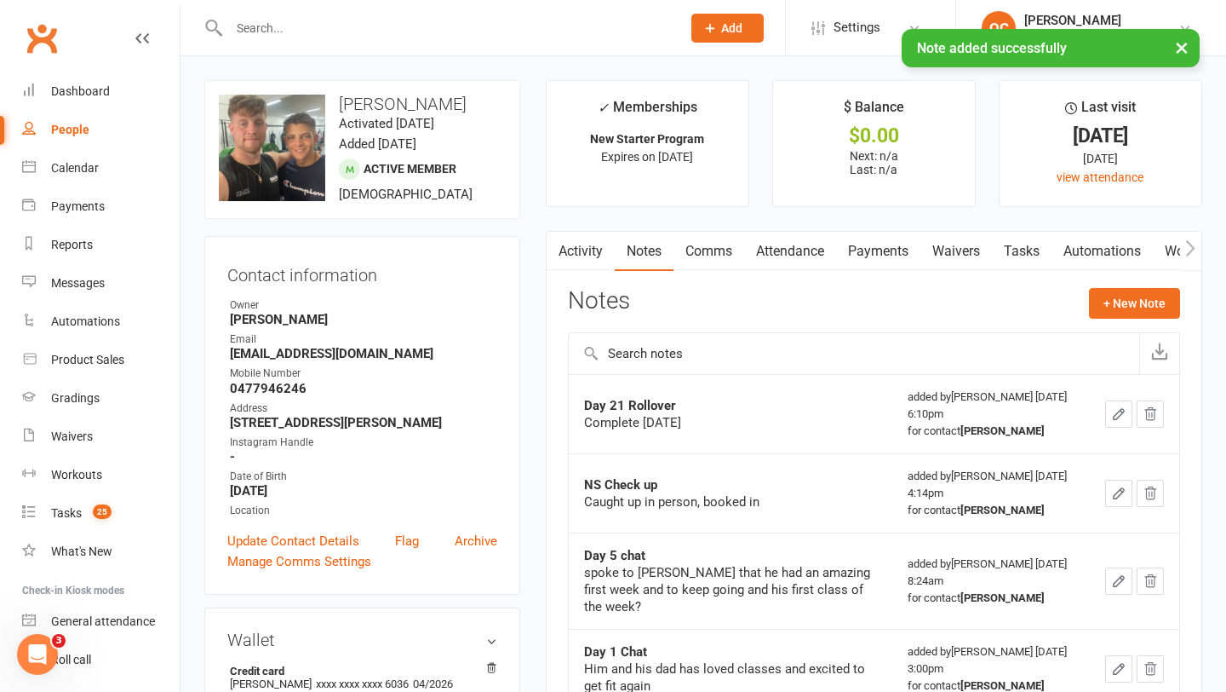
click at [967, 244] on link "Waivers" at bounding box center [957, 251] width 72 height 39
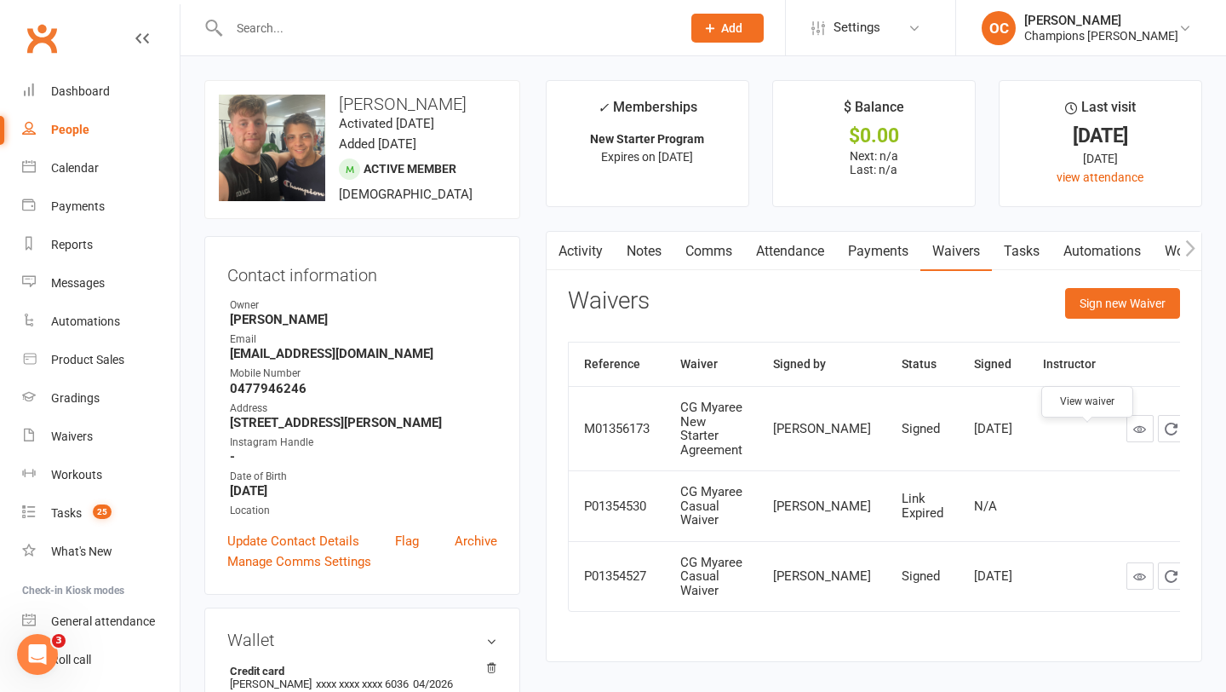
click at [1127, 439] on link at bounding box center [1140, 428] width 27 height 27
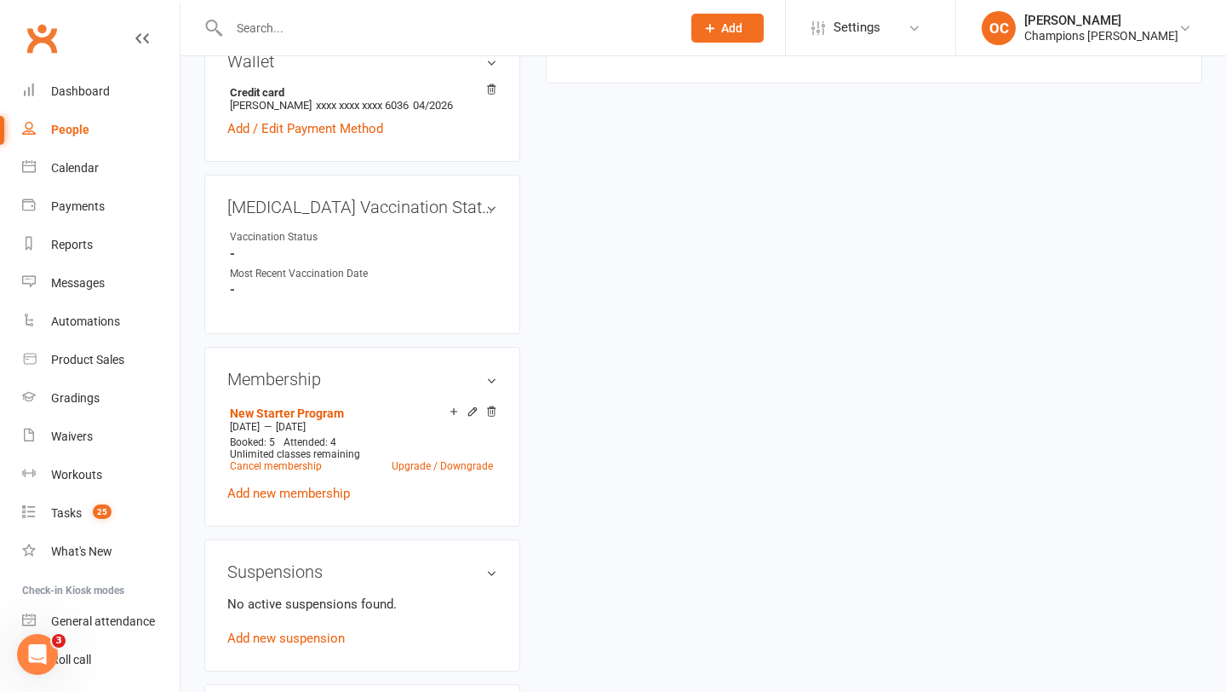
scroll to position [498, 0]
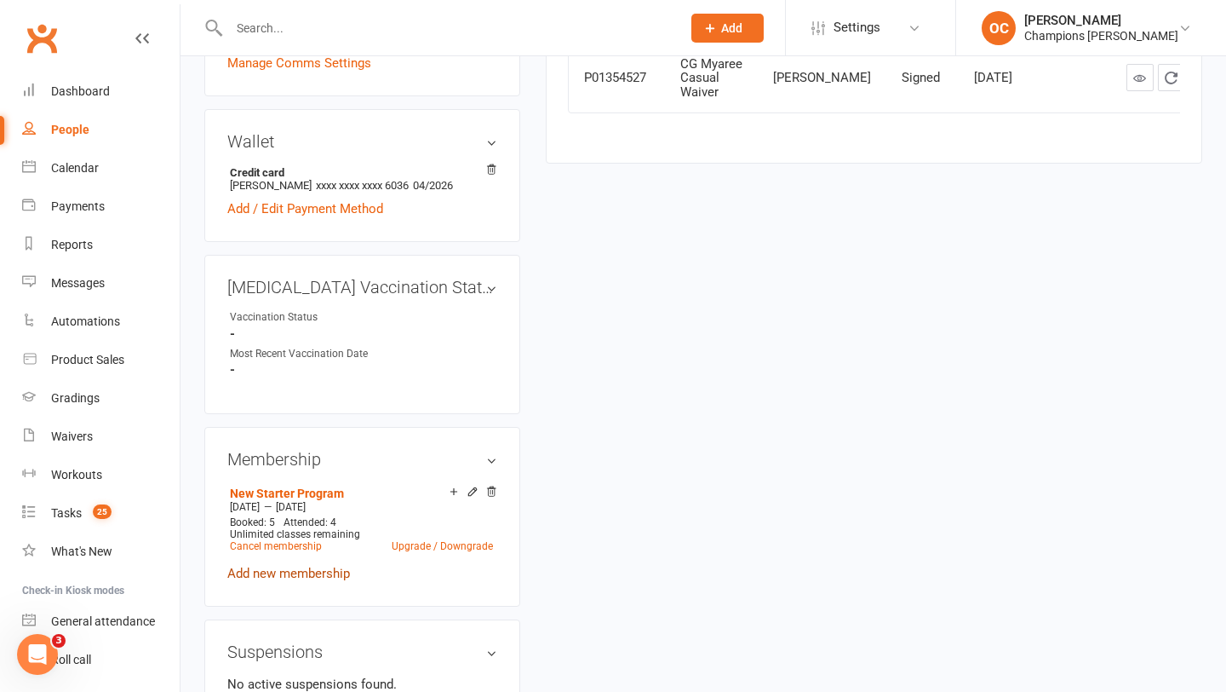
click at [301, 581] on link "Add new membership" at bounding box center [288, 572] width 123 height 15
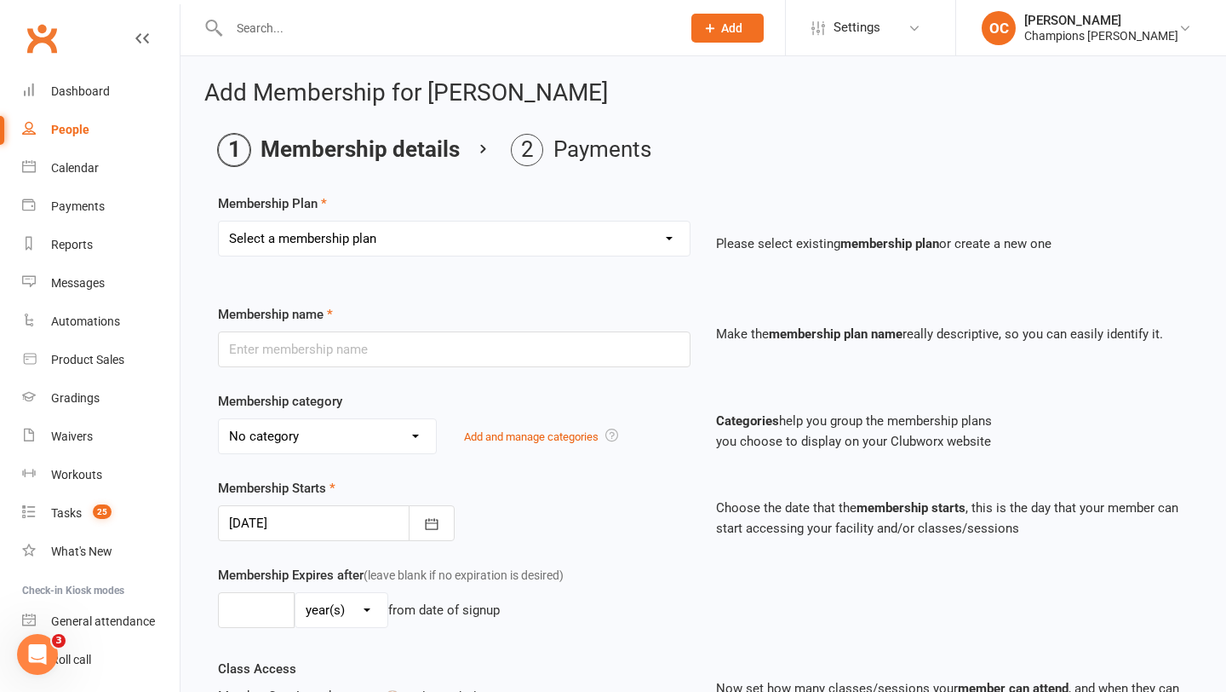
click at [531, 235] on select "Select a membership plan Create new Membership Plan New Starter Program FIFO Ne…" at bounding box center [454, 238] width 471 height 34
select select "6"
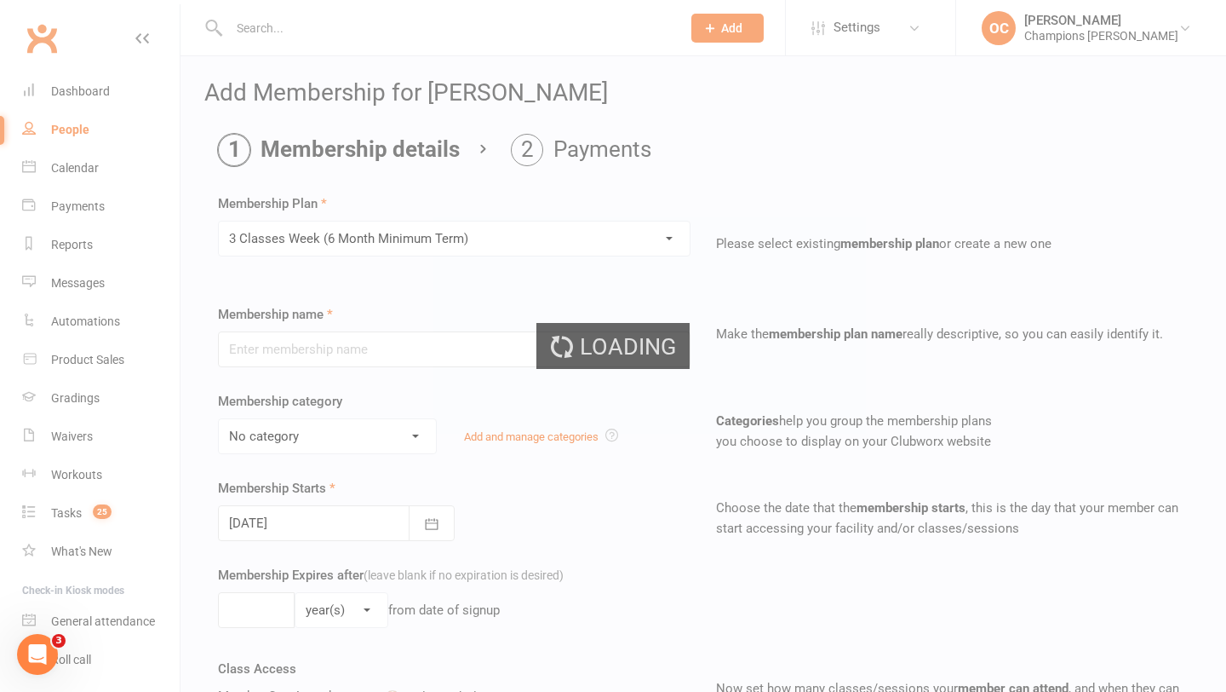
type input "3 Classes Week (6 Month Minimum Term)"
select select "0"
type input "3"
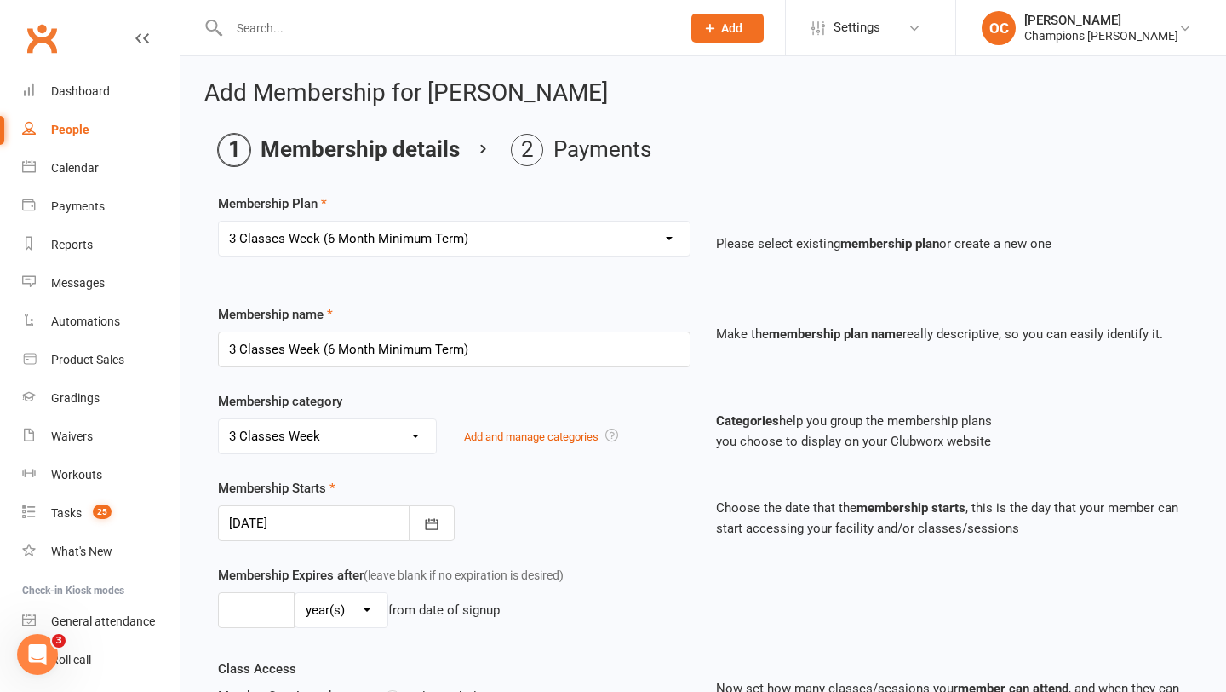
click at [363, 526] on div at bounding box center [336, 523] width 237 height 36
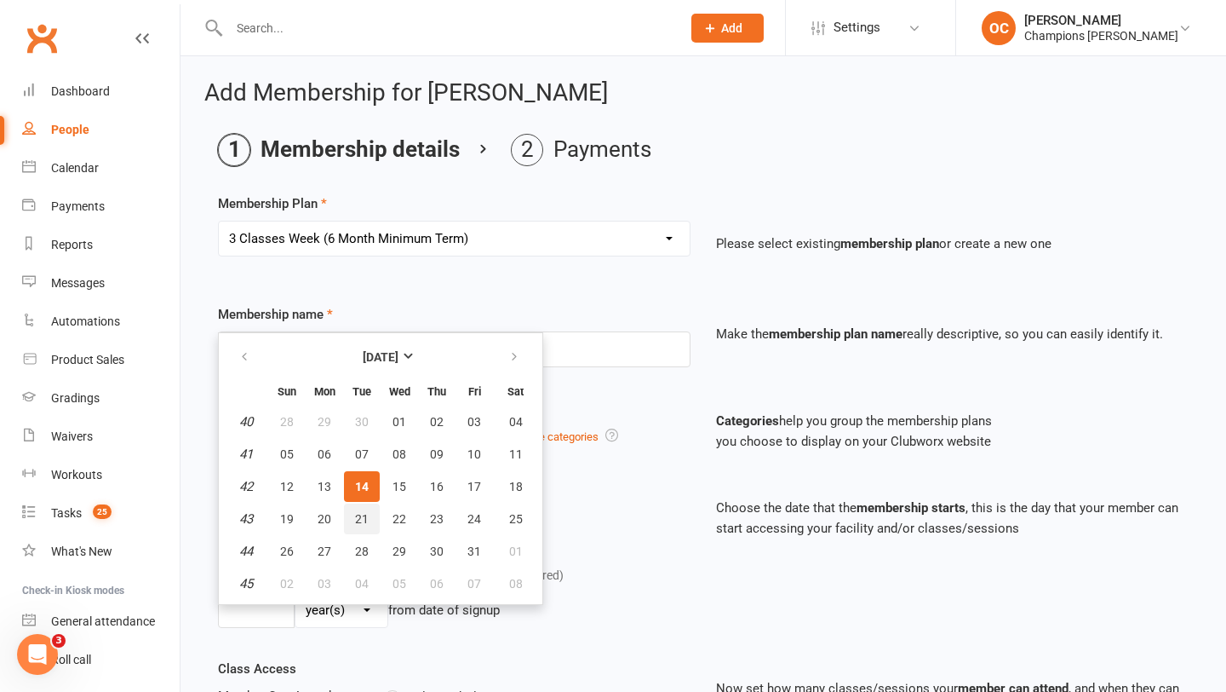
click at [365, 523] on span "21" at bounding box center [362, 519] width 14 height 14
type input "21 Oct 2025"
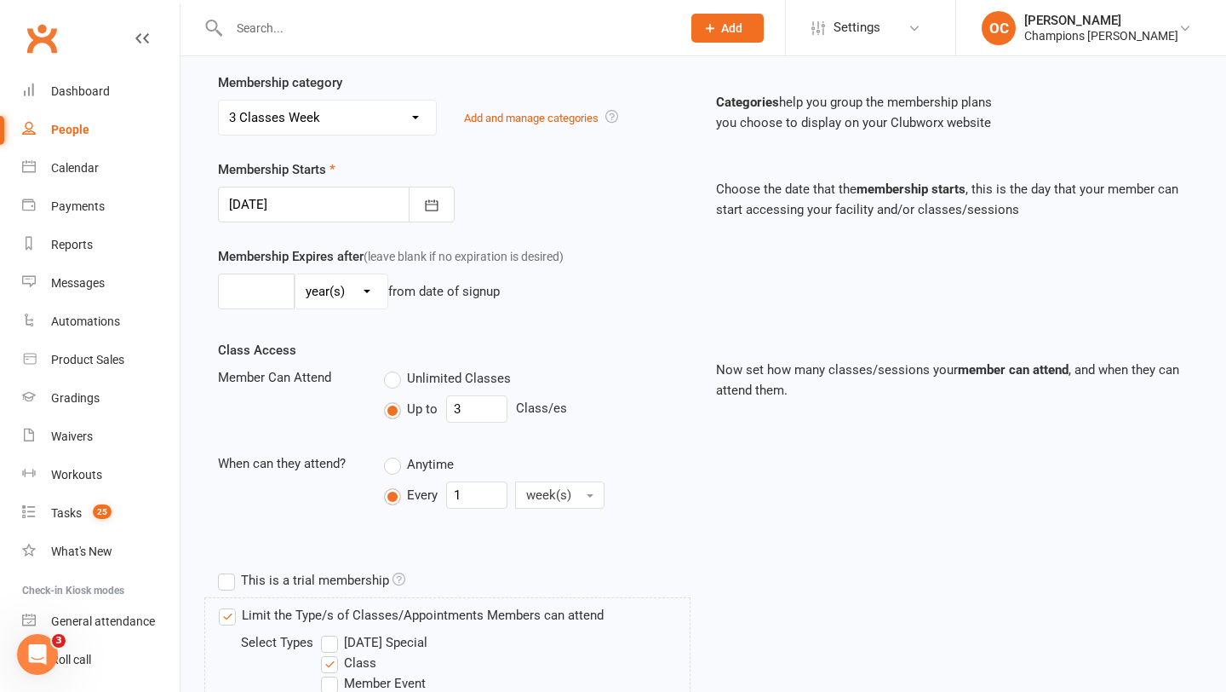
scroll to position [756, 0]
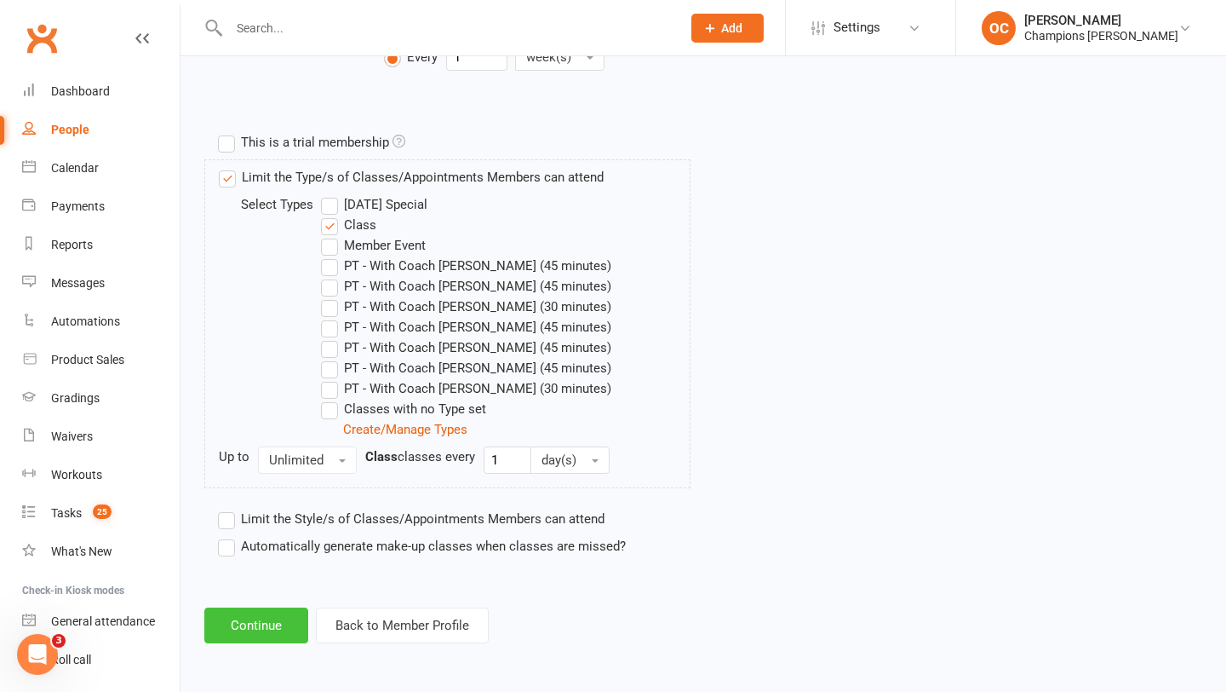
click at [267, 626] on button "Continue" at bounding box center [256, 625] width 104 height 36
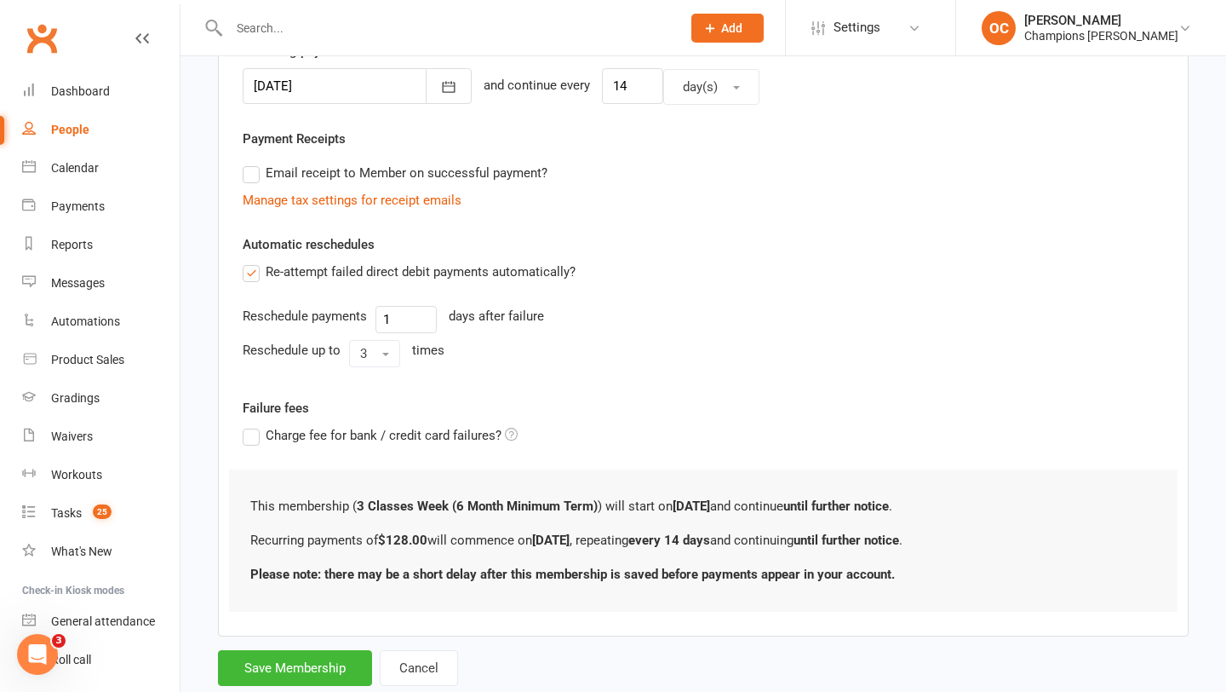
scroll to position [479, 0]
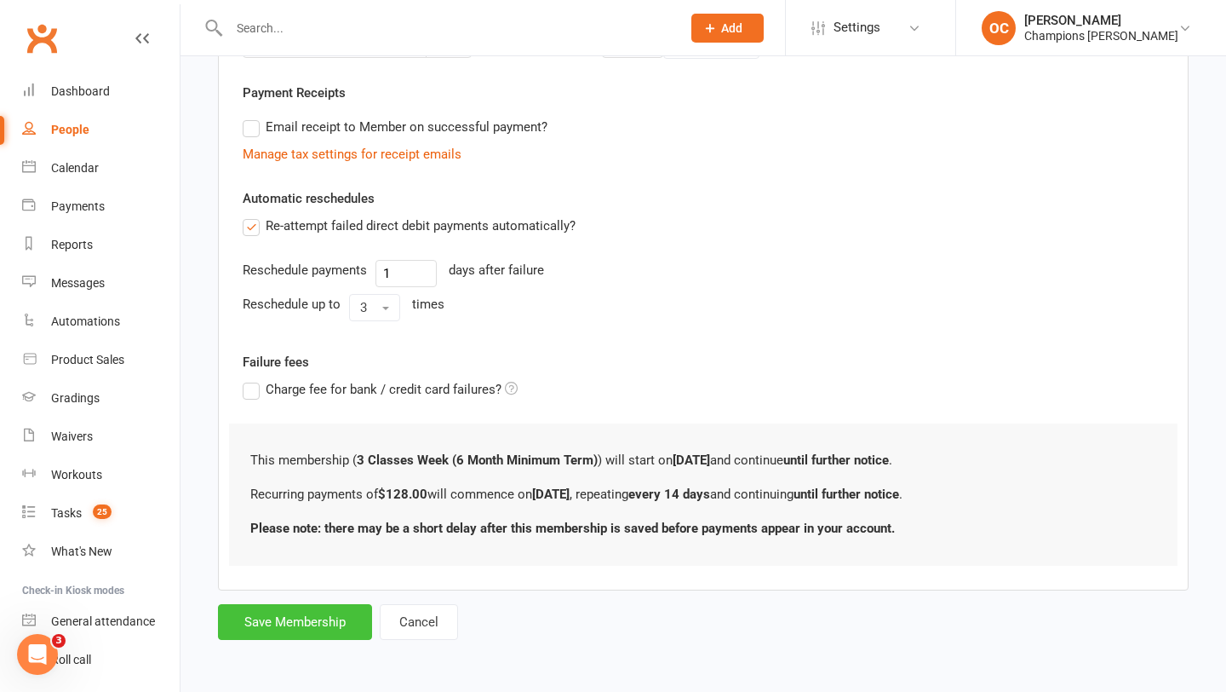
click at [325, 634] on button "Save Membership" at bounding box center [295, 622] width 154 height 36
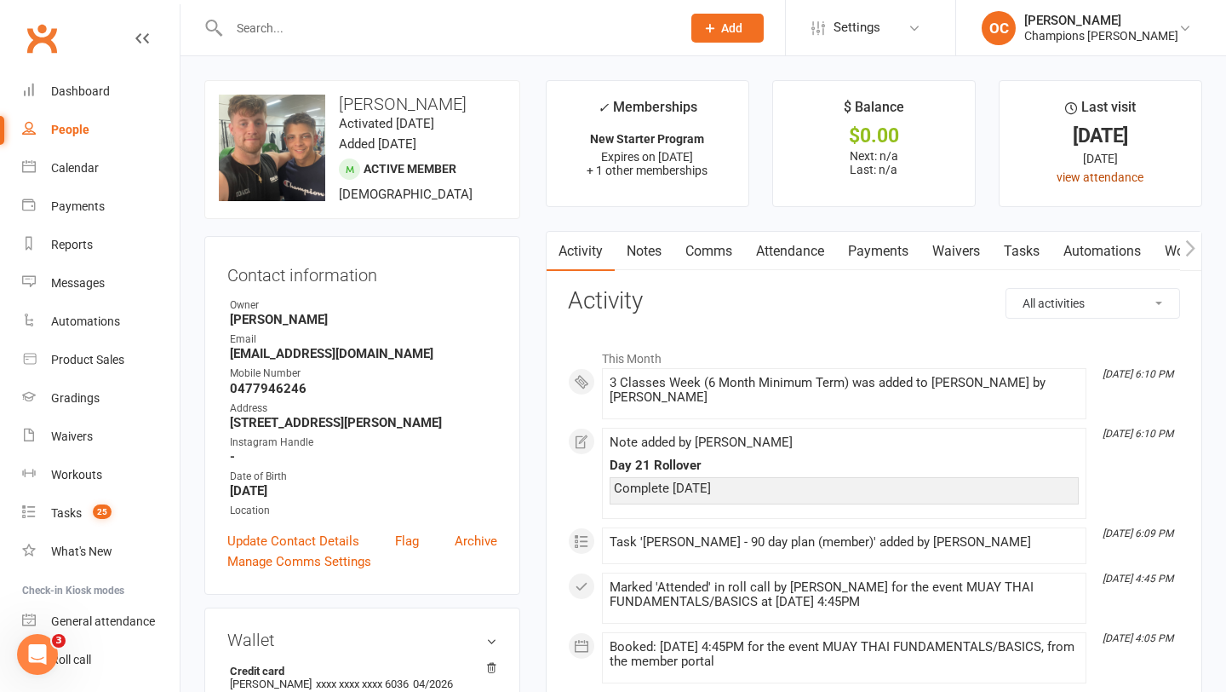
click at [1118, 177] on link "view attendance" at bounding box center [1100, 177] width 87 height 14
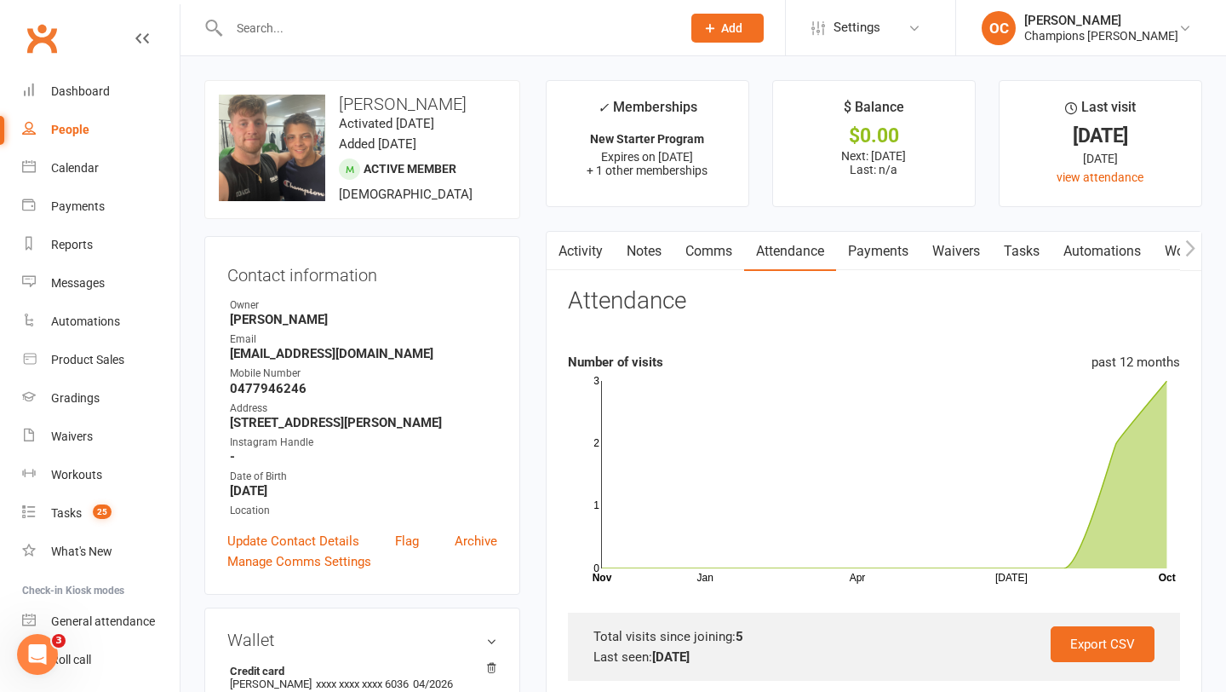
click at [287, 23] on input "text" at bounding box center [446, 28] width 445 height 24
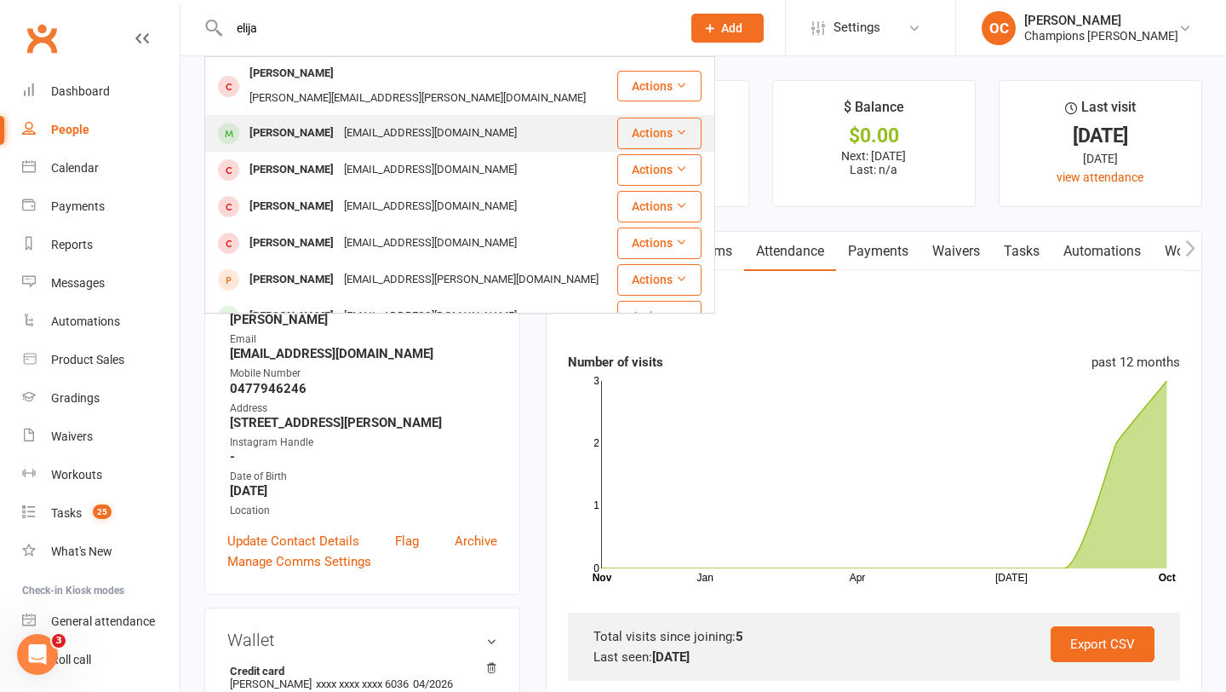
type input "elija"
click at [316, 116] on div "Elijah Mack empelijah99@gmail.com" at bounding box center [411, 133] width 410 height 35
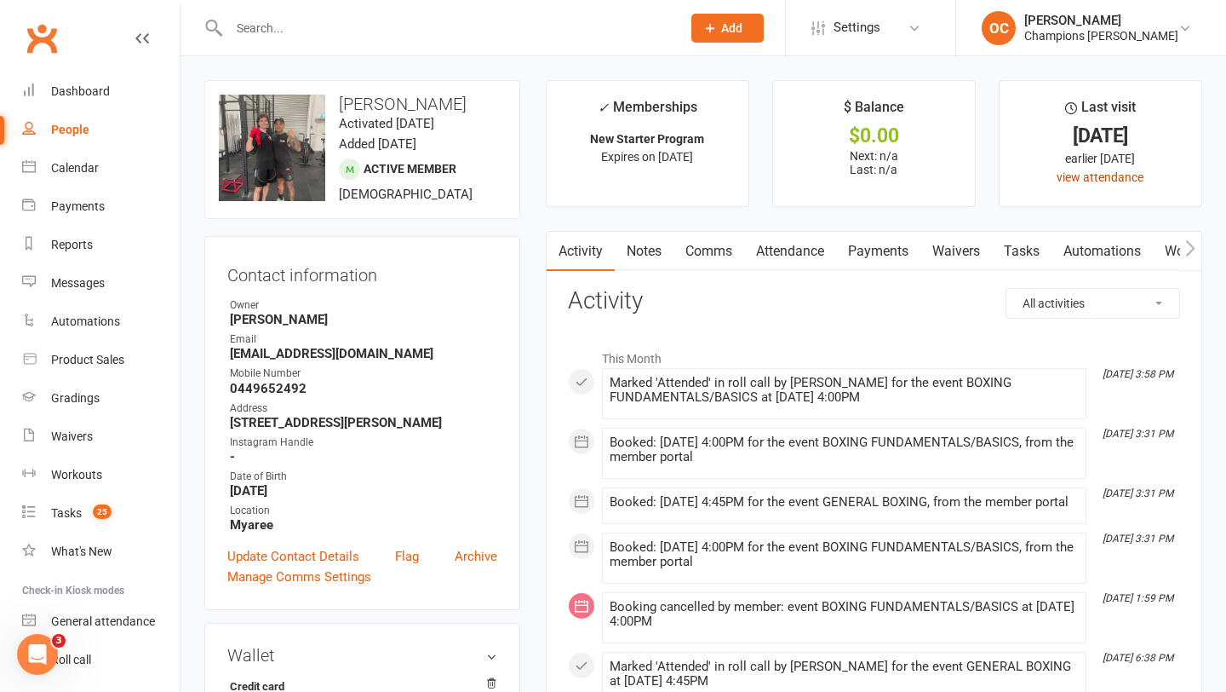
click at [1067, 180] on link "view attendance" at bounding box center [1100, 177] width 87 height 14
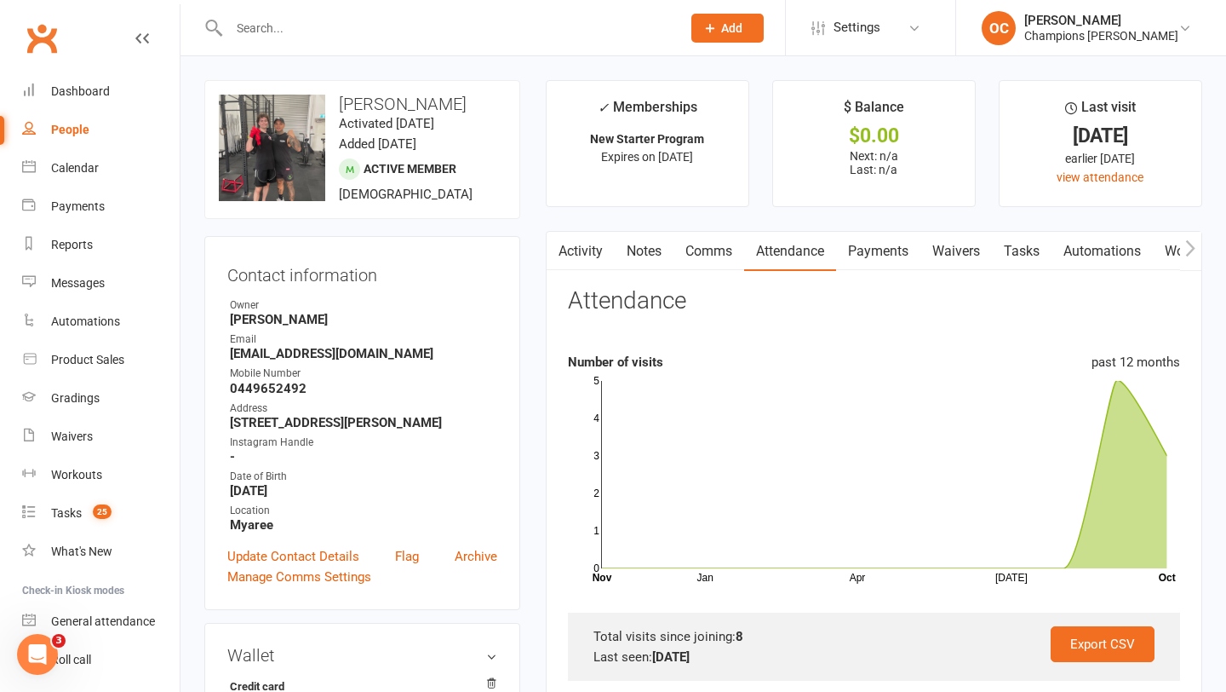
click at [668, 255] on link "Notes" at bounding box center [644, 251] width 59 height 39
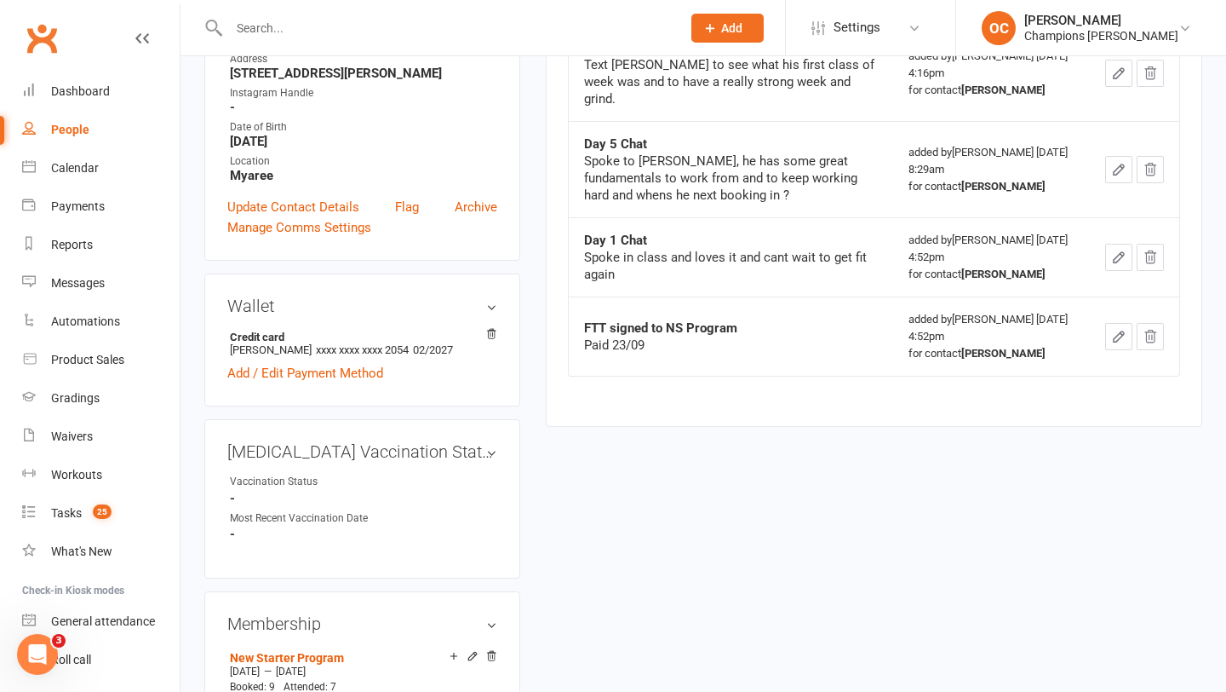
scroll to position [481, 0]
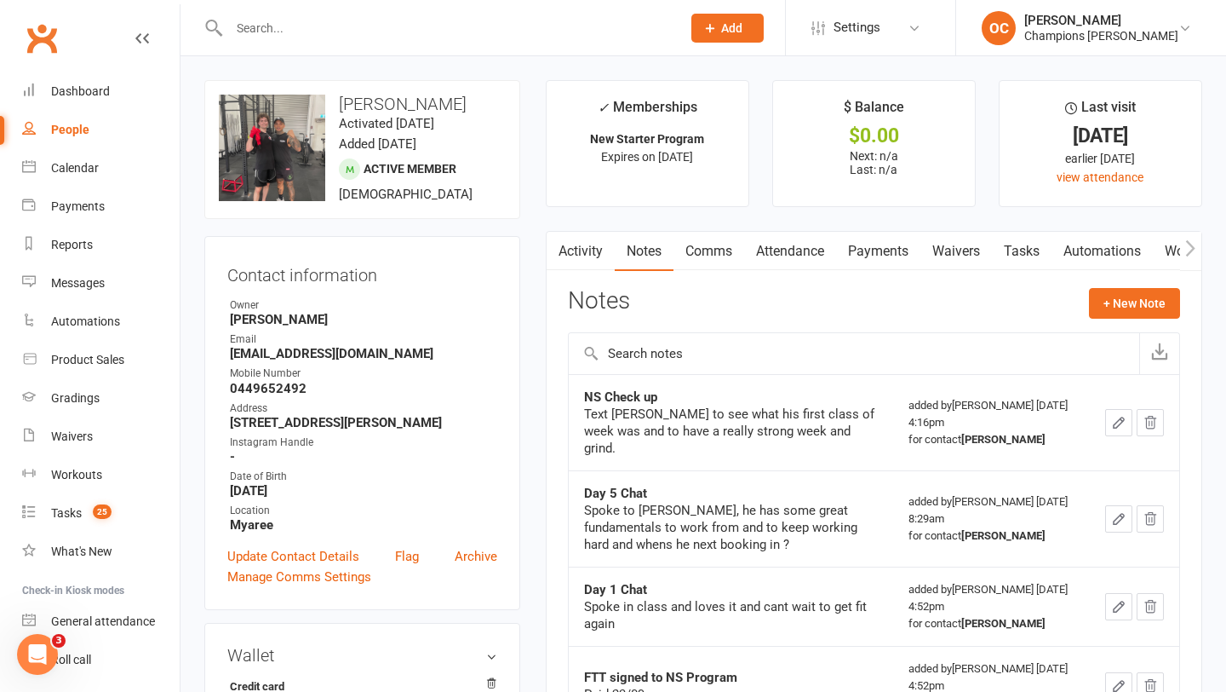
click at [936, 238] on link "Waivers" at bounding box center [957, 251] width 72 height 39
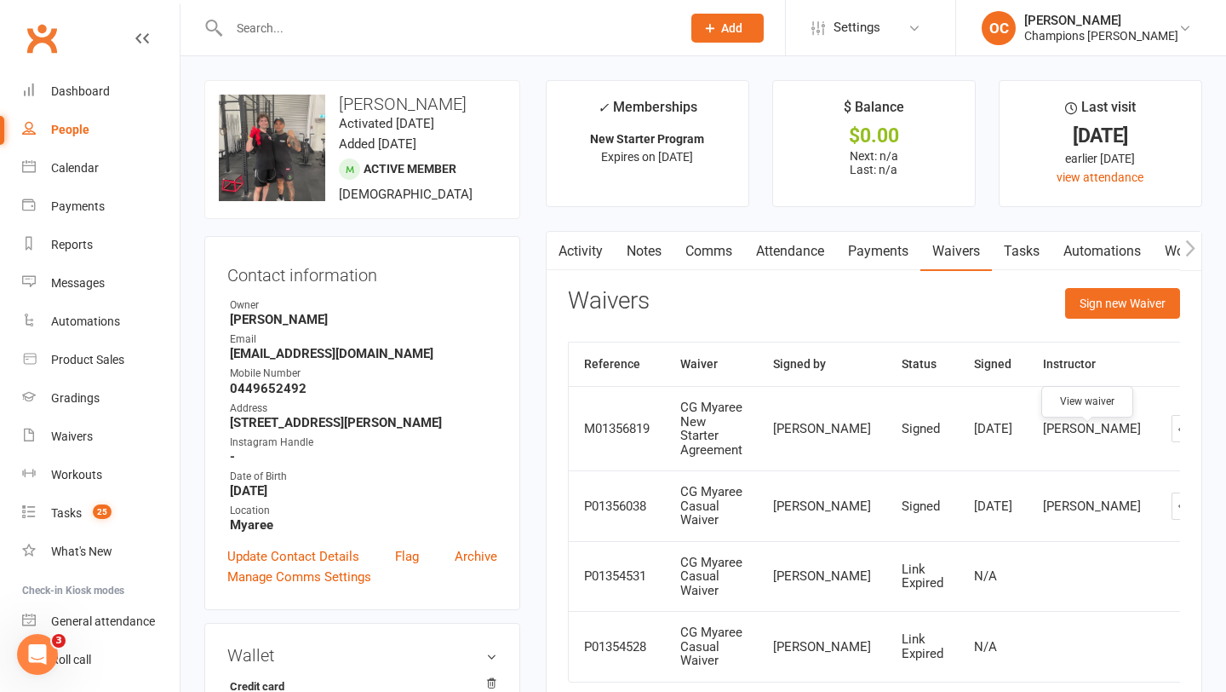
click at [1179, 435] on icon at bounding box center [1185, 428] width 13 height 13
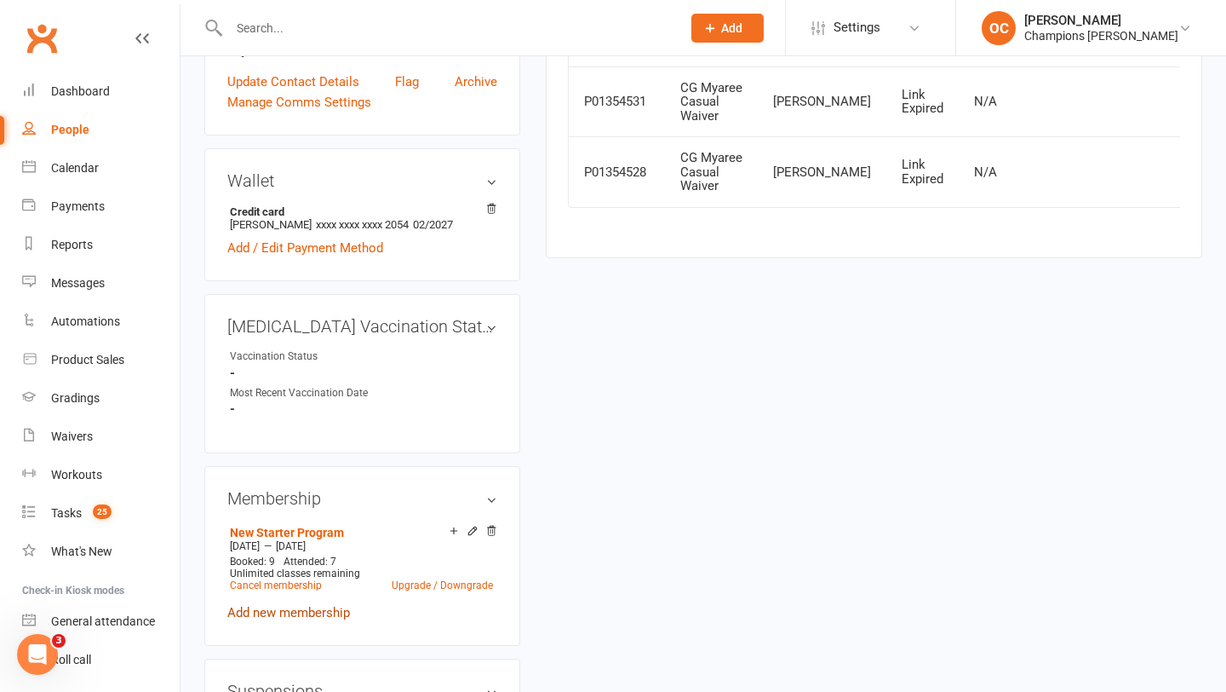
click at [320, 620] on link "Add new membership" at bounding box center [288, 612] width 123 height 15
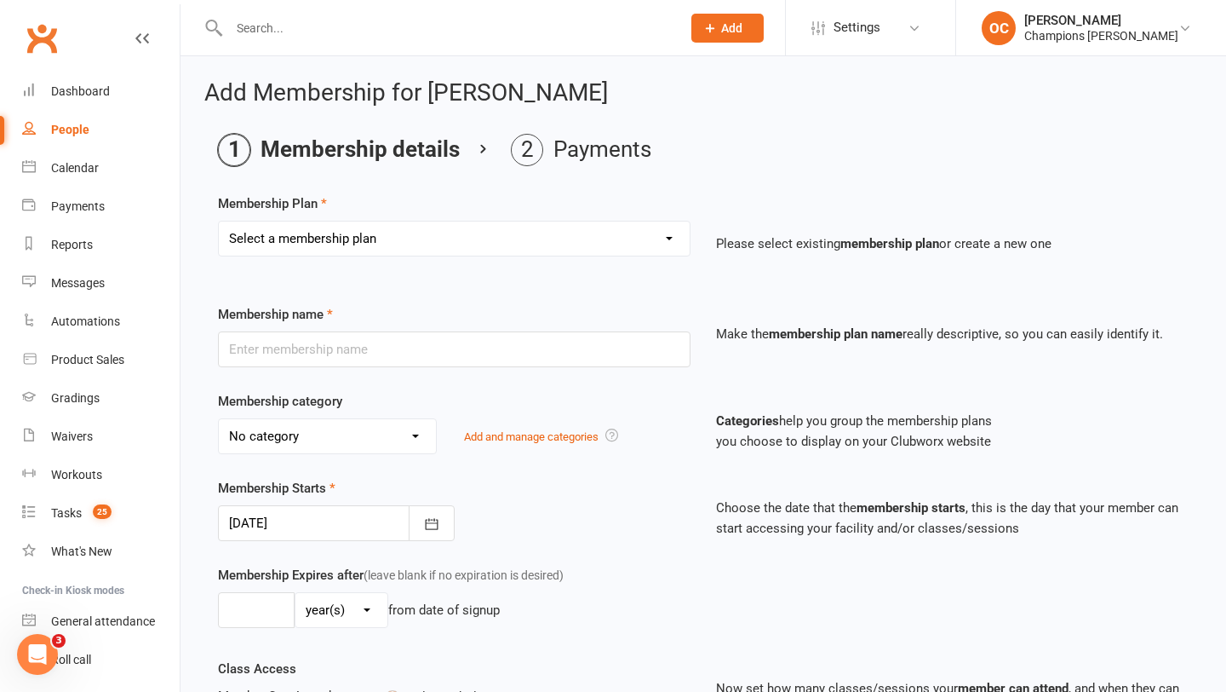
click at [482, 239] on select "Select a membership plan Create new Membership Plan New Starter Program FIFO Ne…" at bounding box center [454, 238] width 471 height 34
select select "5"
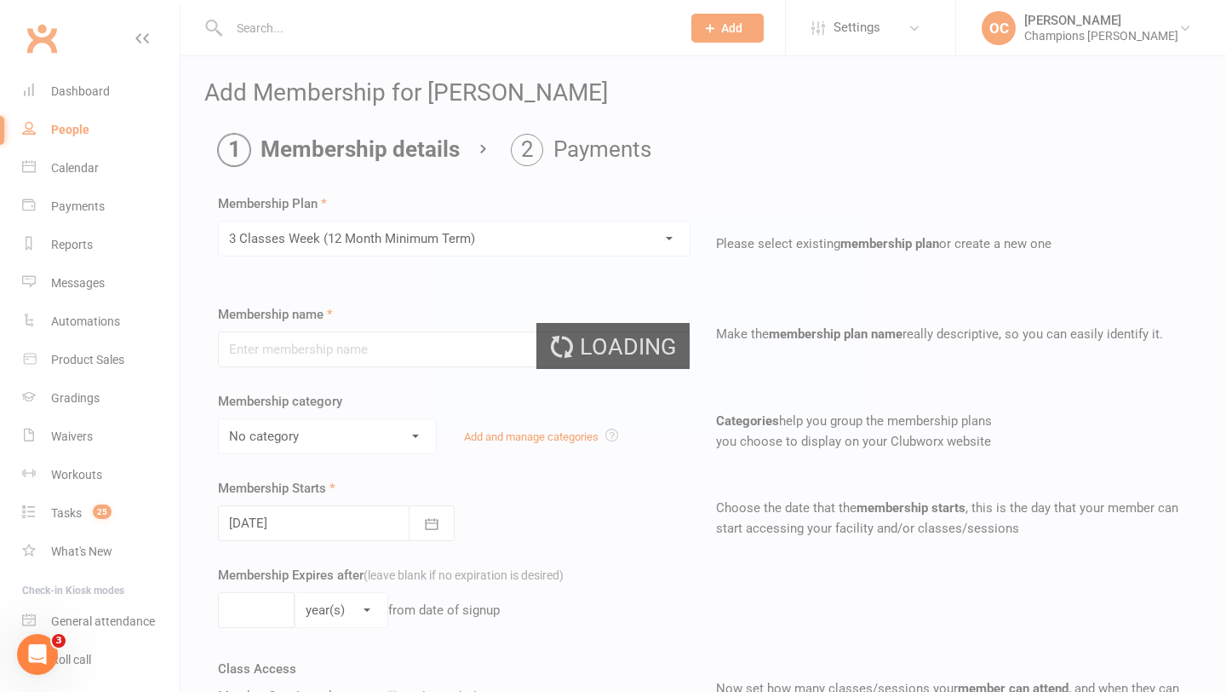
type input "3 Classes Week (12 Month Minimum Term)"
select select "0"
type input "3"
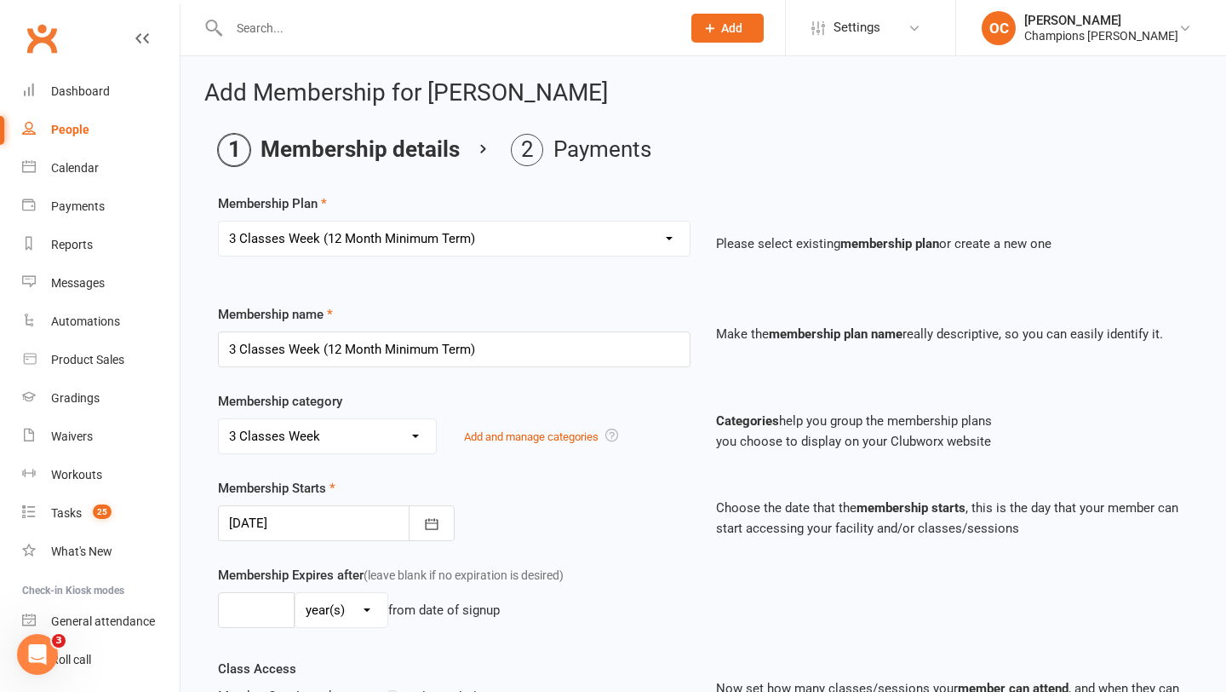
click at [344, 515] on div at bounding box center [336, 523] width 237 height 36
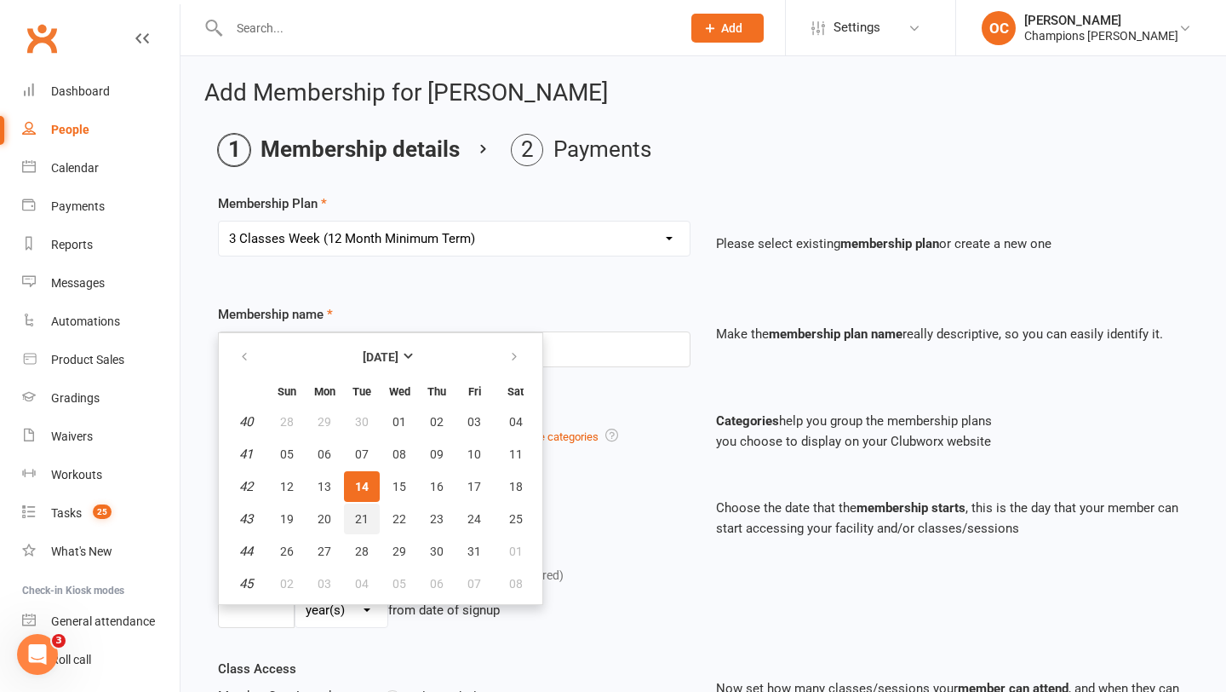
click at [359, 513] on span "21" at bounding box center [362, 519] width 14 height 14
type input "21 Oct 2025"
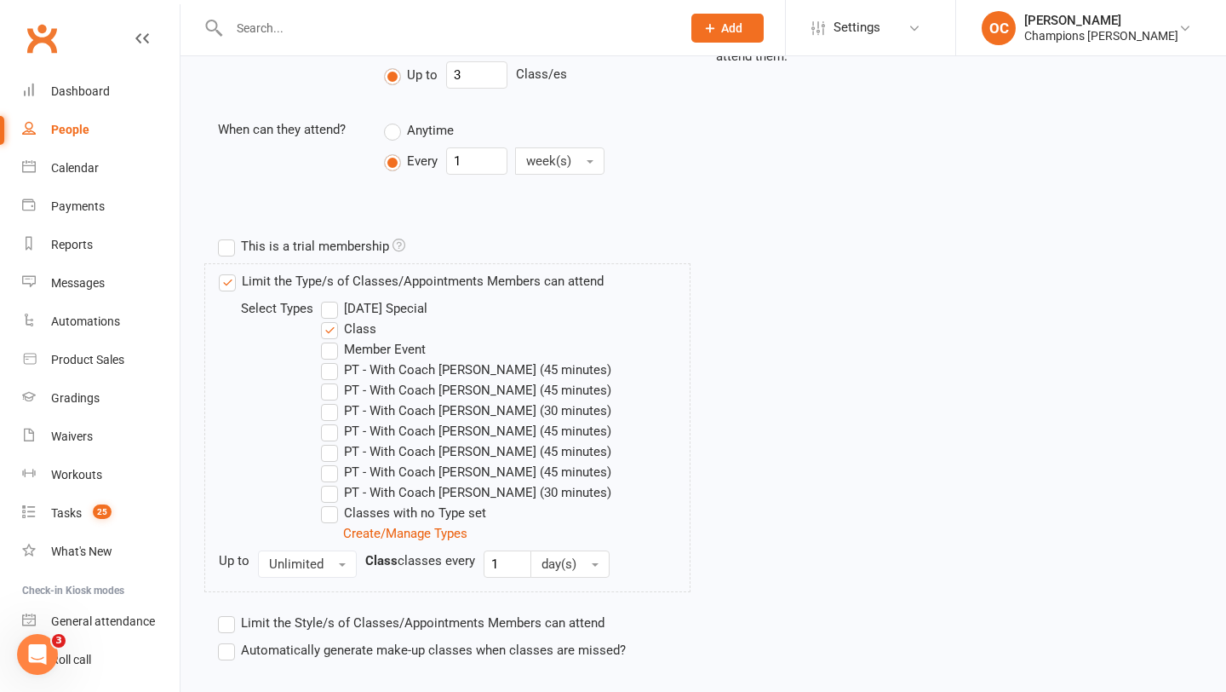
scroll to position [756, 0]
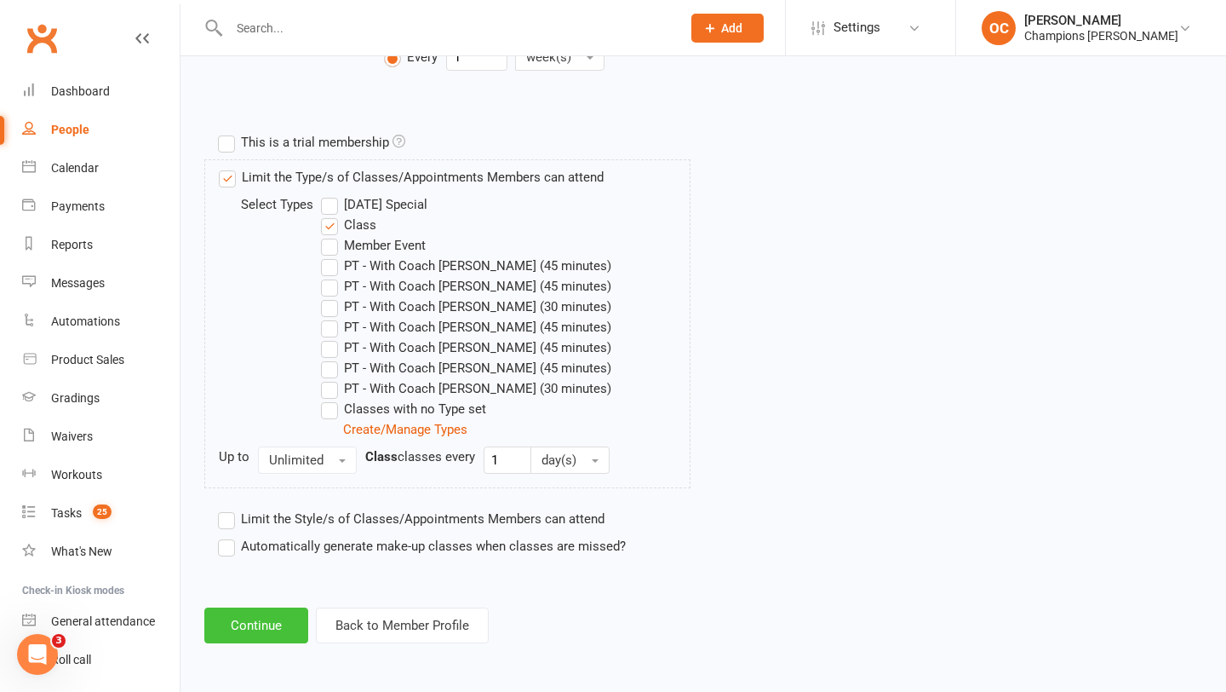
click at [254, 611] on button "Continue" at bounding box center [256, 625] width 104 height 36
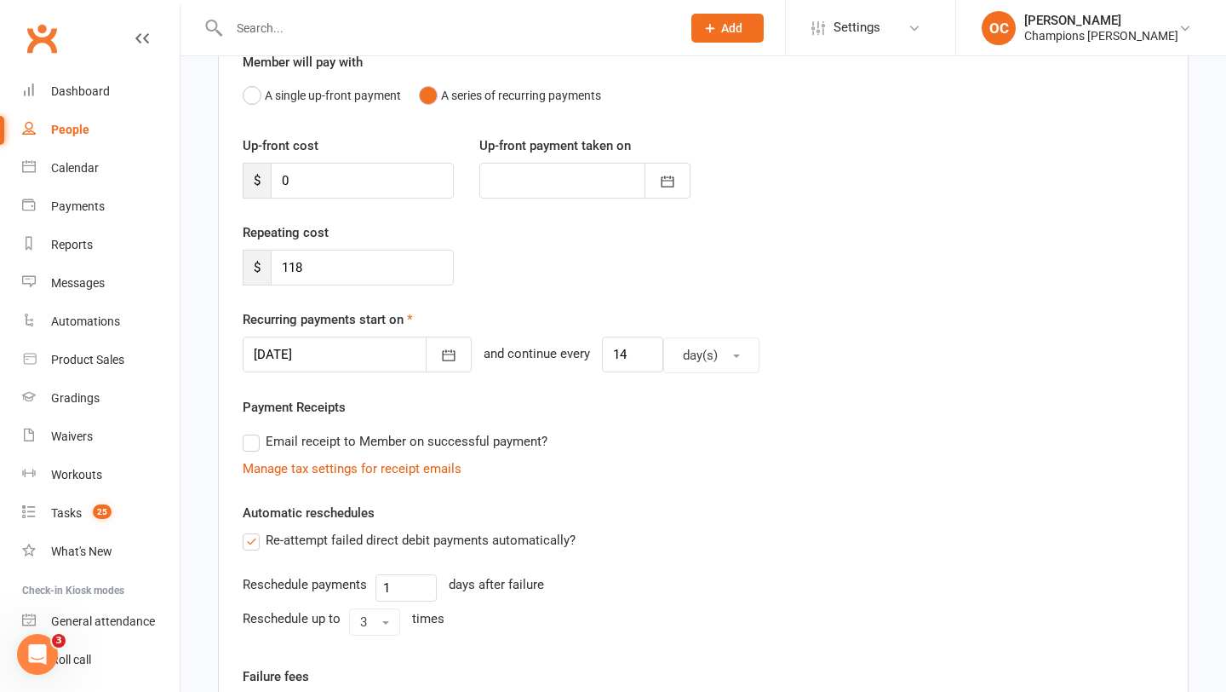
scroll to position [479, 0]
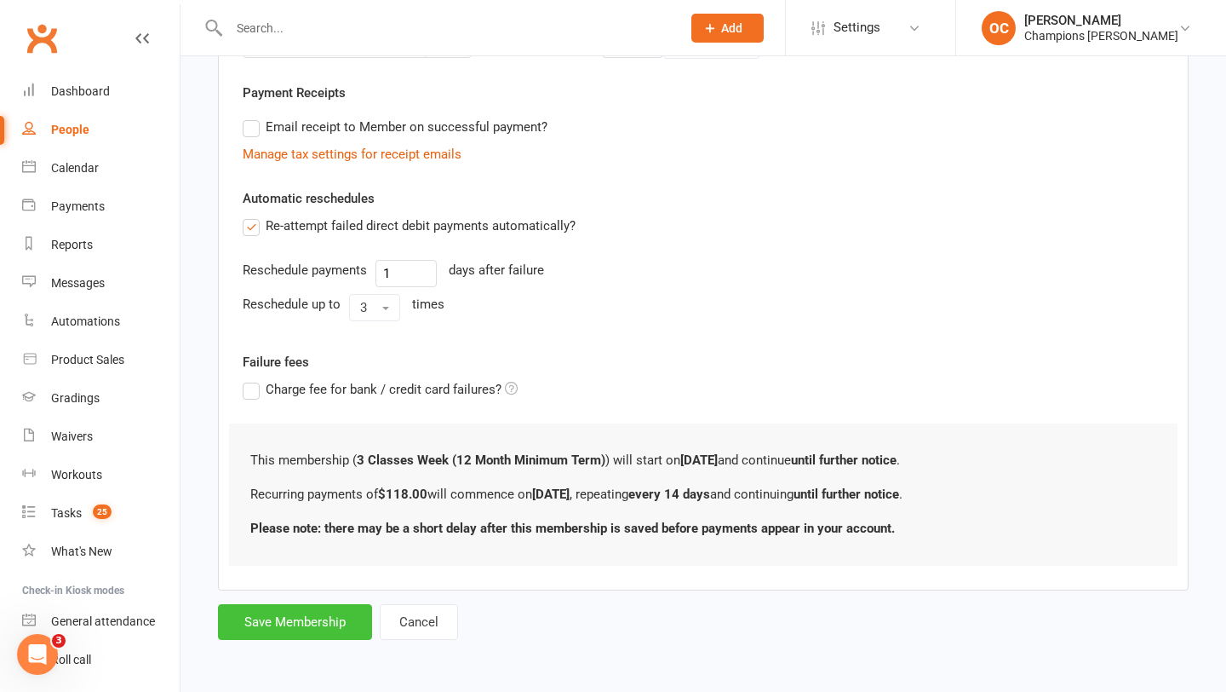
click at [349, 617] on button "Save Membership" at bounding box center [295, 622] width 154 height 36
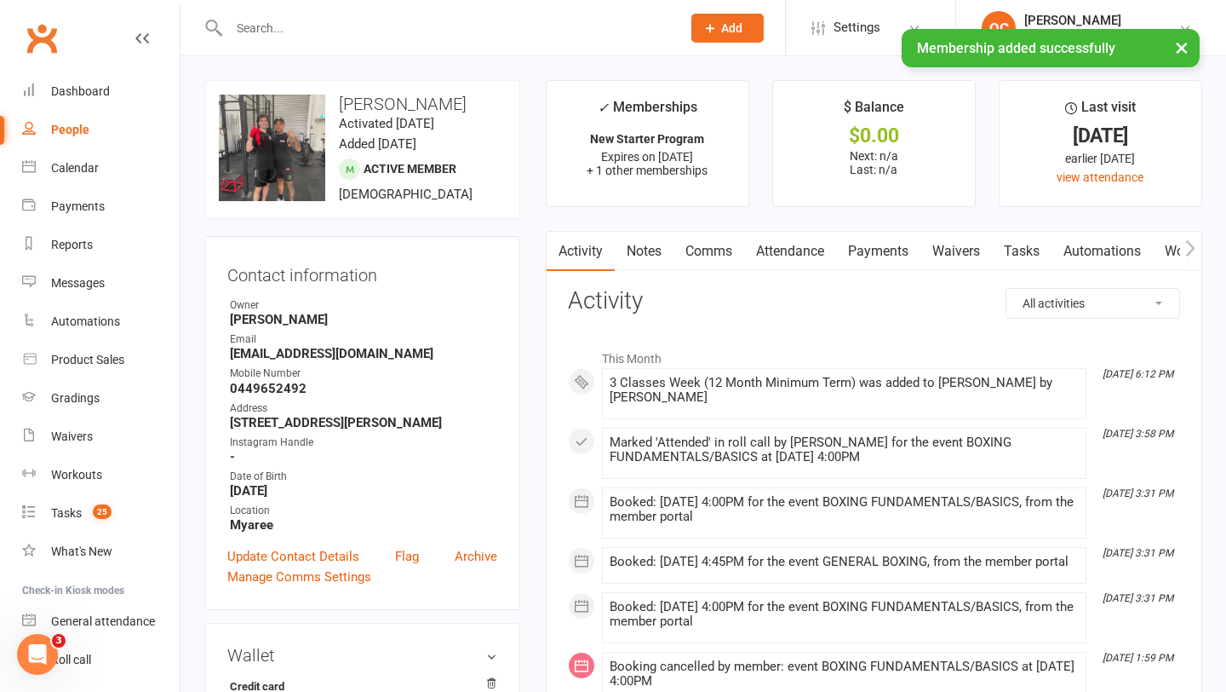
click at [665, 249] on link "Notes" at bounding box center [644, 251] width 59 height 39
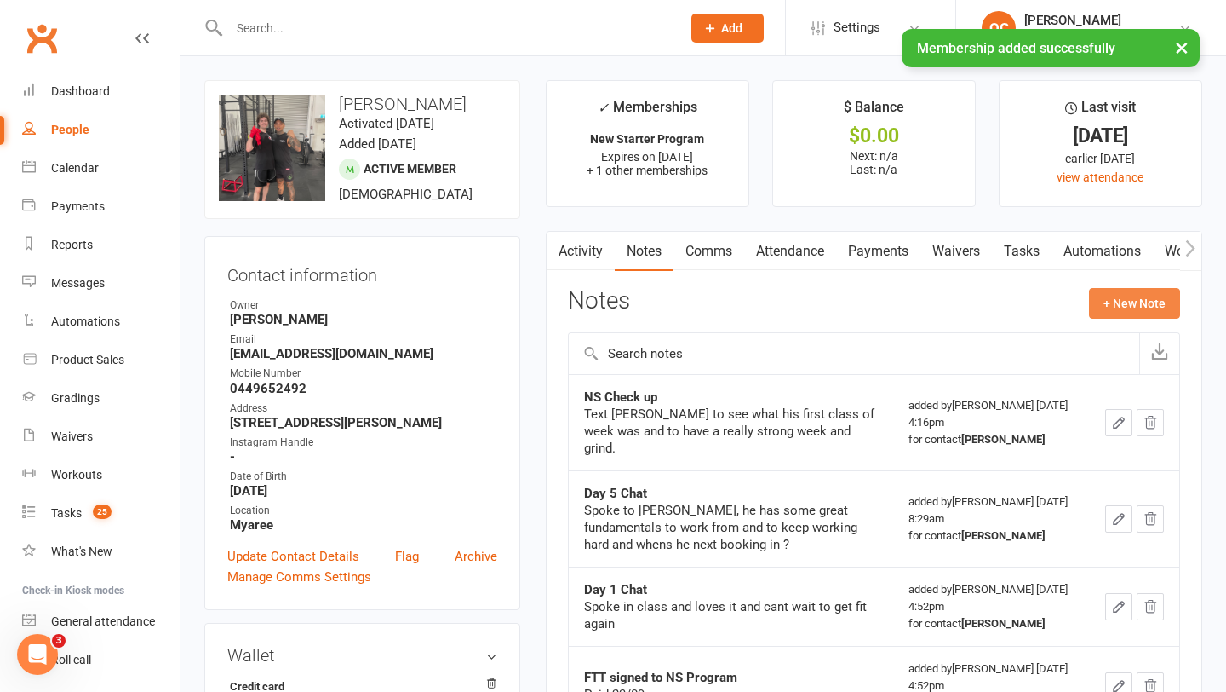
click at [1133, 301] on button "+ New Note" at bounding box center [1134, 303] width 91 height 31
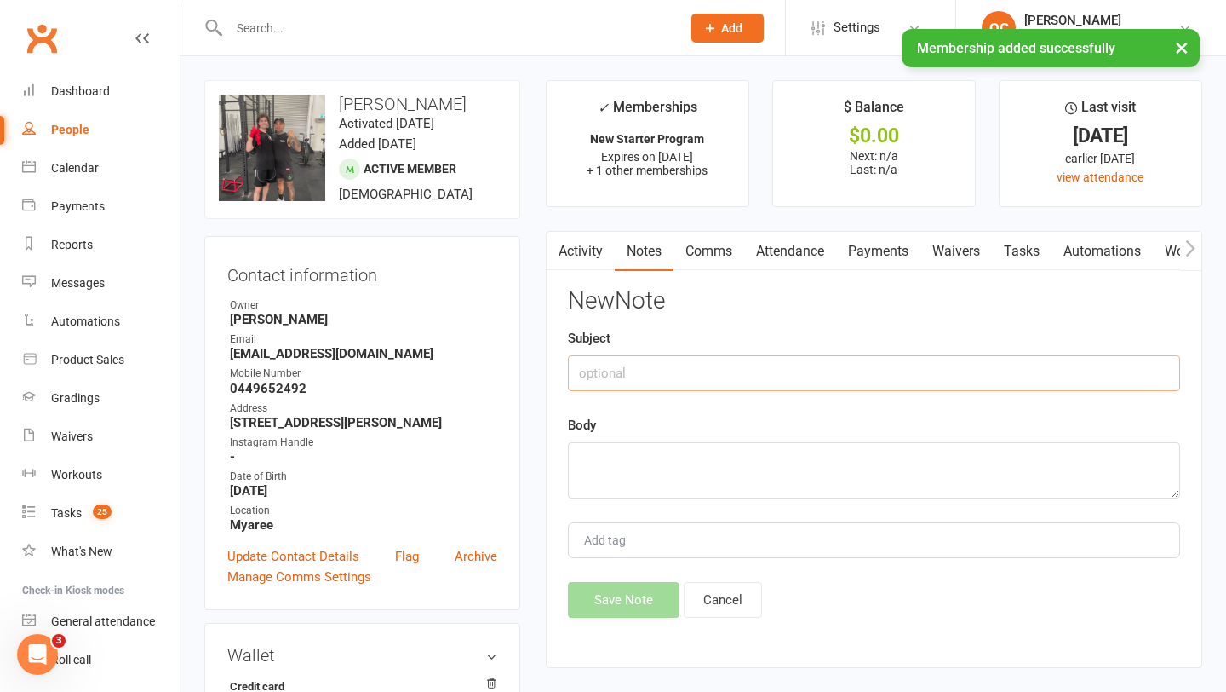
click at [787, 374] on input "text" at bounding box center [874, 373] width 612 height 36
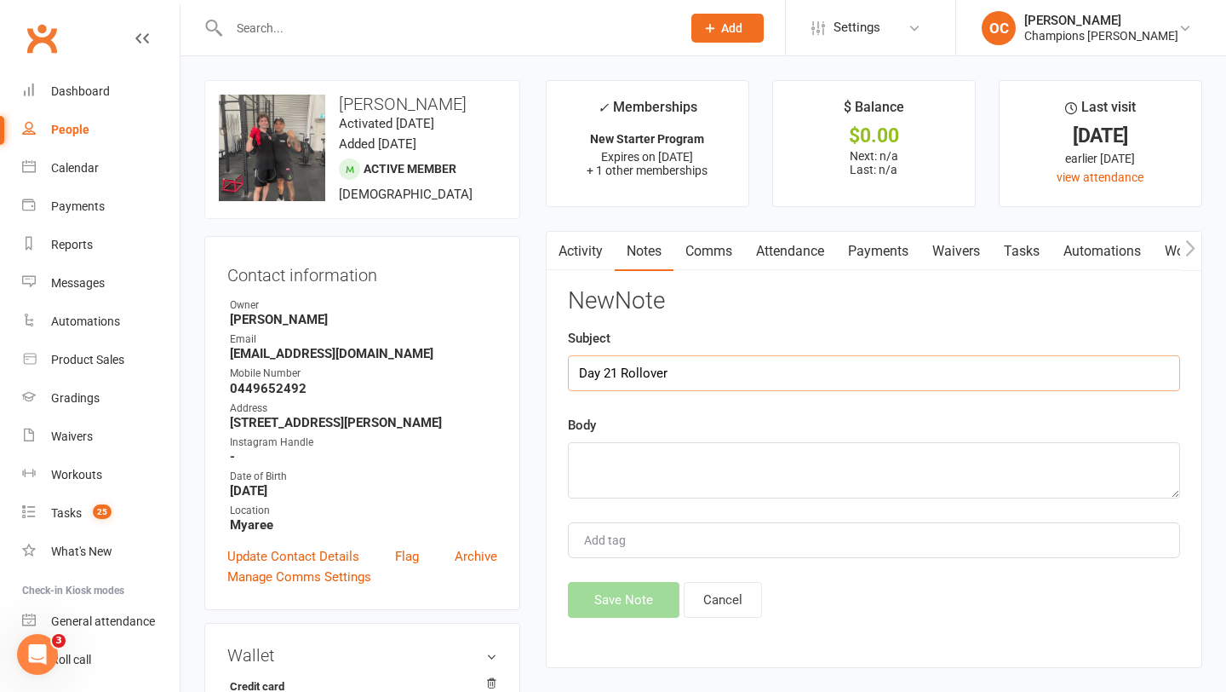
type input "Day 21 Rollover"
click at [716, 479] on textarea at bounding box center [874, 470] width 612 height 56
type textarea "Complete 14/10/2025"
click at [645, 610] on button "Save Note" at bounding box center [624, 600] width 112 height 36
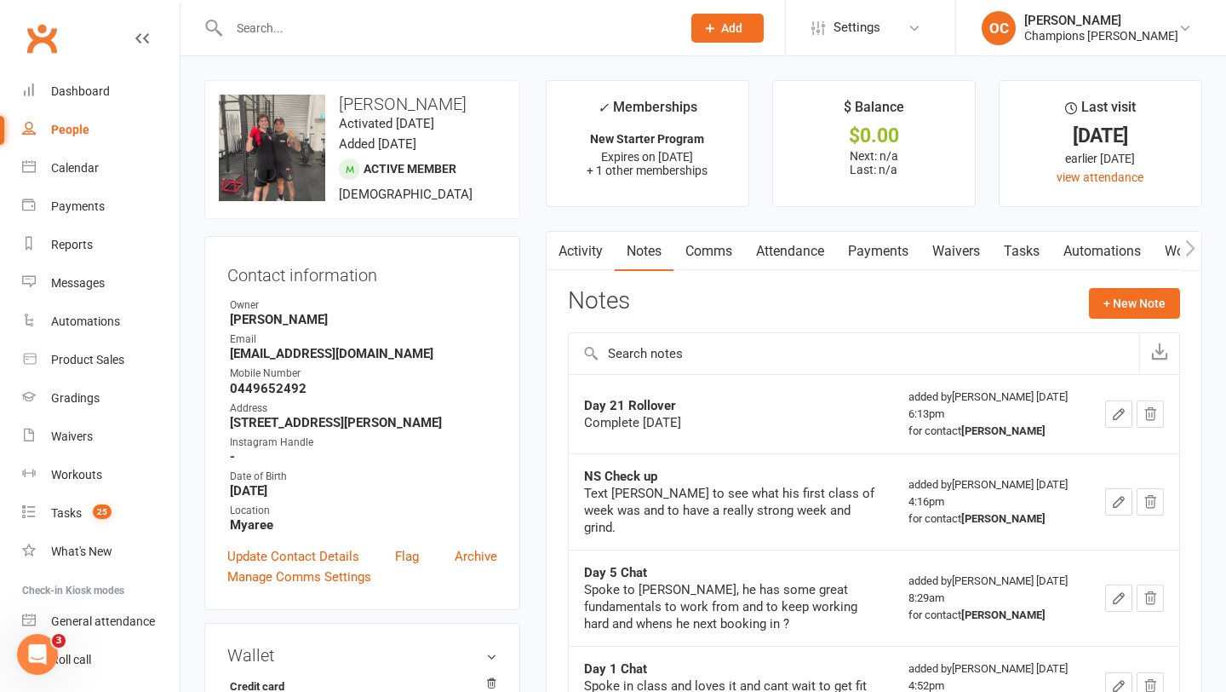
click at [1019, 250] on link "Tasks" at bounding box center [1022, 251] width 60 height 39
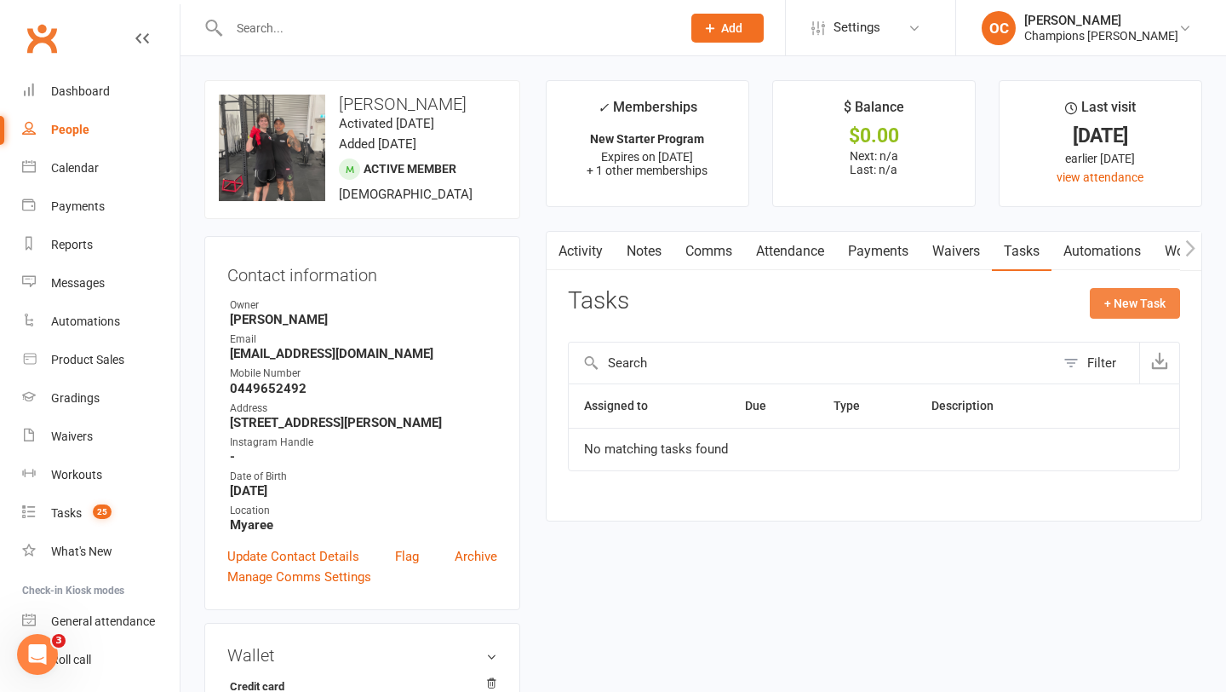
click at [1113, 306] on button "+ New Task" at bounding box center [1135, 303] width 90 height 31
select select "50255"
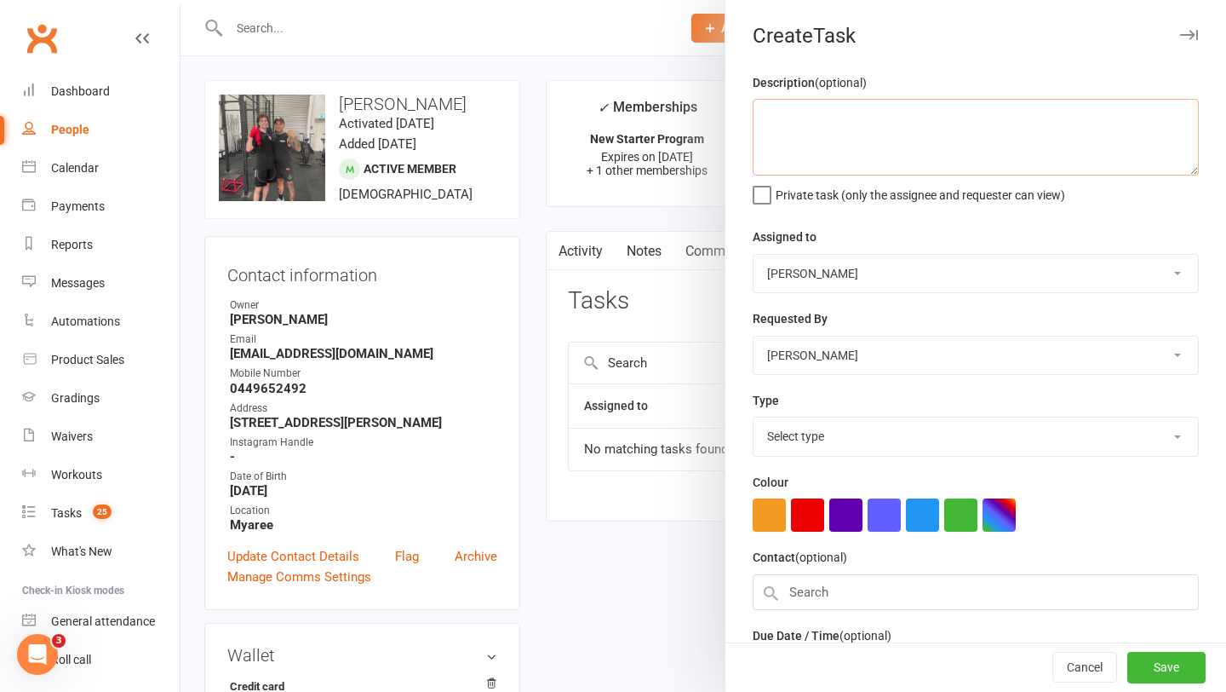
click at [917, 132] on textarea at bounding box center [976, 137] width 446 height 77
type textarea "90 day rollover"
click at [910, 279] on select "Whitney Tuna Champions Gym David Angeleski Helen Bologa Champions Gym Team Eddy…" at bounding box center [976, 273] width 445 height 37
click at [873, 280] on select "Whitney Tuna Champions Gym David Angeleski Helen Bologa Champions Gym Team Eddy…" at bounding box center [976, 273] width 445 height 37
select select "52671"
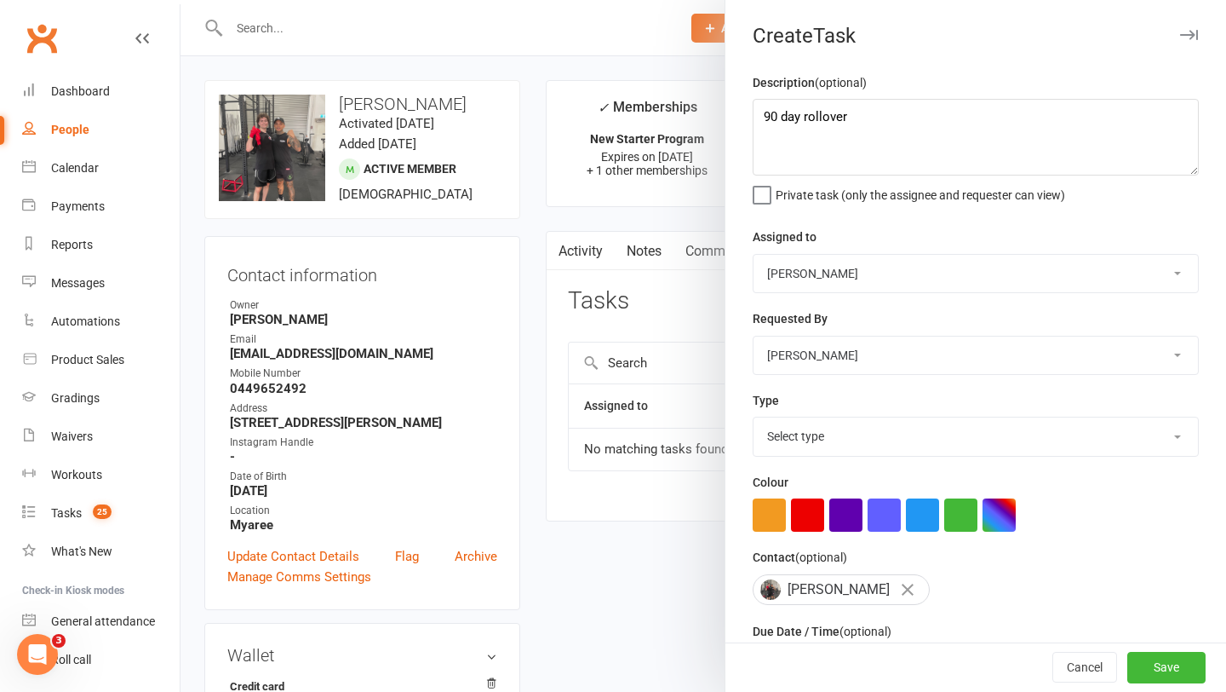
click at [861, 422] on select "Select type 90 day plan (member) 90 day plan (new starter - premium) Attendance…" at bounding box center [976, 435] width 445 height 37
select select "35280"
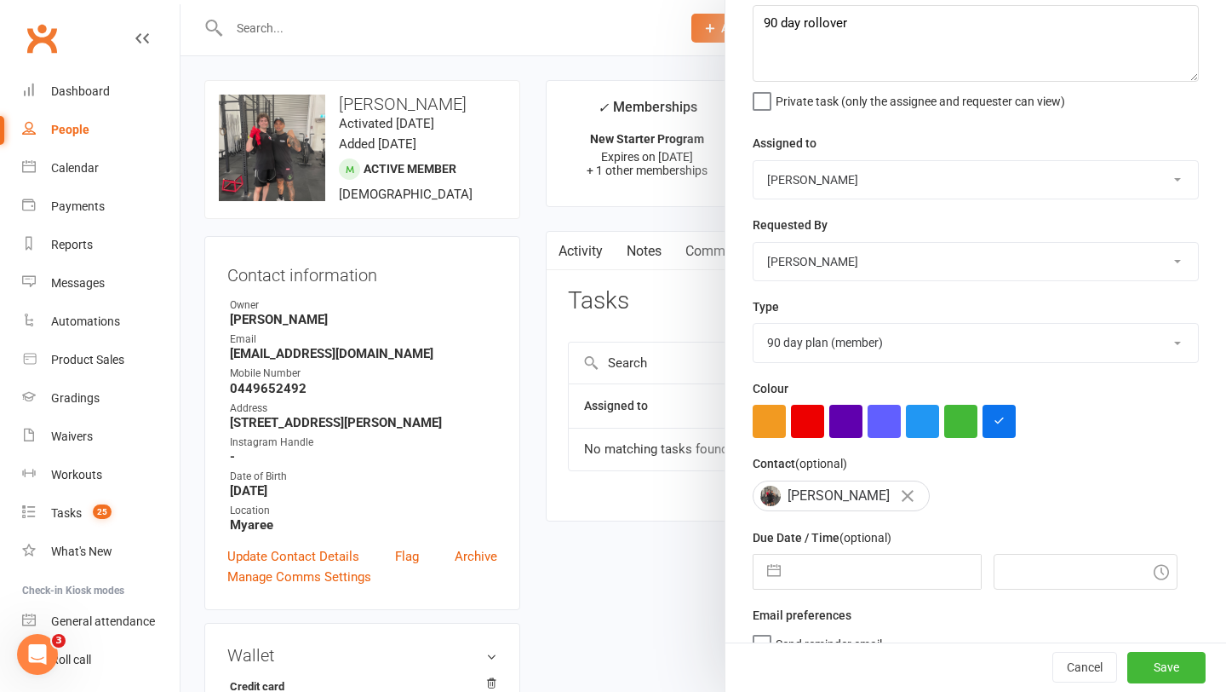
select select "8"
select select "2025"
select select "9"
select select "2025"
select select "10"
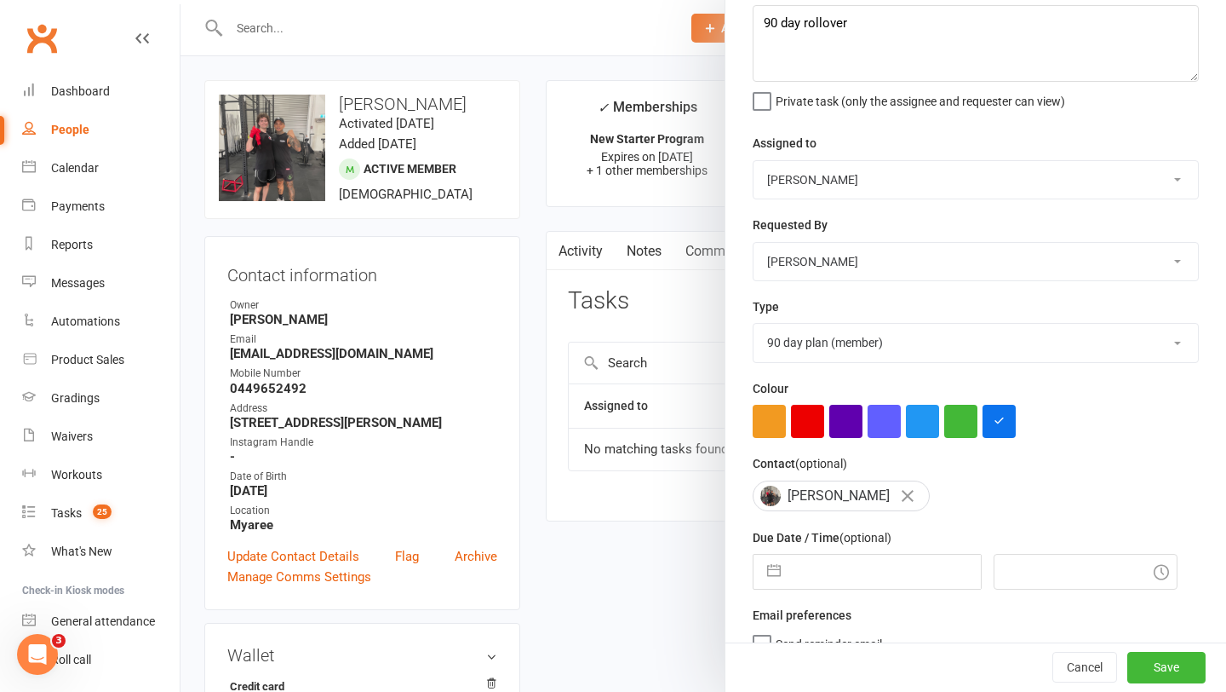
select select "2025"
click at [852, 566] on input "text" at bounding box center [885, 571] width 192 height 34
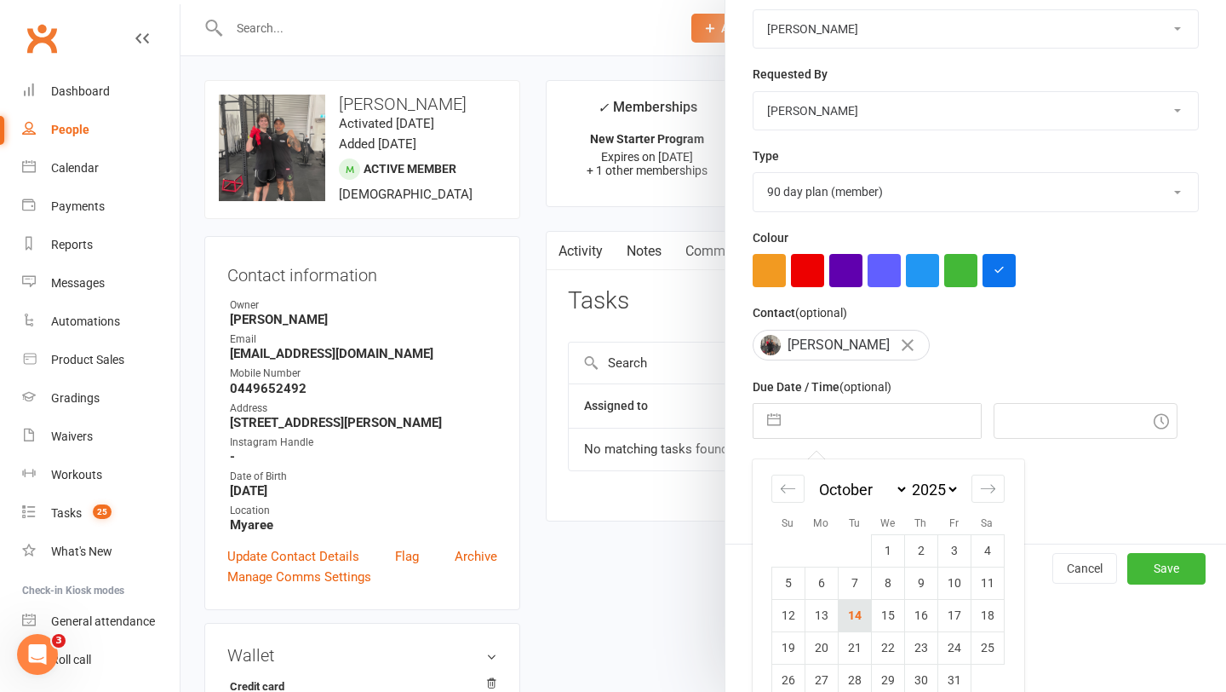
click at [850, 656] on td "21" at bounding box center [854, 647] width 33 height 32
type input "21 Oct 2025"
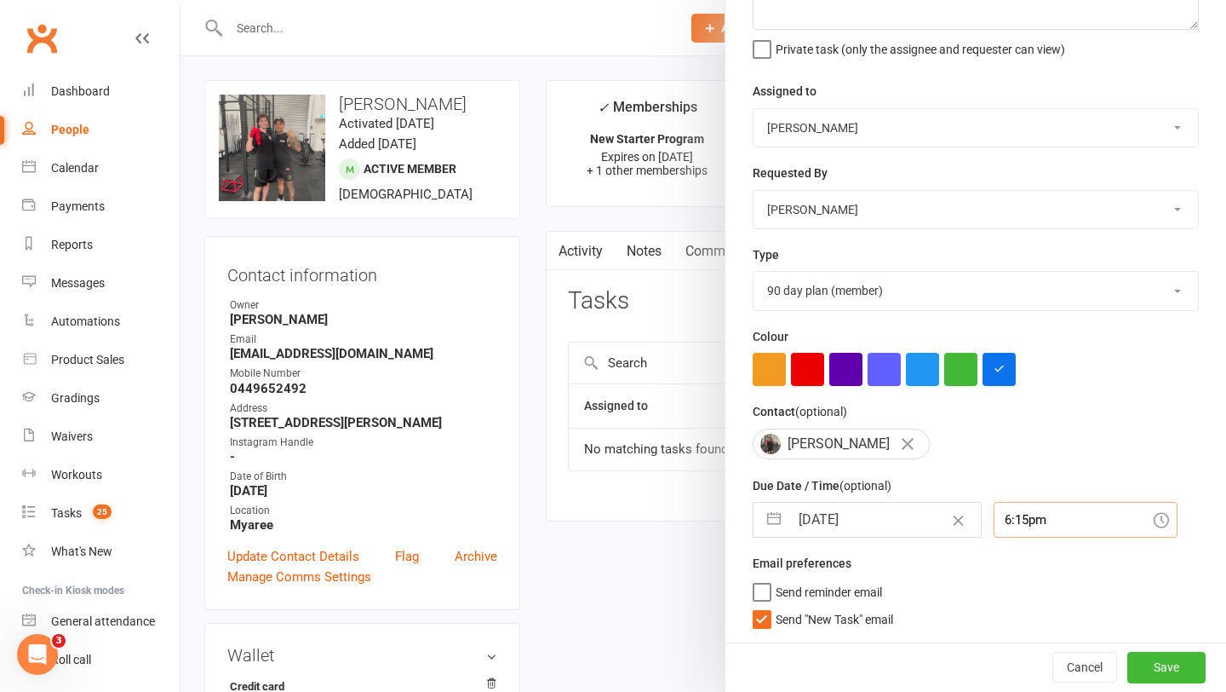
click at [1010, 514] on input "6:15pm" at bounding box center [1086, 520] width 184 height 36
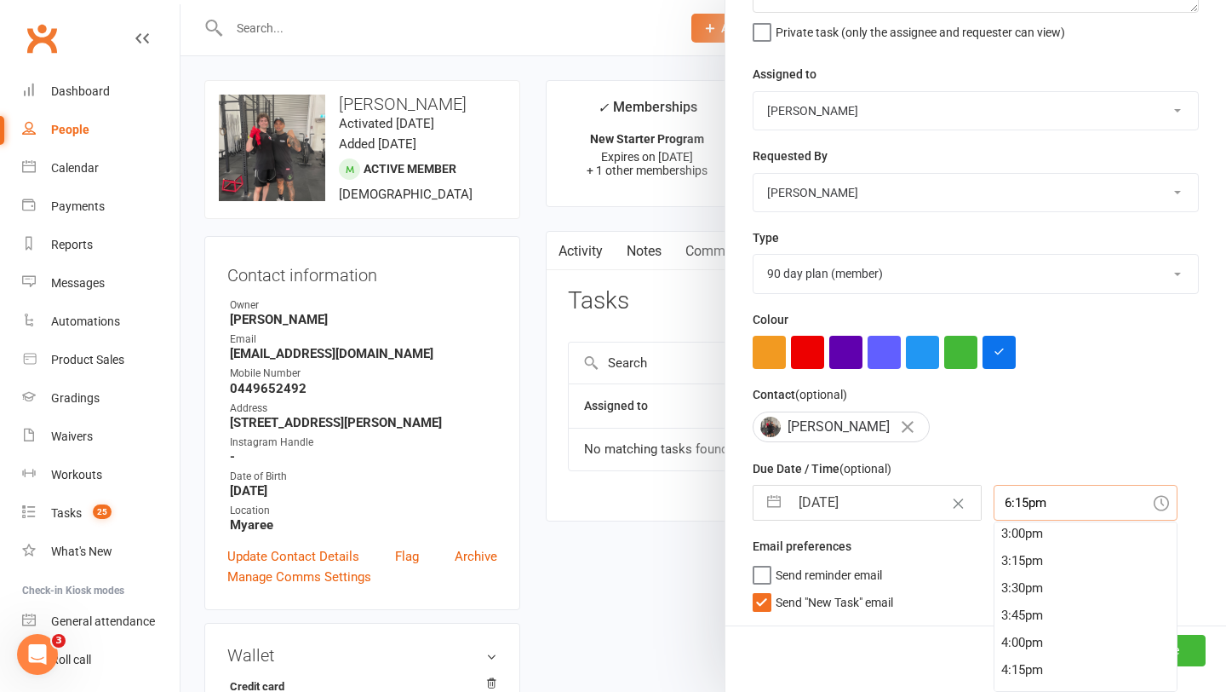
scroll to position [1637, 0]
click at [1011, 542] on div "3:00pm" at bounding box center [1086, 533] width 182 height 27
type input "3:00pm"
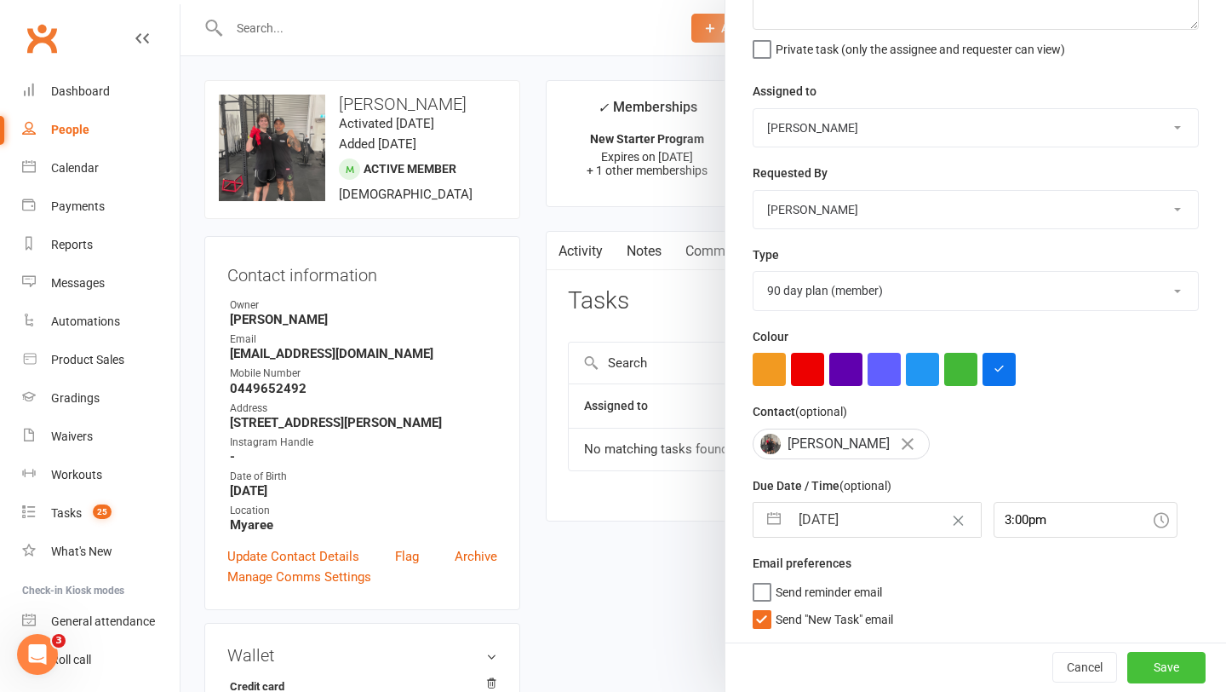
click at [1195, 672] on button "Save" at bounding box center [1167, 667] width 78 height 31
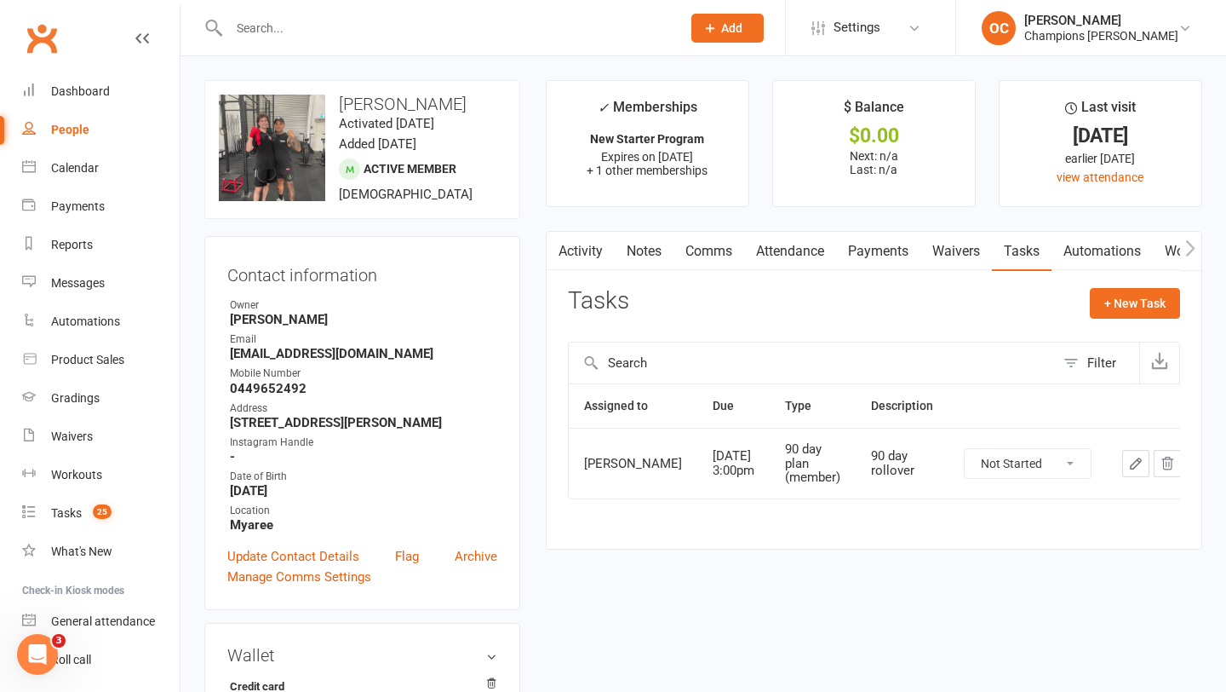
click at [659, 256] on link "Notes" at bounding box center [644, 251] width 59 height 39
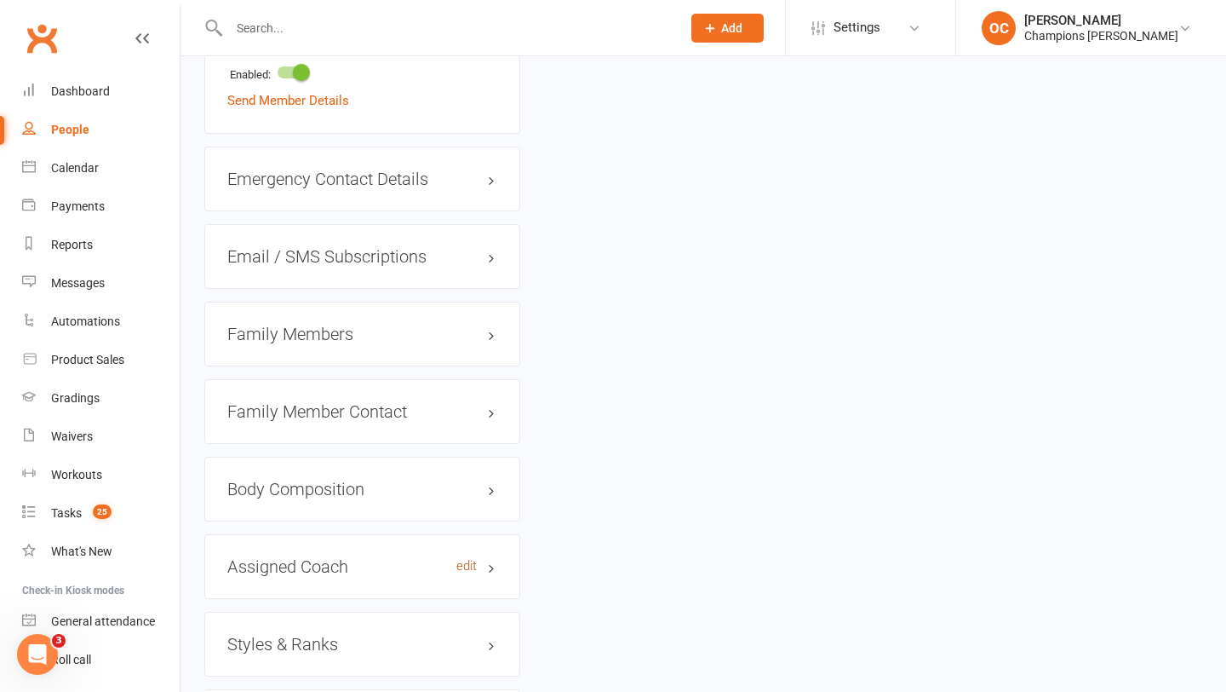
click at [458, 573] on link "edit" at bounding box center [466, 566] width 20 height 14
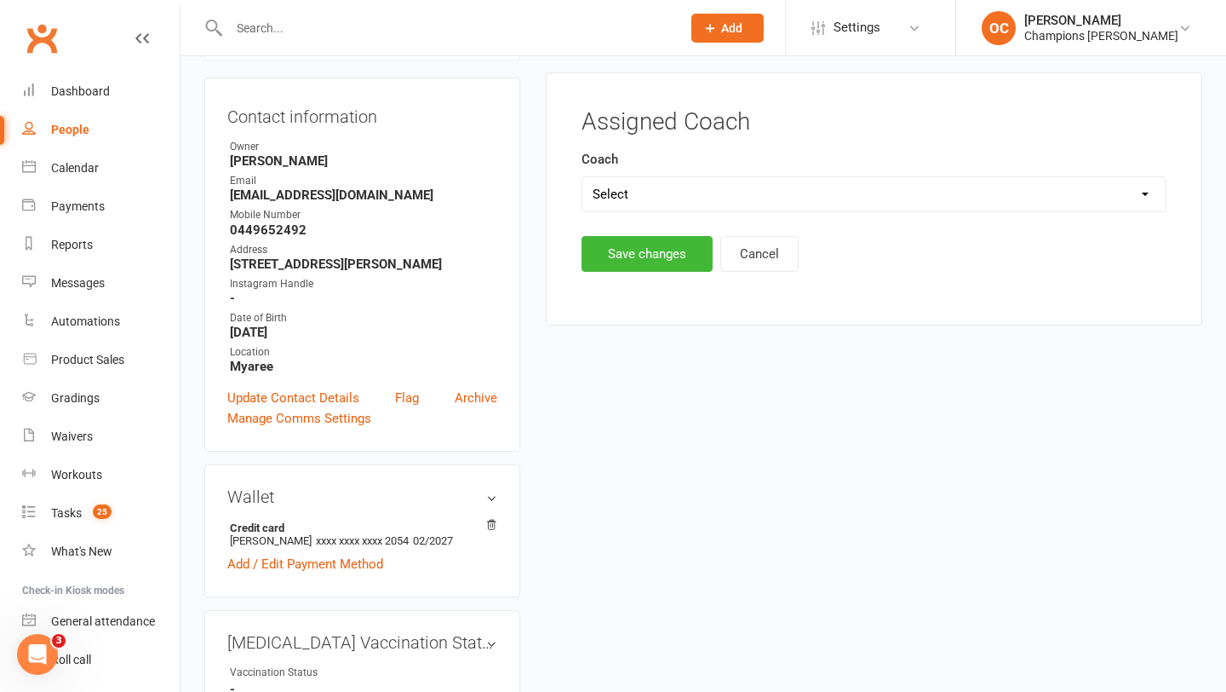
scroll to position [146, 0]
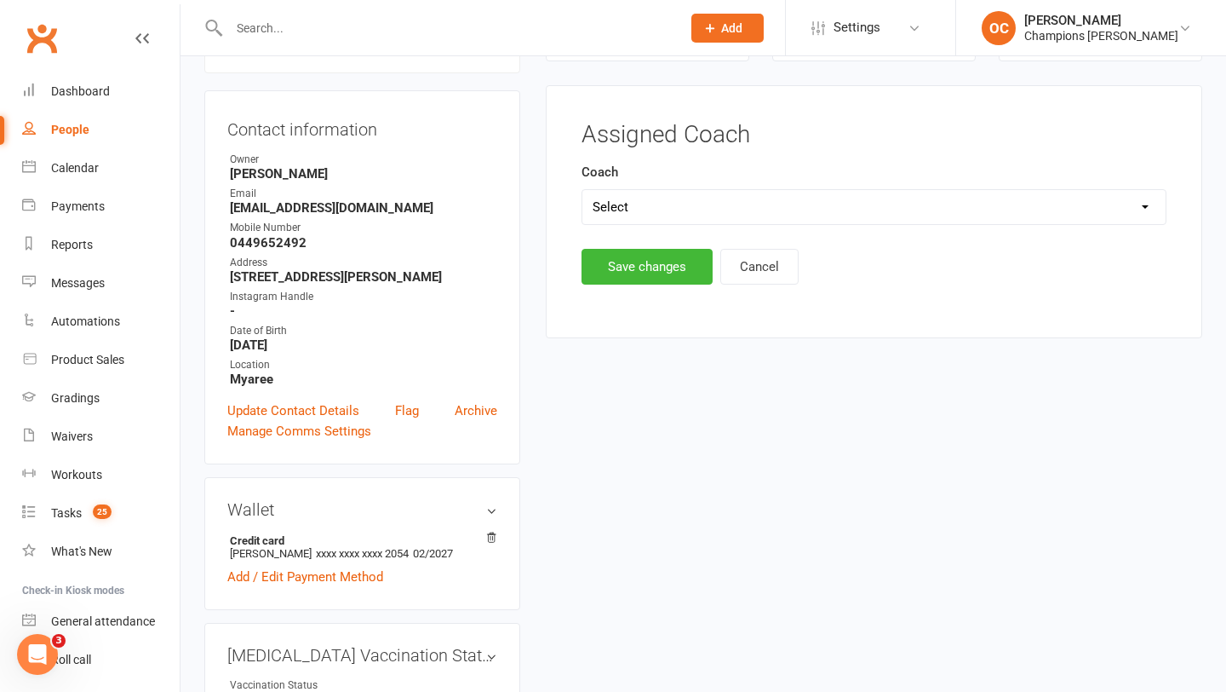
click at [744, 205] on select "Select Eddy D'Uva Pamorn Martdee Whitney Tuna Owen Chandler Jordan Sears JJ Ron…" at bounding box center [874, 207] width 583 height 34
select select "Jordan Sears"
click at [650, 281] on button "Save changes" at bounding box center [647, 267] width 131 height 36
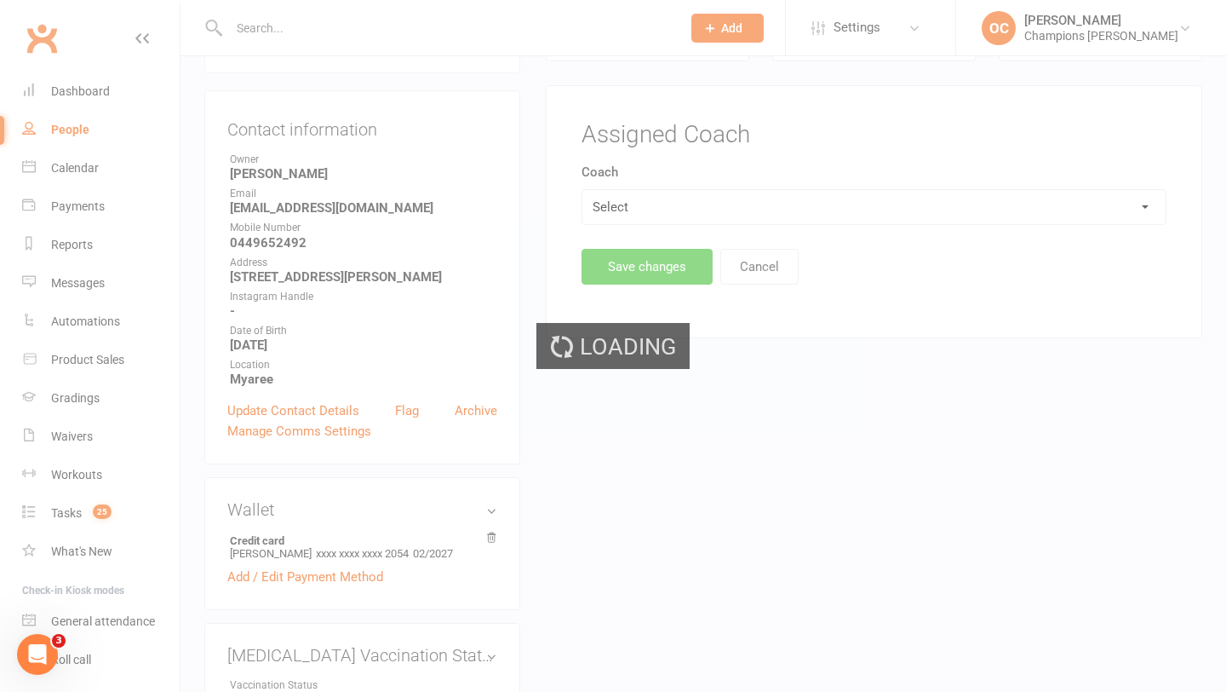
scroll to position [0, 0]
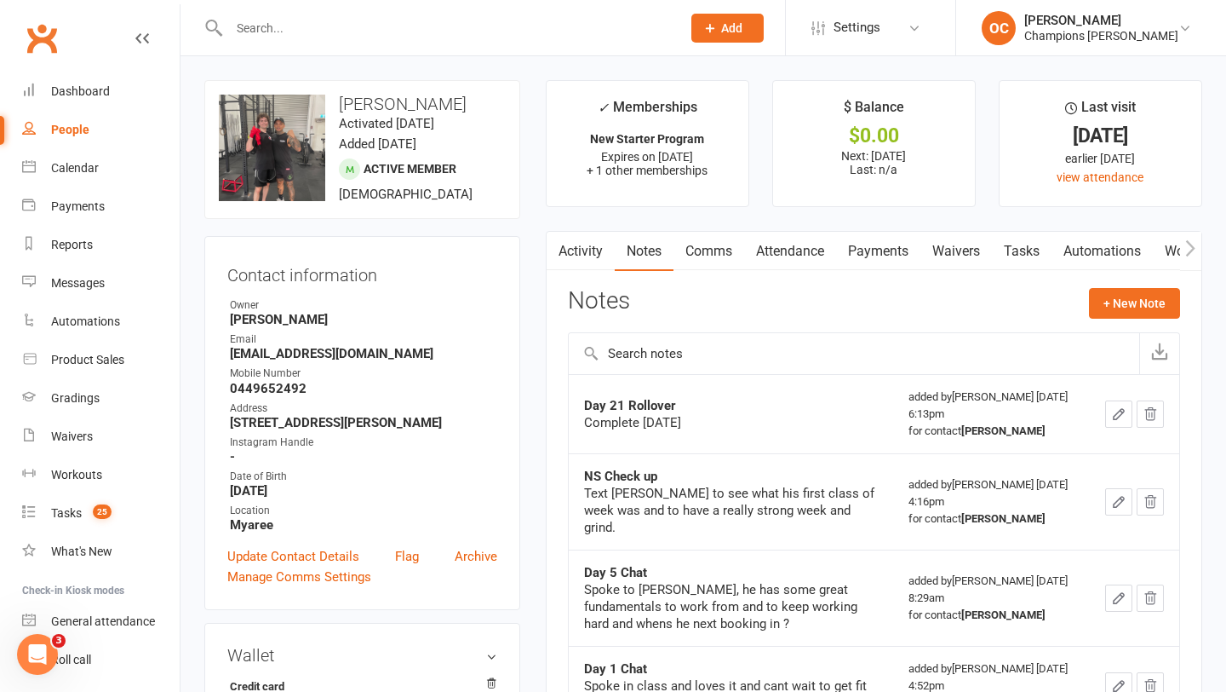
click at [320, 30] on input "text" at bounding box center [446, 28] width 445 height 24
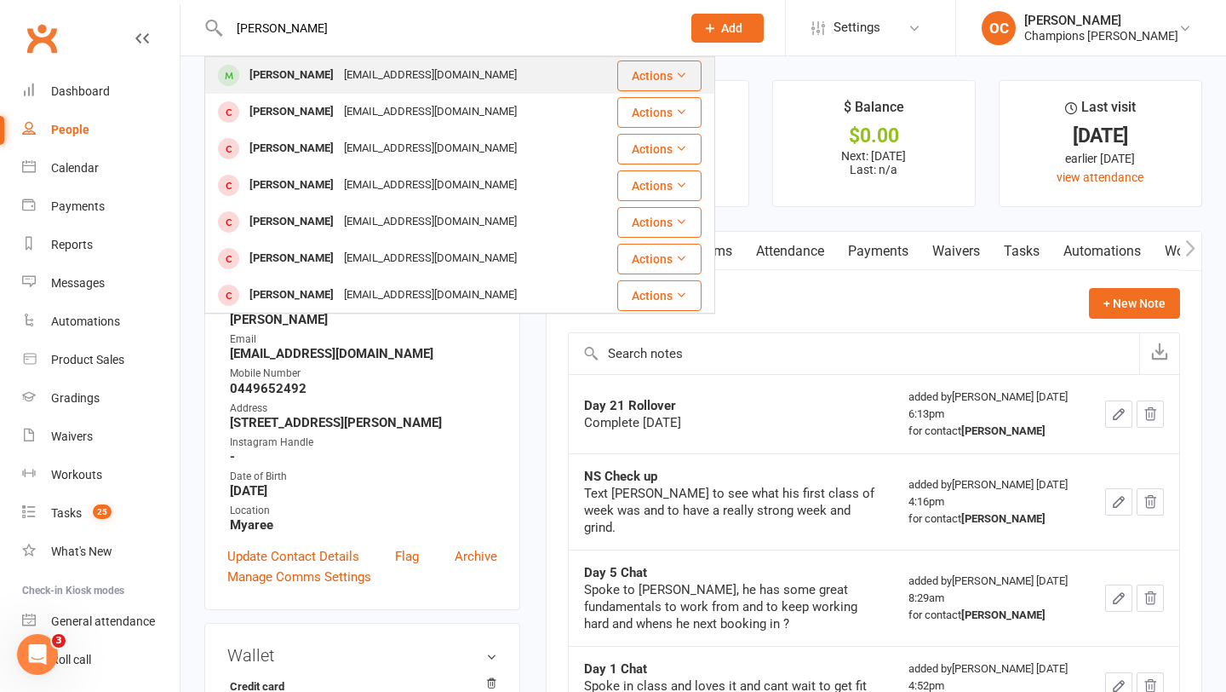
type input "josh harr"
click at [405, 66] on div "joshuathomas.c94@gmail.com" at bounding box center [430, 75] width 183 height 25
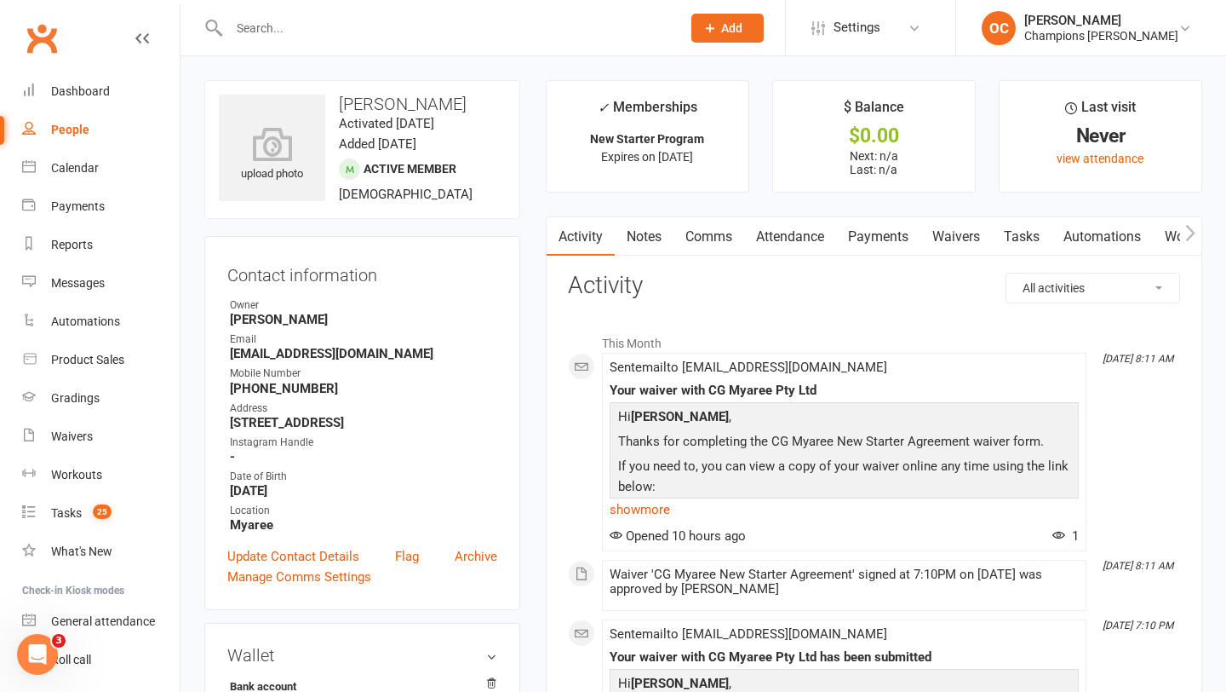
click at [290, 159] on icon at bounding box center [273, 143] width 118 height 37
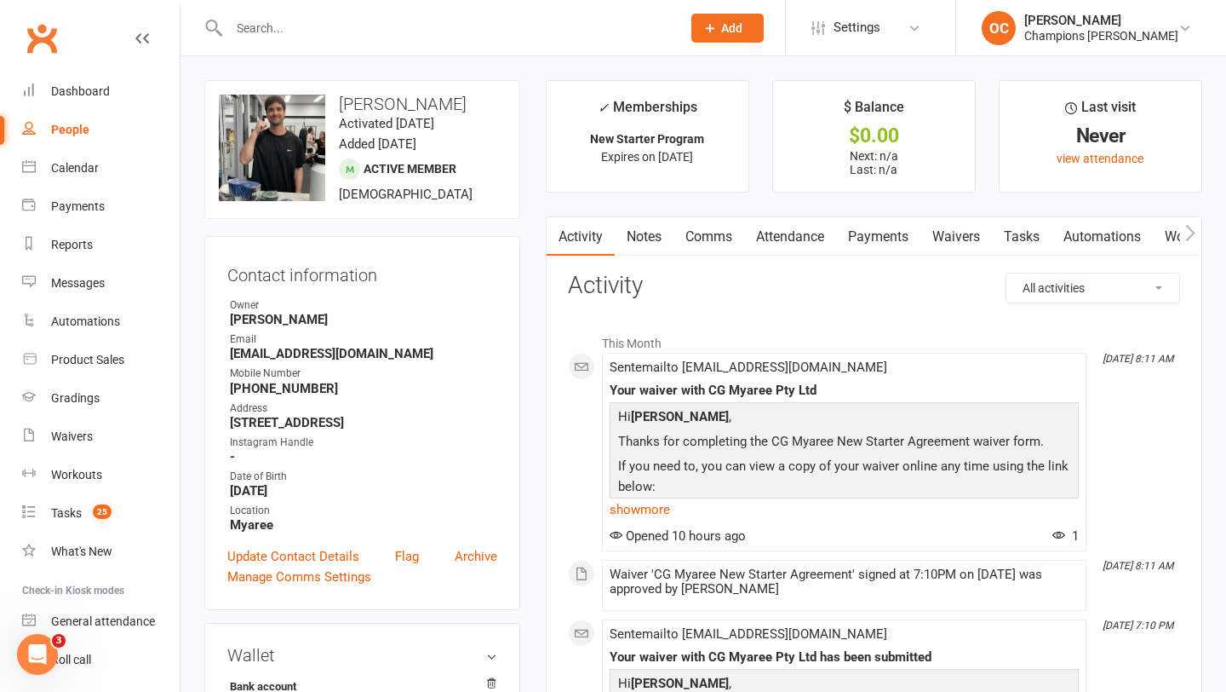
click at [718, 32] on icon at bounding box center [710, 27] width 15 height 15
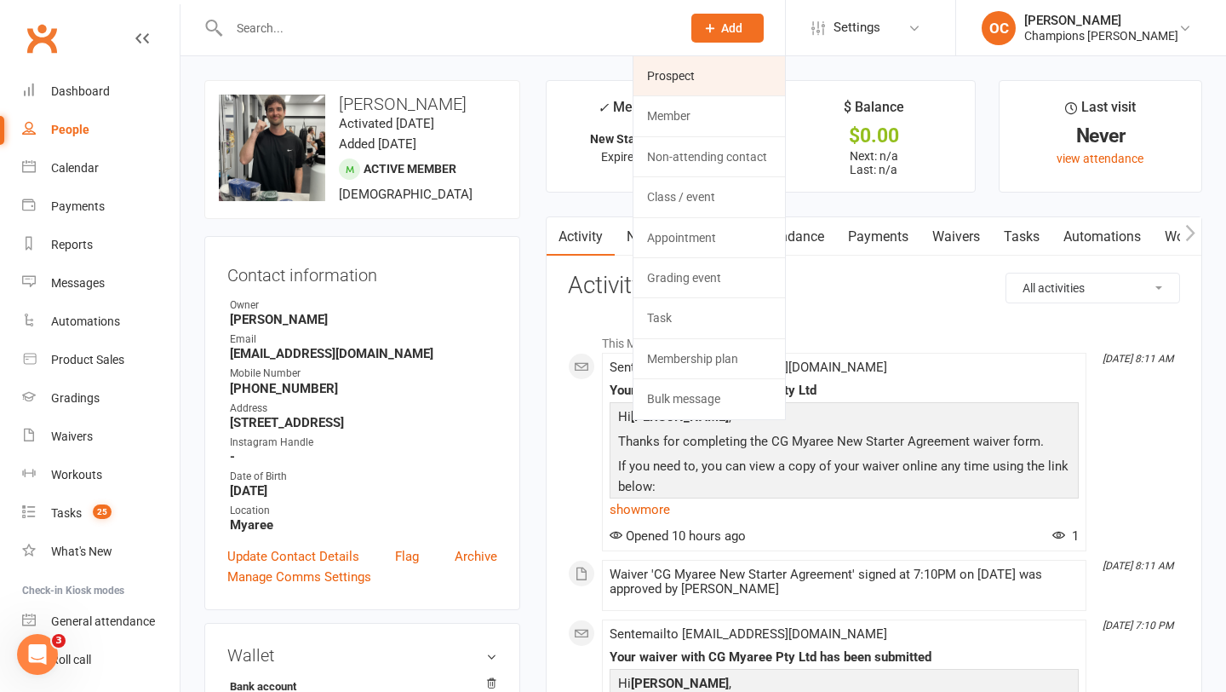
click at [722, 67] on link "Prospect" at bounding box center [710, 75] width 152 height 39
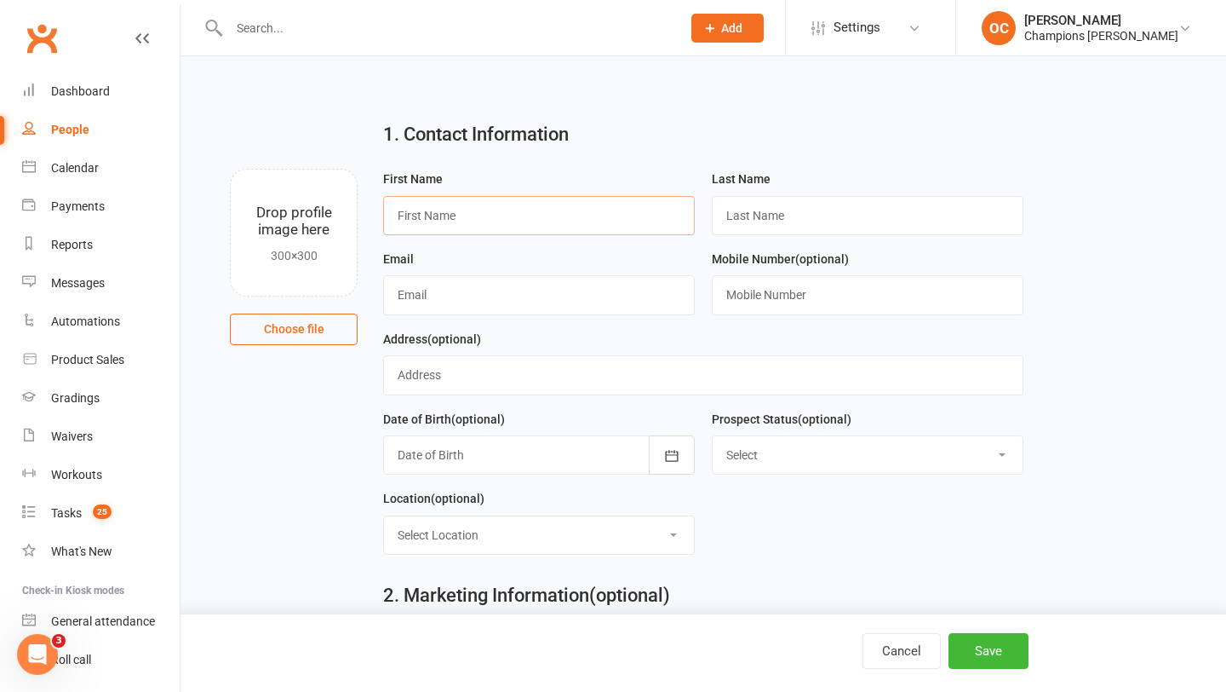
click at [485, 228] on input "text" at bounding box center [539, 215] width 312 height 39
type input "William"
click at [780, 215] on input "text" at bounding box center [868, 215] width 312 height 39
type input "Drake-Brockman"
click at [544, 289] on input "text" at bounding box center [539, 294] width 312 height 39
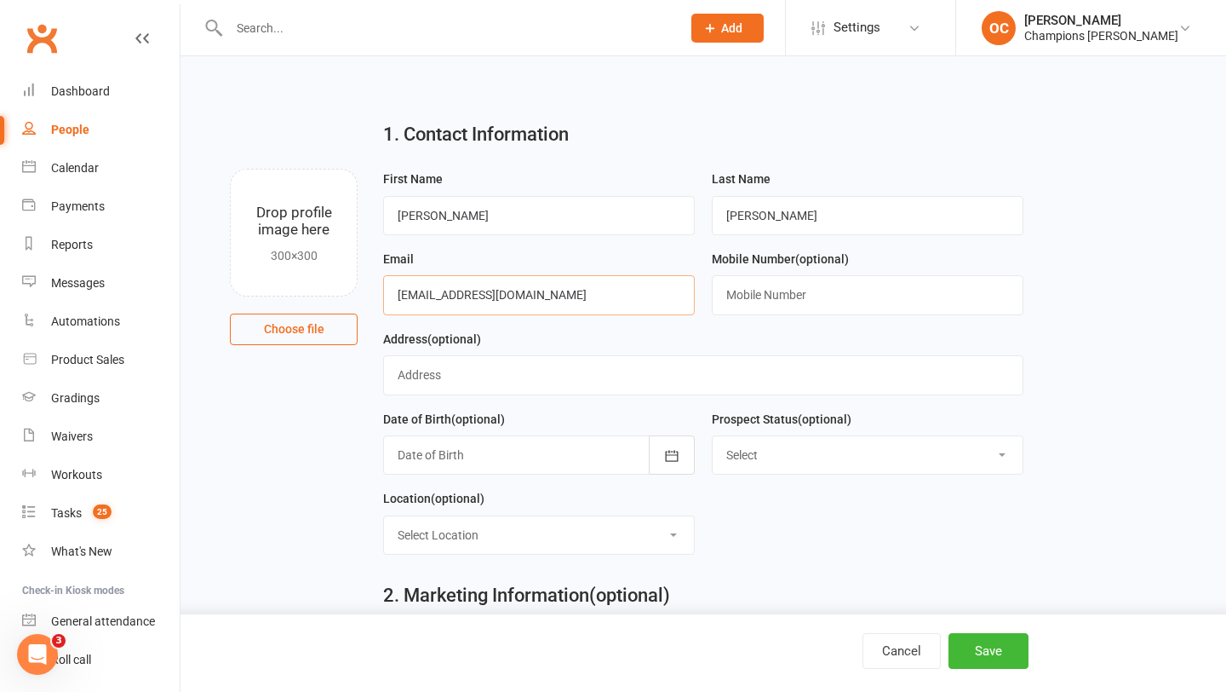
type input "wdrakebrockman1@gmail.com"
click at [734, 296] on input "text" at bounding box center [868, 294] width 312 height 39
click at [999, 657] on button "Save" at bounding box center [989, 651] width 80 height 36
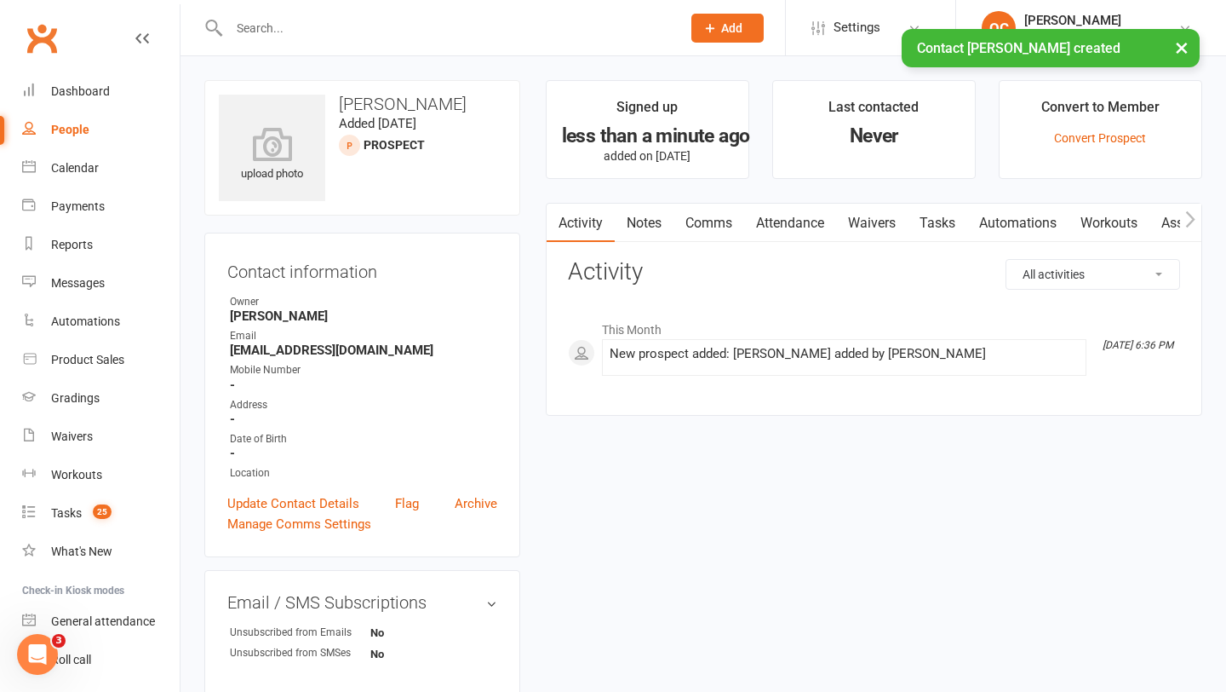
click at [878, 218] on link "Waivers" at bounding box center [872, 223] width 72 height 39
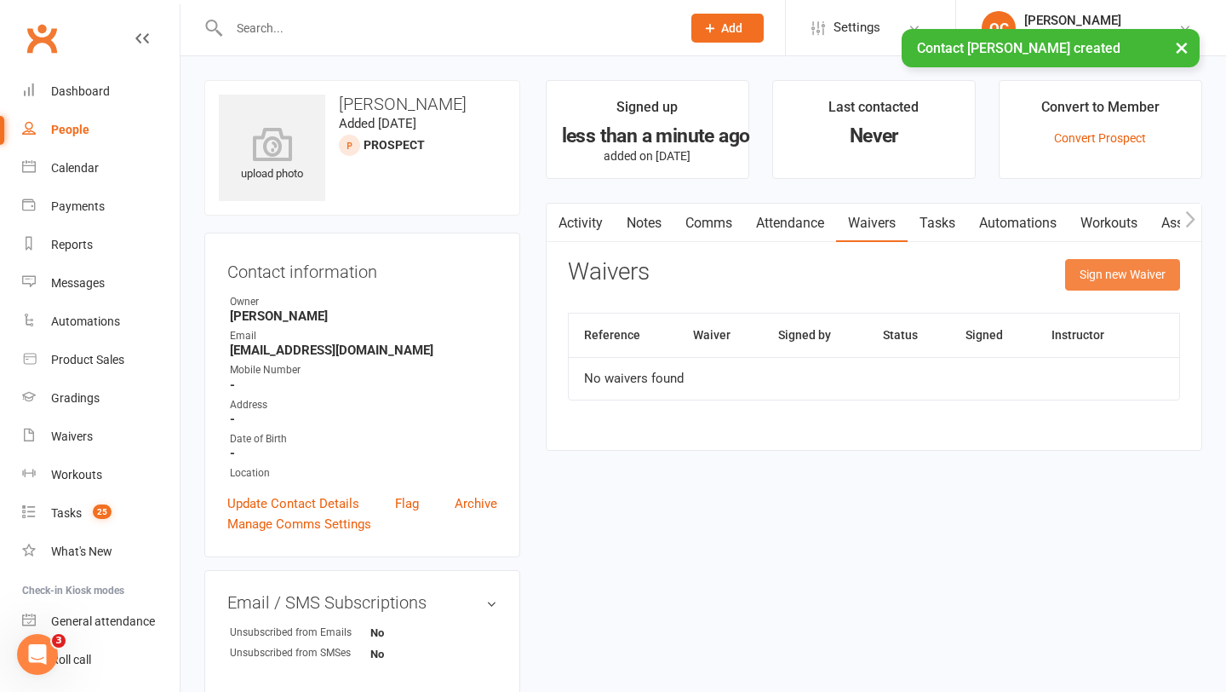
click at [1138, 278] on button "Sign new Waiver" at bounding box center [1122, 274] width 115 height 31
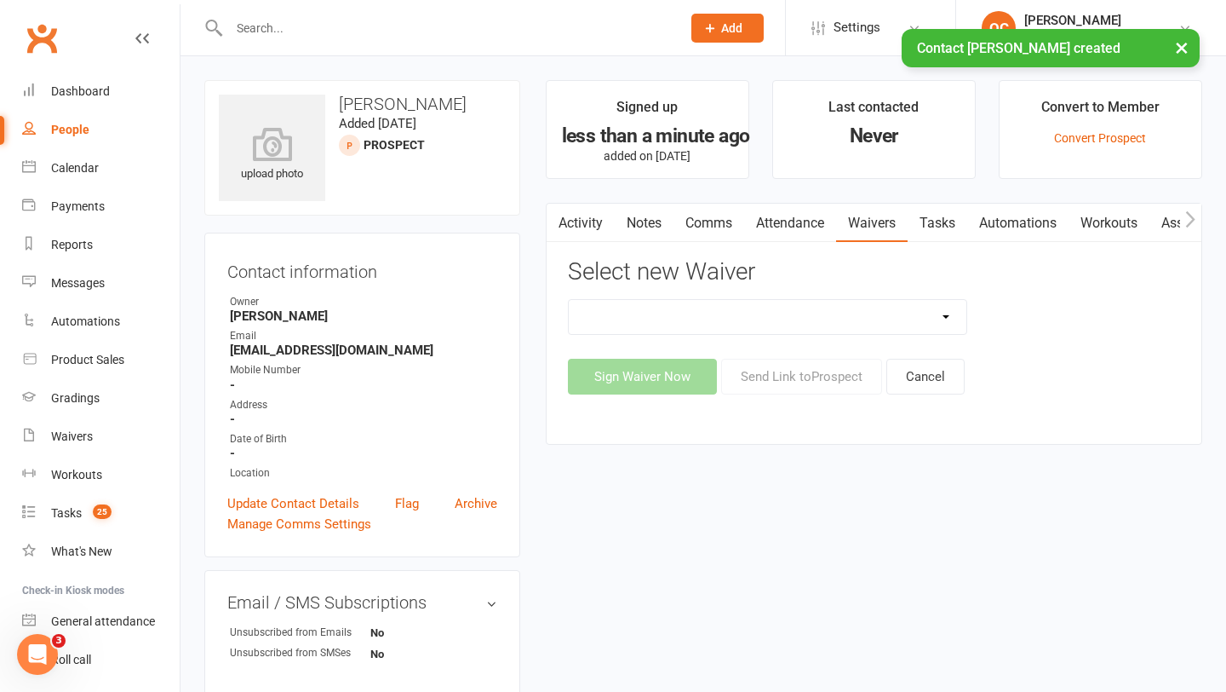
click at [717, 320] on select "90 Day Plan Casual Waiver (STAFF ONLY) CG Myaree Cancellation Form CG Myaree Ca…" at bounding box center [768, 317] width 399 height 34
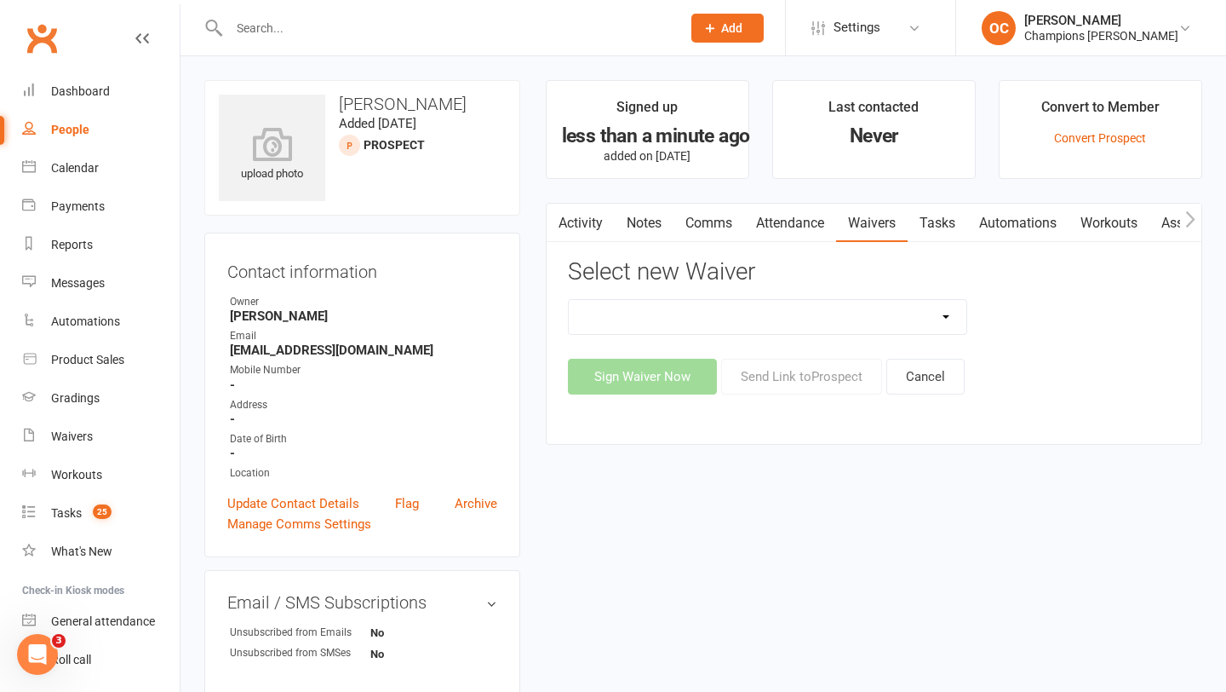
select select "8273"
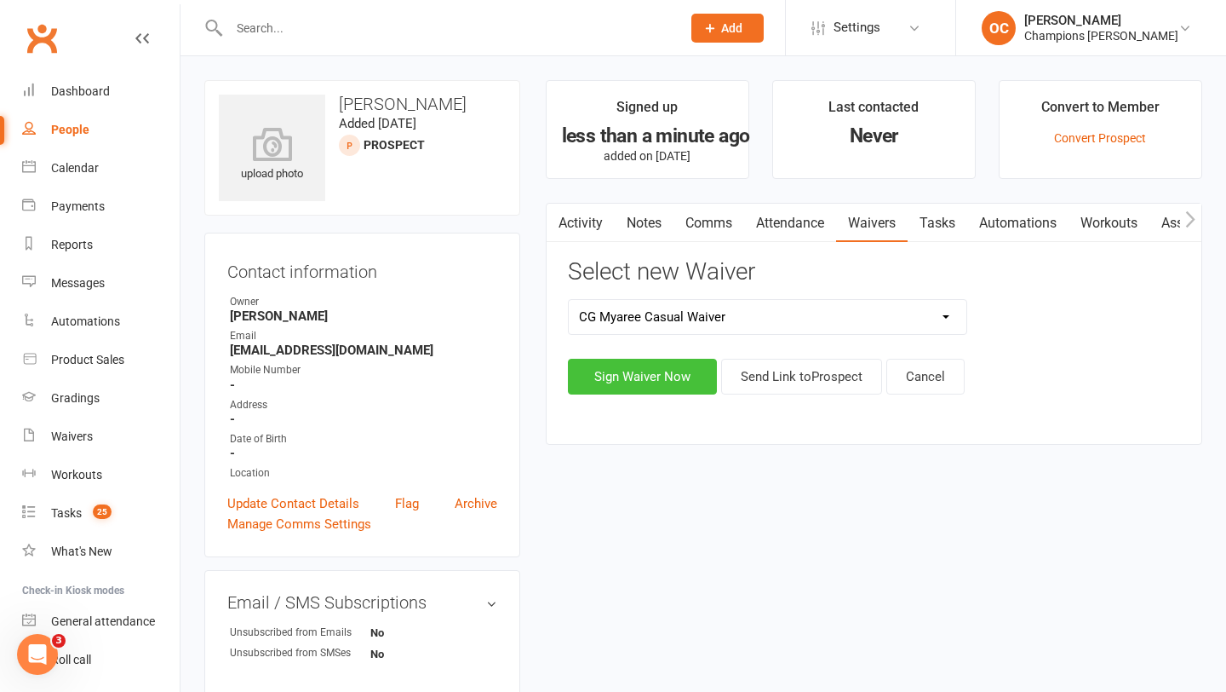
click at [678, 372] on button "Sign Waiver Now" at bounding box center [642, 377] width 149 height 36
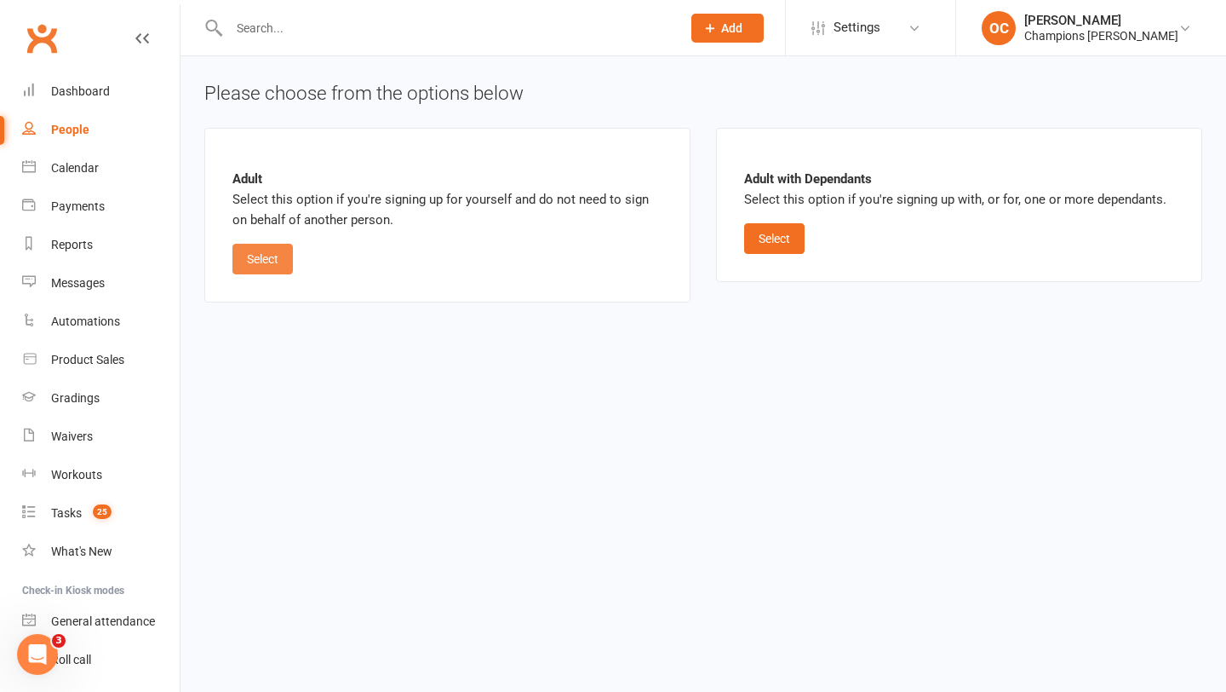
click at [284, 260] on button "Select" at bounding box center [262, 259] width 60 height 31
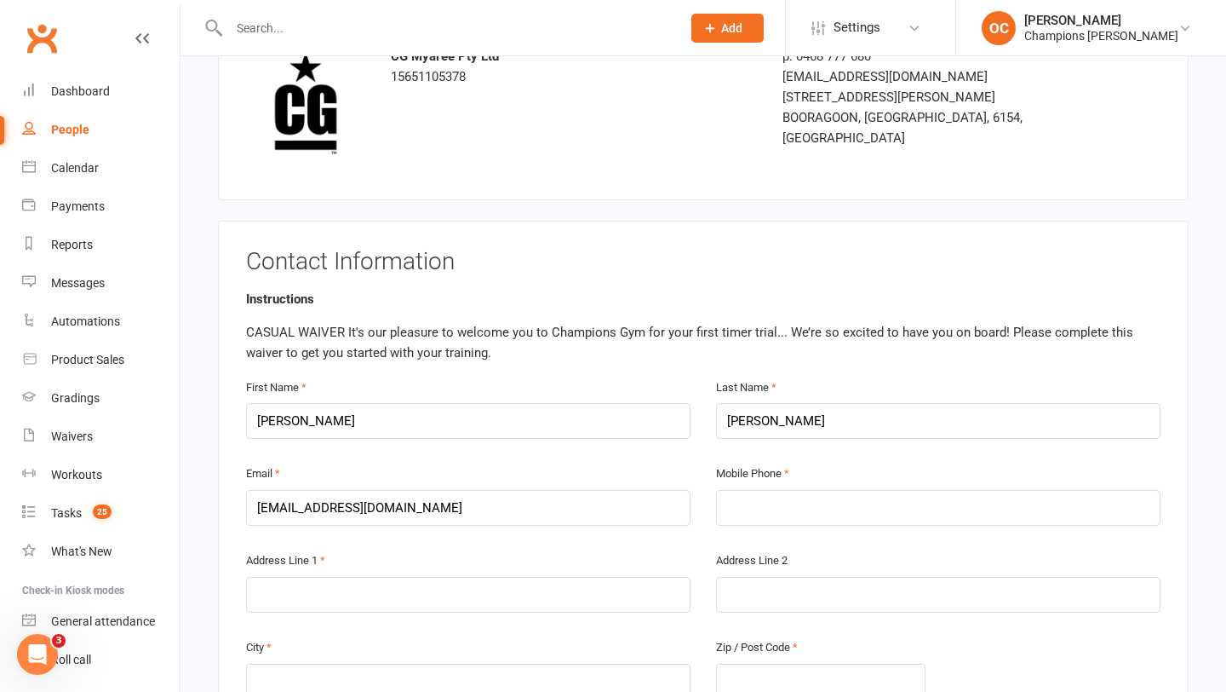
scroll to position [258, 0]
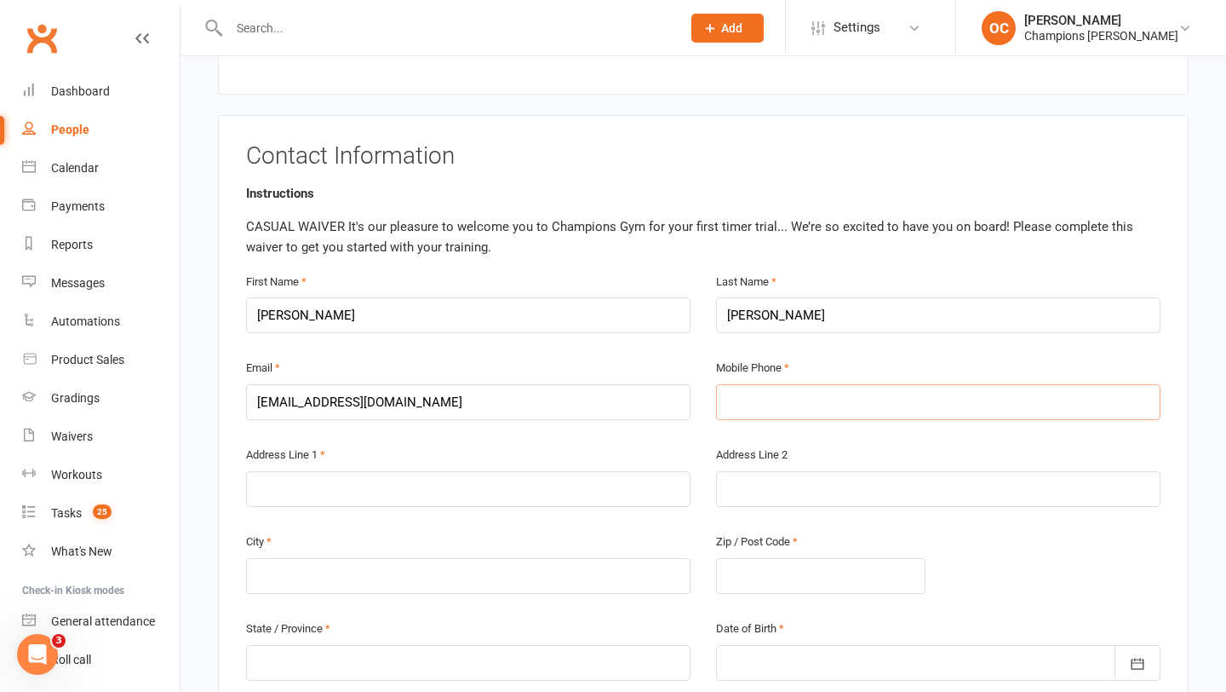
click at [753, 410] on input "text" at bounding box center [938, 402] width 445 height 36
type input "0455729944"
click at [457, 483] on input "text" at bounding box center [468, 489] width 445 height 36
type input "("
type input "9 Windsor Road, East Fremantle"
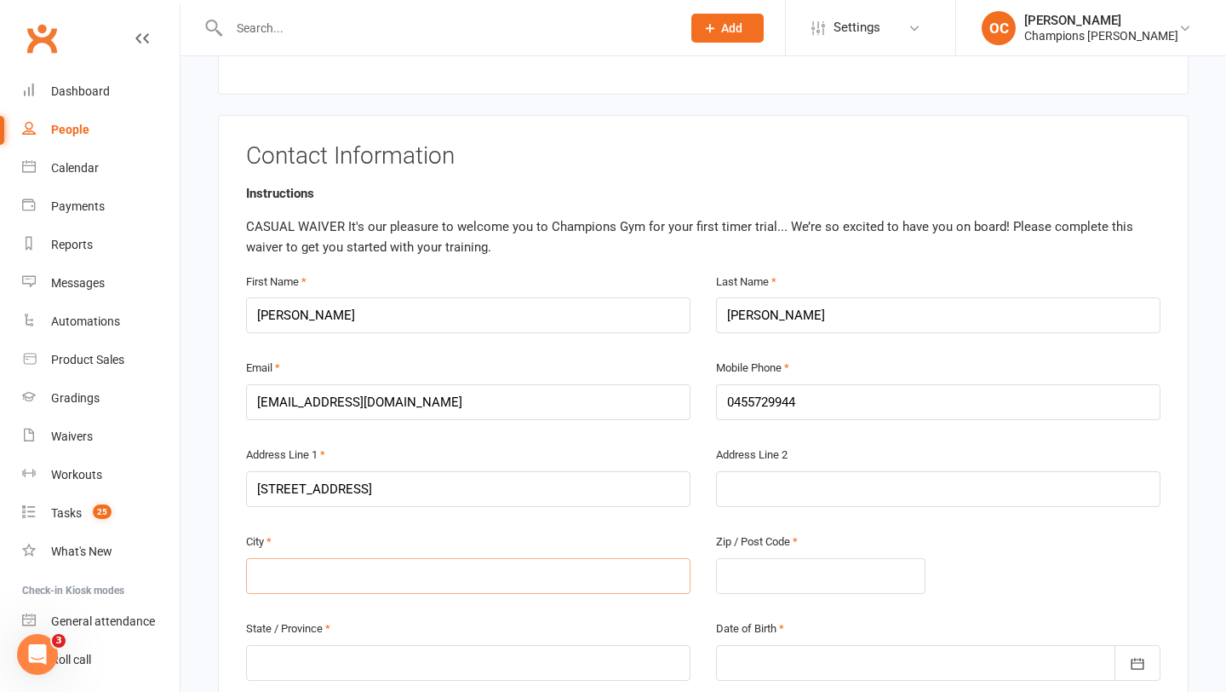
click at [376, 588] on input "text" at bounding box center [468, 576] width 445 height 36
type input "Perth"
click at [791, 587] on input "text" at bounding box center [821, 576] width 210 height 36
type input "6158"
click at [437, 661] on input "text" at bounding box center [468, 663] width 445 height 36
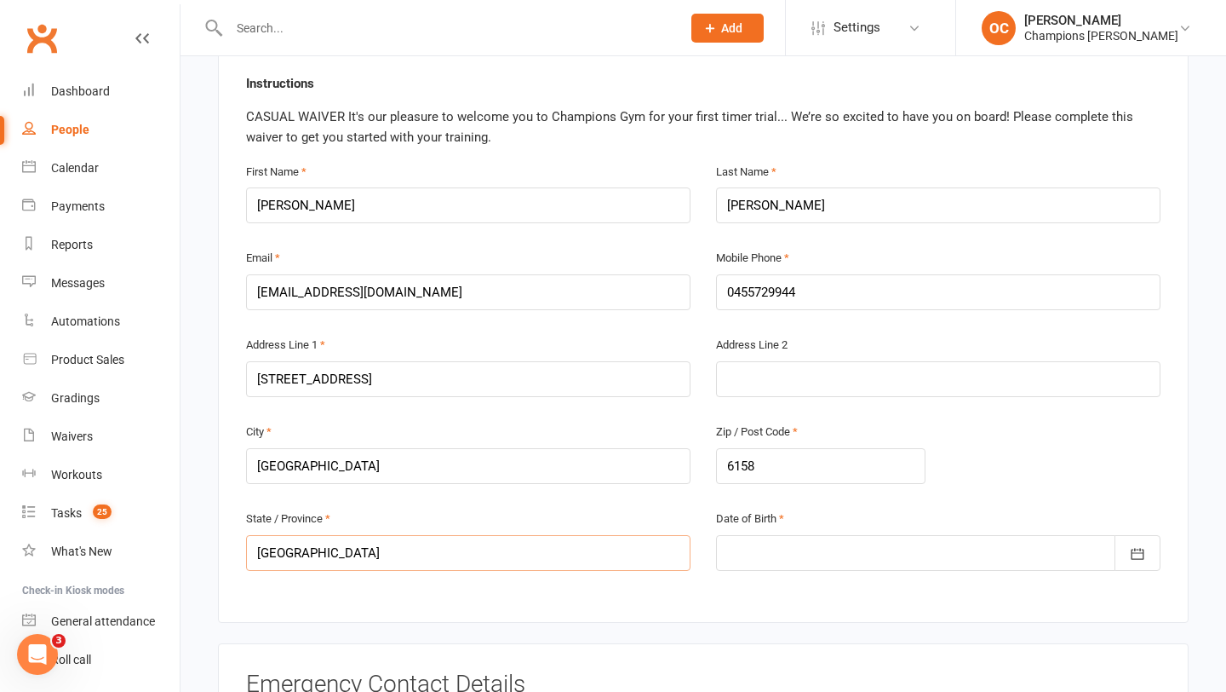
scroll to position [370, 0]
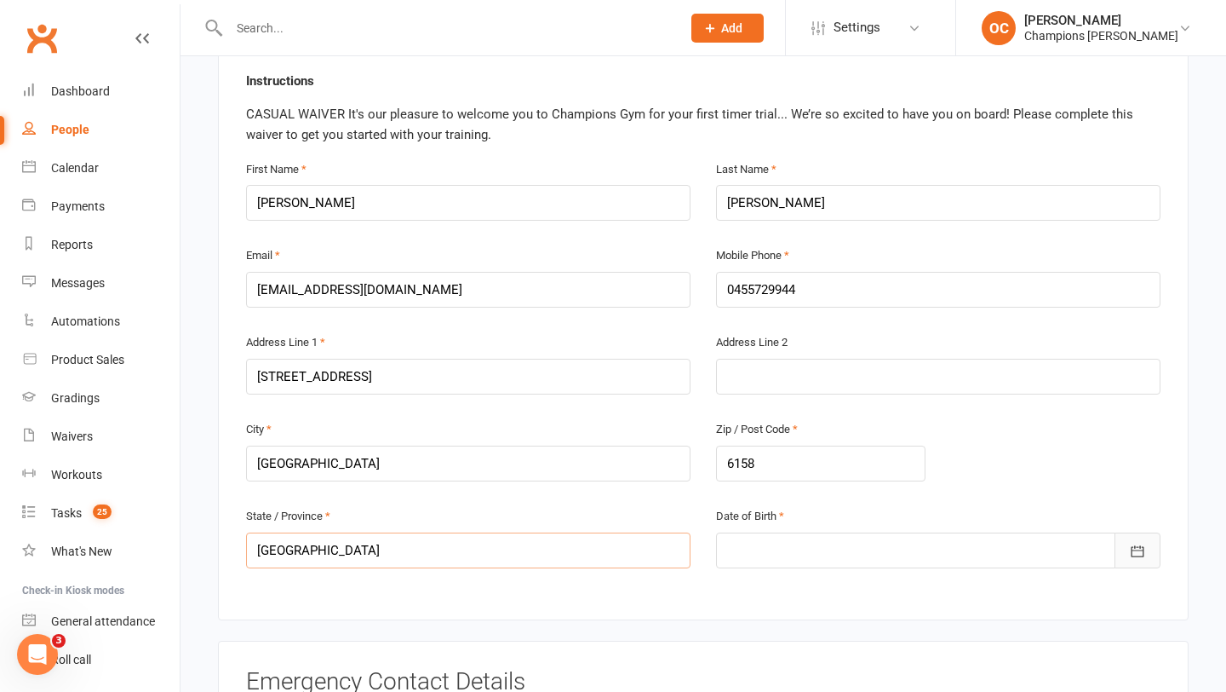
type input "Western Australia"
click at [1138, 546] on icon "button" at bounding box center [1138, 550] width 13 height 11
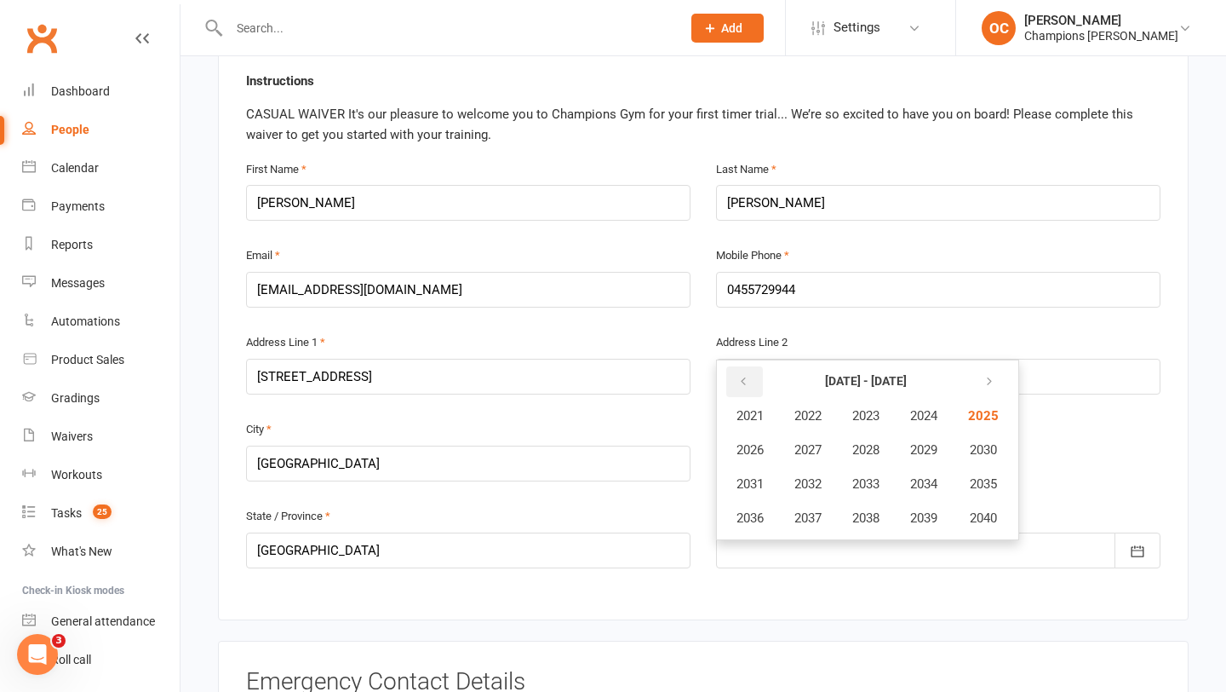
click at [748, 376] on icon "button" at bounding box center [744, 382] width 12 height 14
click at [979, 373] on button "button" at bounding box center [987, 381] width 37 height 31
click at [948, 410] on button "2004" at bounding box center [924, 415] width 56 height 32
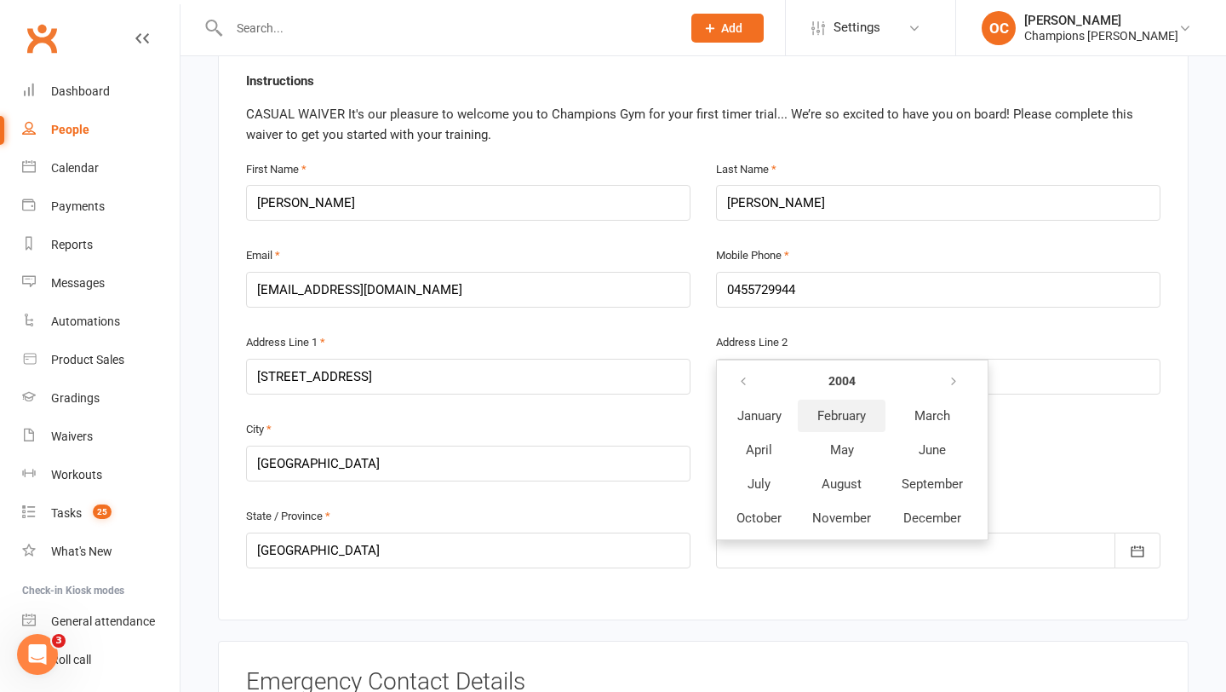
click at [869, 412] on button "February" at bounding box center [842, 415] width 88 height 32
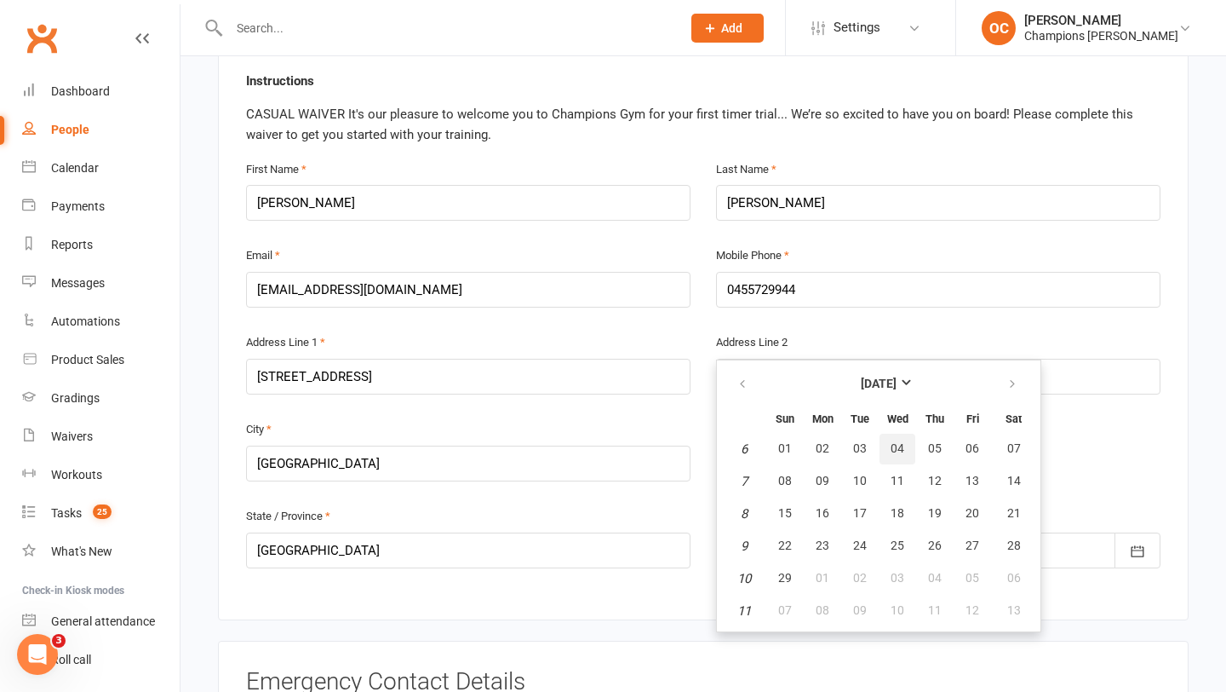
click at [904, 447] on button "04" at bounding box center [898, 448] width 36 height 31
type input "04 Feb 2004"
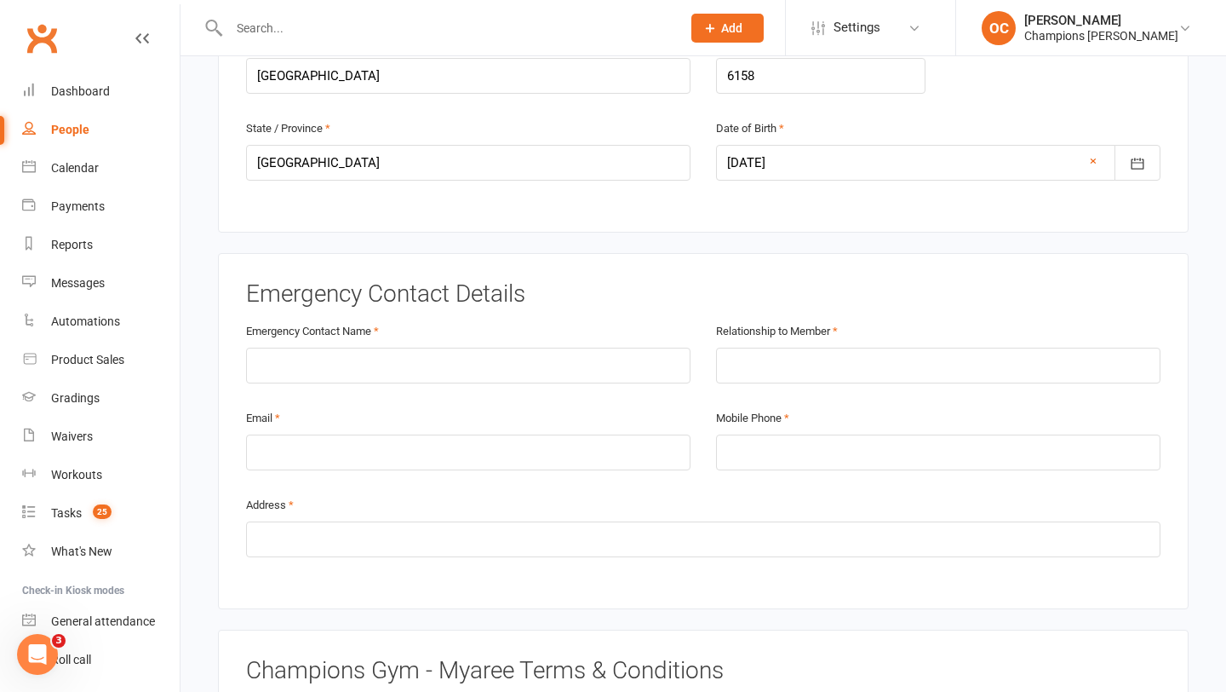
scroll to position [774, 0]
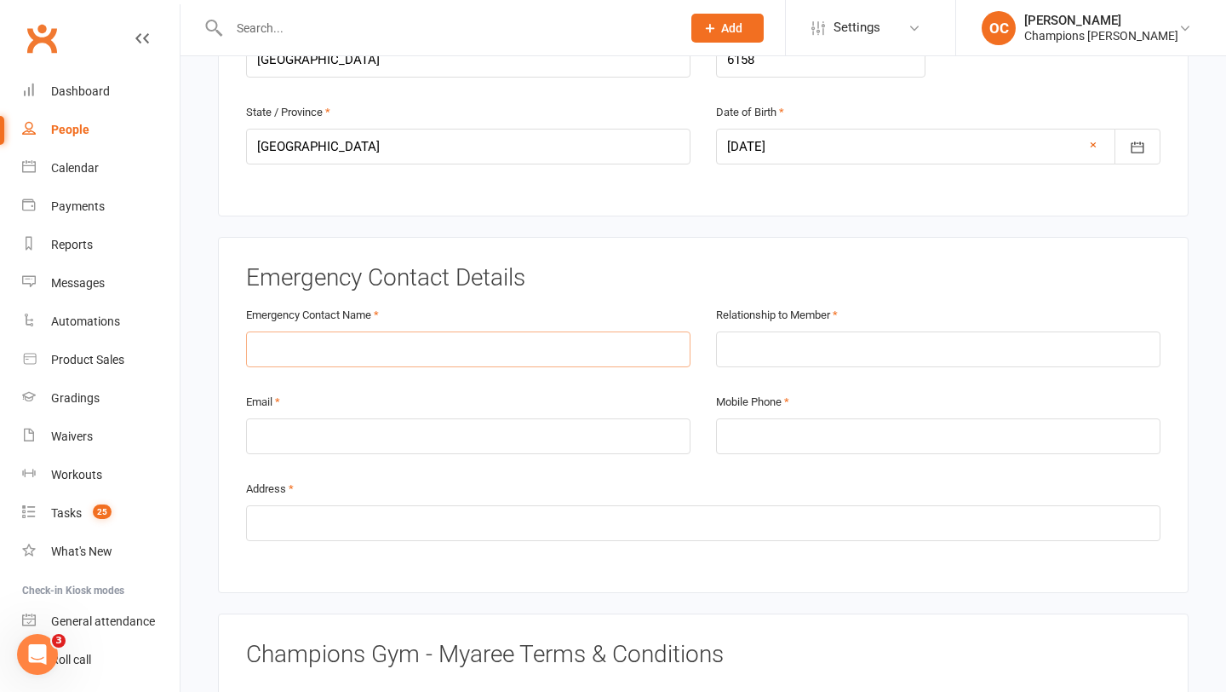
click at [560, 355] on input "text" at bounding box center [468, 349] width 445 height 36
type input "Lachlan Stein"
click at [834, 353] on input "text" at bounding box center [938, 349] width 445 height 36
type input "Friend"
click at [670, 427] on input "email" at bounding box center [468, 436] width 445 height 36
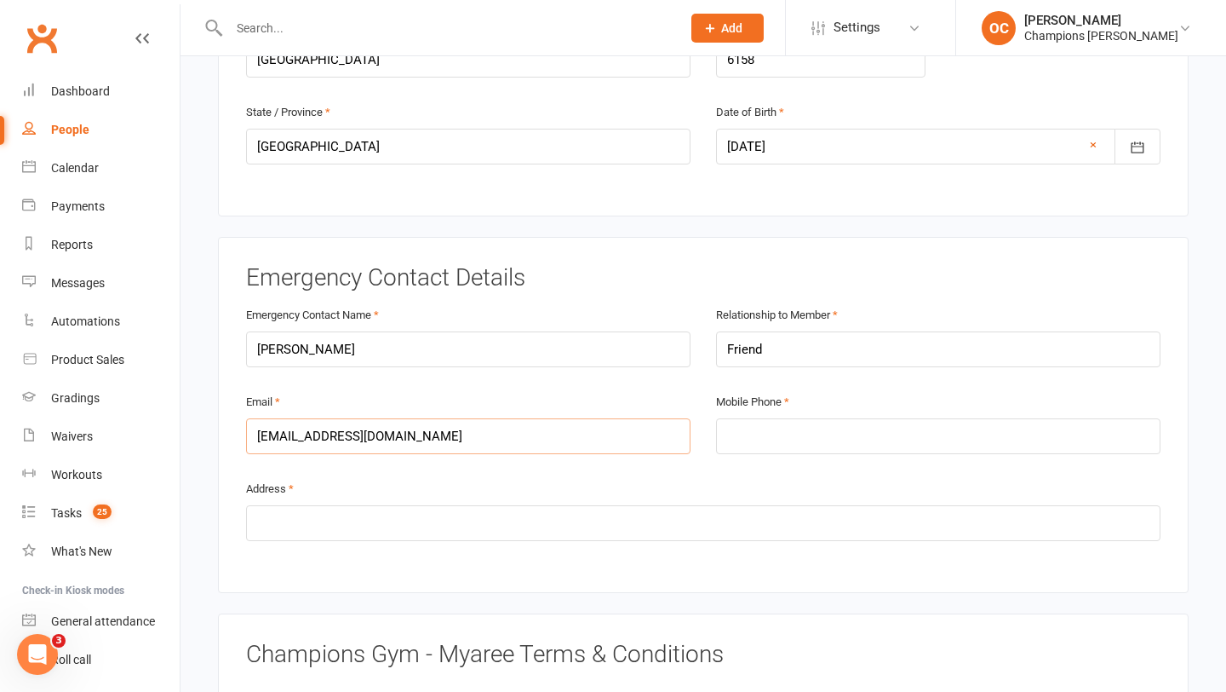
type input "lsteiny2@gmail.com"
click at [804, 430] on input "tel" at bounding box center [938, 436] width 445 height 36
type input "0466248056"
click at [812, 510] on input "text" at bounding box center [703, 523] width 915 height 36
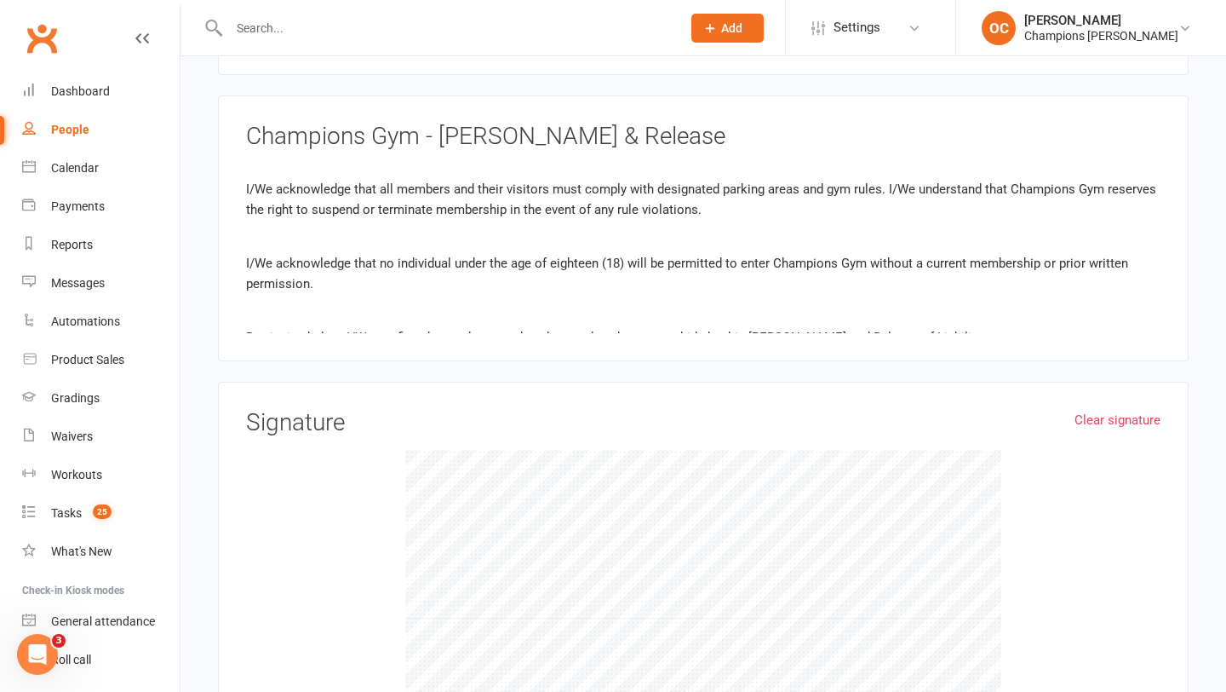
scroll to position [1591, 0]
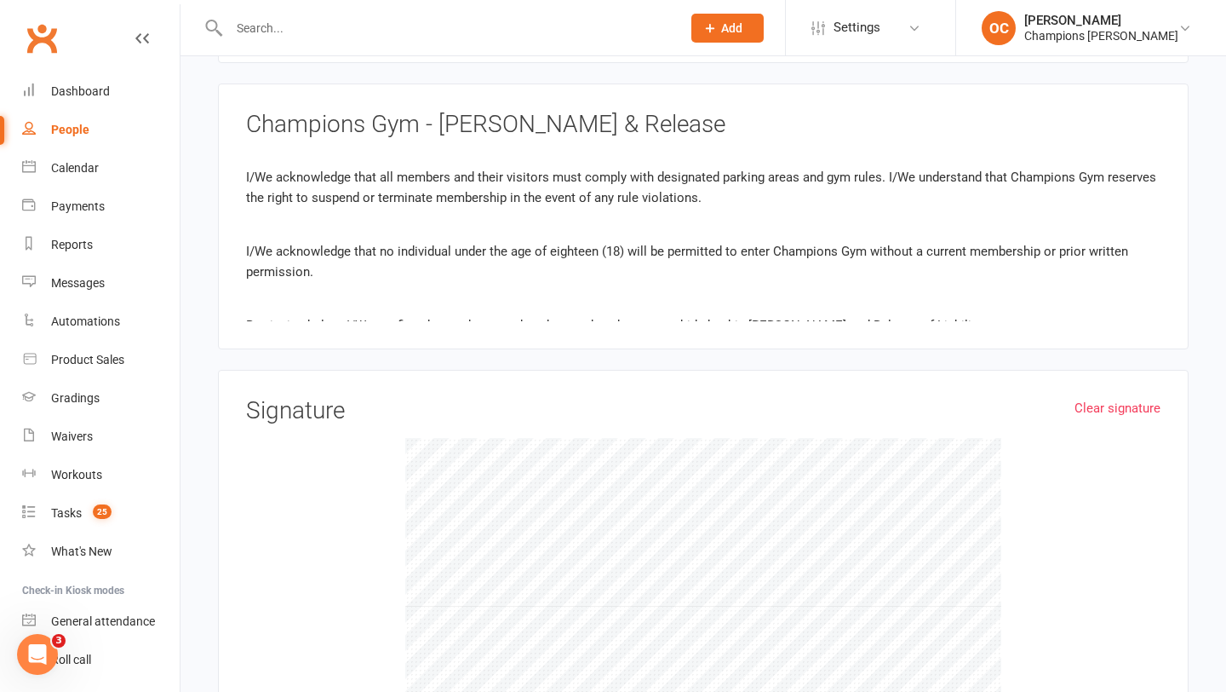
type input "100 Point walter Rd"
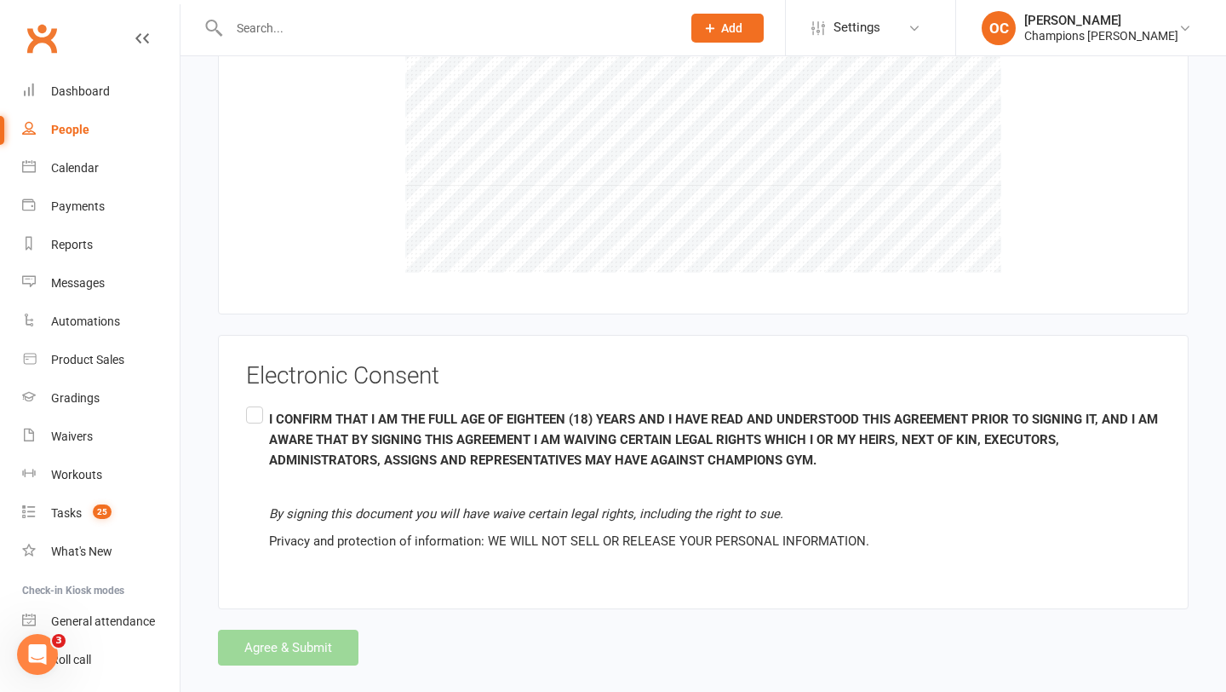
scroll to position [2029, 0]
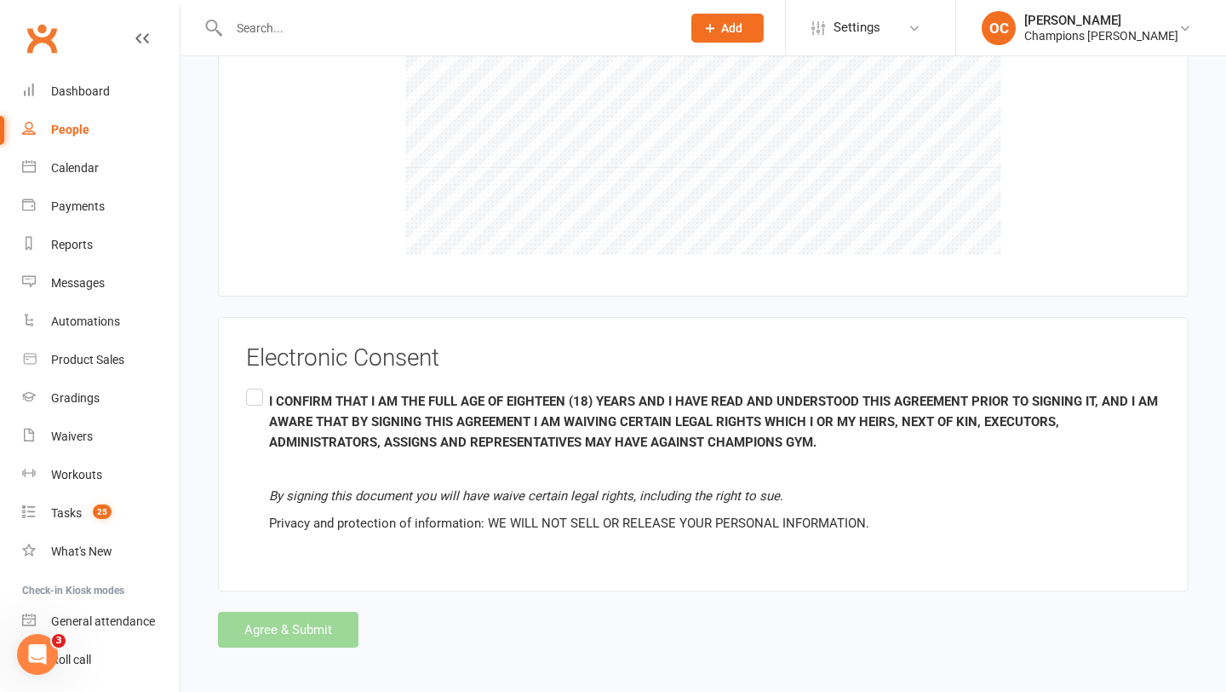
click at [256, 393] on label "I CONFIRM THAT I AM THE FULL AGE OF EIGHTEEN (18) YEARS AND I HAVE READ AND UND…" at bounding box center [703, 462] width 915 height 155
click at [256, 385] on input "I CONFIRM THAT I AM THE FULL AGE OF EIGHTEEN (18) YEARS AND I HAVE READ AND UND…" at bounding box center [251, 385] width 11 height 0
click at [278, 611] on button "Agree & Submit" at bounding box center [288, 629] width 141 height 36
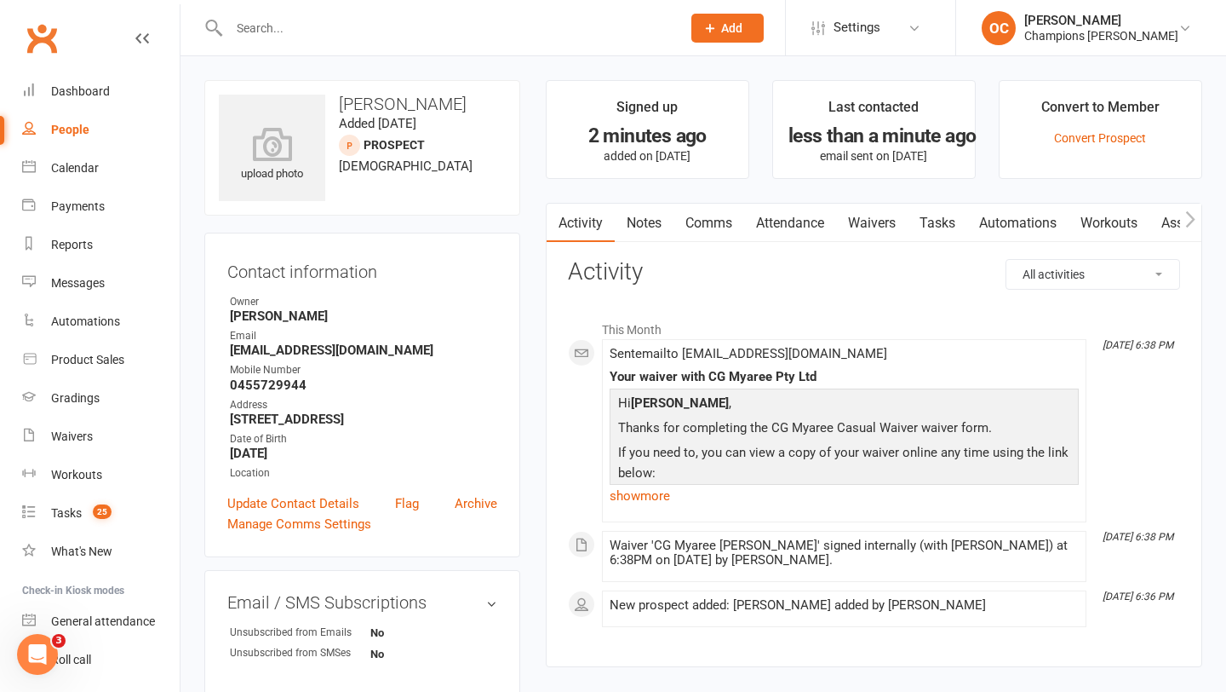
click at [288, 14] on div at bounding box center [436, 27] width 465 height 55
click at [284, 31] on input "text" at bounding box center [446, 28] width 445 height 24
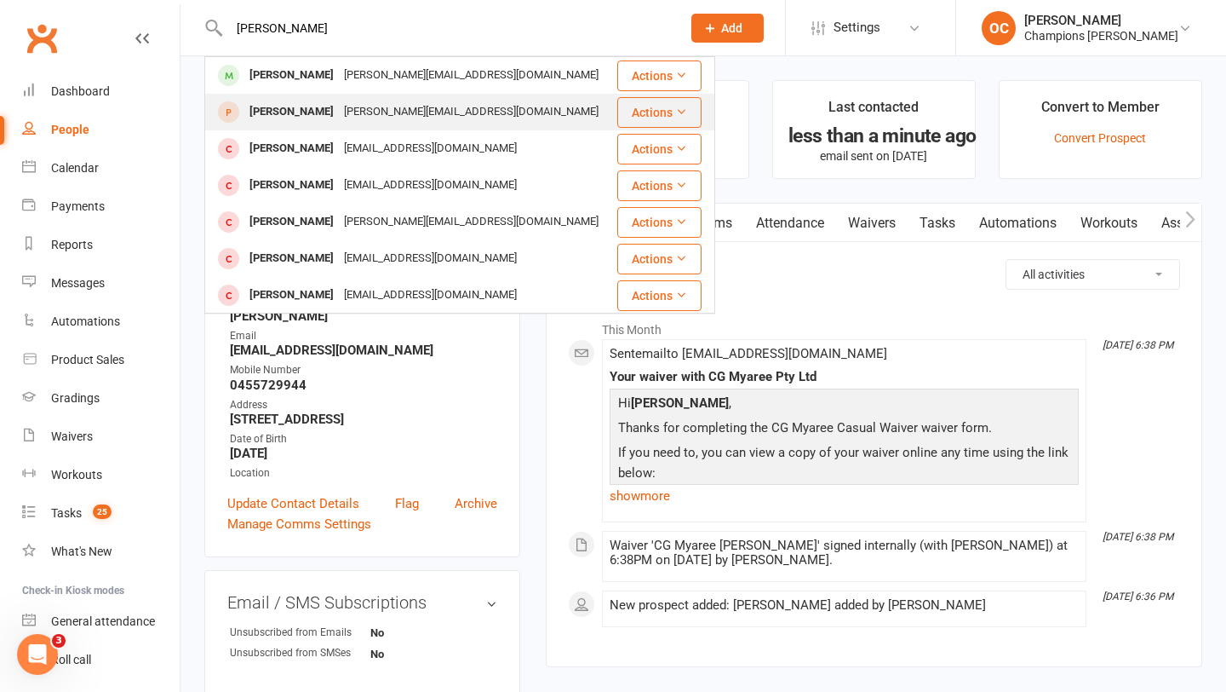
type input "sarah"
click at [339, 106] on div "sarah_fowler@live.com.au" at bounding box center [471, 112] width 265 height 25
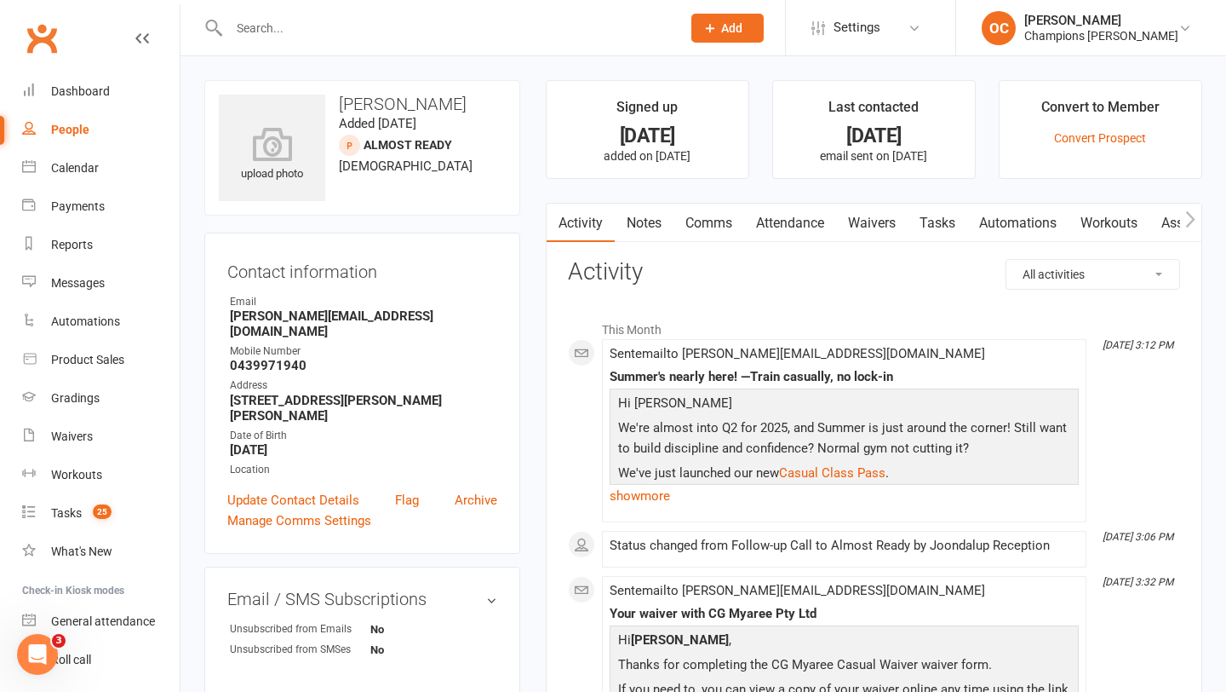
click at [896, 232] on link "Waivers" at bounding box center [872, 223] width 72 height 39
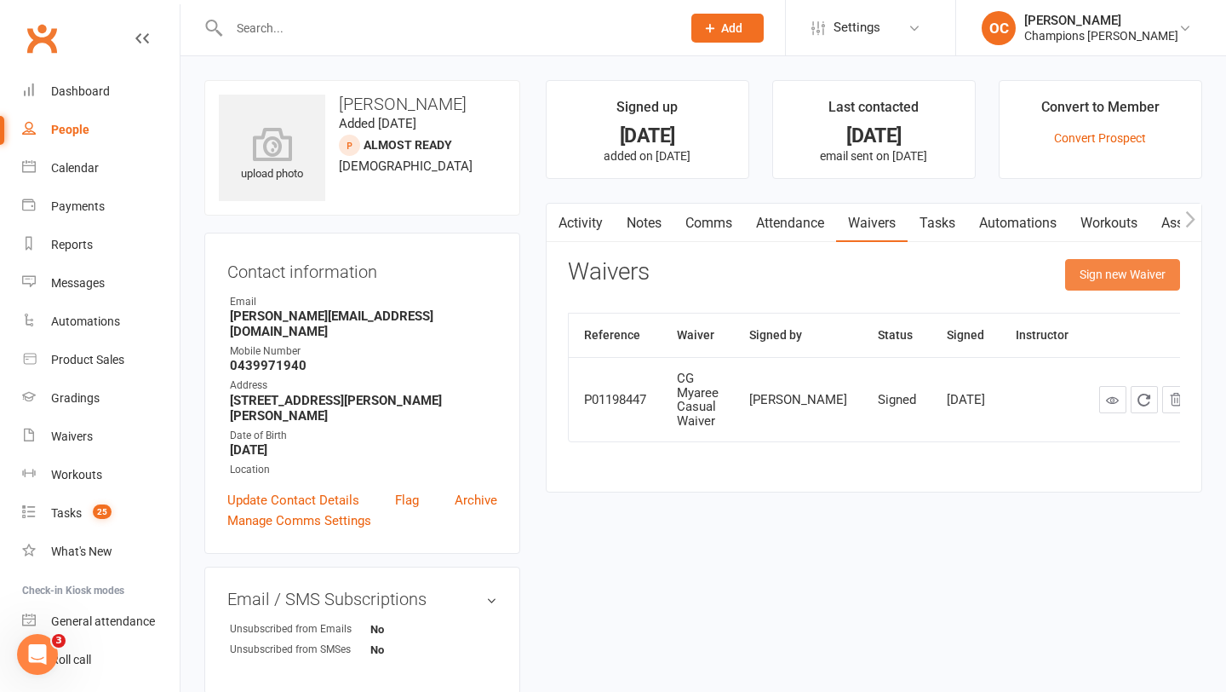
click at [1078, 276] on button "Sign new Waiver" at bounding box center [1122, 274] width 115 height 31
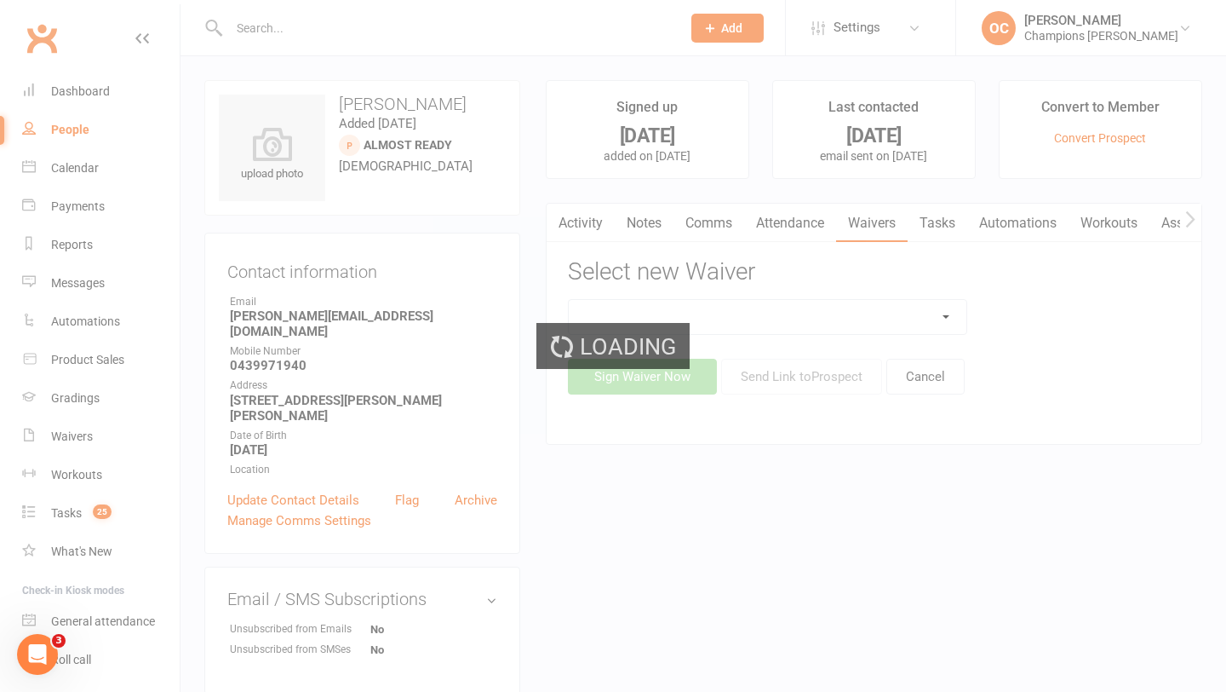
click at [882, 310] on div "Loading" at bounding box center [613, 346] width 1226 height 692
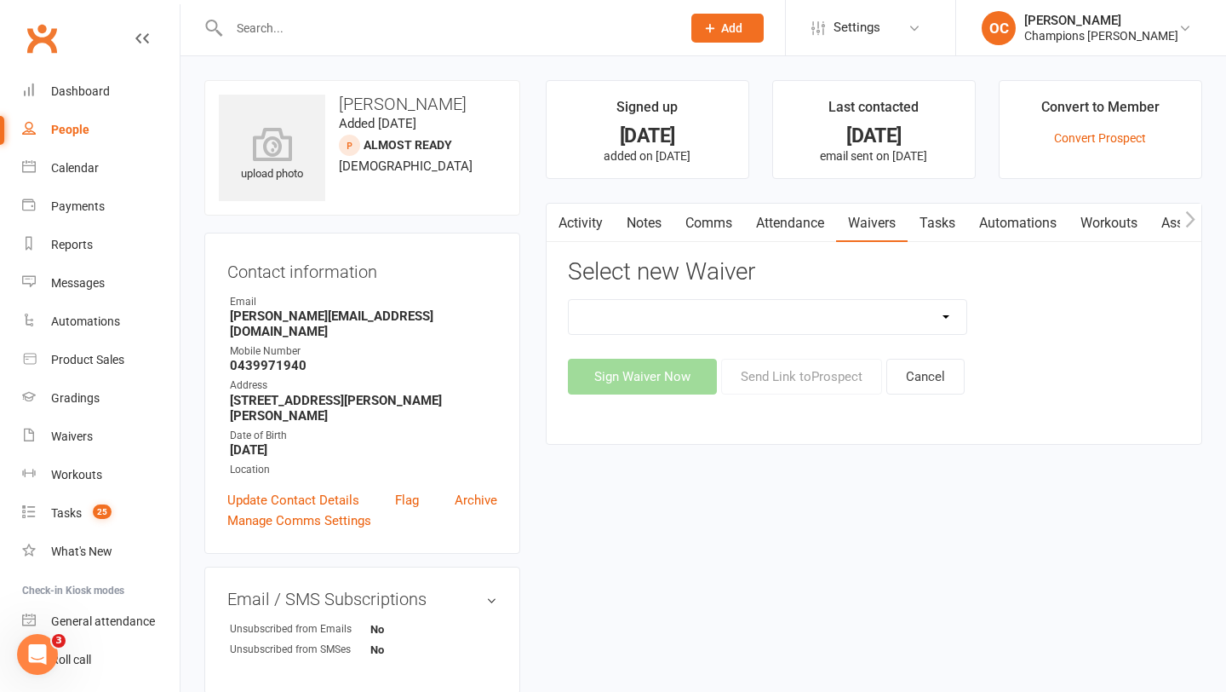
click at [882, 311] on select "90 Day Plan Casual Waiver (STAFF ONLY) CG Myaree Cancellation Form CG Myaree Ca…" at bounding box center [768, 317] width 399 height 34
select select "8273"
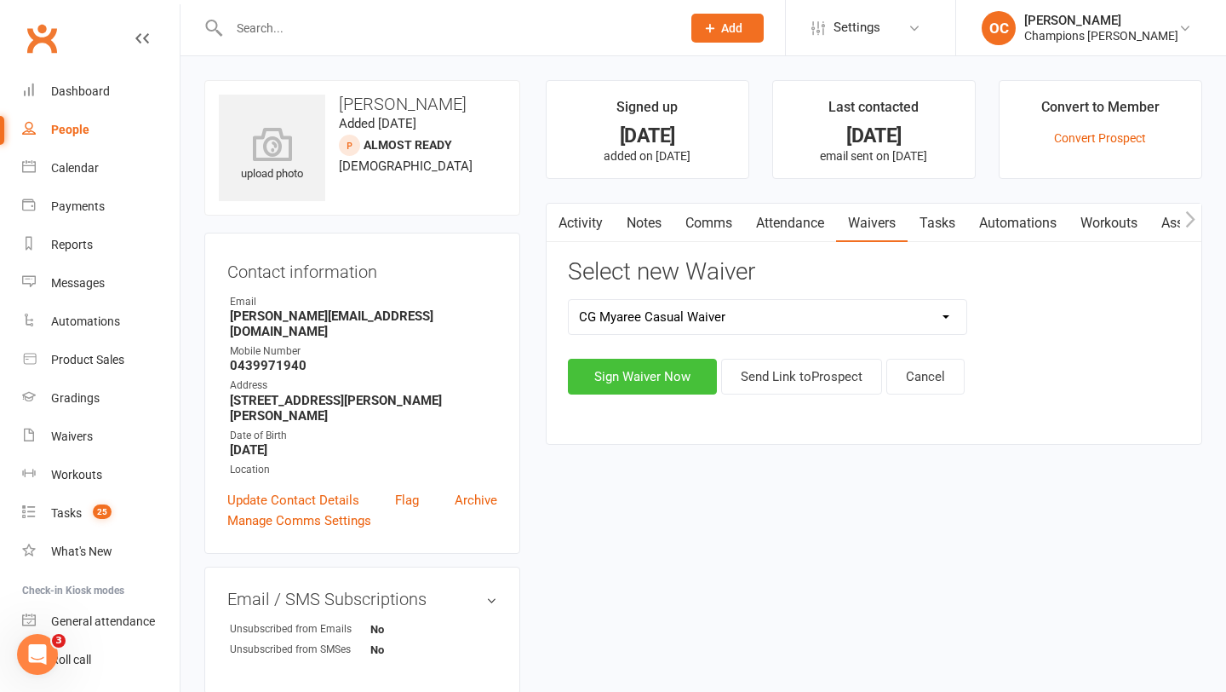
click at [663, 380] on button "Sign Waiver Now" at bounding box center [642, 377] width 149 height 36
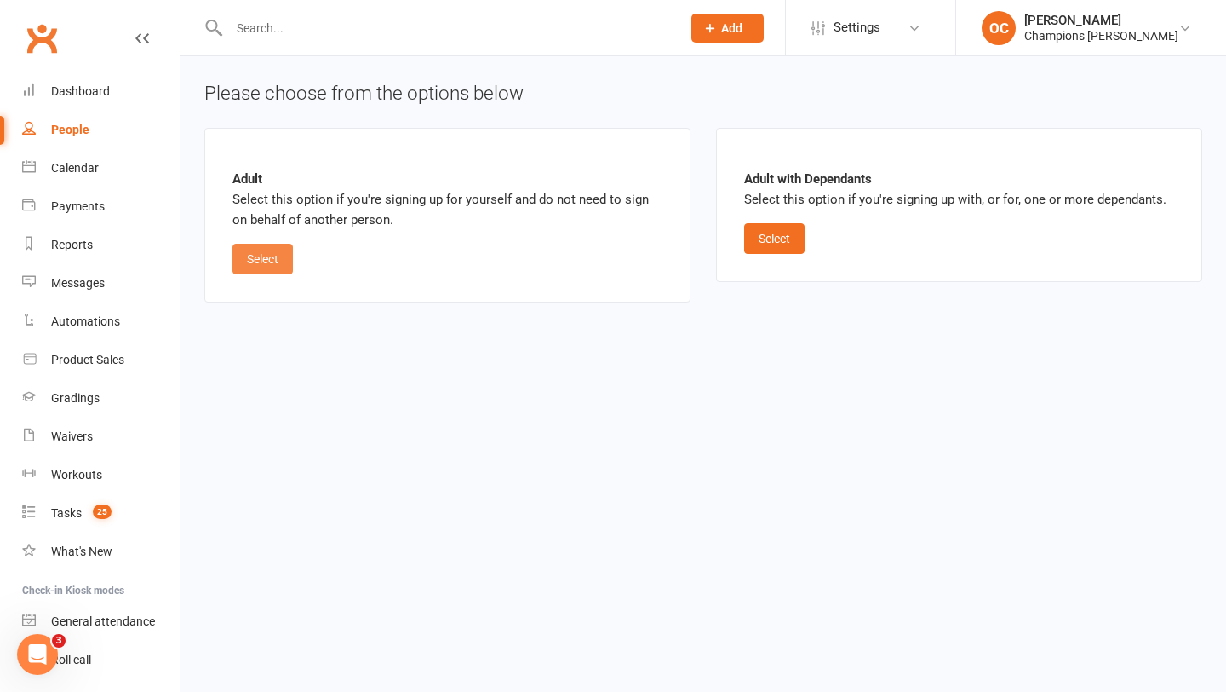
click at [278, 250] on button "Select" at bounding box center [262, 259] width 60 height 31
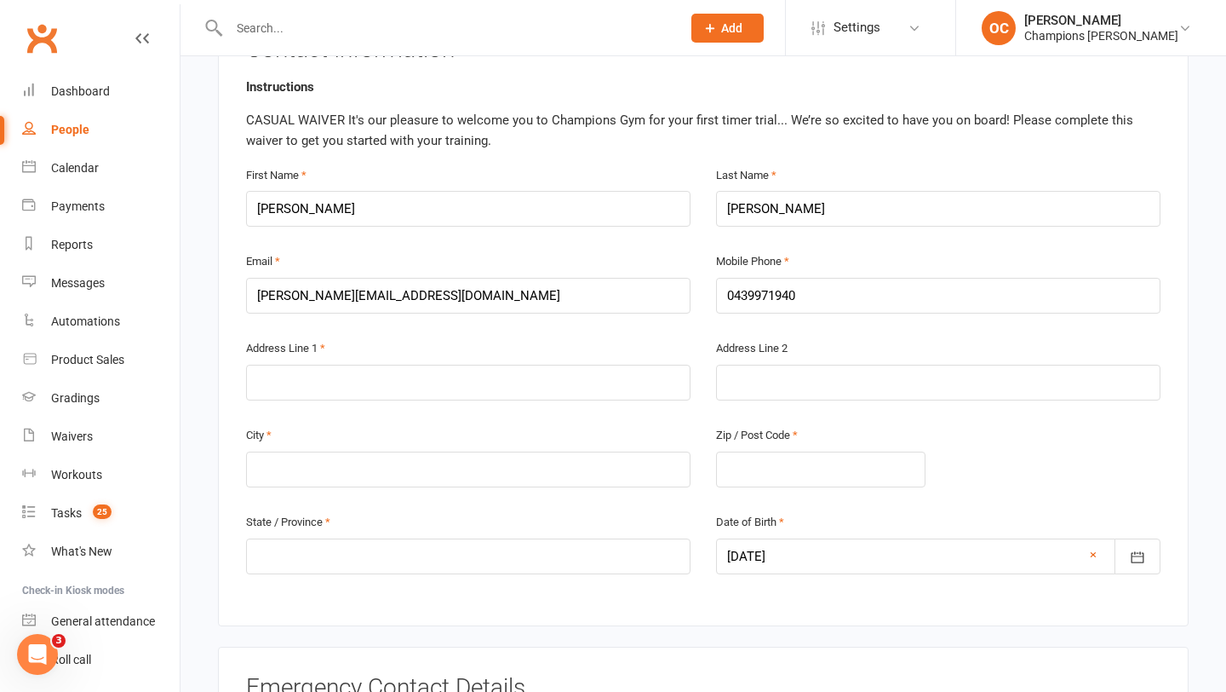
scroll to position [394, 0]
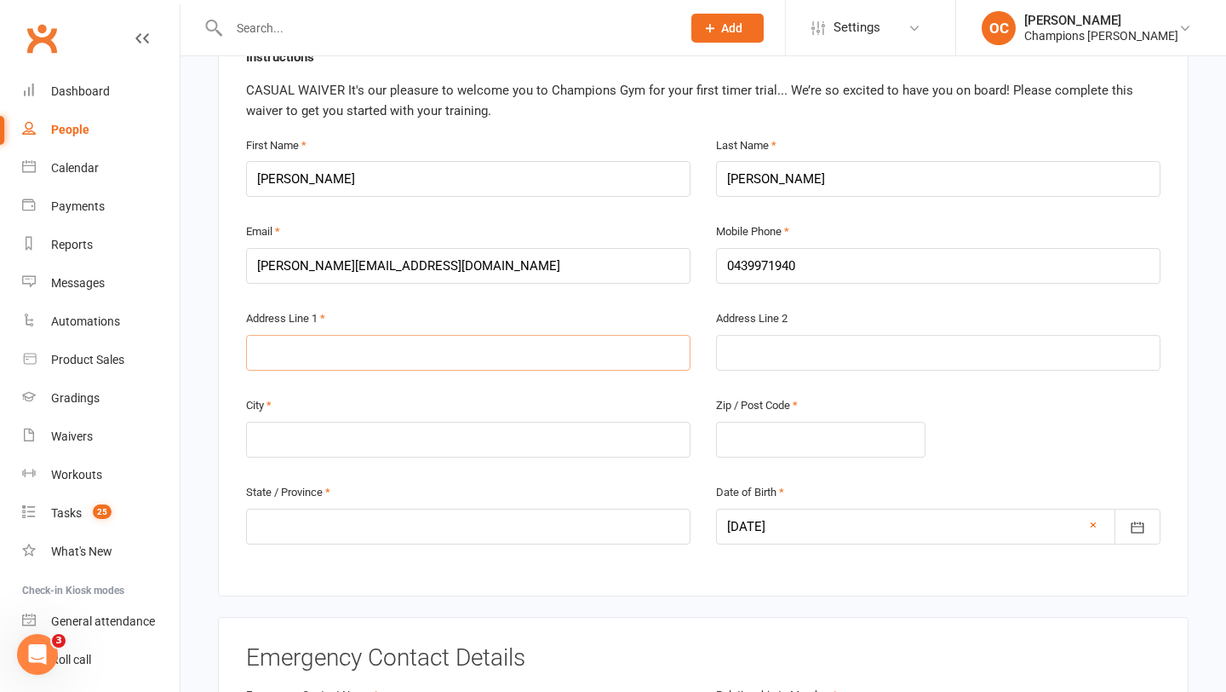
click at [548, 347] on input "text" at bounding box center [468, 353] width 445 height 36
type input "34/4 Bellion drive"
click at [319, 428] on input "text" at bounding box center [468, 440] width 445 height 36
click at [296, 435] on input "Hamilyon Hill" at bounding box center [468, 440] width 445 height 36
type input "Hamilton Hill"
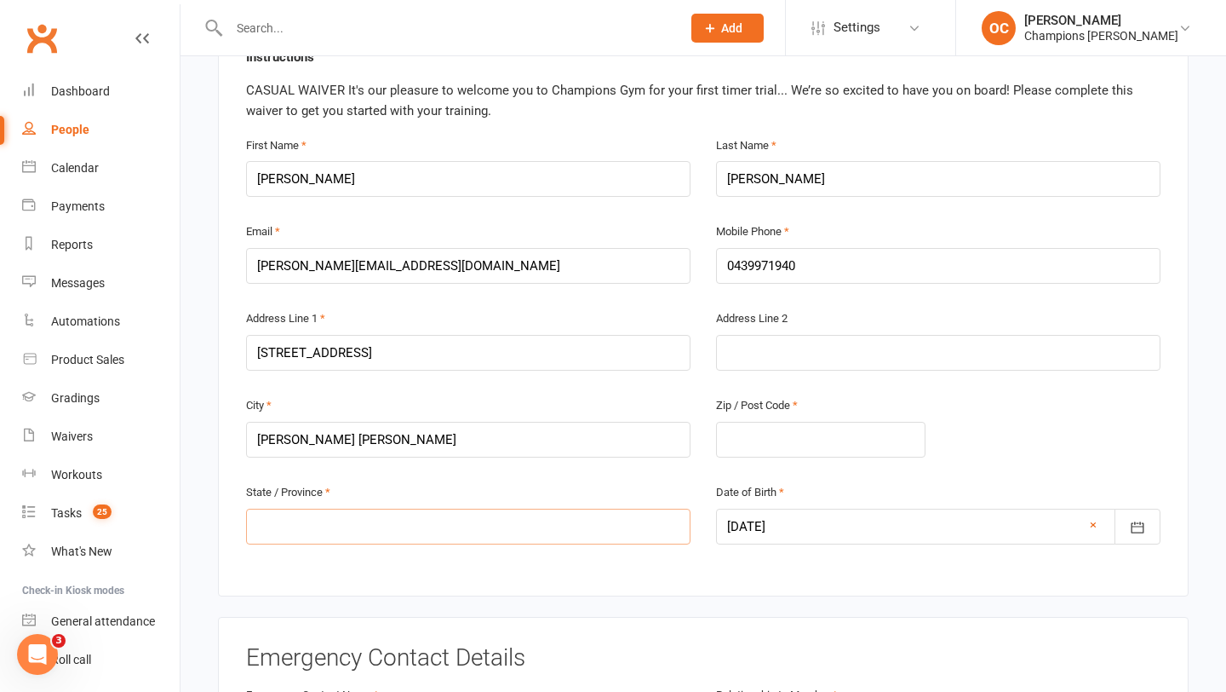
click at [270, 517] on input "text" at bounding box center [468, 526] width 445 height 36
click at [283, 523] on input "WA" at bounding box center [468, 526] width 445 height 36
type input "Wertern Australia"
drag, startPoint x: 550, startPoint y: 419, endPoint x: 611, endPoint y: 376, distance: 74.4
click at [604, 376] on div "First Name Sarah Last Name Fowler Email sarah_fowler@live.com.au Mobile Phone 0…" at bounding box center [703, 351] width 915 height 433
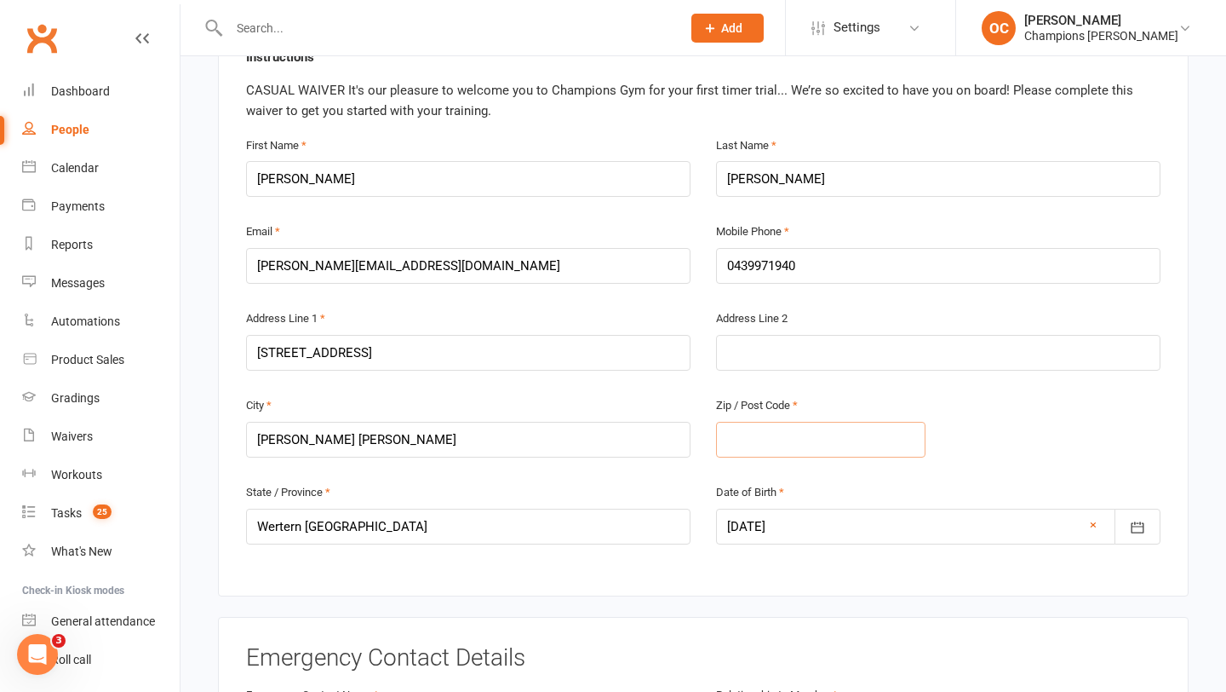
click at [753, 436] on input "text" at bounding box center [821, 440] width 210 height 36
type input "6163"
click at [281, 525] on input "Wertern Australia" at bounding box center [468, 526] width 445 height 36
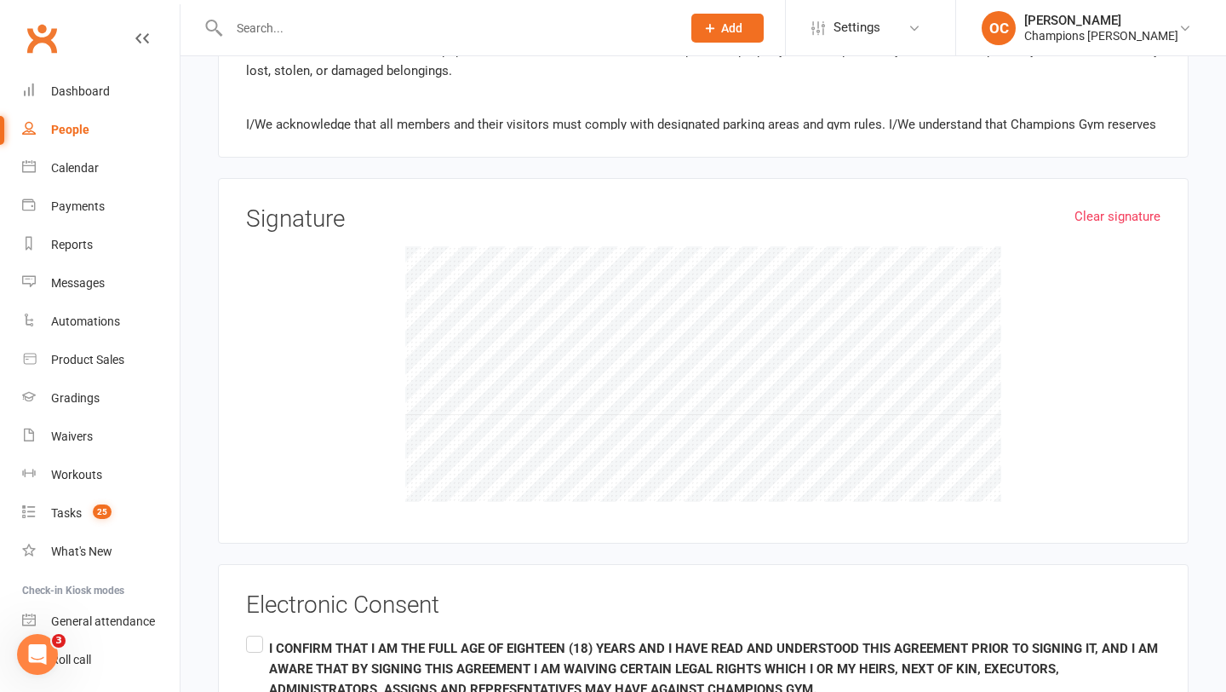
scroll to position [1788, 0]
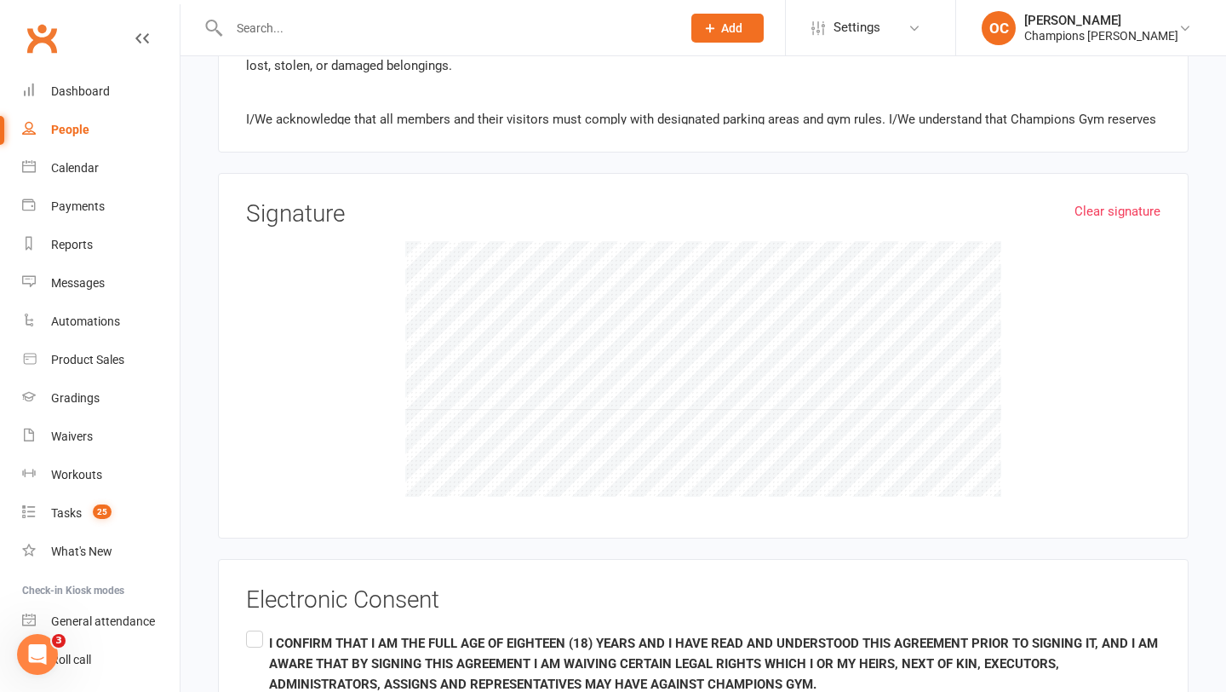
type input "Western Australia"
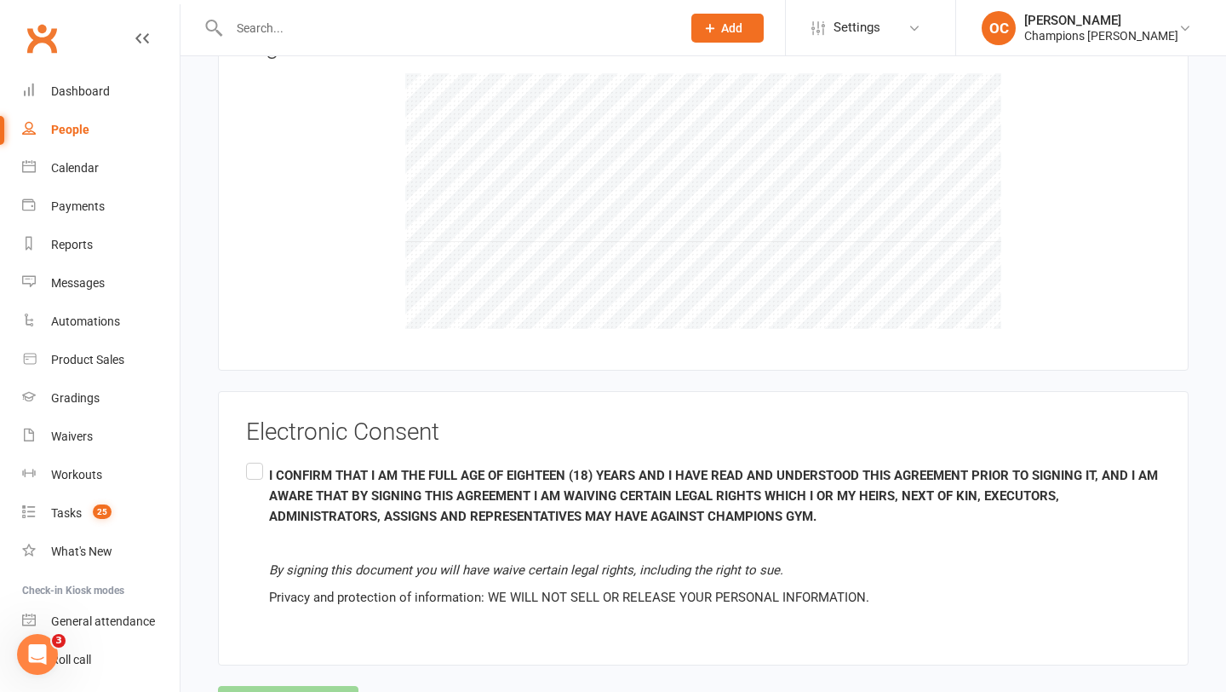
scroll to position [1960, 0]
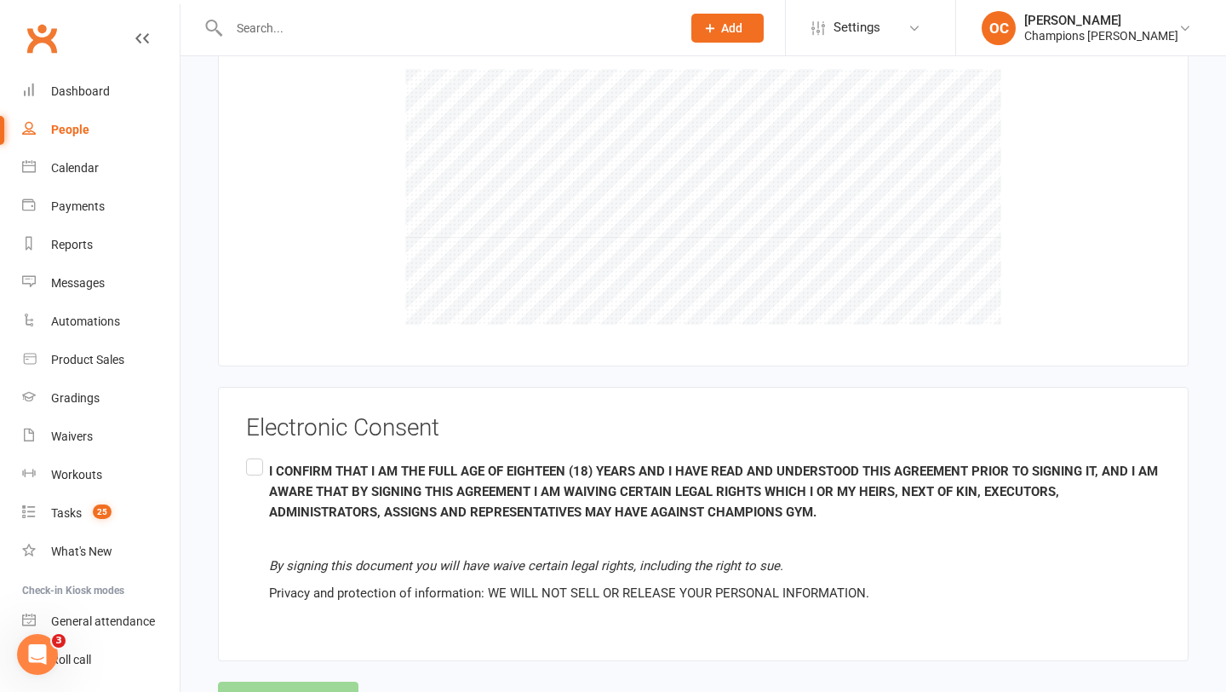
click at [257, 467] on label "I CONFIRM THAT I AM THE FULL AGE OF EIGHTEEN (18) YEARS AND I HAVE READ AND UND…" at bounding box center [703, 532] width 915 height 155
click at [257, 455] on input "I CONFIRM THAT I AM THE FULL AGE OF EIGHTEEN (18) YEARS AND I HAVE READ AND UND…" at bounding box center [251, 455] width 11 height 0
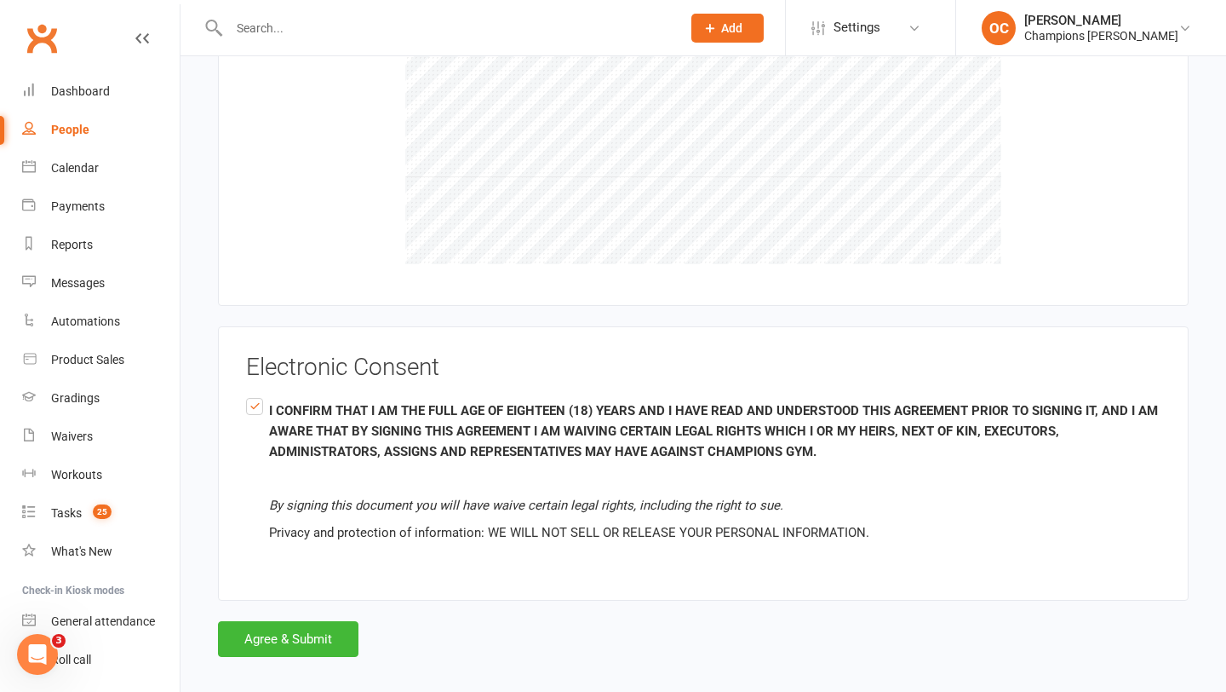
scroll to position [2033, 0]
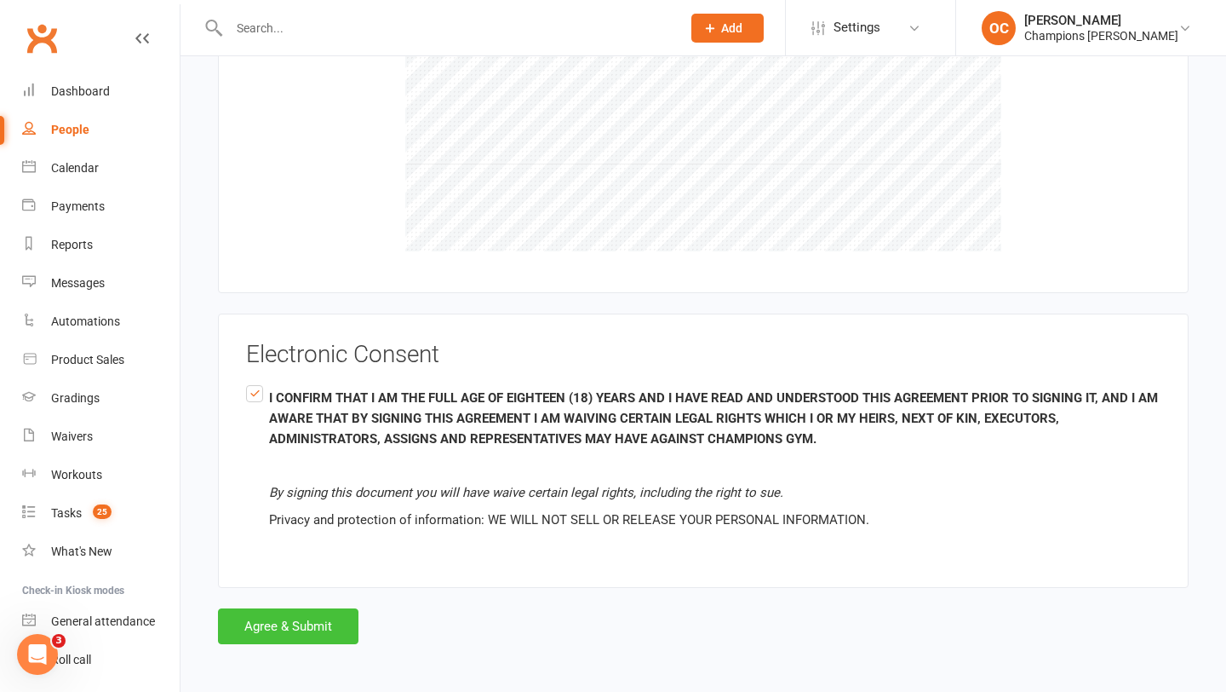
click at [275, 624] on button "Agree & Submit" at bounding box center [288, 626] width 141 height 36
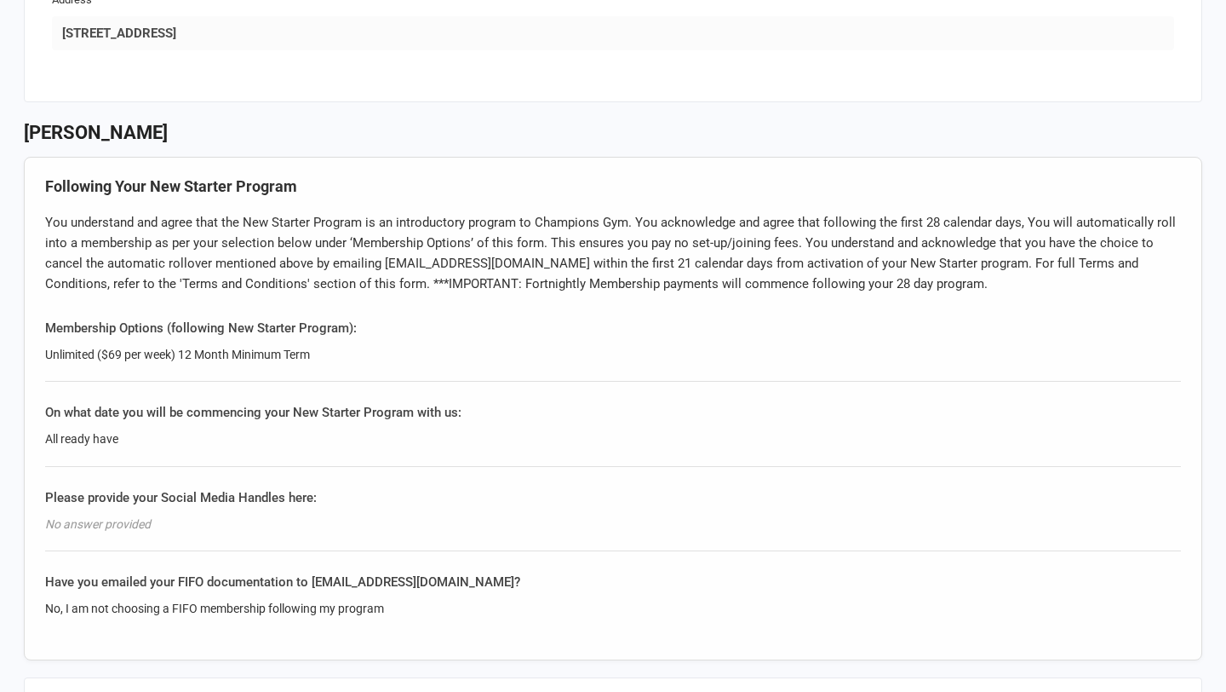
scroll to position [1085, 0]
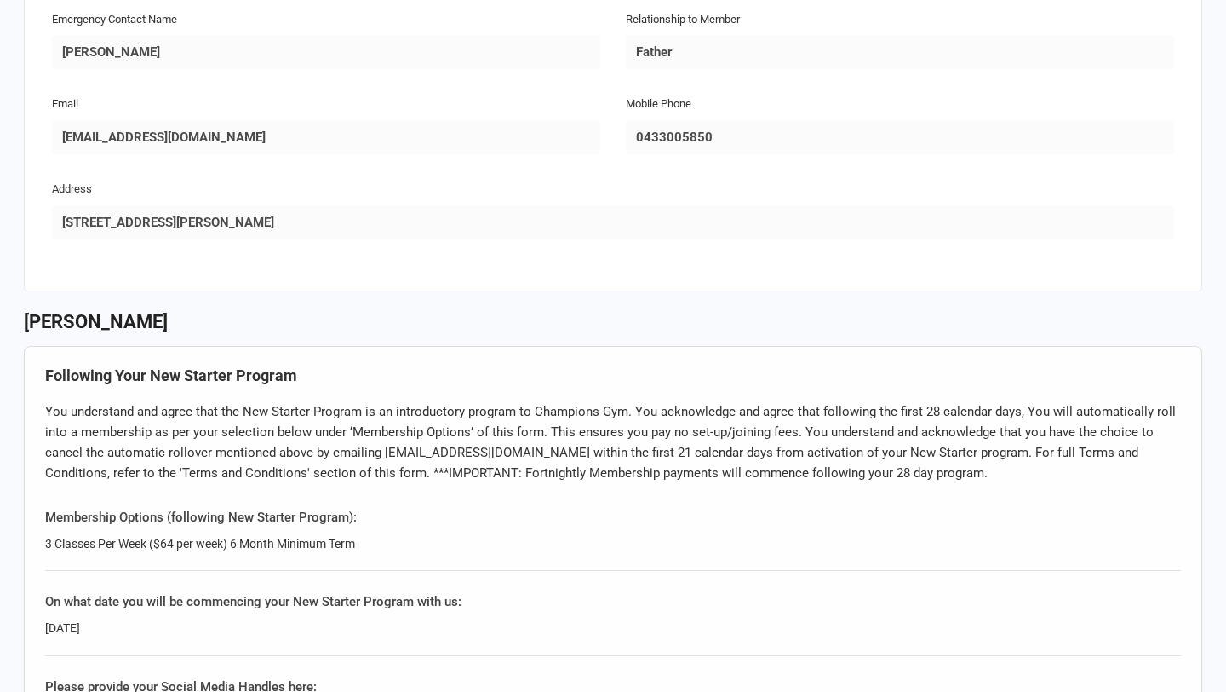
scroll to position [962, 0]
